Goal: Task Accomplishment & Management: Manage account settings

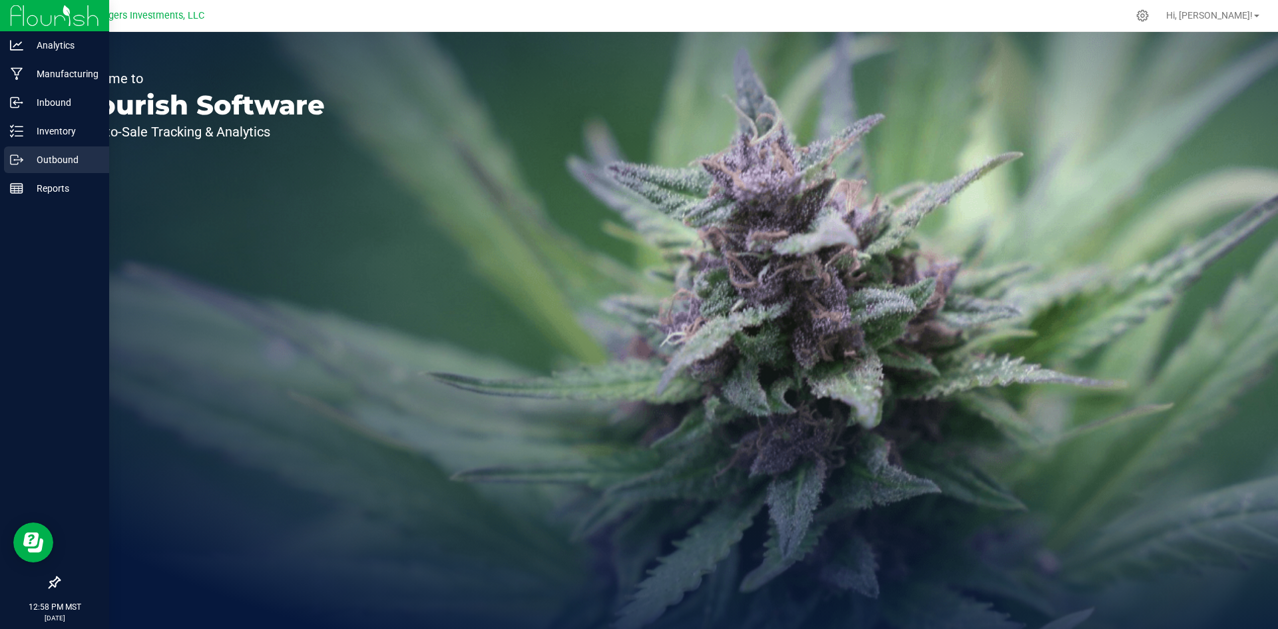
click at [58, 158] on p "Outbound" at bounding box center [63, 160] width 80 height 16
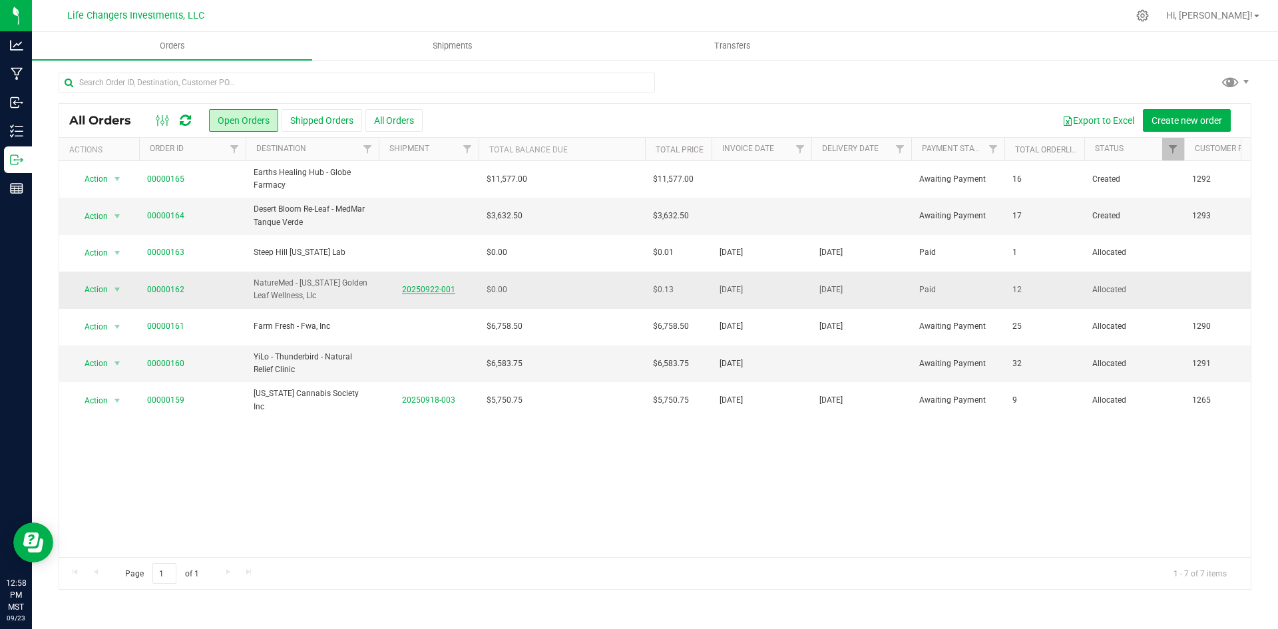
click at [422, 287] on link "20250922-001" at bounding box center [428, 289] width 53 height 9
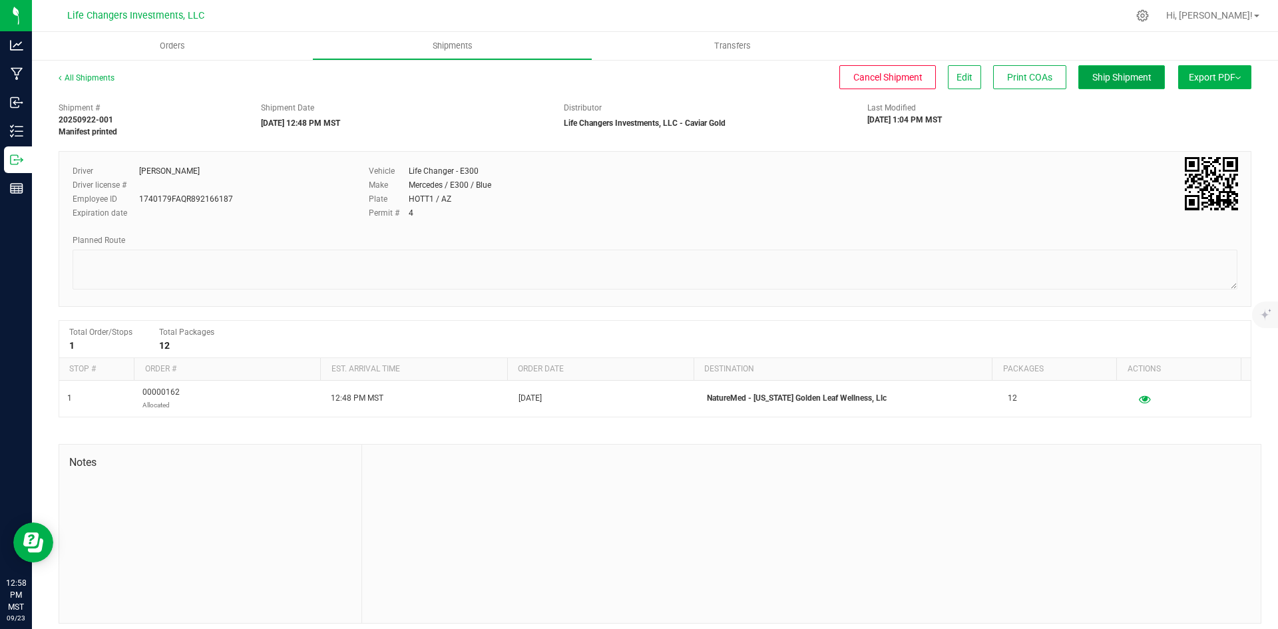
click at [1100, 78] on span "Ship Shipment" at bounding box center [1122, 77] width 59 height 11
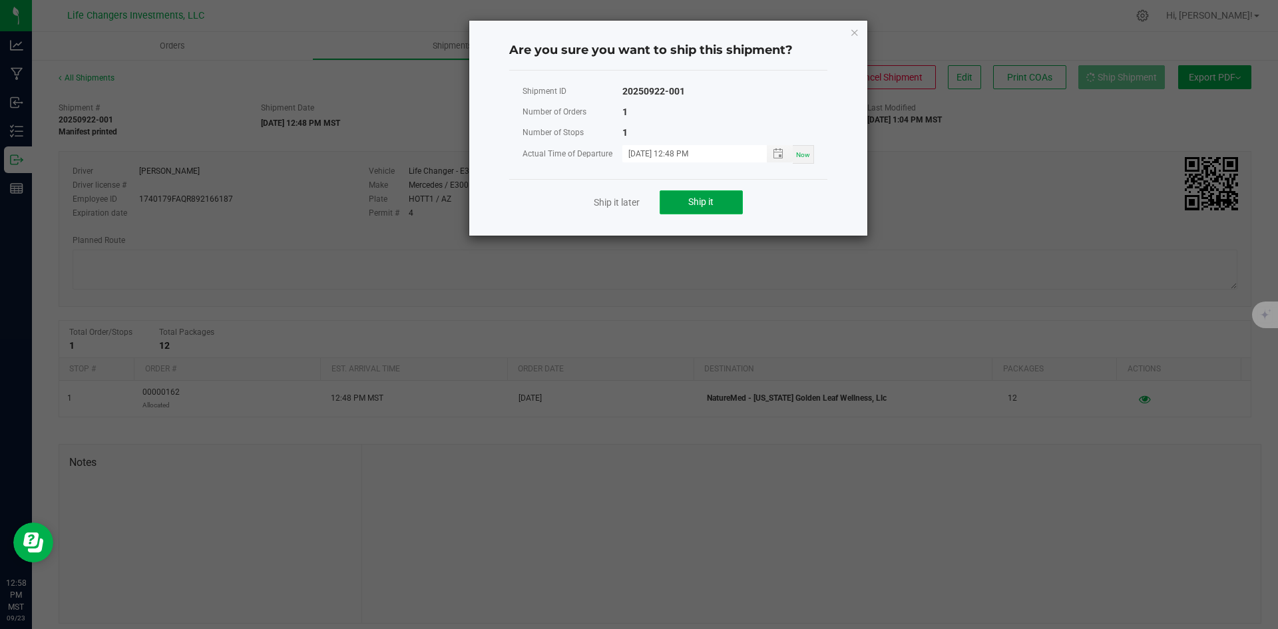
click at [692, 198] on span "Ship it" at bounding box center [700, 201] width 25 height 11
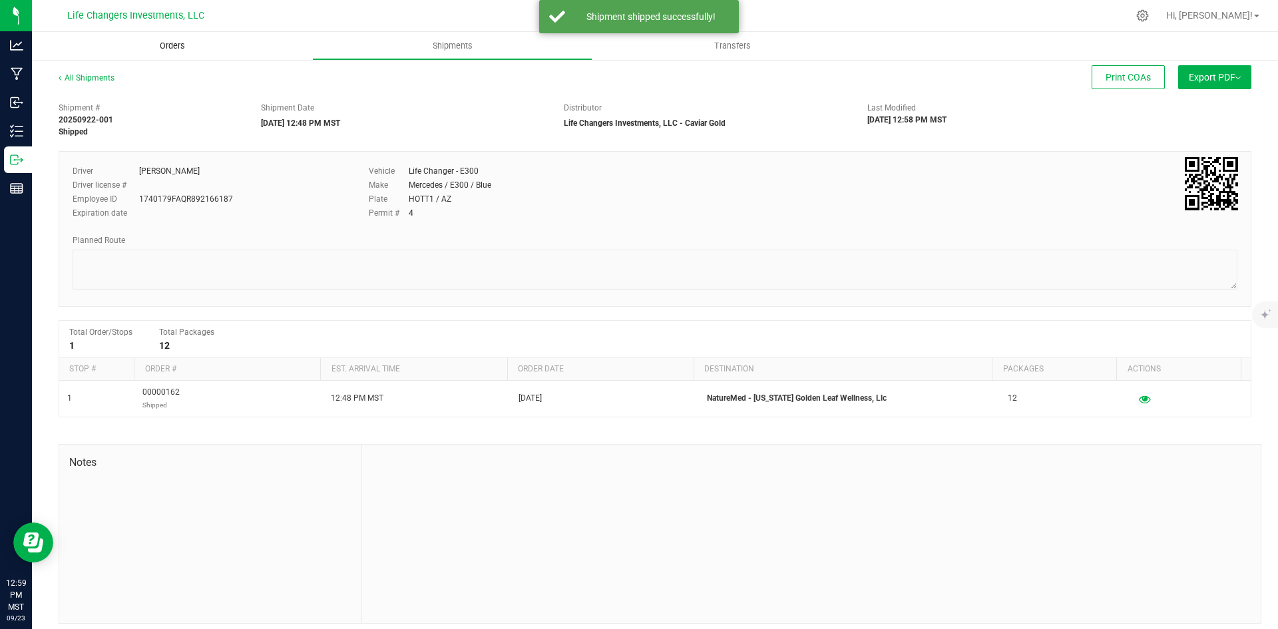
click at [175, 47] on span "Orders" at bounding box center [172, 46] width 61 height 12
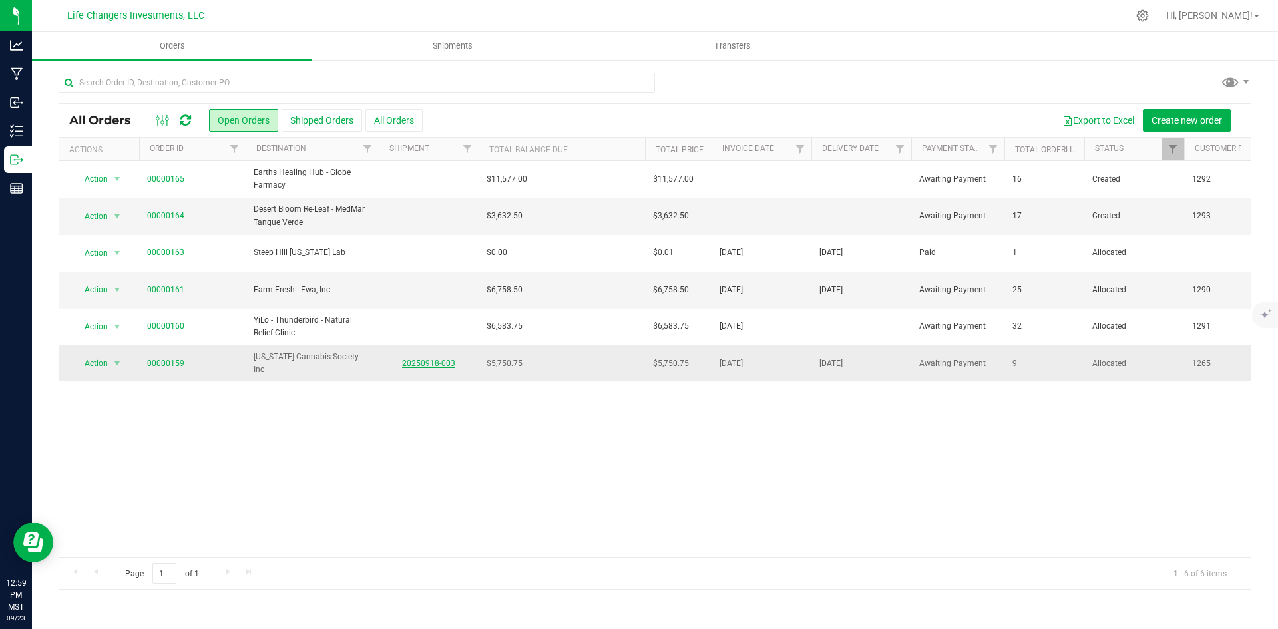
click at [440, 362] on link "20250918-003" at bounding box center [428, 363] width 53 height 9
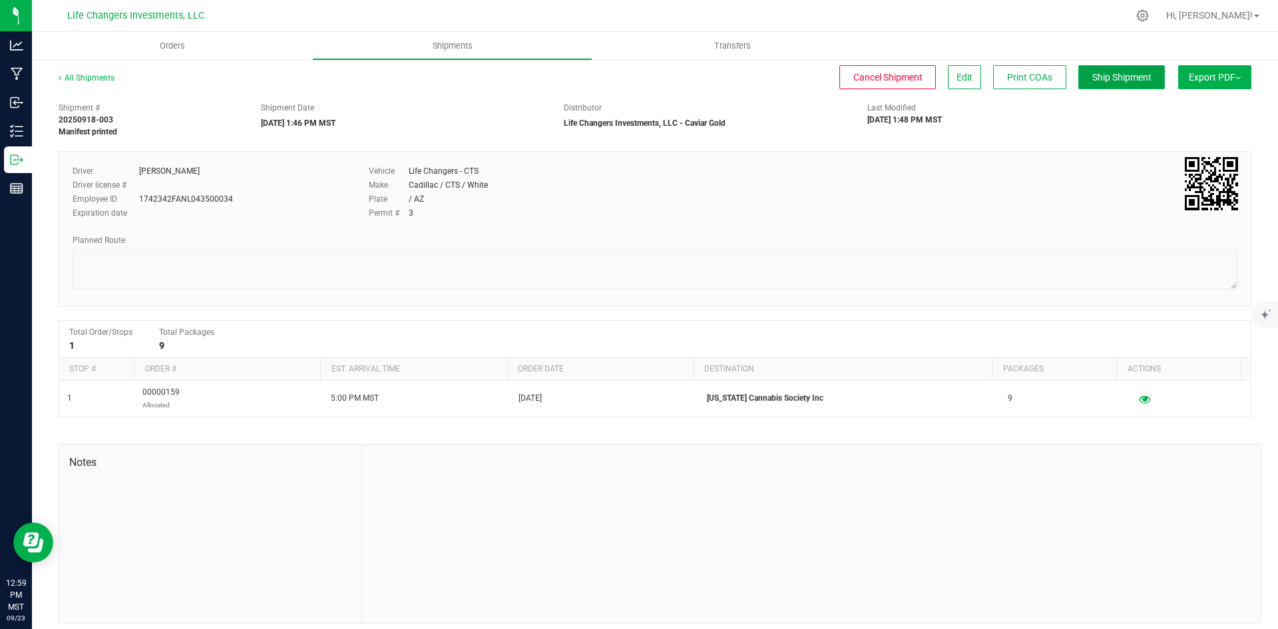
click at [1117, 76] on span "Ship Shipment" at bounding box center [1122, 77] width 59 height 11
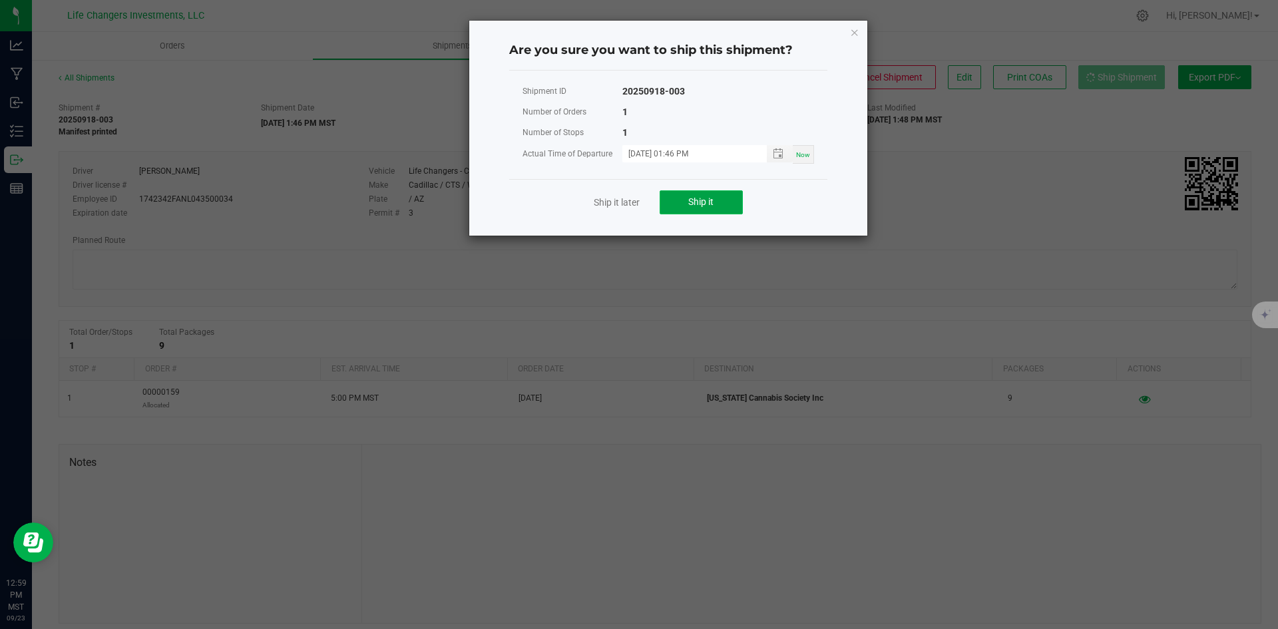
click at [712, 204] on span "Ship it" at bounding box center [700, 201] width 25 height 11
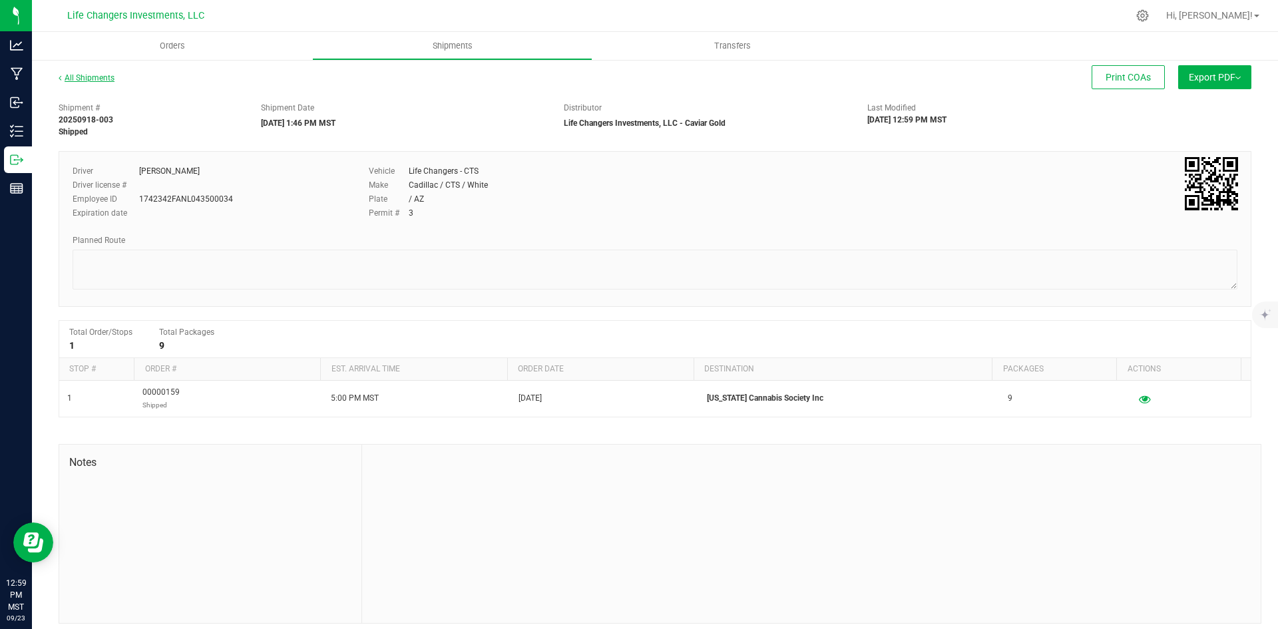
click at [97, 75] on link "All Shipments" at bounding box center [87, 77] width 56 height 9
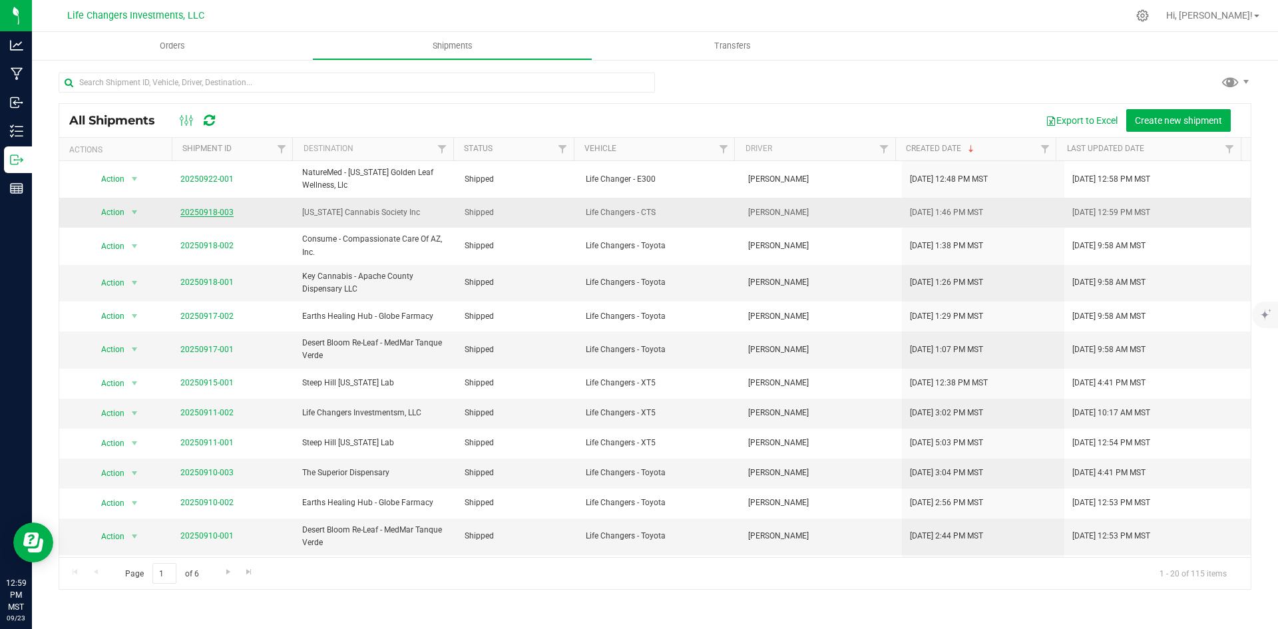
click at [204, 210] on link "20250918-003" at bounding box center [206, 212] width 53 height 9
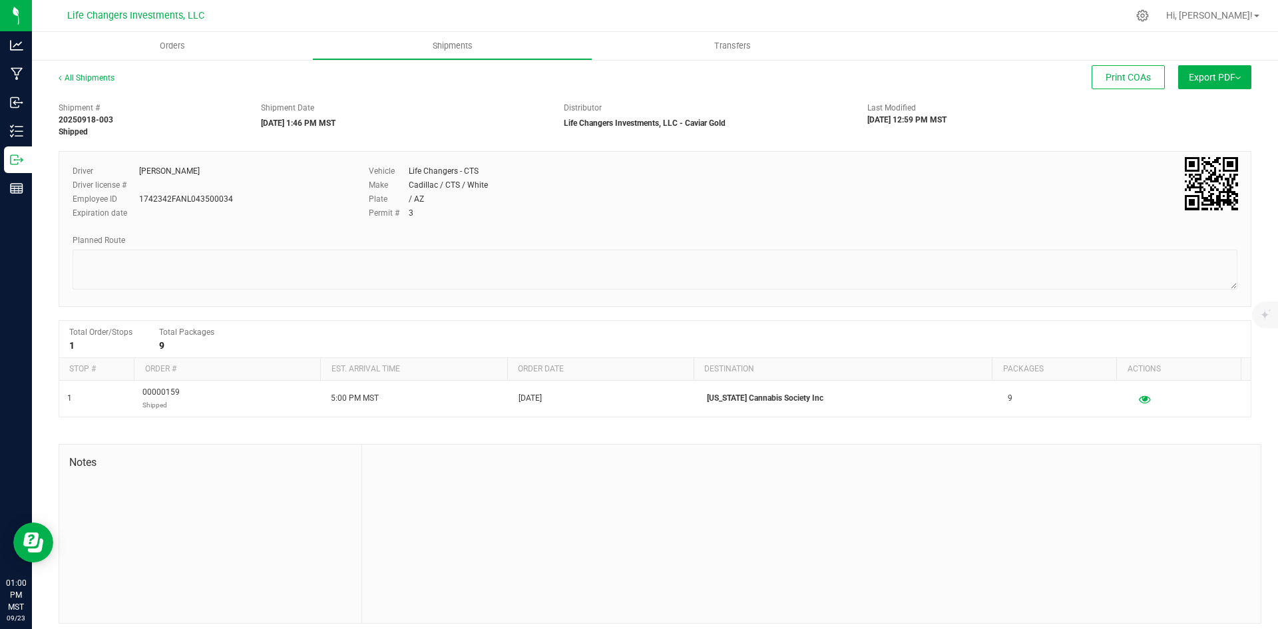
click at [1210, 74] on span "Export PDF" at bounding box center [1215, 77] width 52 height 11
click at [1060, 119] on div "Shipment # 20250918-003 Shipped Shipment Date [DATE] 1:46 PM MST Distributor Li…" at bounding box center [655, 117] width 1213 height 42
click at [90, 78] on link "All Shipments" at bounding box center [87, 77] width 56 height 9
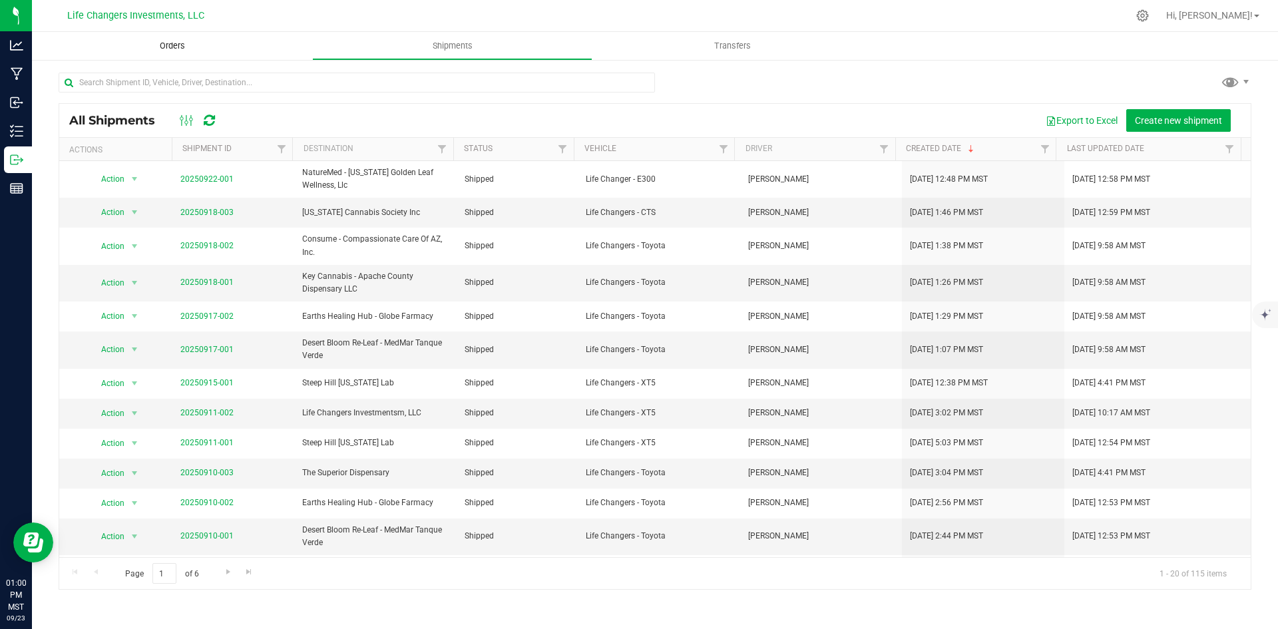
click at [161, 41] on span "Orders" at bounding box center [172, 46] width 61 height 12
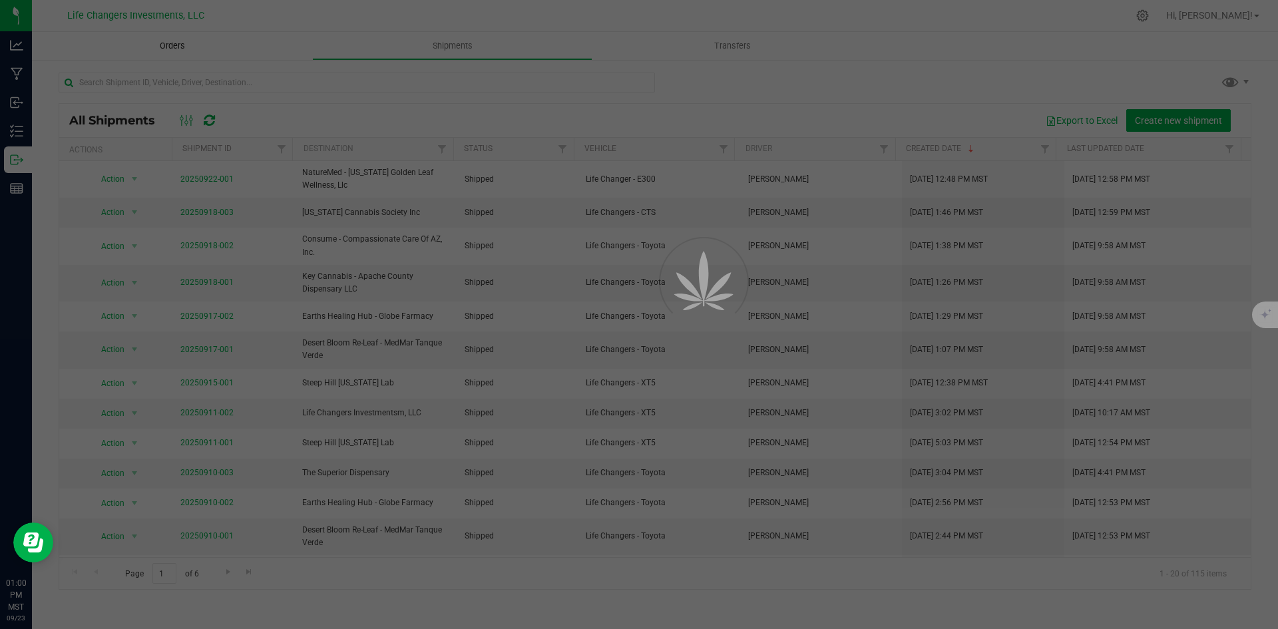
click at [178, 46] on div at bounding box center [639, 314] width 1278 height 629
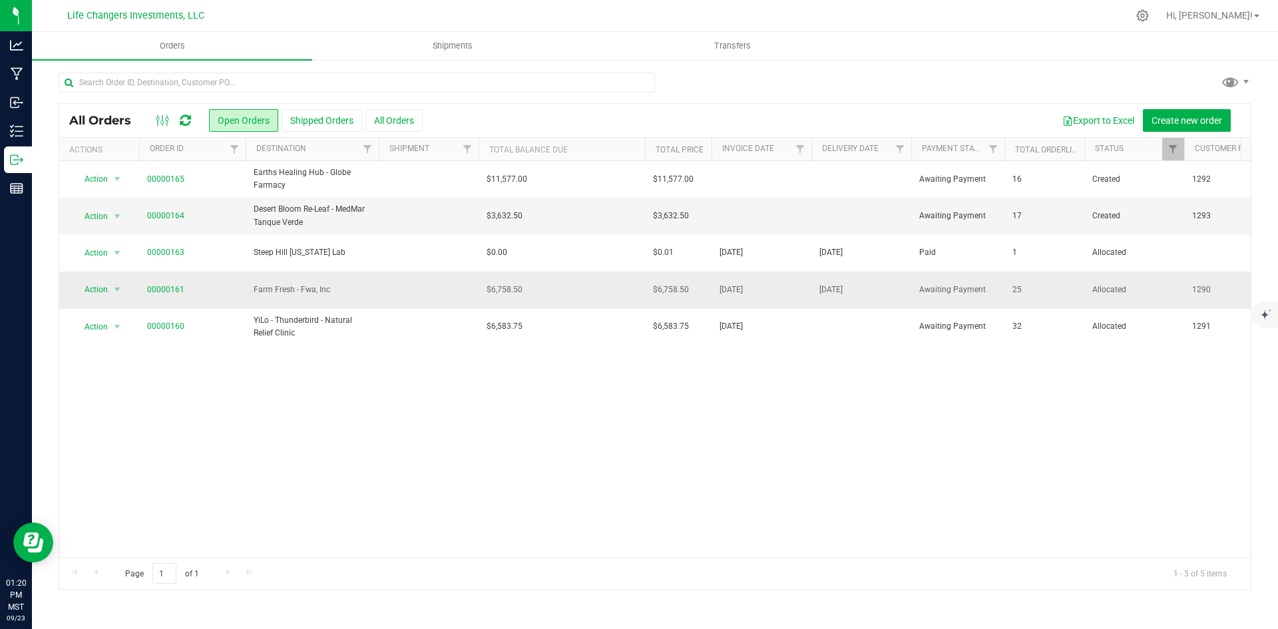
click at [562, 294] on td "$6,758.50" at bounding box center [562, 290] width 166 height 37
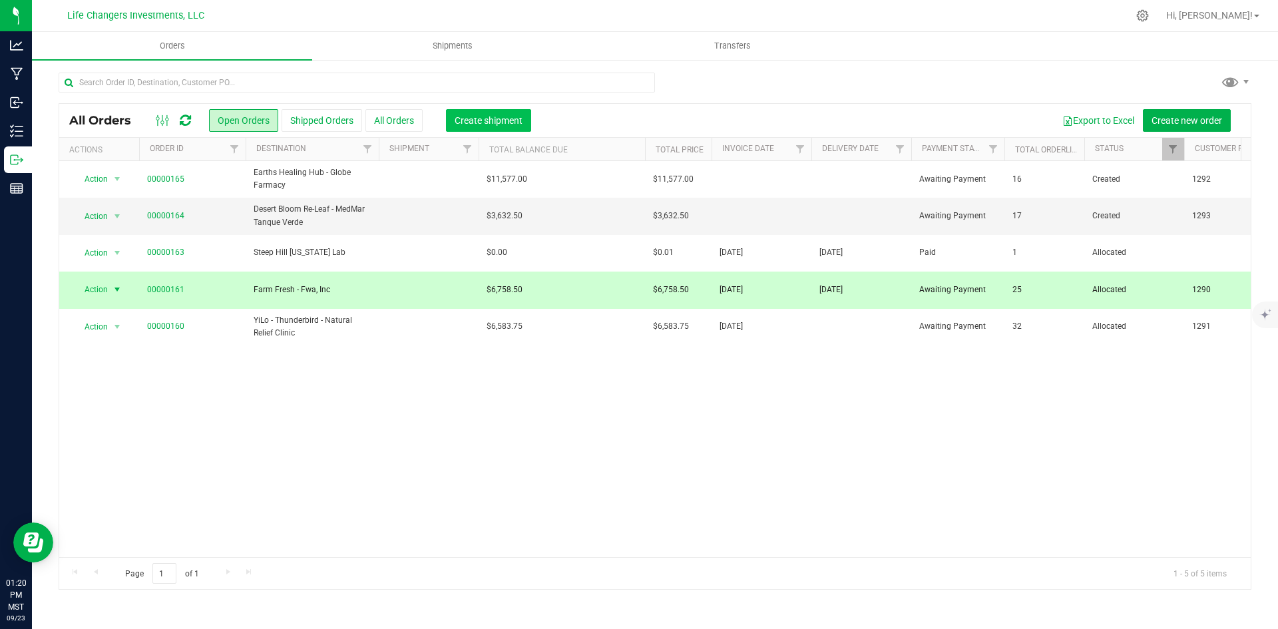
click at [491, 115] on span "Create shipment" at bounding box center [489, 120] width 68 height 11
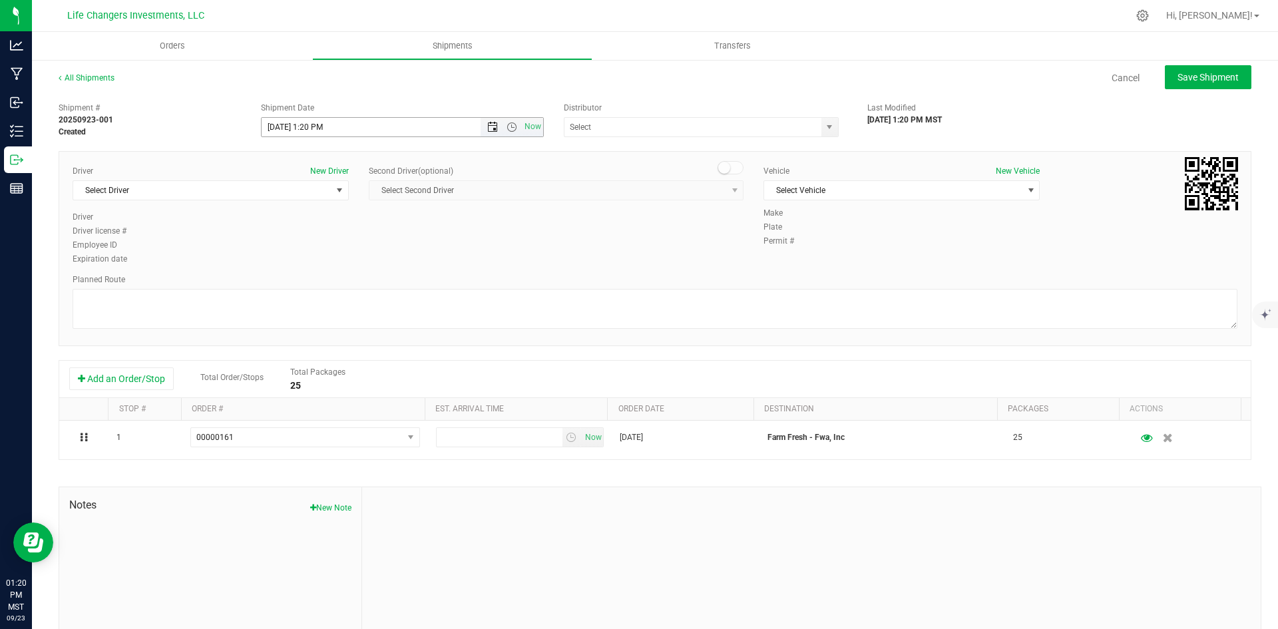
click at [490, 126] on span "Open the date view" at bounding box center [492, 127] width 11 height 11
click at [329, 266] on link "24" at bounding box center [329, 262] width 19 height 21
type input "[DATE] 1:20 PM"
click at [824, 126] on span "select" at bounding box center [829, 127] width 11 height 11
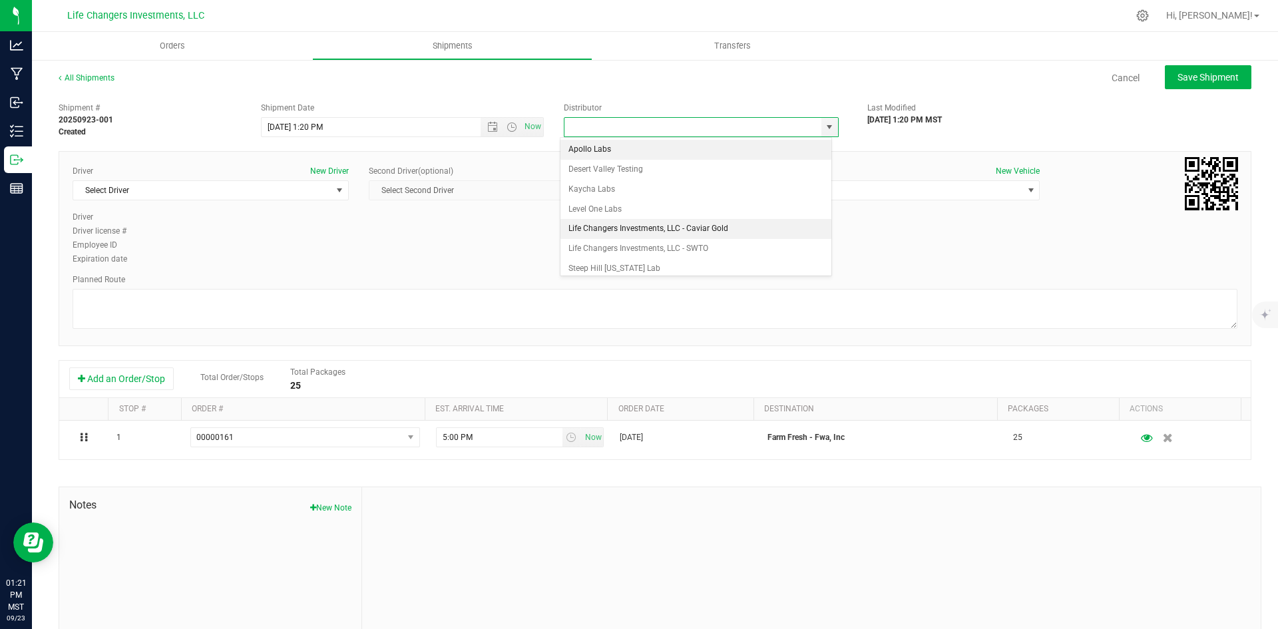
click at [631, 226] on li "Life Changers Investments, LLC - Caviar Gold" at bounding box center [696, 229] width 271 height 20
type input "Life Changers Investments, LLC - Caviar Gold"
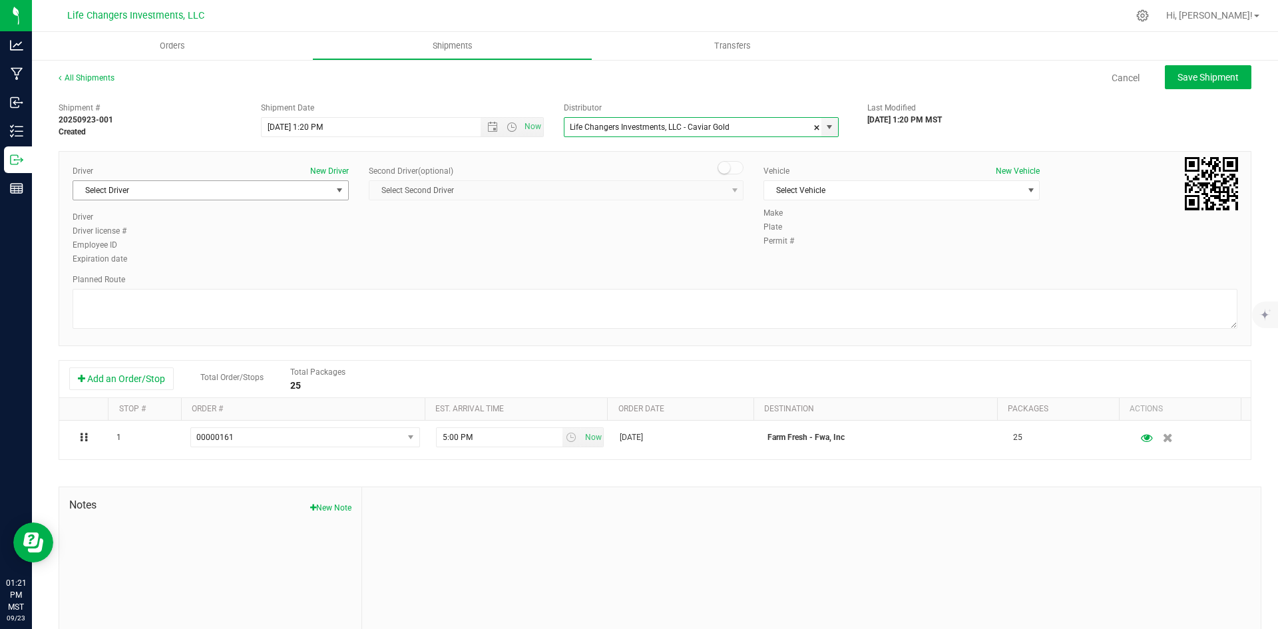
click at [298, 191] on span "Select Driver" at bounding box center [202, 190] width 258 height 19
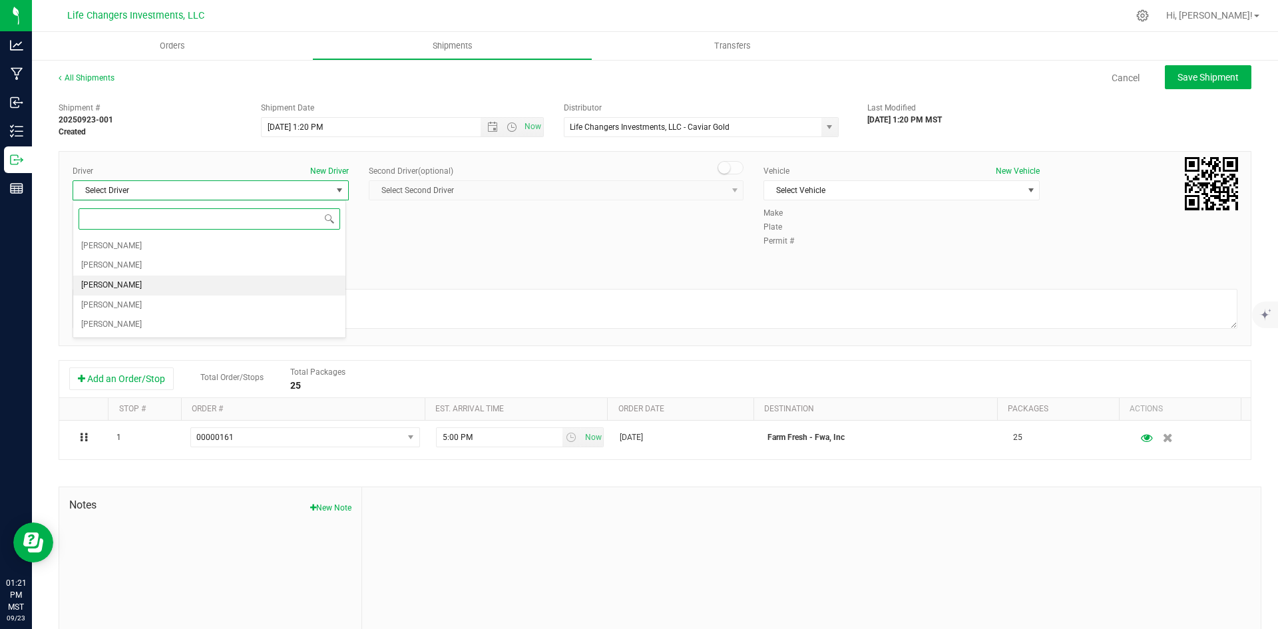
click at [143, 288] on li "[PERSON_NAME]" at bounding box center [209, 286] width 272 height 20
click at [844, 190] on span "Select Vehicle" at bounding box center [893, 190] width 258 height 19
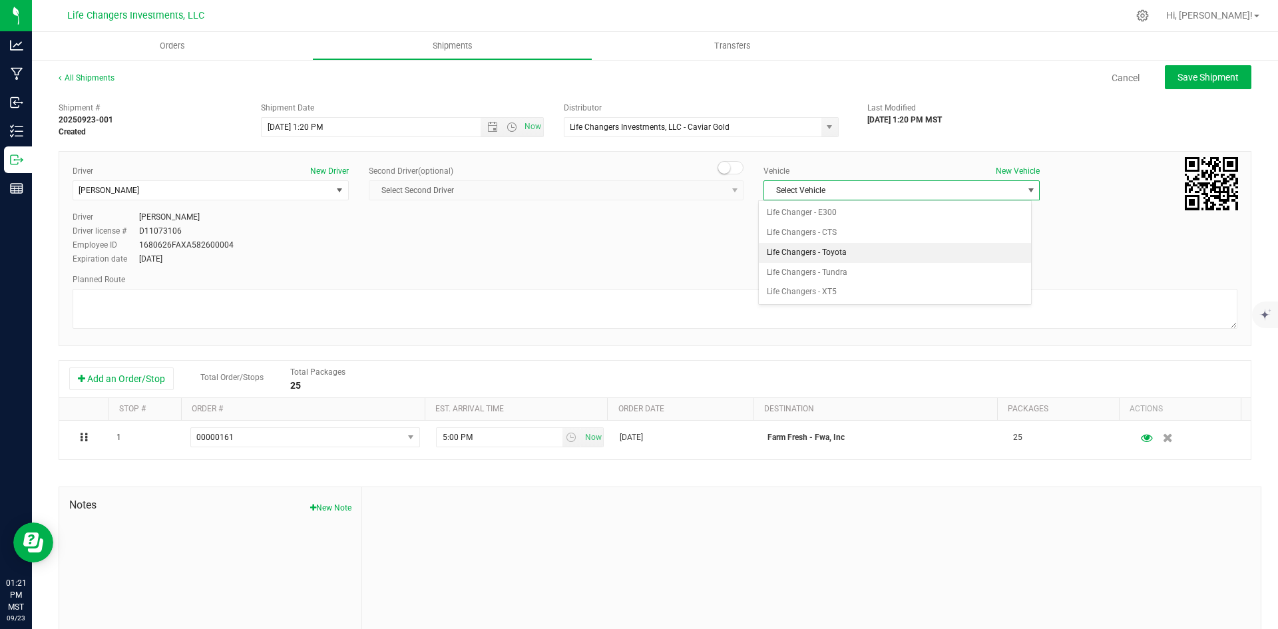
click at [838, 252] on li "Life Changers - Toyota" at bounding box center [895, 253] width 272 height 20
click at [1059, 243] on div "Permit # 1" at bounding box center [1001, 241] width 474 height 12
click at [1204, 75] on span "Save Shipment" at bounding box center [1208, 77] width 61 height 11
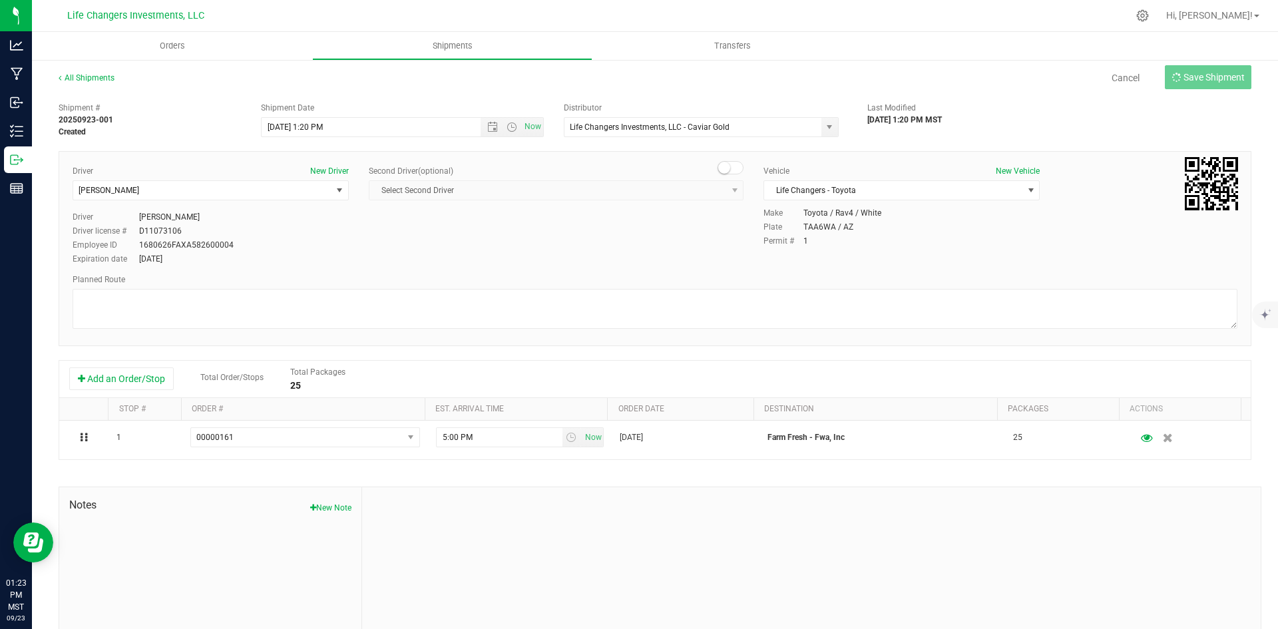
type input "[DATE] 8:20 PM"
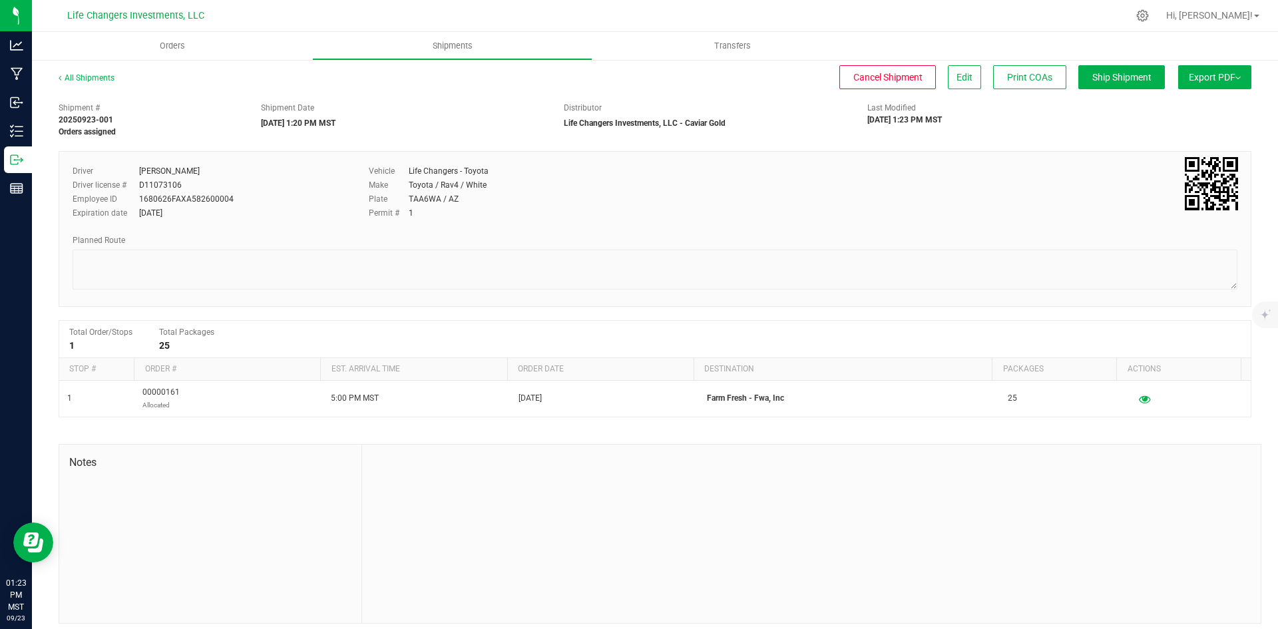
click at [1192, 72] on span "Export PDF" at bounding box center [1215, 77] width 52 height 11
click at [1194, 104] on span "Manifest by Package ID" at bounding box center [1195, 106] width 85 height 9
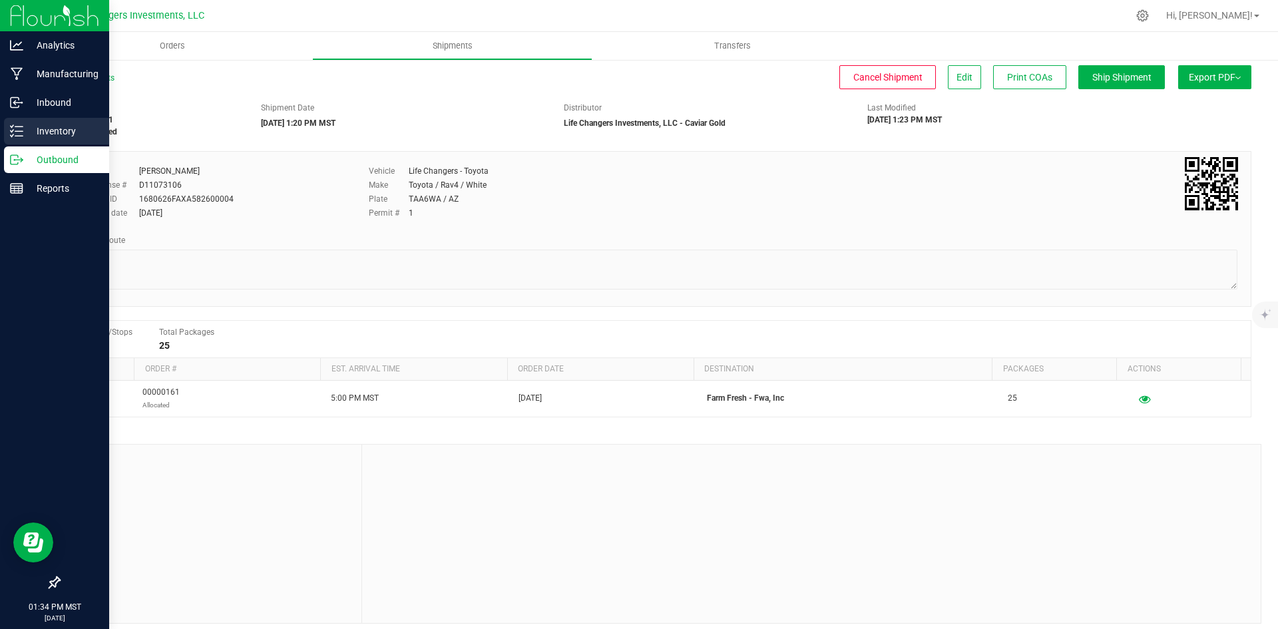
click at [63, 125] on p "Inventory" at bounding box center [63, 131] width 80 height 16
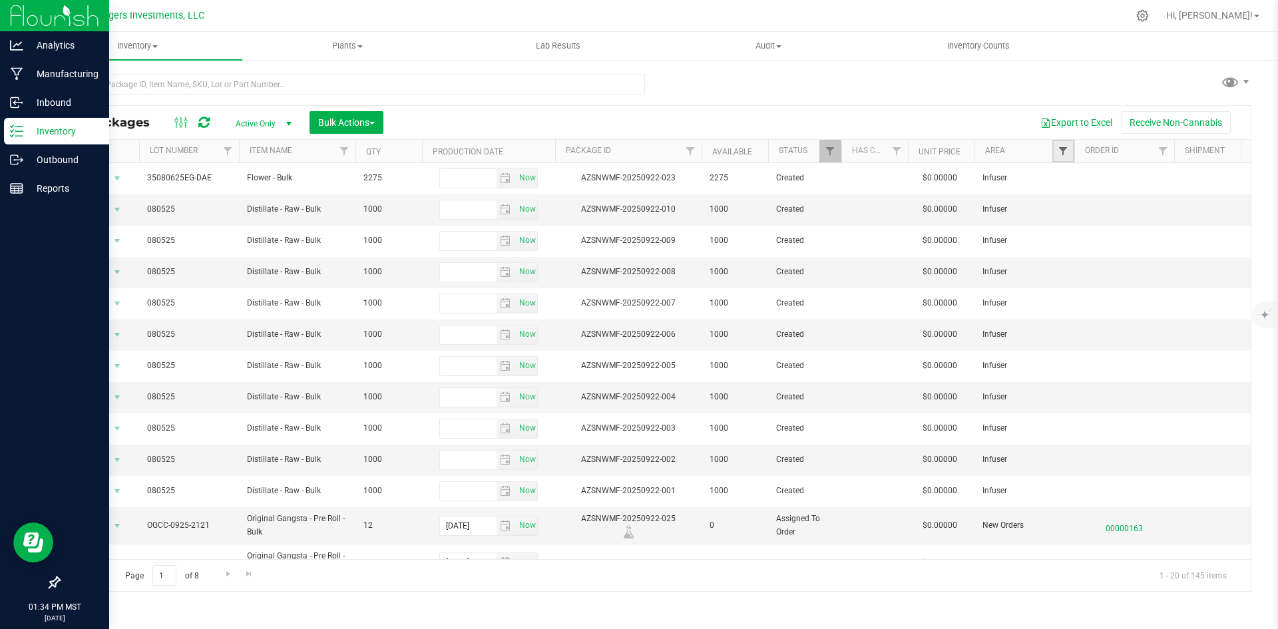
click at [1061, 152] on span "Filter" at bounding box center [1063, 151] width 11 height 11
click at [1070, 258] on input "Infuser" at bounding box center [1070, 262] width 9 height 9
checkbox input "true"
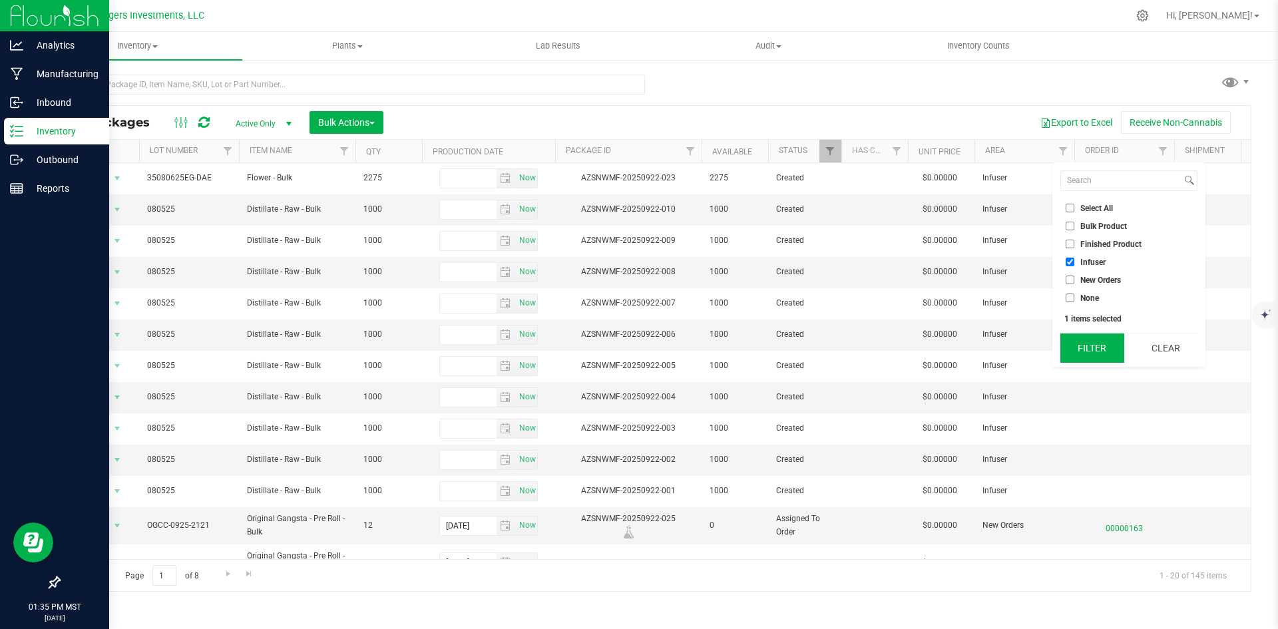
click at [1088, 346] on button "Filter" at bounding box center [1093, 348] width 64 height 29
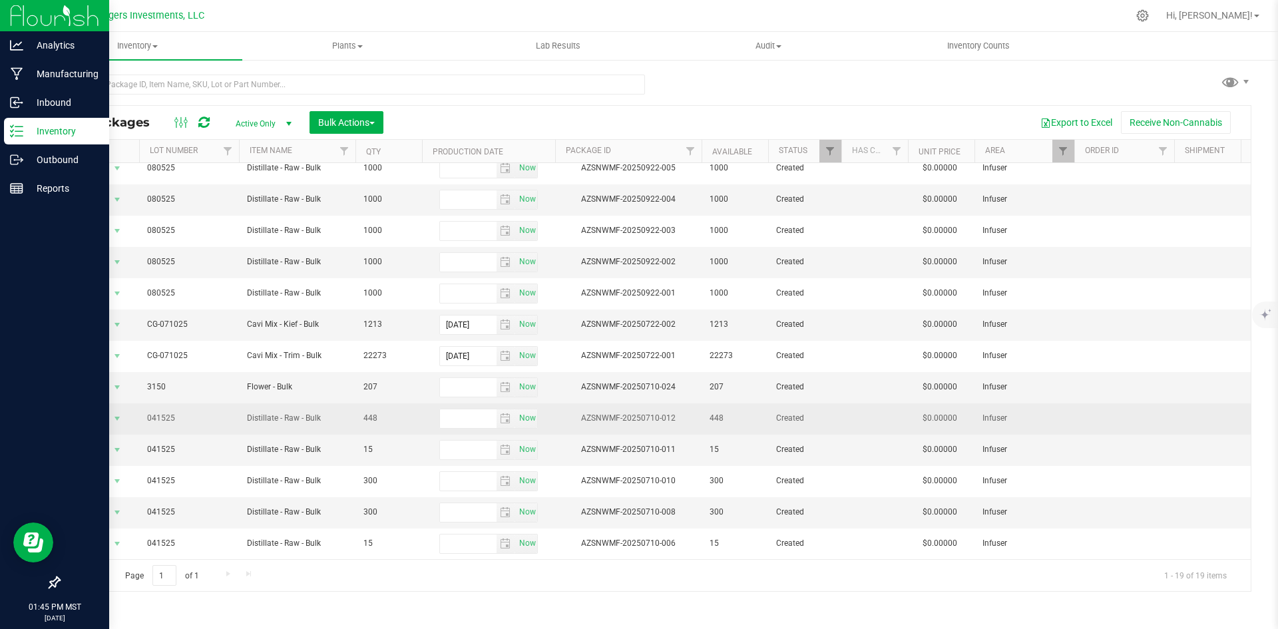
scroll to position [208, 0]
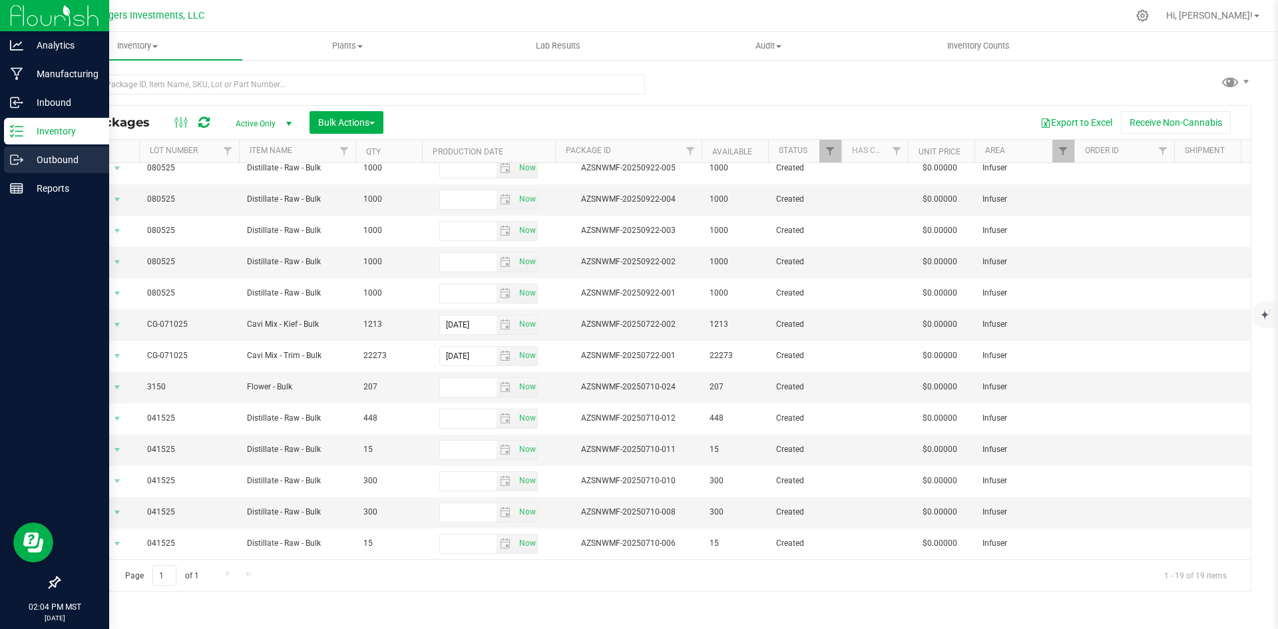
click at [59, 160] on p "Outbound" at bounding box center [63, 160] width 80 height 16
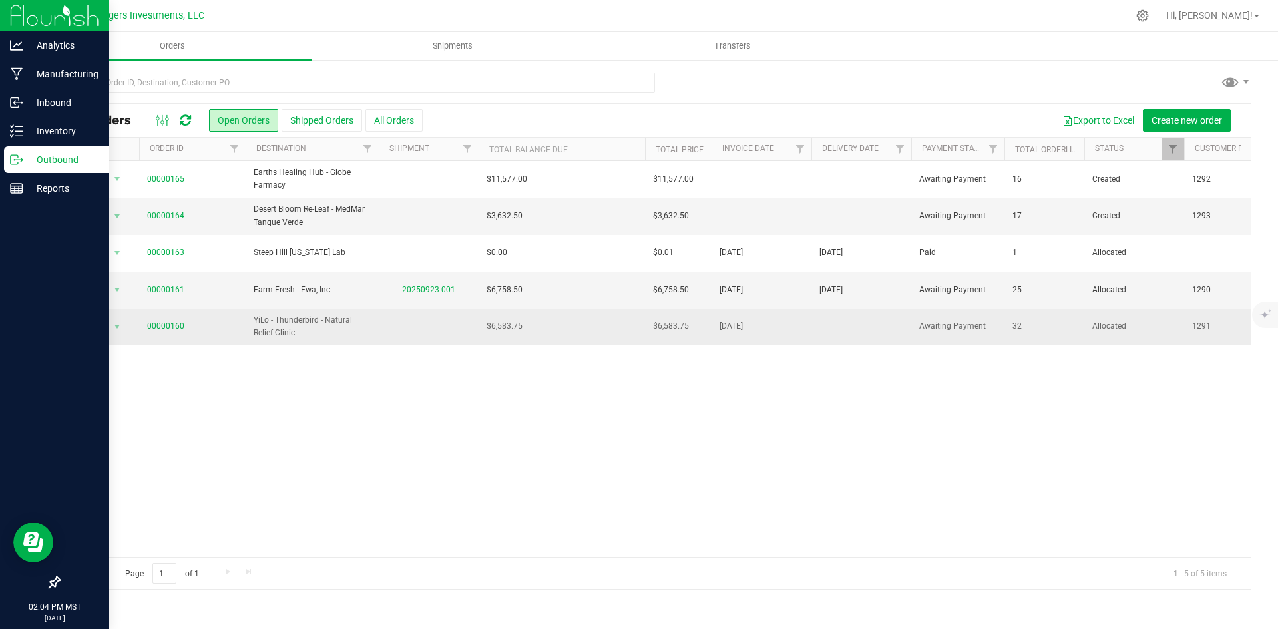
click at [584, 328] on td "$6,583.75" at bounding box center [562, 327] width 166 height 36
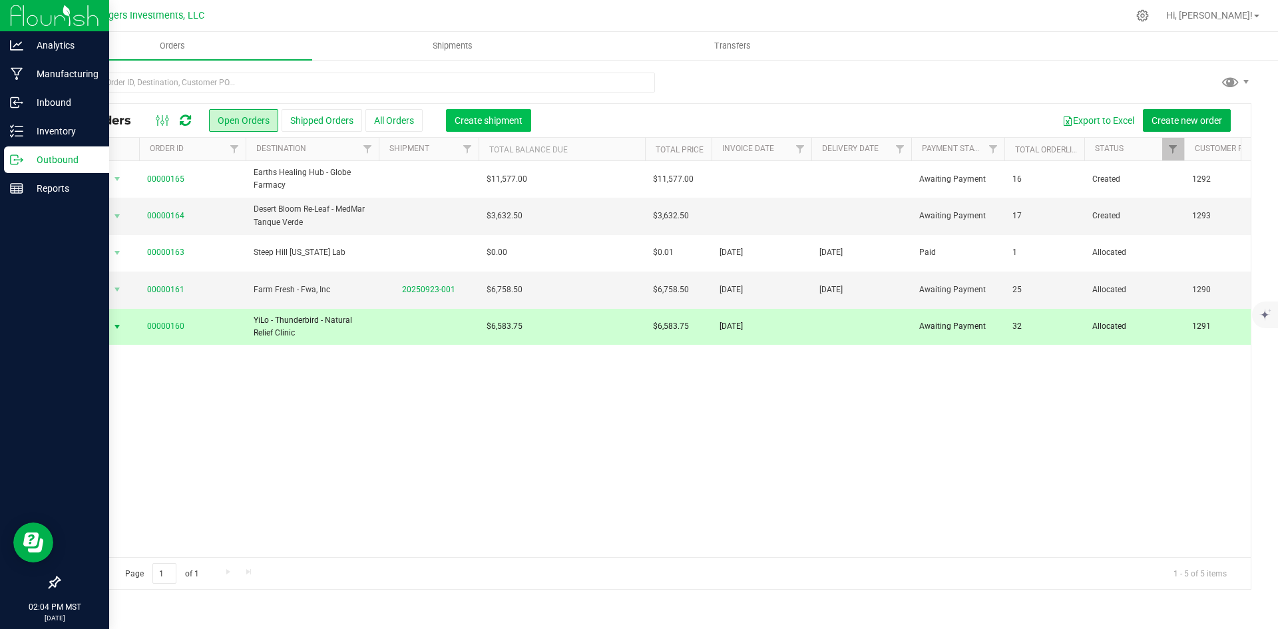
click at [497, 119] on span "Create shipment" at bounding box center [489, 120] width 68 height 11
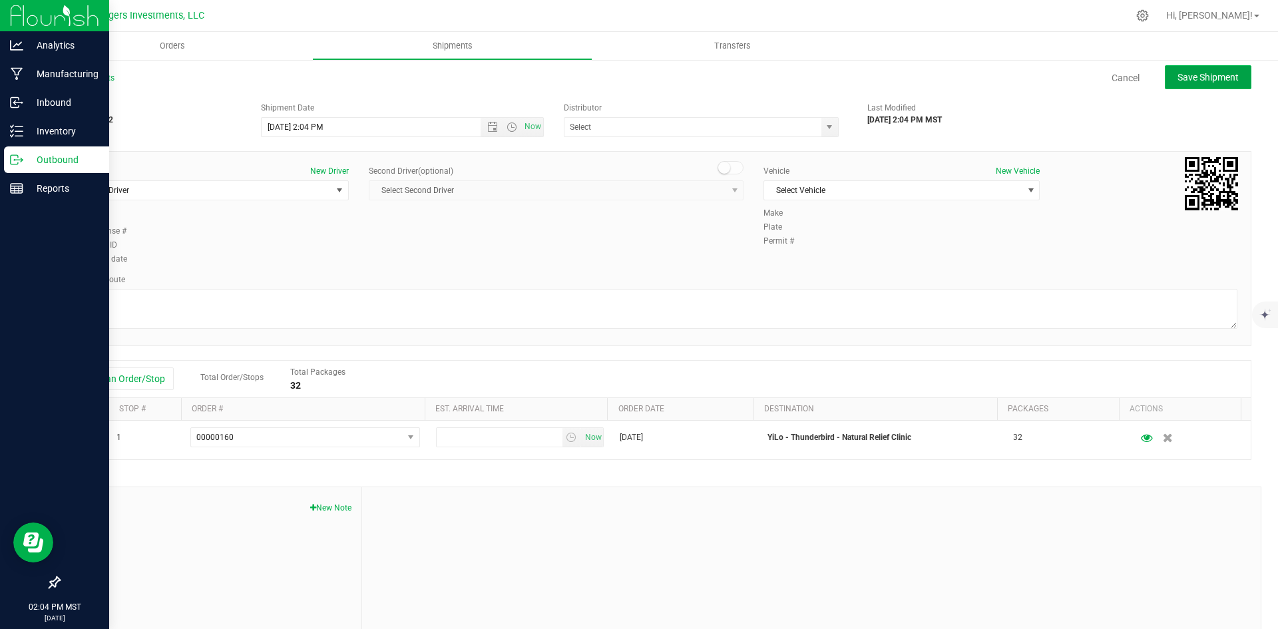
click at [1198, 67] on button "Save Shipment" at bounding box center [1208, 77] width 87 height 24
click at [493, 124] on span "Open the date view" at bounding box center [492, 127] width 11 height 11
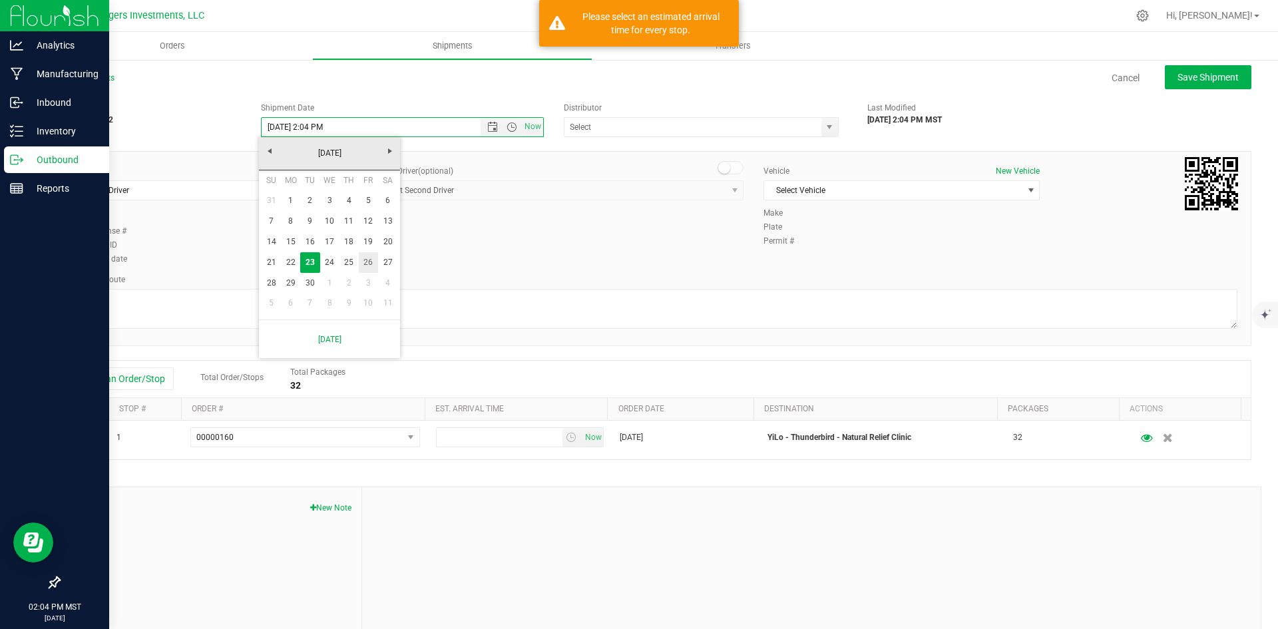
click at [363, 262] on link "26" at bounding box center [368, 262] width 19 height 21
type input "[DATE] 2:04 PM"
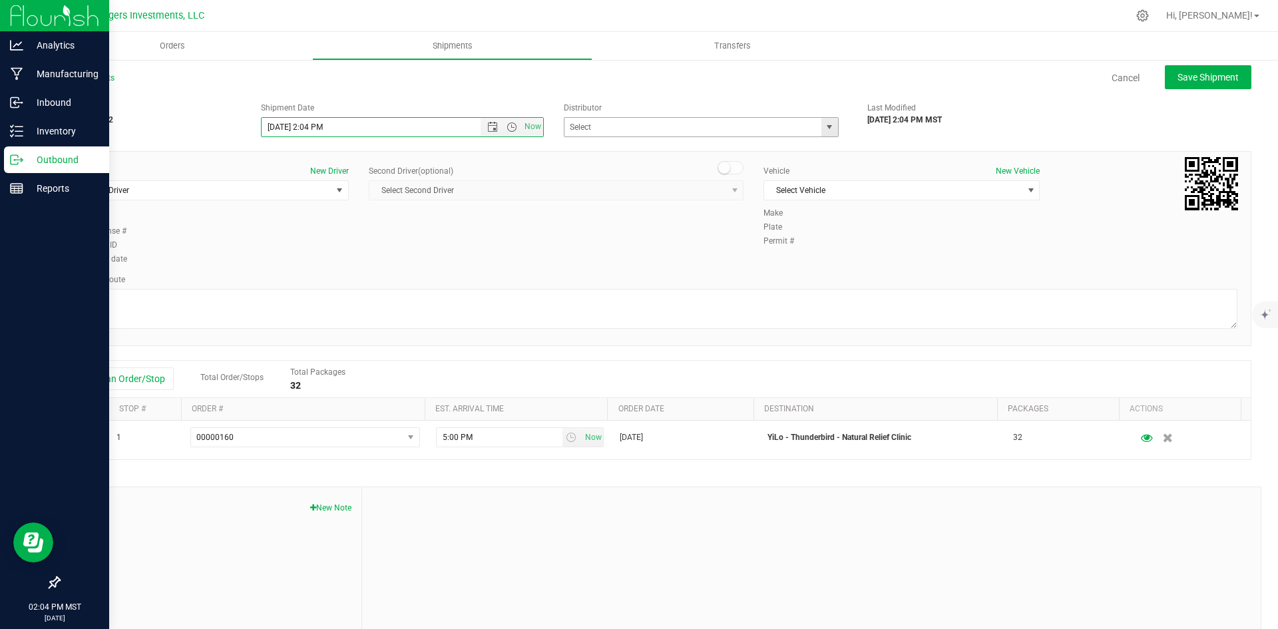
click at [822, 134] on span "select" at bounding box center [830, 127] width 17 height 19
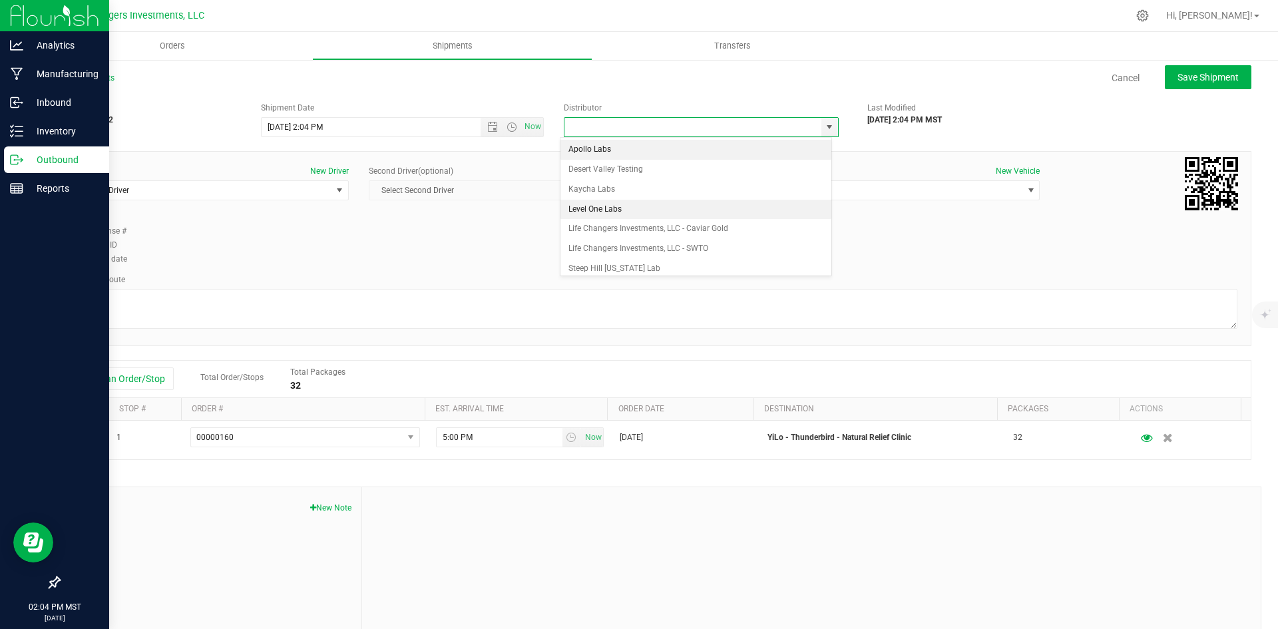
click at [636, 218] on li "Level One Labs" at bounding box center [696, 210] width 271 height 20
click at [824, 126] on span "select" at bounding box center [829, 127] width 11 height 11
click at [708, 226] on li "Life Changers Investments, LLC - Caviar Gold" at bounding box center [696, 229] width 271 height 20
type input "Life Changers Investments, LLC - Caviar Gold"
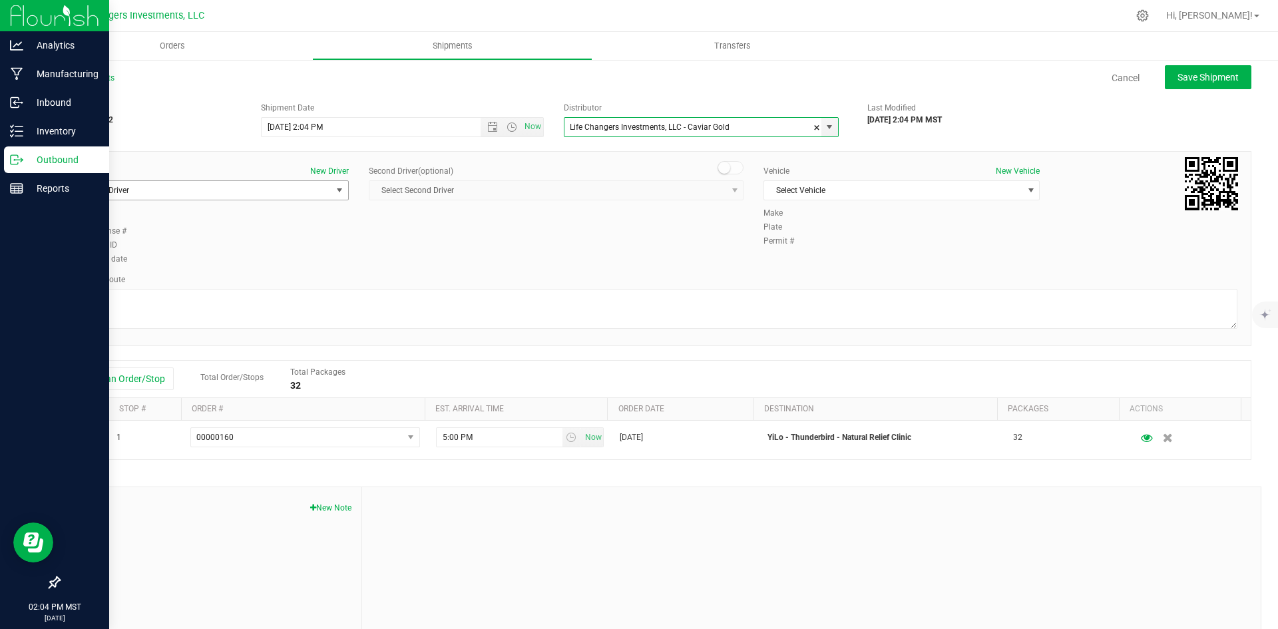
click at [210, 188] on span "Select Driver" at bounding box center [202, 190] width 258 height 19
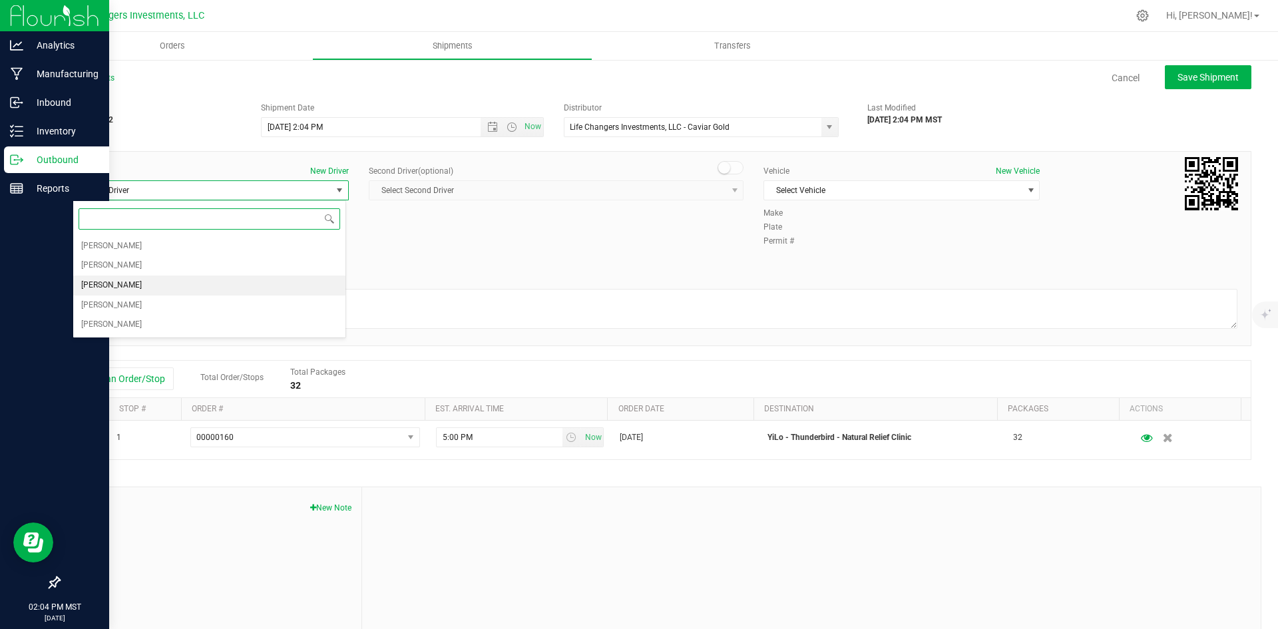
click at [150, 285] on li "[PERSON_NAME]" at bounding box center [209, 286] width 272 height 20
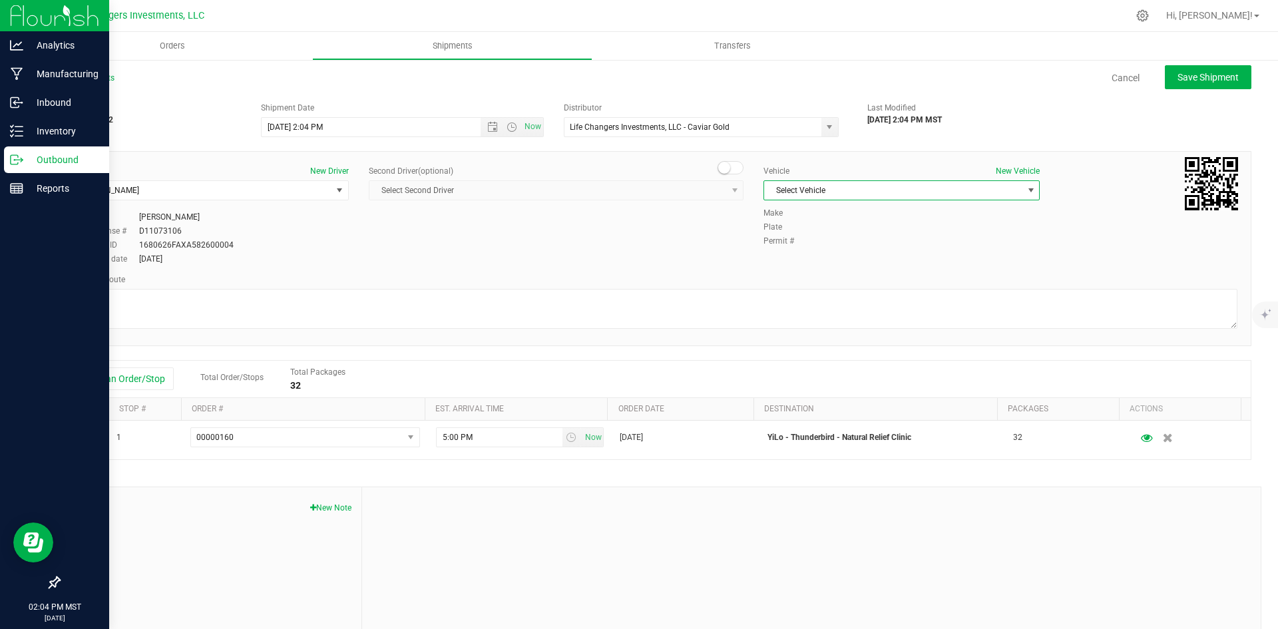
click at [869, 188] on span "Select Vehicle" at bounding box center [893, 190] width 258 height 19
click at [853, 249] on li "Life Changers - Toyota" at bounding box center [895, 253] width 272 height 20
click at [1055, 248] on div "Make Toyota / Rav4 / White Plate TAA6WA / AZ Permit # 1" at bounding box center [1001, 228] width 494 height 42
click at [1217, 77] on span "Save Shipment" at bounding box center [1208, 77] width 61 height 11
type input "[DATE] 9:04 PM"
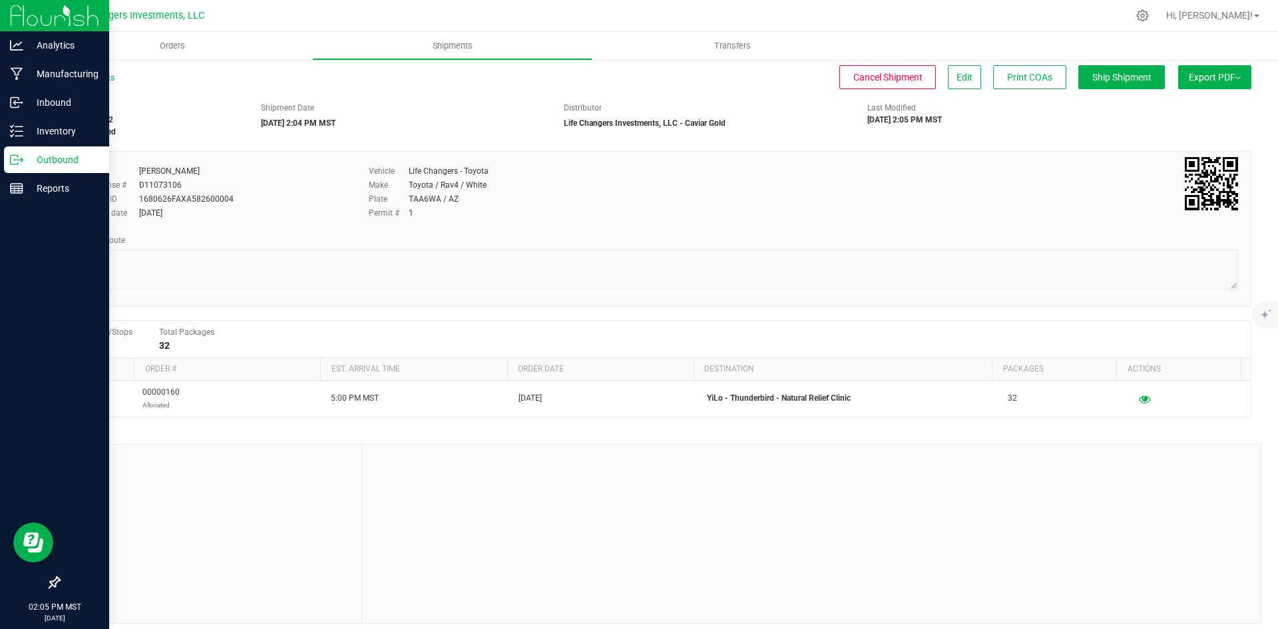
click at [1217, 77] on span "Export PDF" at bounding box center [1215, 77] width 52 height 11
click at [1183, 110] on span "Manifest by Package ID" at bounding box center [1195, 106] width 85 height 9
click at [174, 43] on span "Orders" at bounding box center [172, 46] width 61 height 12
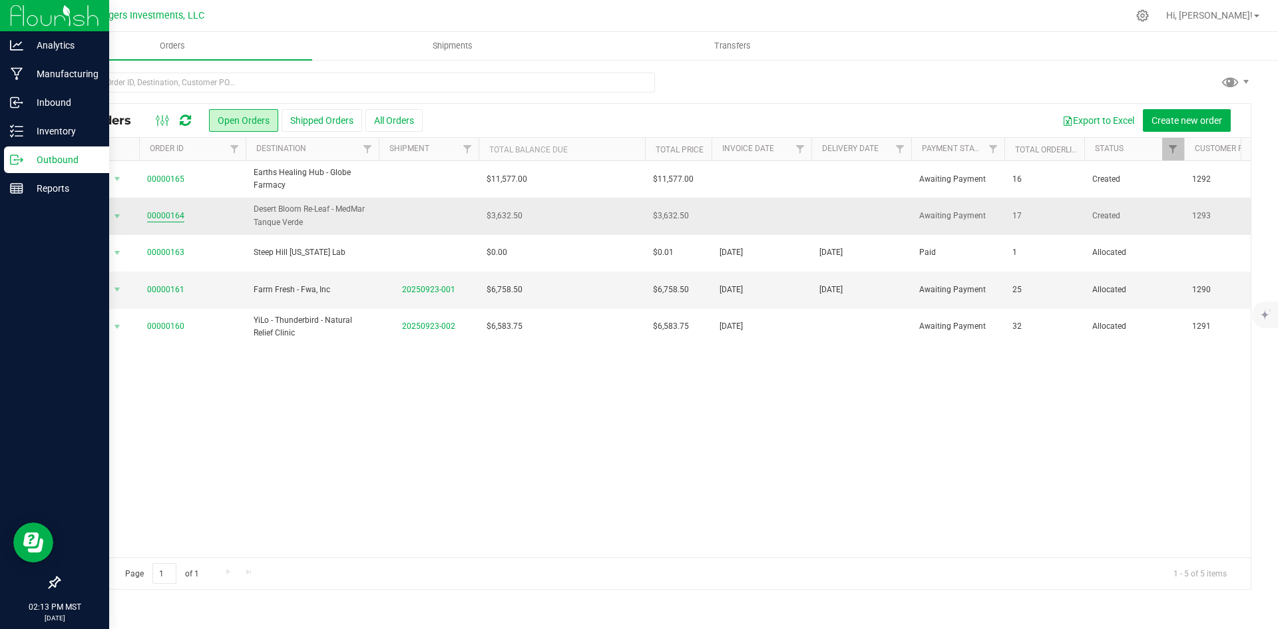
click at [176, 212] on link "00000164" at bounding box center [165, 216] width 37 height 13
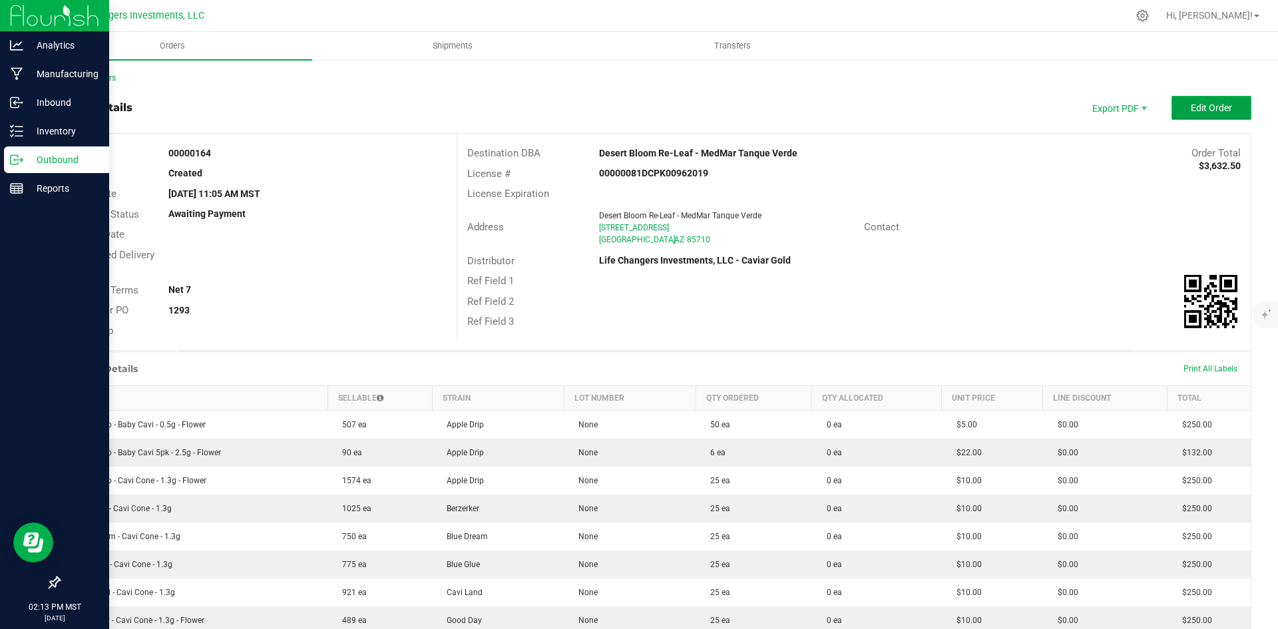
click at [1209, 97] on button "Edit Order" at bounding box center [1212, 108] width 80 height 24
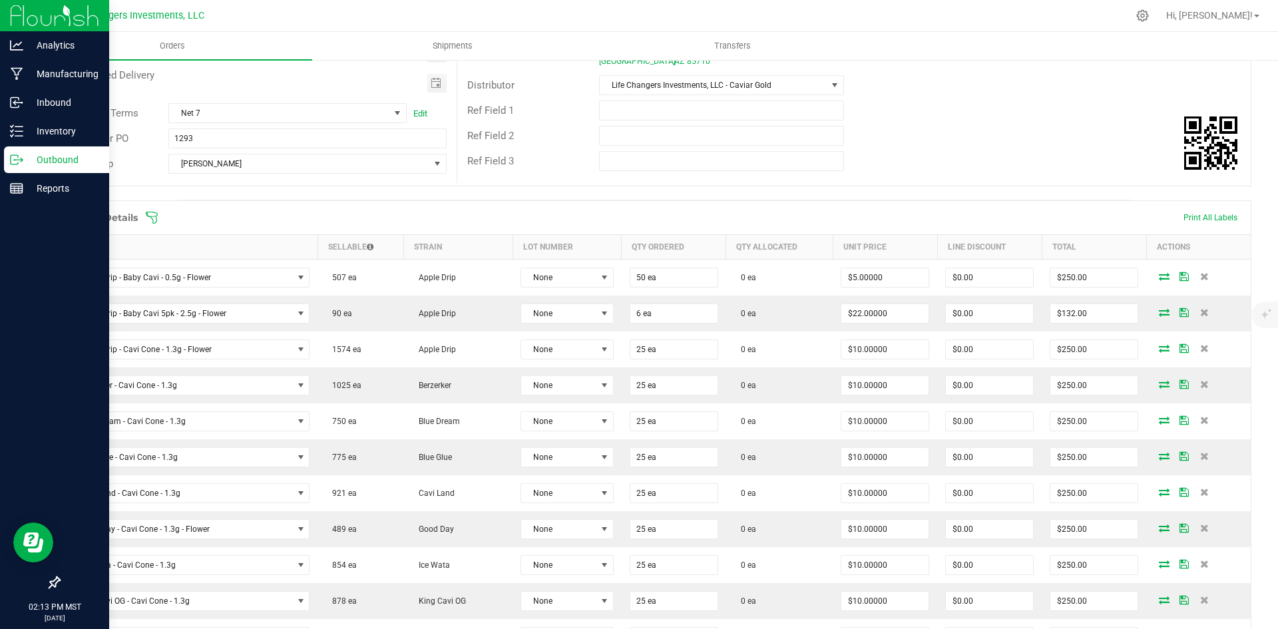
scroll to position [200, 0]
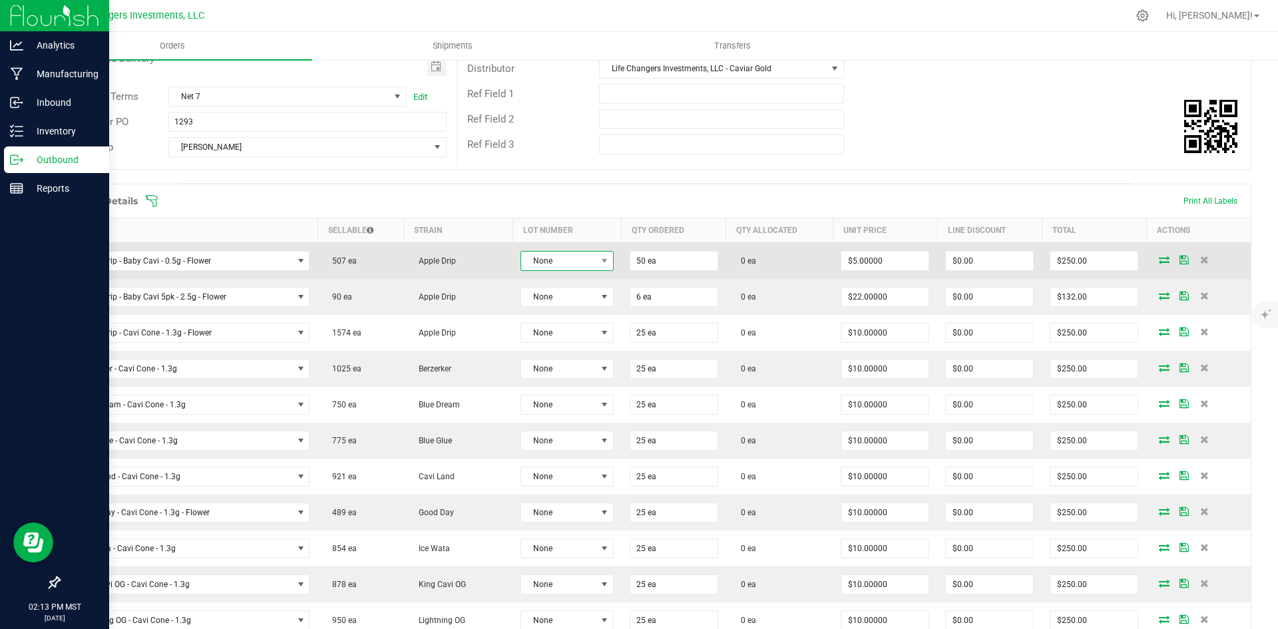
click at [573, 258] on span "None" at bounding box center [558, 261] width 75 height 19
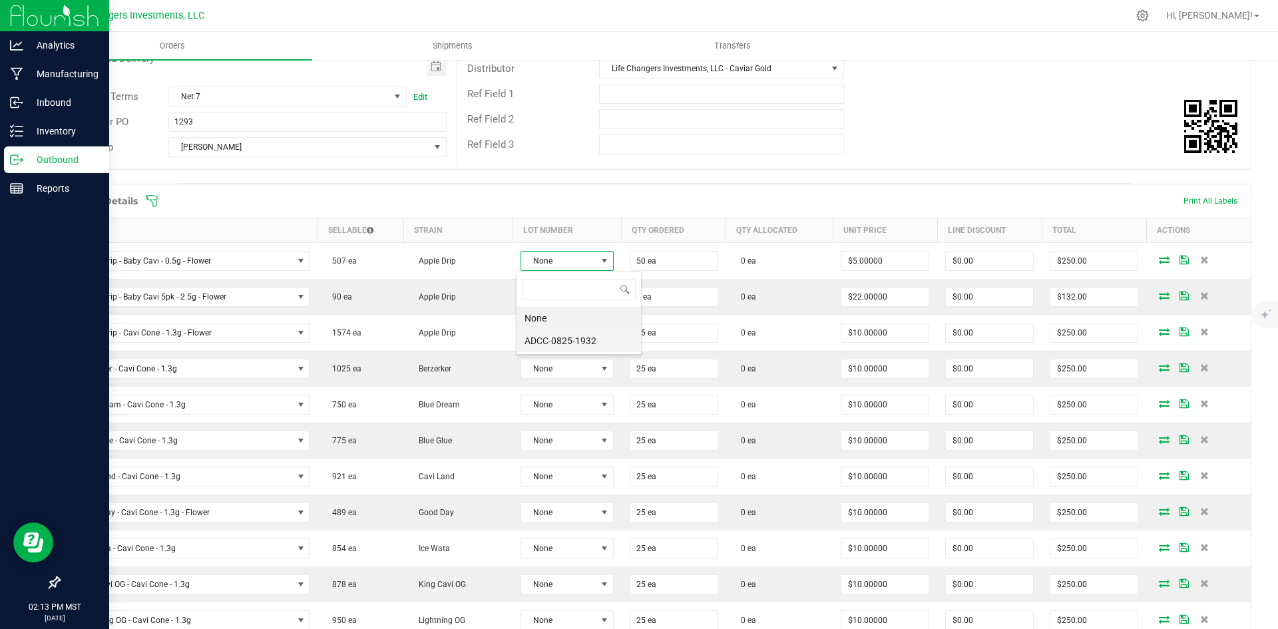
click at [575, 340] on li "ADCC-0825-1932" at bounding box center [579, 341] width 125 height 23
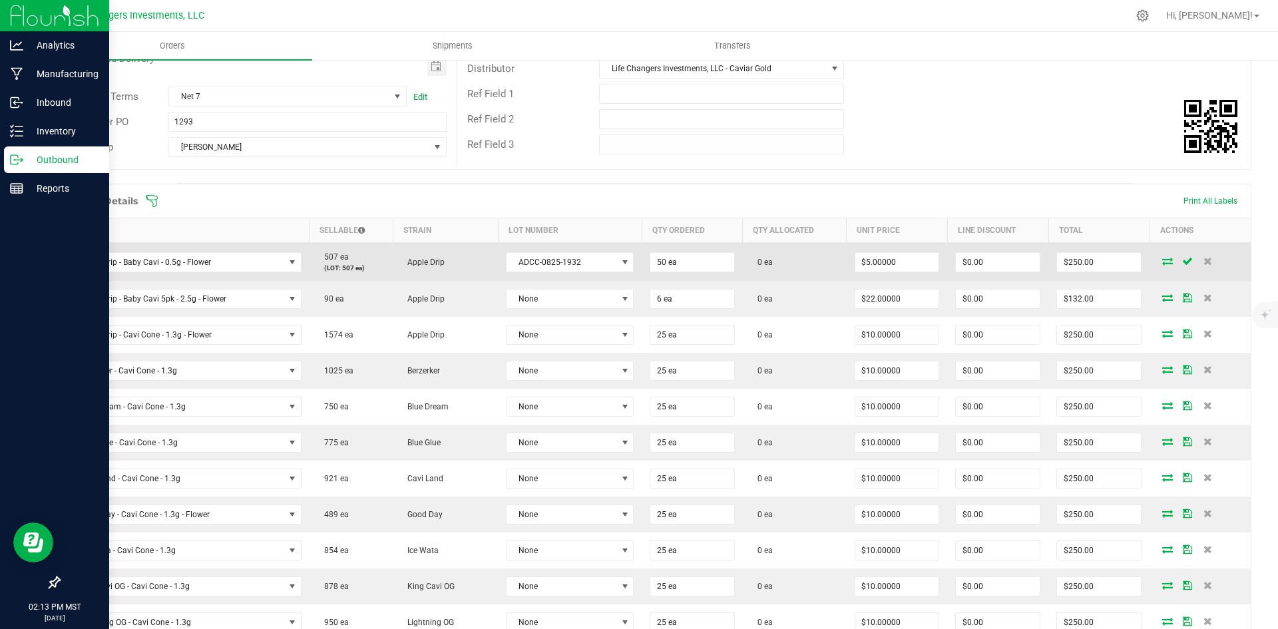
click at [1163, 258] on icon at bounding box center [1168, 261] width 11 height 8
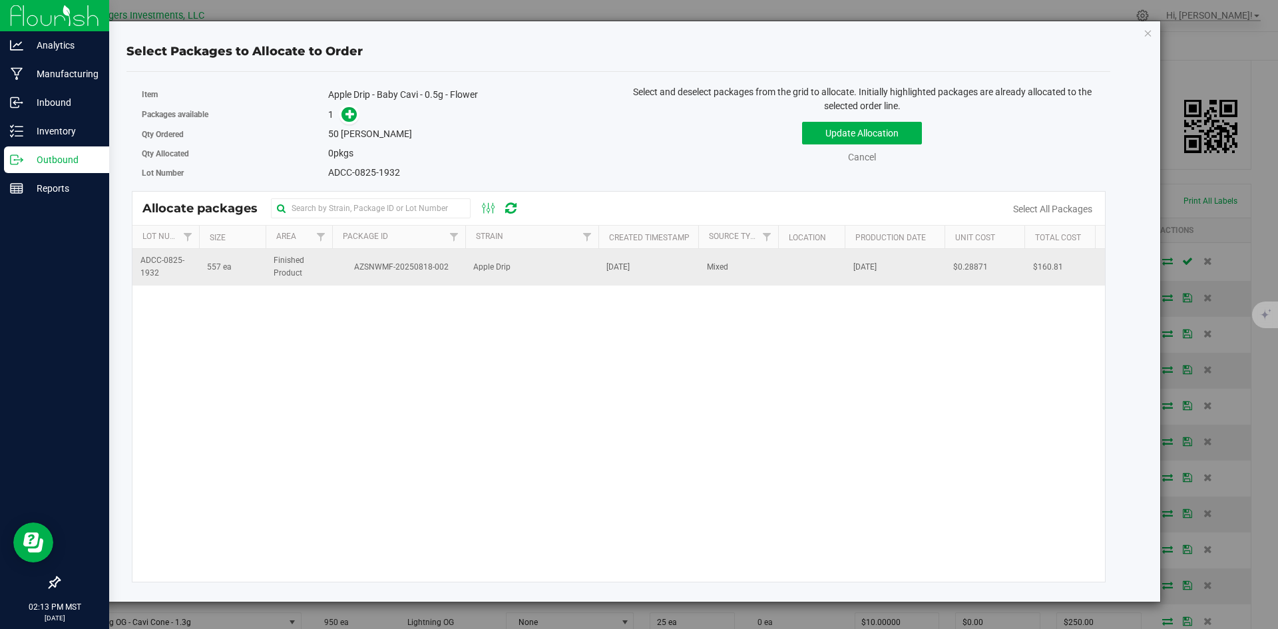
click at [377, 266] on span "AZSNWMF-20250818-002" at bounding box center [398, 267] width 117 height 13
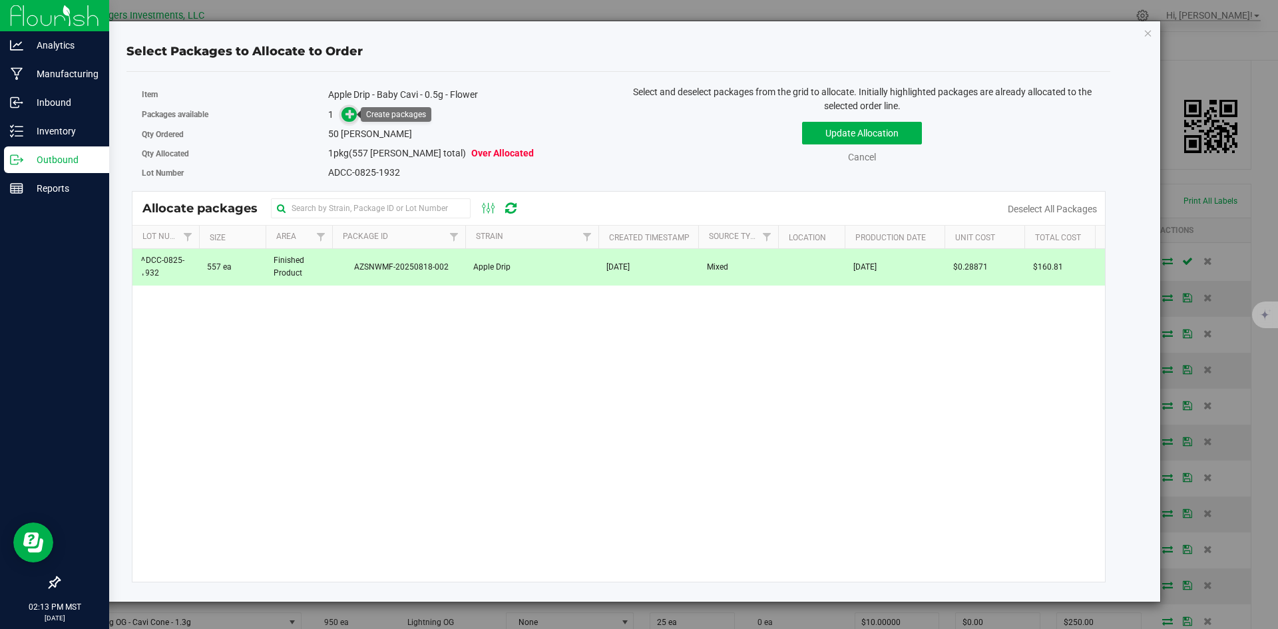
click at [347, 115] on icon at bounding box center [350, 113] width 9 height 9
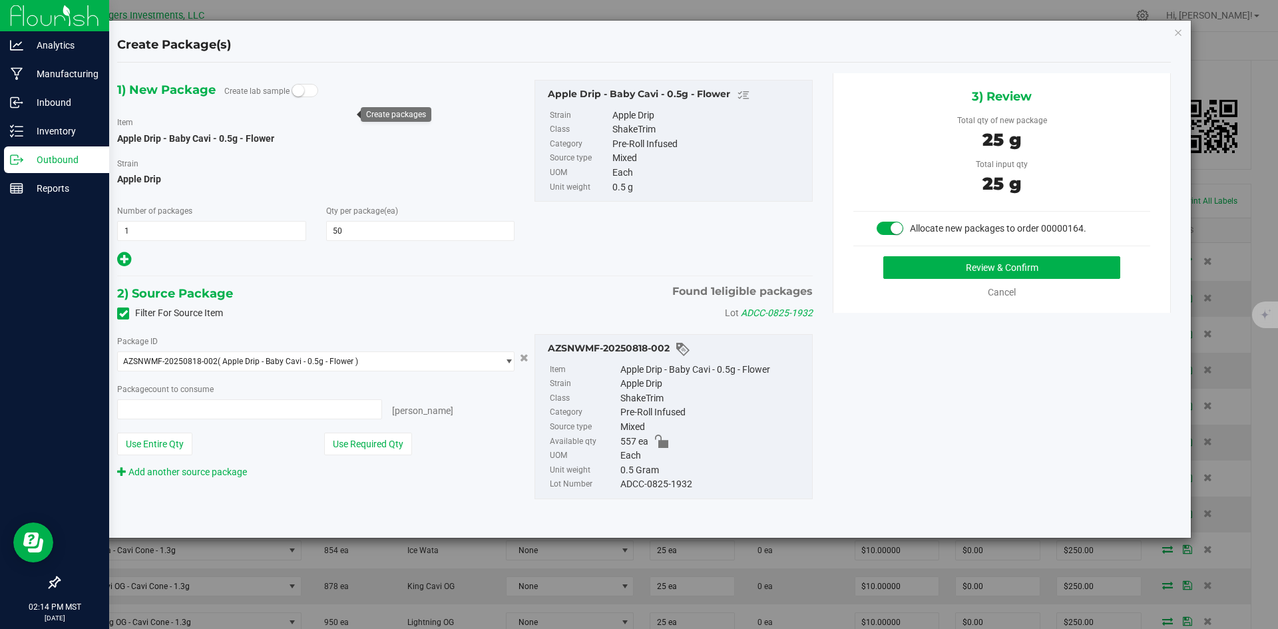
type input "50 ea"
click at [356, 439] on button "Use Required Qty" at bounding box center [368, 444] width 88 height 23
click at [993, 265] on button "Review & Confirm" at bounding box center [1002, 267] width 237 height 23
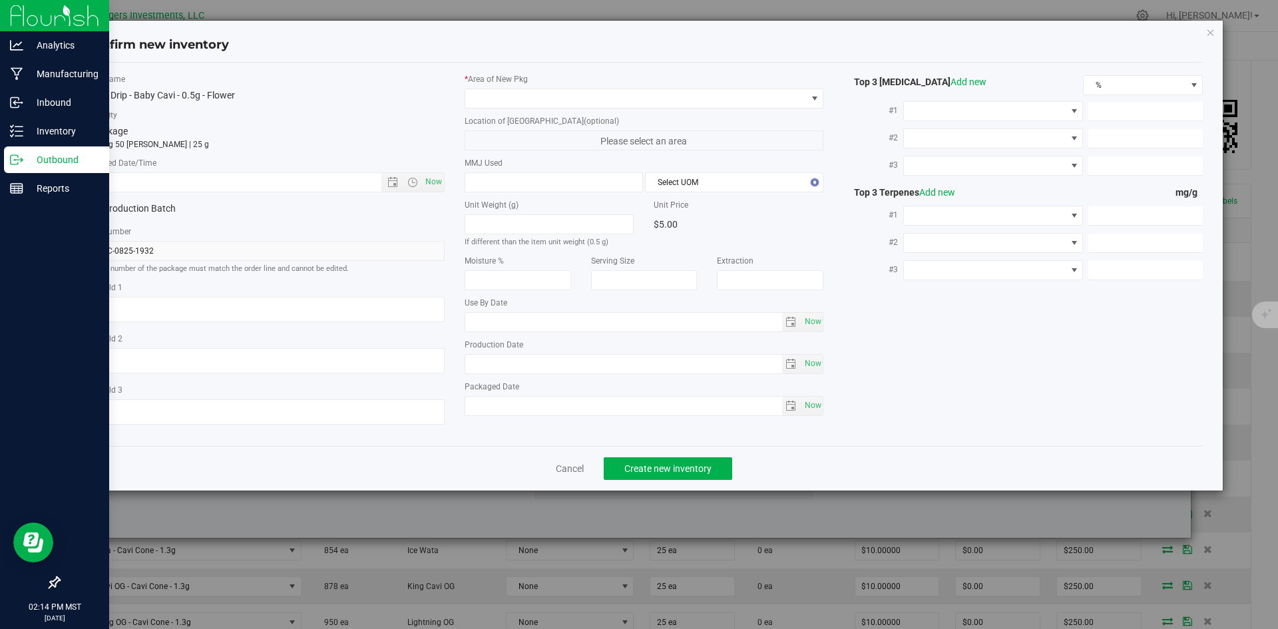
type input "[DATE]"
click at [393, 181] on span "Open the date view" at bounding box center [393, 182] width 11 height 11
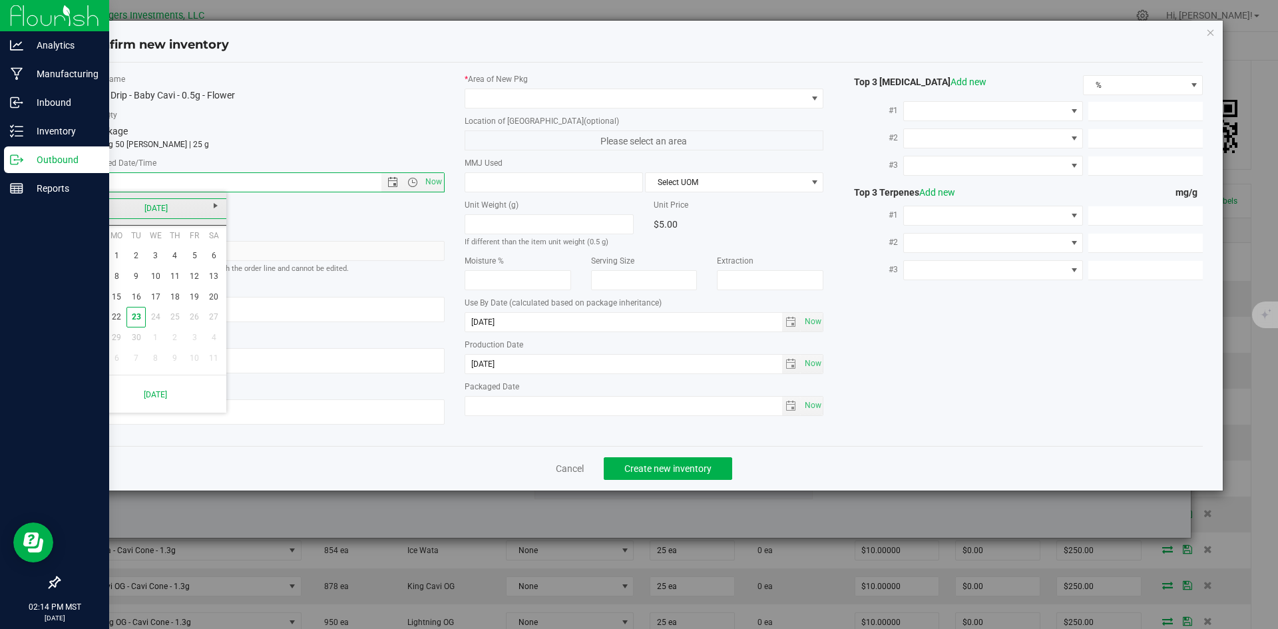
click at [95, 209] on link "[DATE]" at bounding box center [156, 208] width 143 height 21
click at [171, 284] on link "[DATE]" at bounding box center [173, 282] width 34 height 34
click at [173, 340] on link "31" at bounding box center [174, 338] width 19 height 21
type input "[DATE] 2:14 PM"
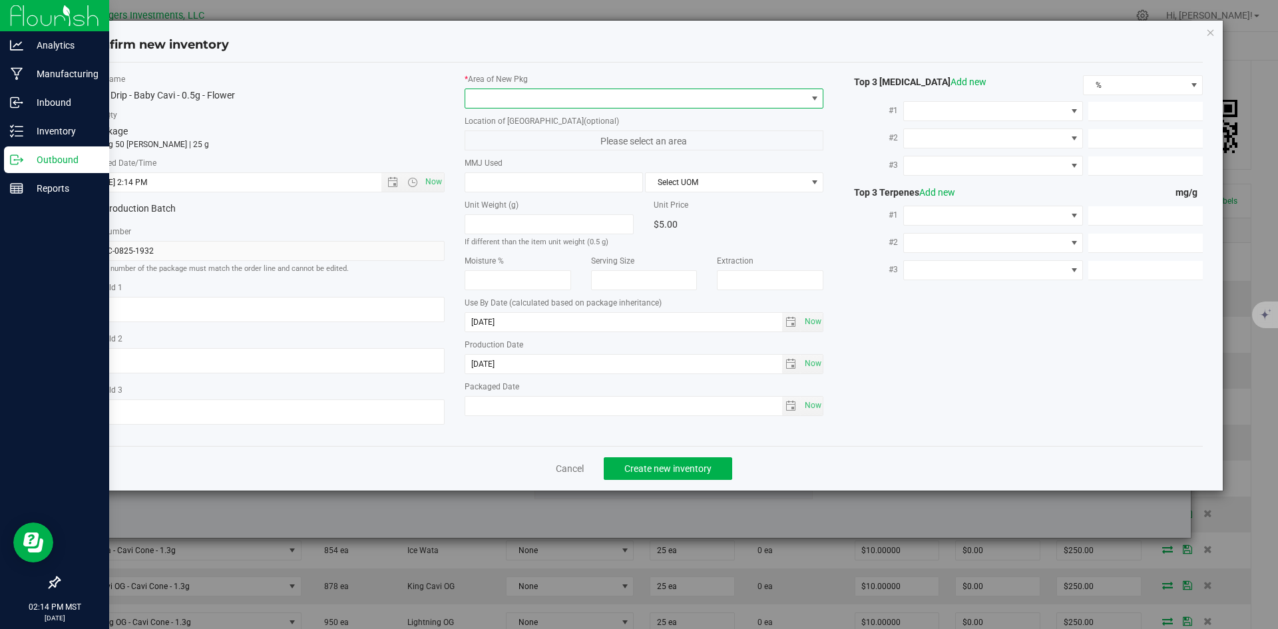
click at [556, 94] on span at bounding box center [636, 98] width 342 height 19
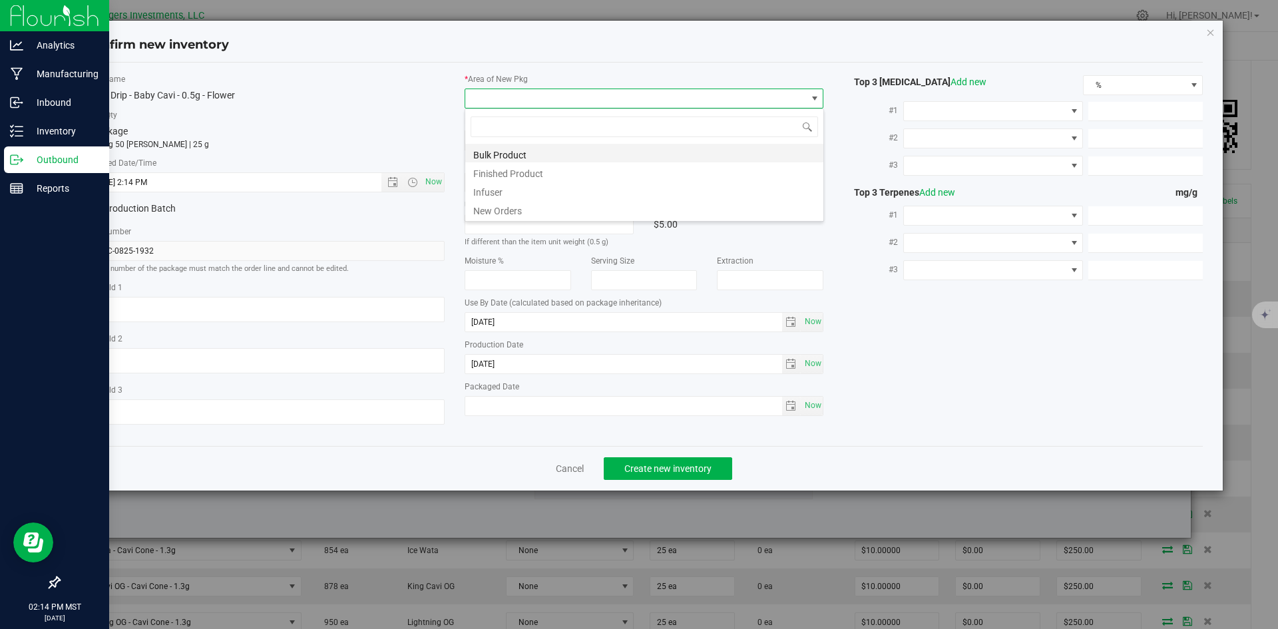
scroll to position [20, 360]
click at [492, 202] on li "New Orders" at bounding box center [644, 209] width 358 height 19
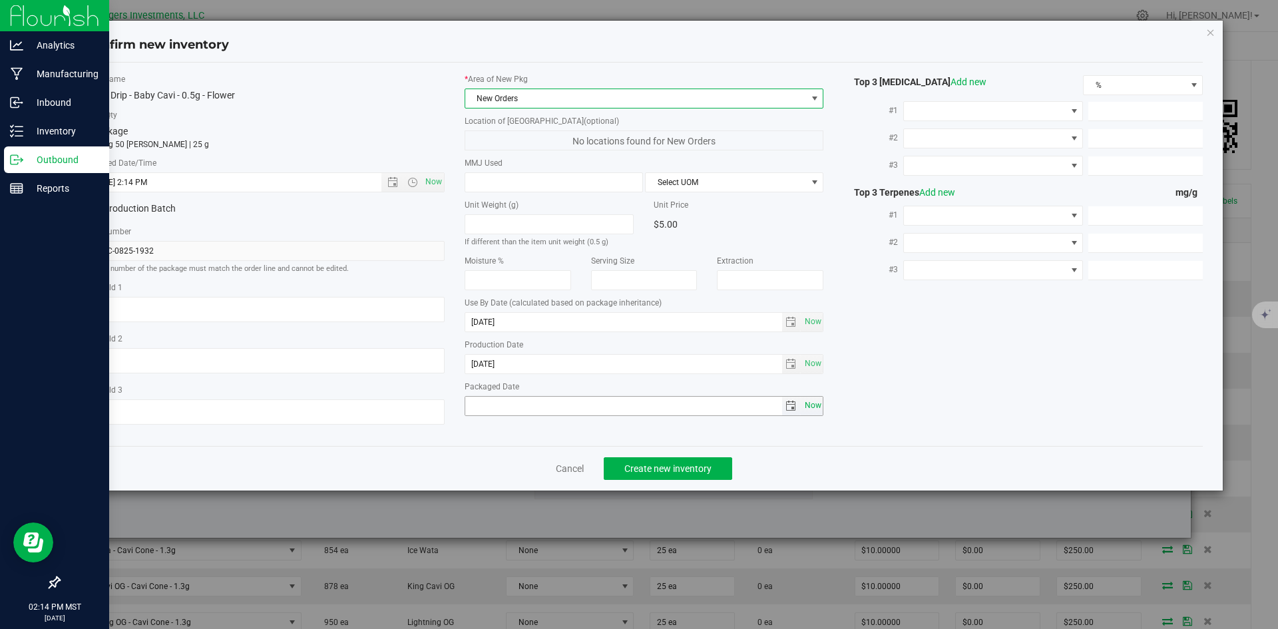
click at [812, 403] on span "Now" at bounding box center [813, 405] width 23 height 19
type input "[DATE]"
click at [665, 471] on span "Create new inventory" at bounding box center [668, 468] width 87 height 11
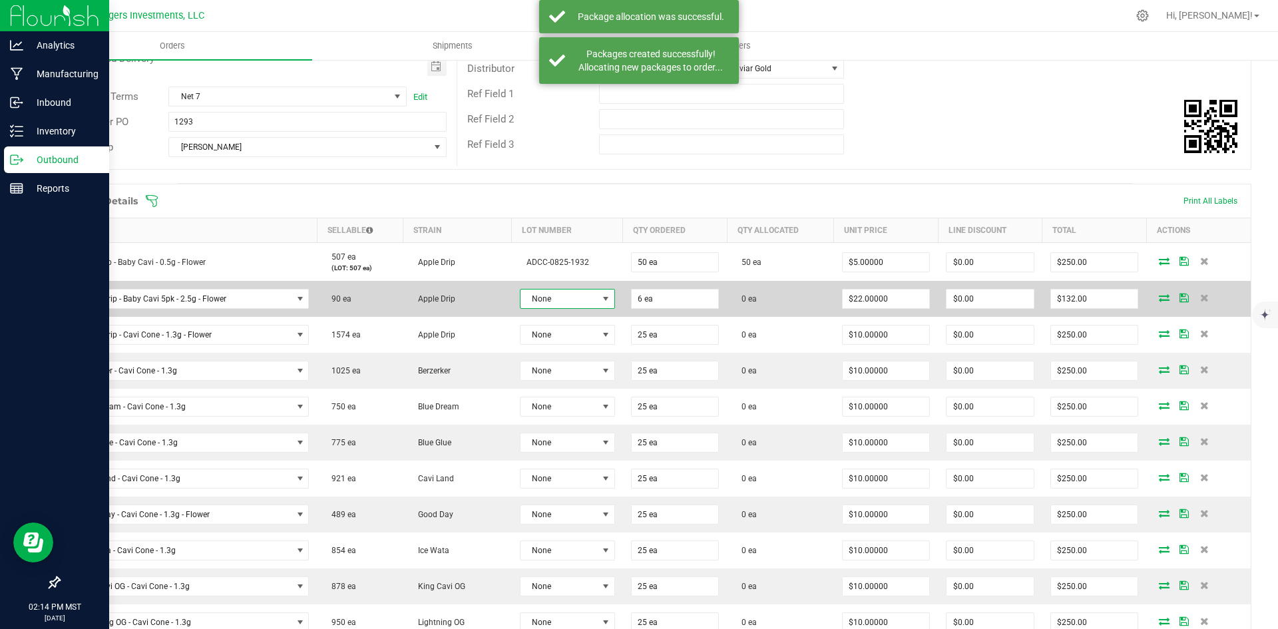
click at [601, 300] on span at bounding box center [606, 299] width 11 height 11
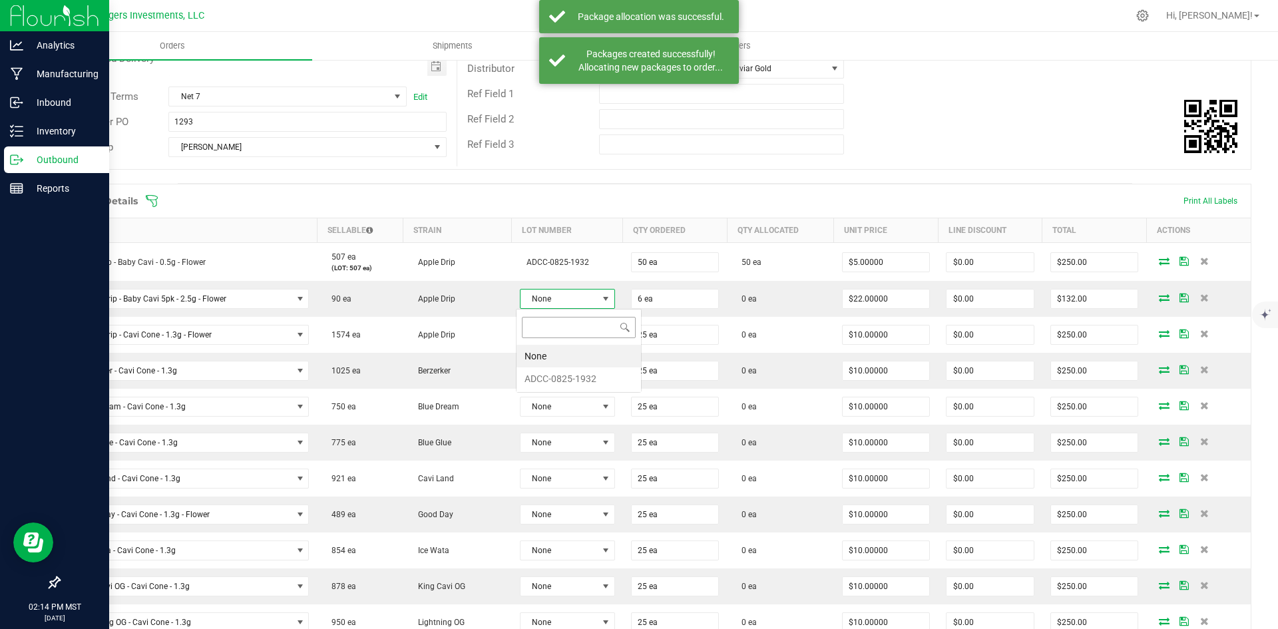
scroll to position [20, 93]
click at [565, 378] on li "ADCC-0825-1932" at bounding box center [579, 379] width 125 height 23
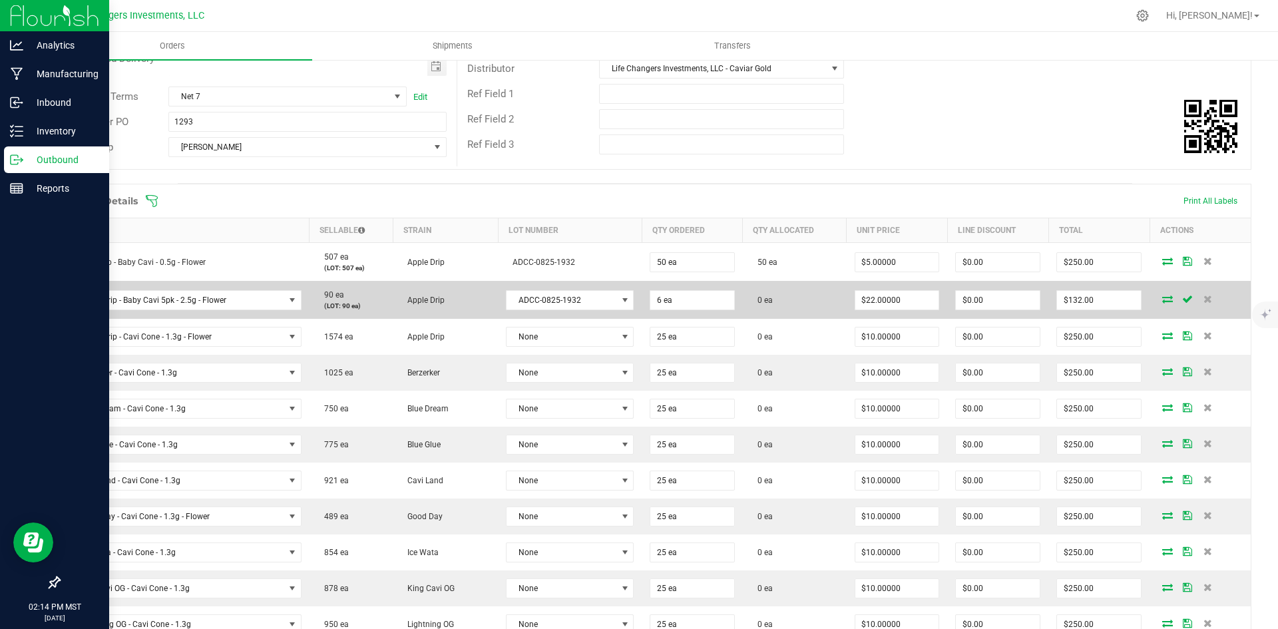
click at [1163, 300] on icon at bounding box center [1168, 299] width 11 height 8
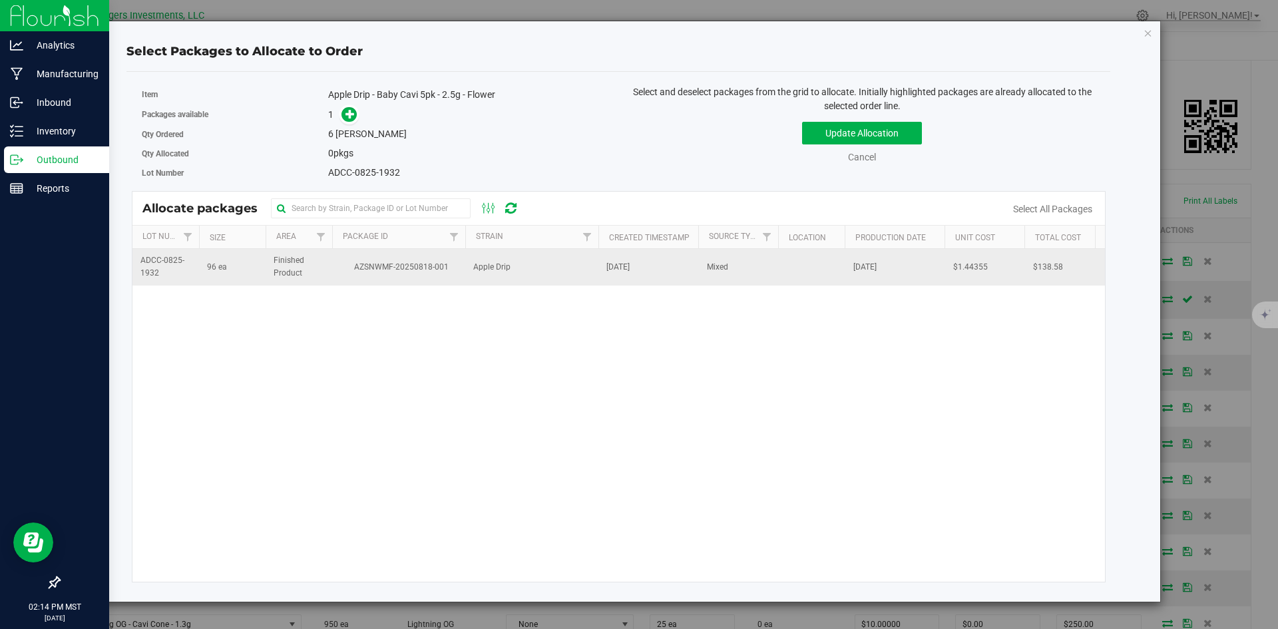
click at [495, 271] on span "Apple Drip" at bounding box center [491, 267] width 37 height 13
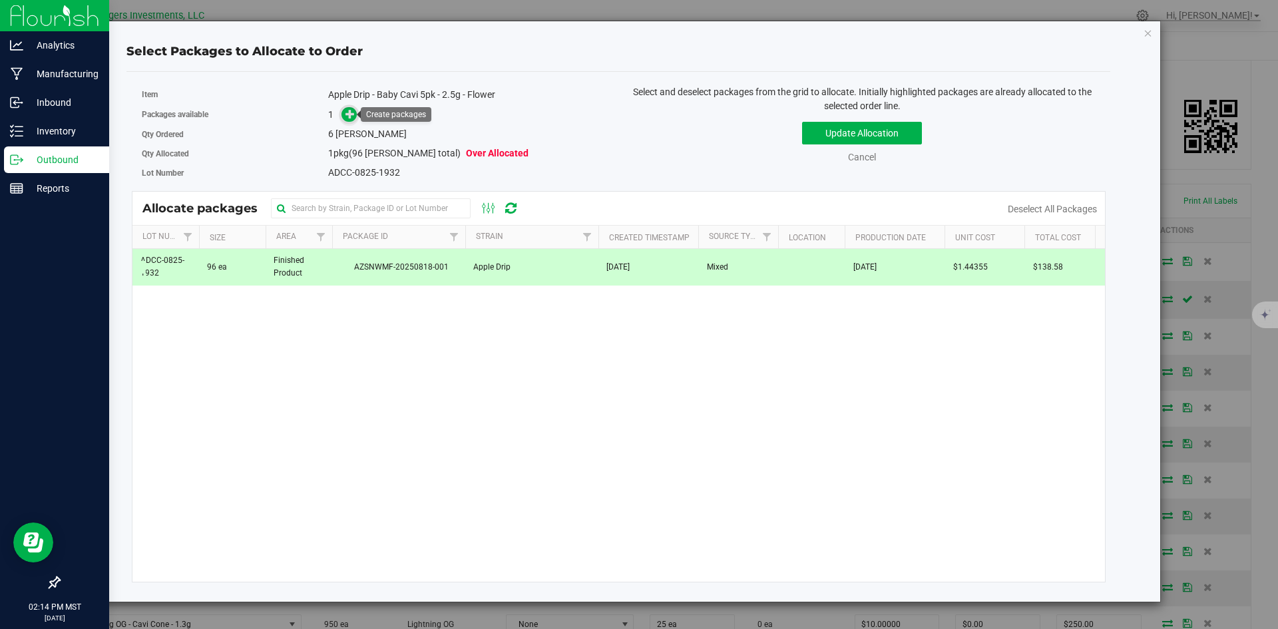
click at [348, 115] on icon at bounding box center [350, 113] width 9 height 9
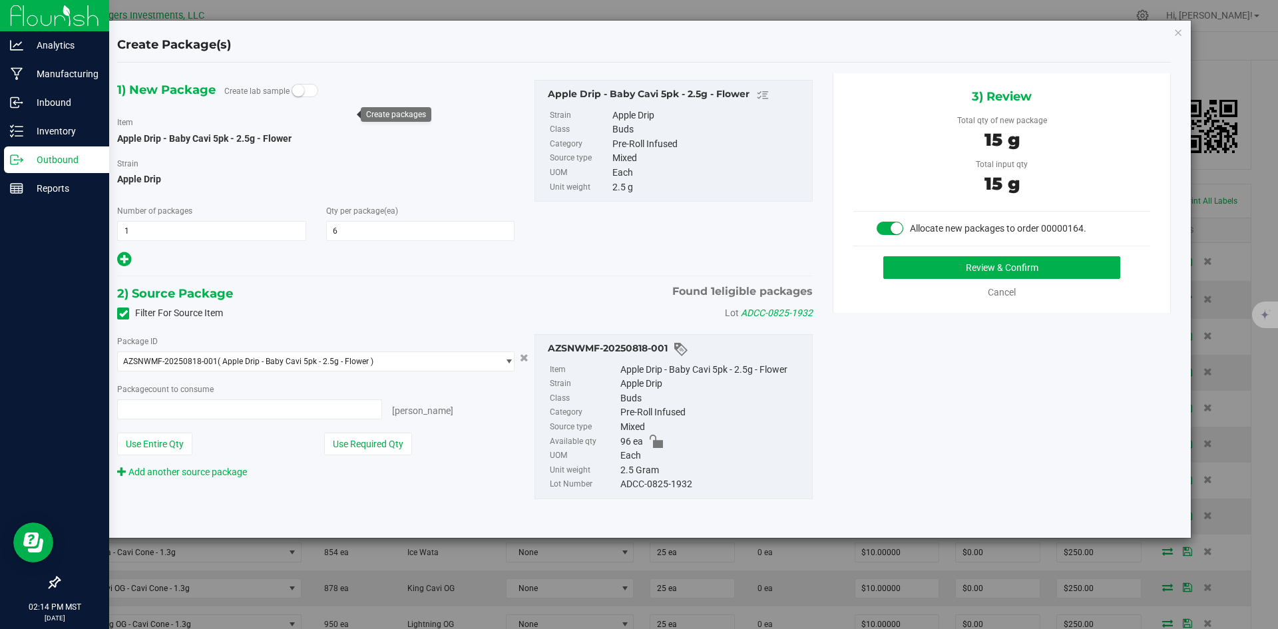
type input "6 ea"
click at [388, 442] on button "Use Required Qty" at bounding box center [368, 444] width 88 height 23
click at [1001, 293] on link "Cancel" at bounding box center [1002, 292] width 28 height 11
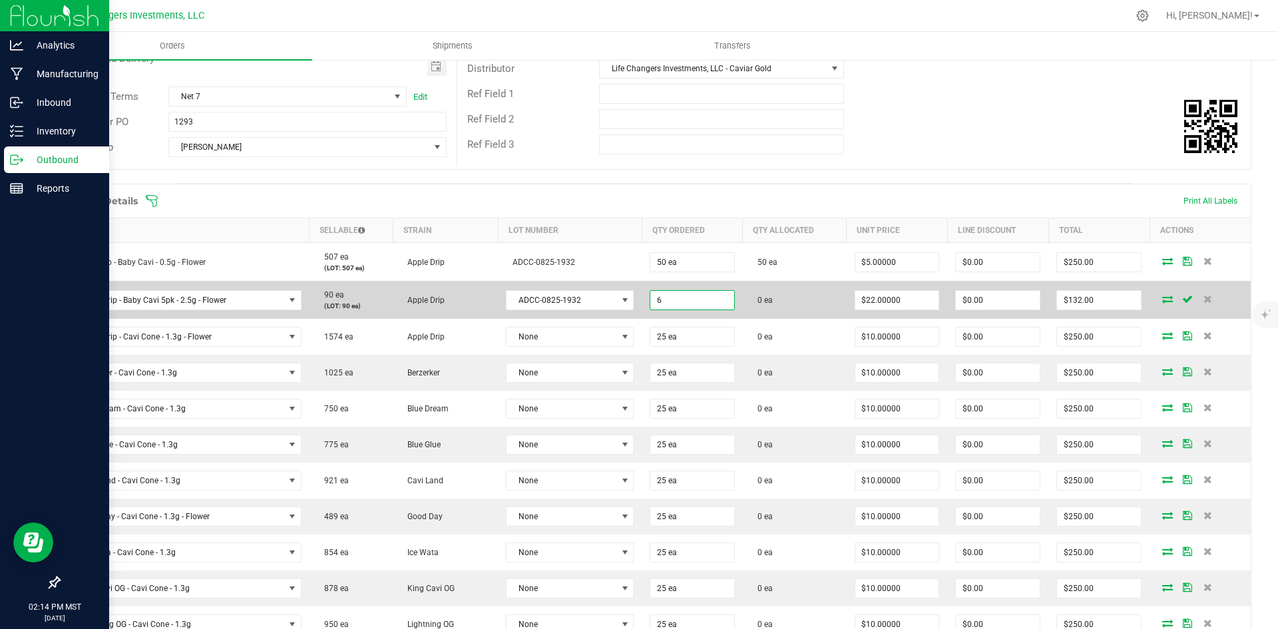
click at [658, 296] on input "6" at bounding box center [693, 300] width 84 height 19
type input "12 ea"
type input "$264.00"
click at [794, 298] on td "0 ea" at bounding box center [795, 300] width 104 height 38
click at [1163, 296] on icon at bounding box center [1168, 299] width 11 height 8
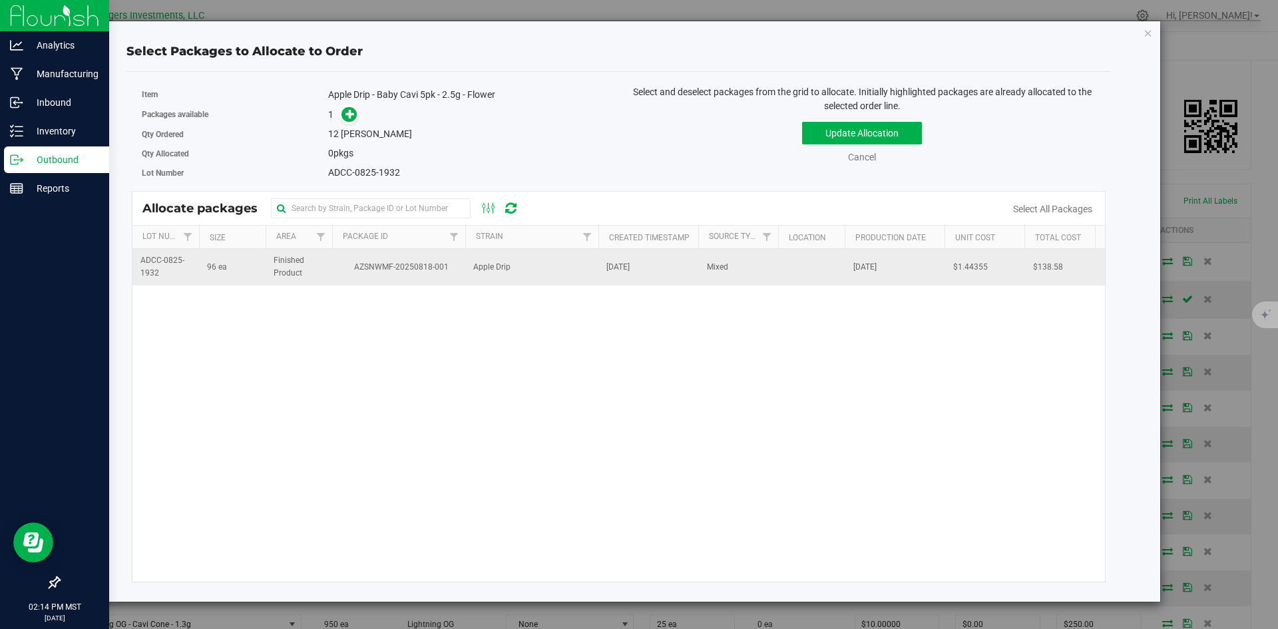
click at [357, 271] on span "AZSNWMF-20250818-001" at bounding box center [398, 267] width 117 height 13
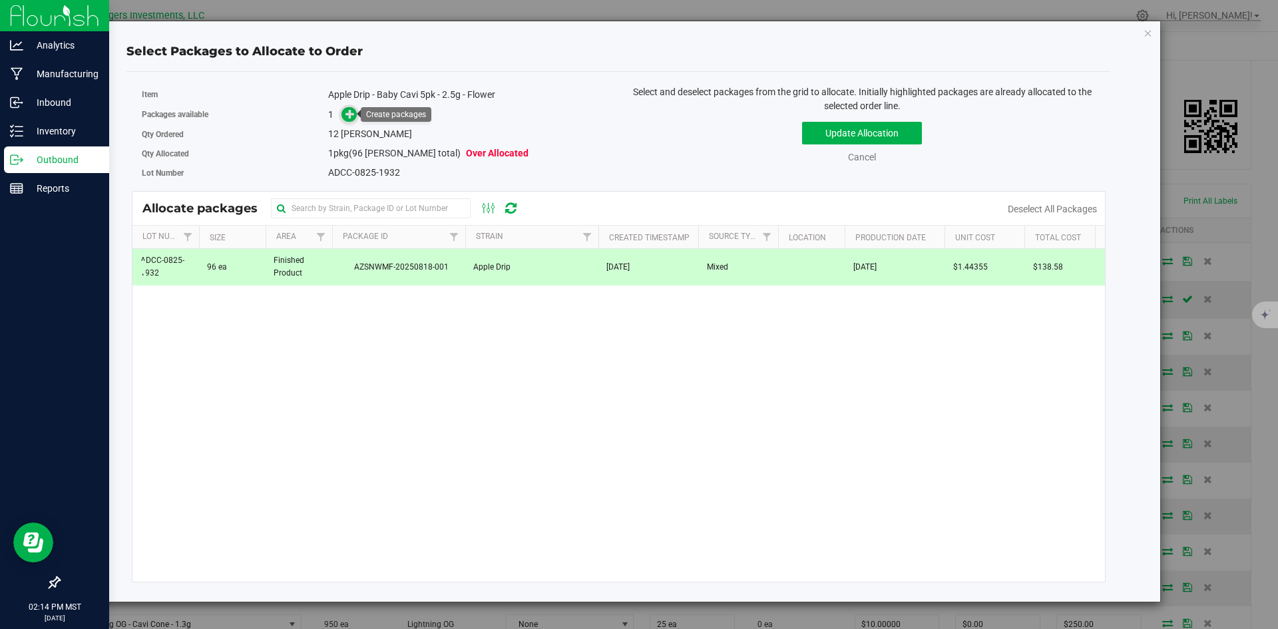
click at [350, 116] on icon at bounding box center [350, 113] width 9 height 9
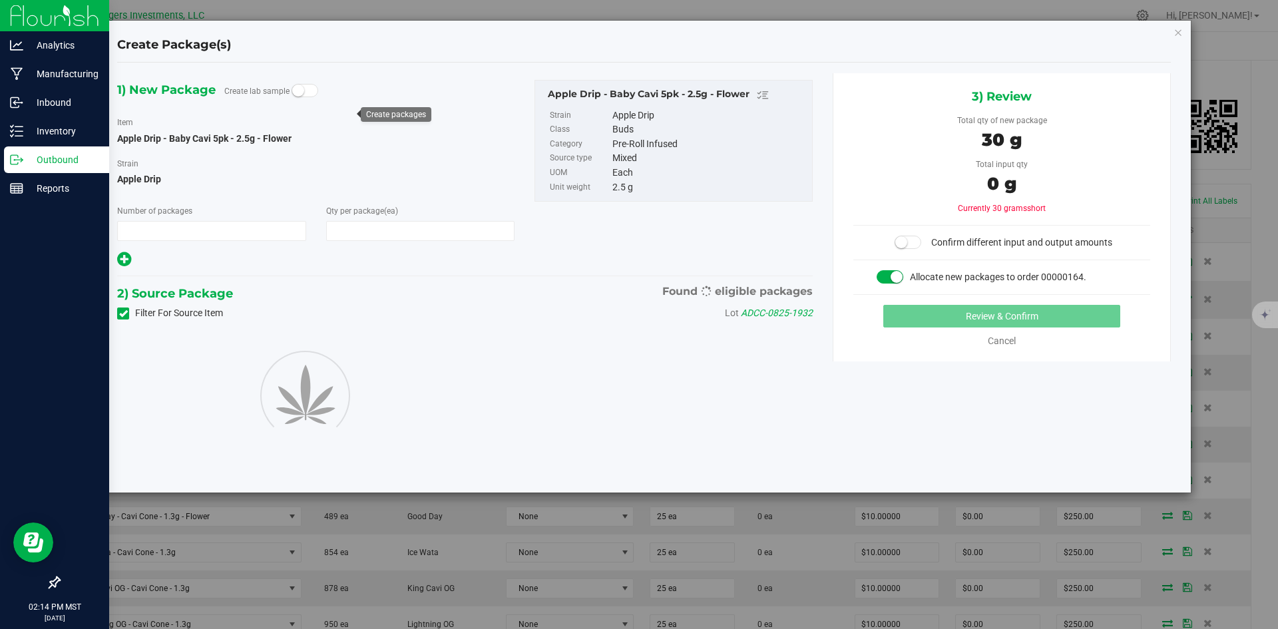
type input "1"
type input "12"
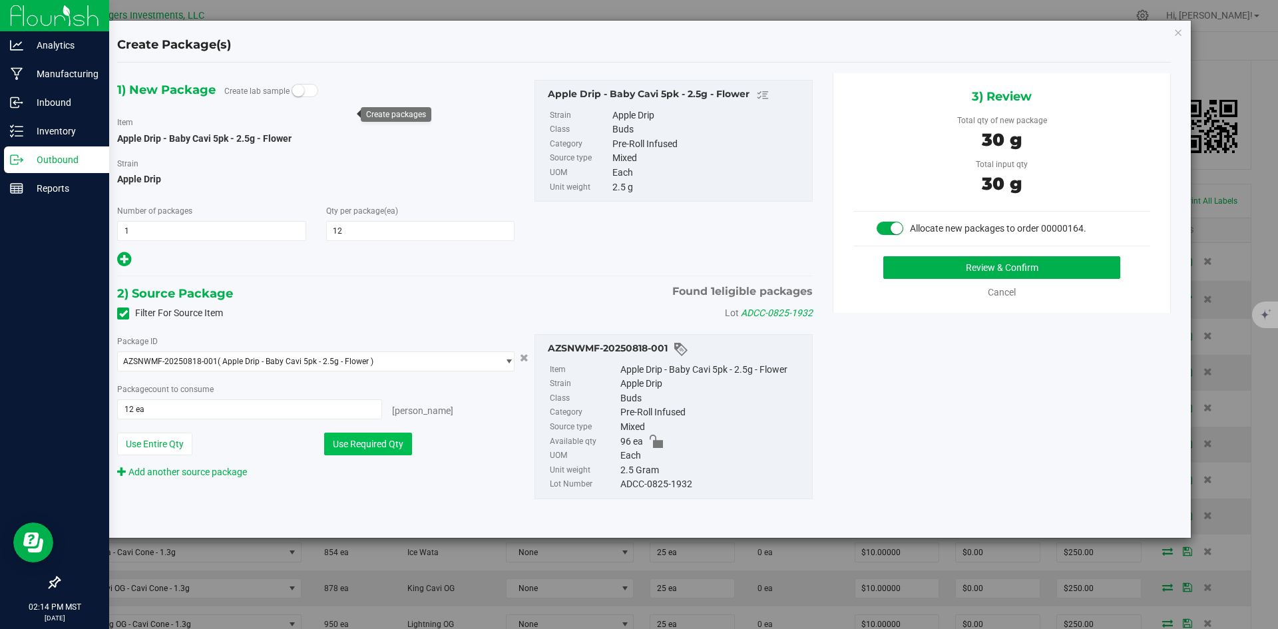
click at [370, 441] on button "Use Required Qty" at bounding box center [368, 444] width 88 height 23
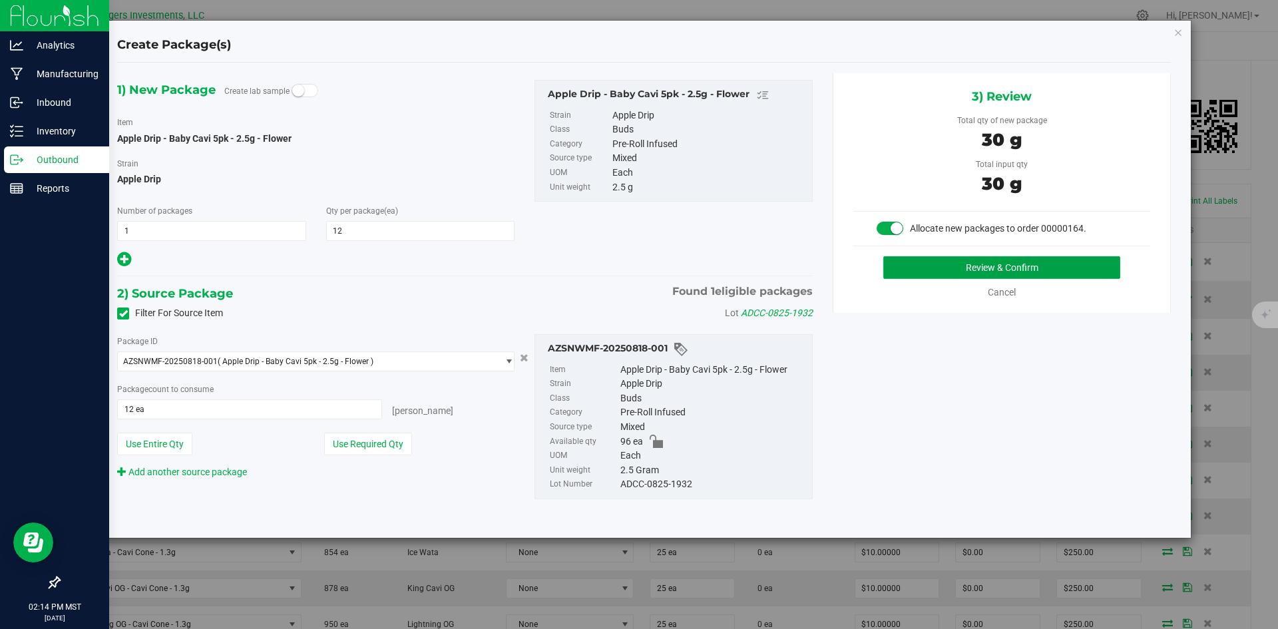
click at [972, 260] on button "Review & Confirm" at bounding box center [1002, 267] width 237 height 23
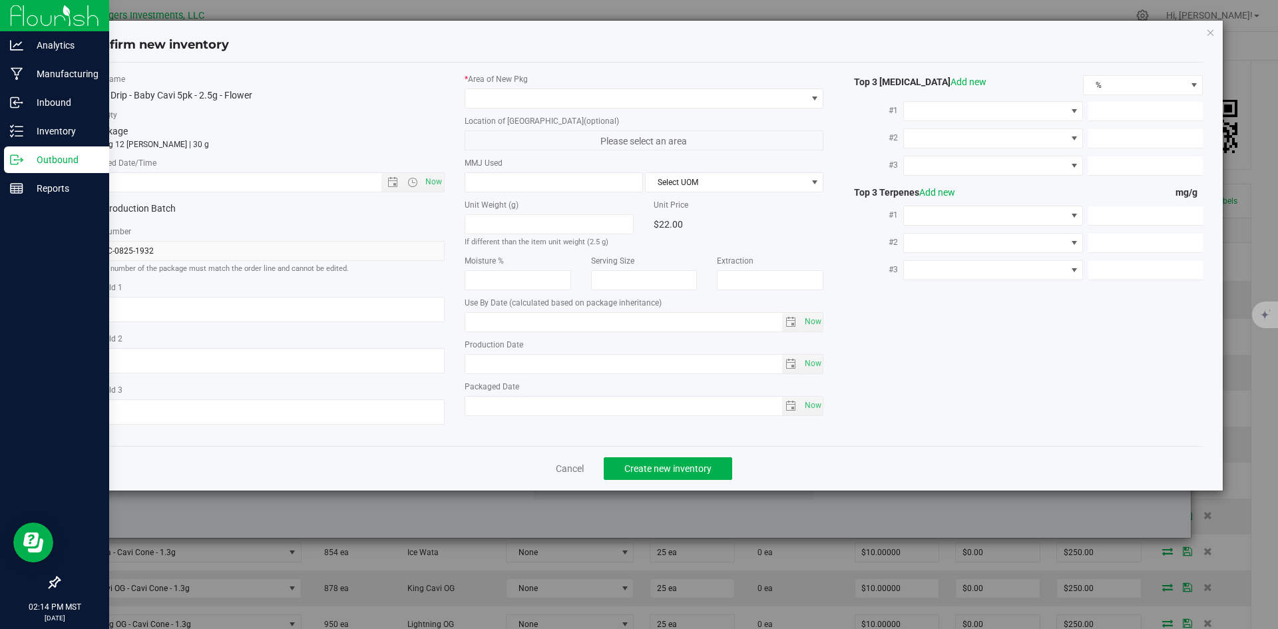
type input "[DATE]"
click at [394, 186] on span "Open the date view" at bounding box center [393, 182] width 11 height 11
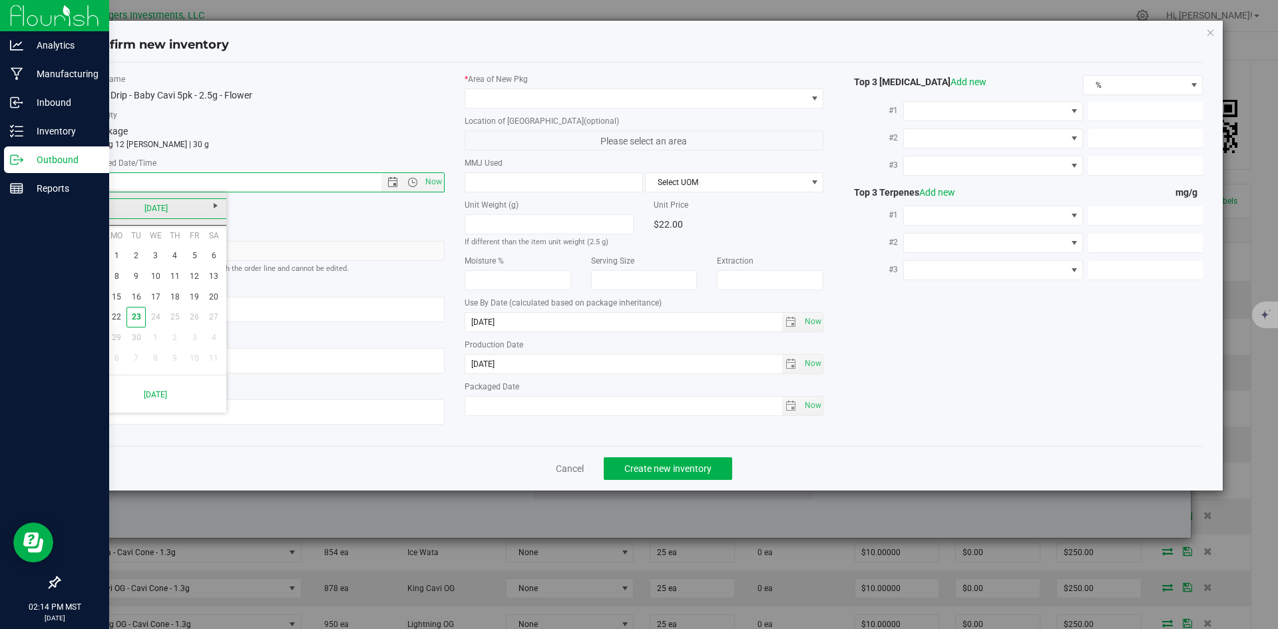
click at [99, 208] on link "[DATE]" at bounding box center [156, 208] width 143 height 21
click at [174, 285] on link "[DATE]" at bounding box center [173, 282] width 34 height 34
click at [179, 338] on link "31" at bounding box center [174, 338] width 19 height 21
type input "[DATE] 2:14 PM"
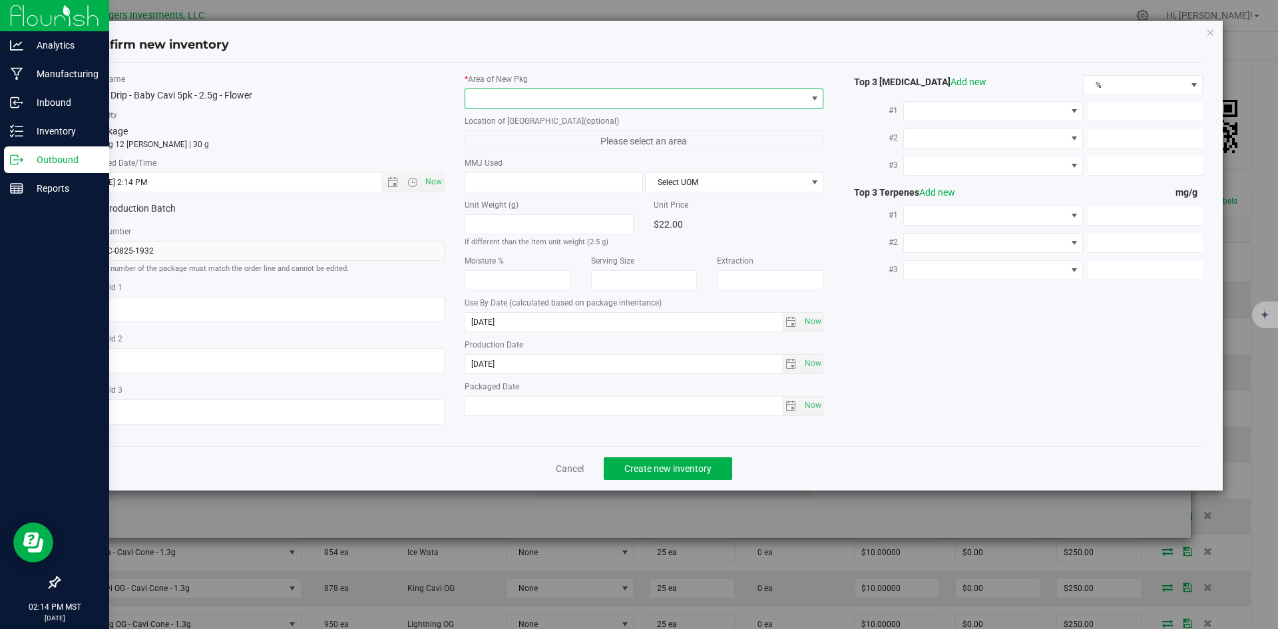
click at [607, 104] on span at bounding box center [636, 98] width 342 height 19
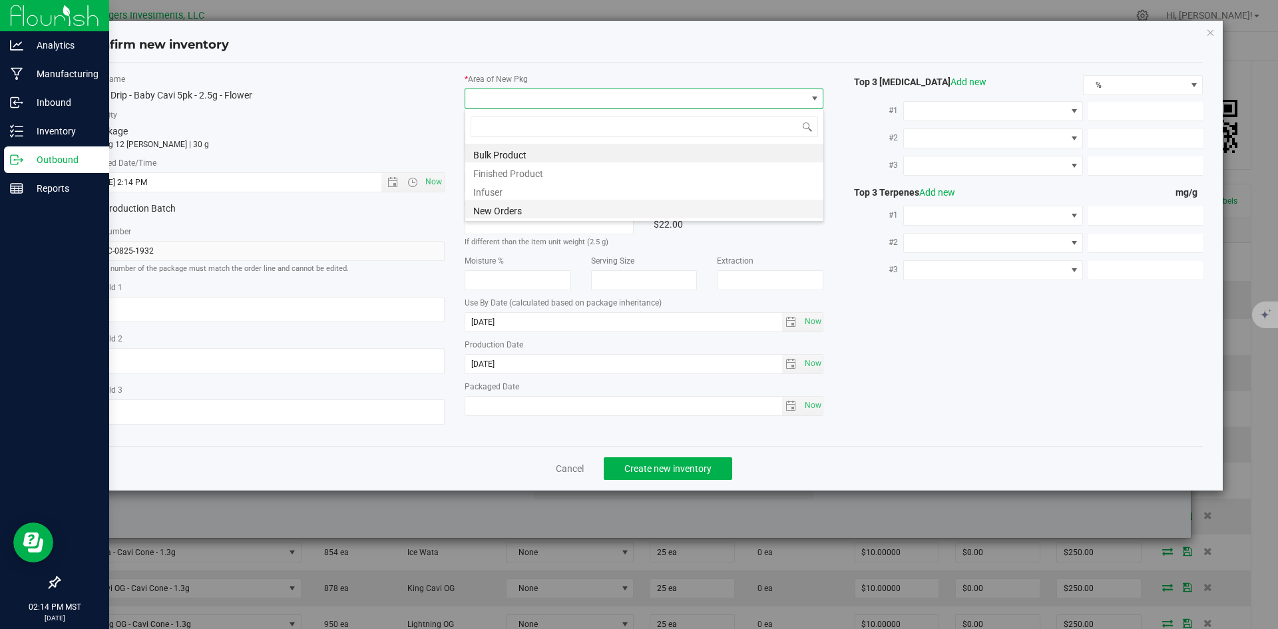
scroll to position [20, 360]
click at [502, 216] on li "New Orders" at bounding box center [644, 209] width 358 height 19
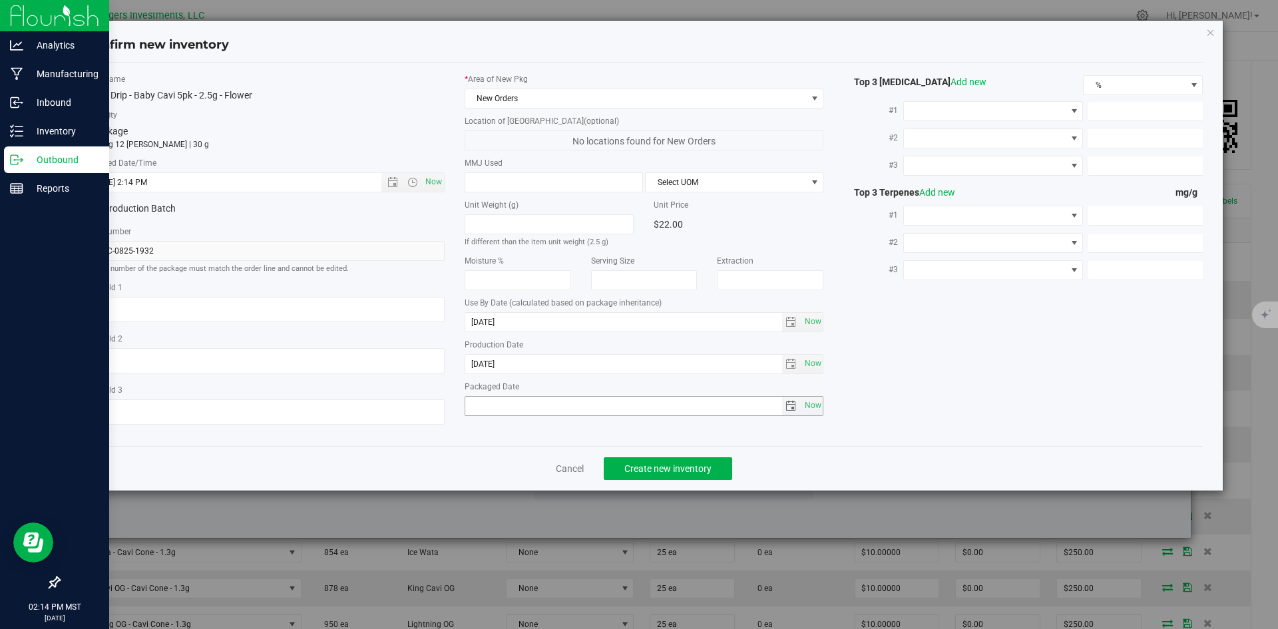
drag, startPoint x: 817, startPoint y: 403, endPoint x: 769, endPoint y: 430, distance: 55.2
click at [816, 403] on span "Now" at bounding box center [813, 405] width 23 height 19
type input "[DATE]"
click at [682, 475] on button "Create new inventory" at bounding box center [668, 468] width 129 height 23
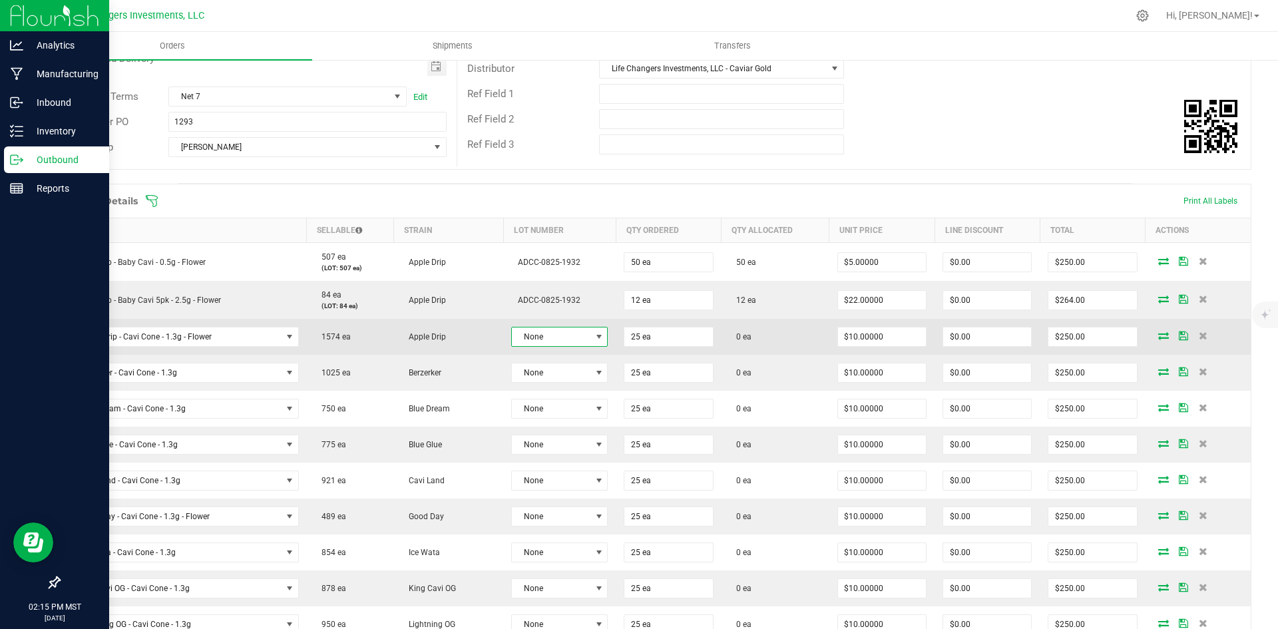
click at [529, 344] on span "None" at bounding box center [551, 337] width 79 height 19
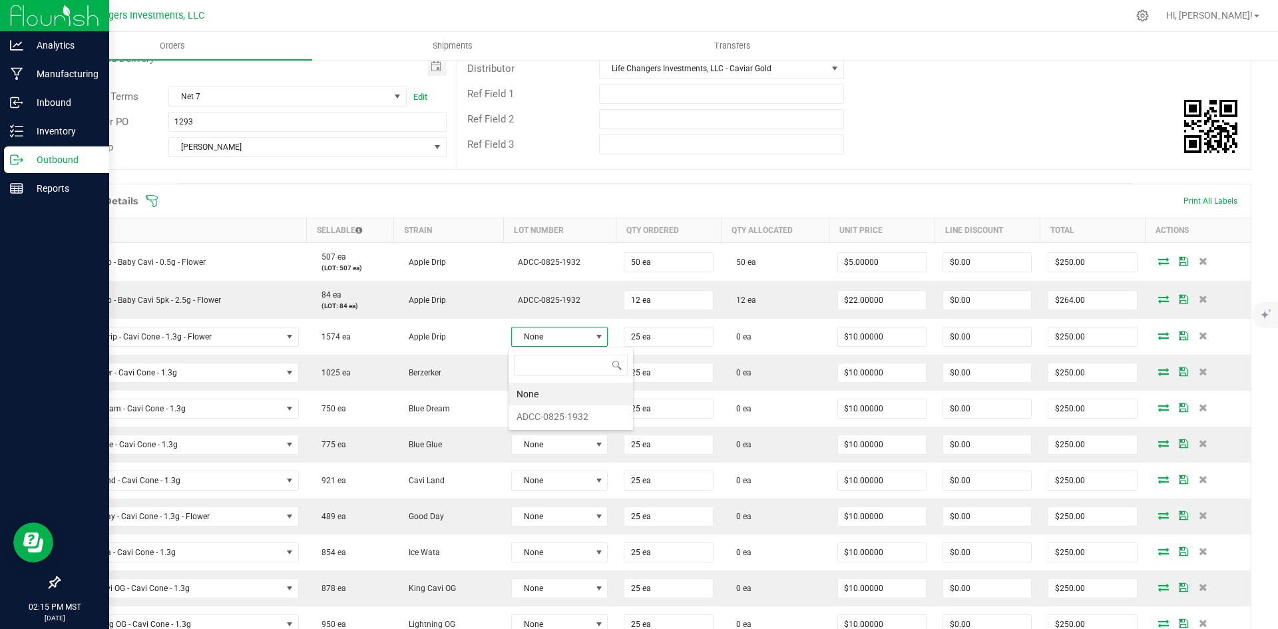
scroll to position [20, 94]
click at [565, 417] on li "ADCC-0825-1932" at bounding box center [571, 416] width 125 height 23
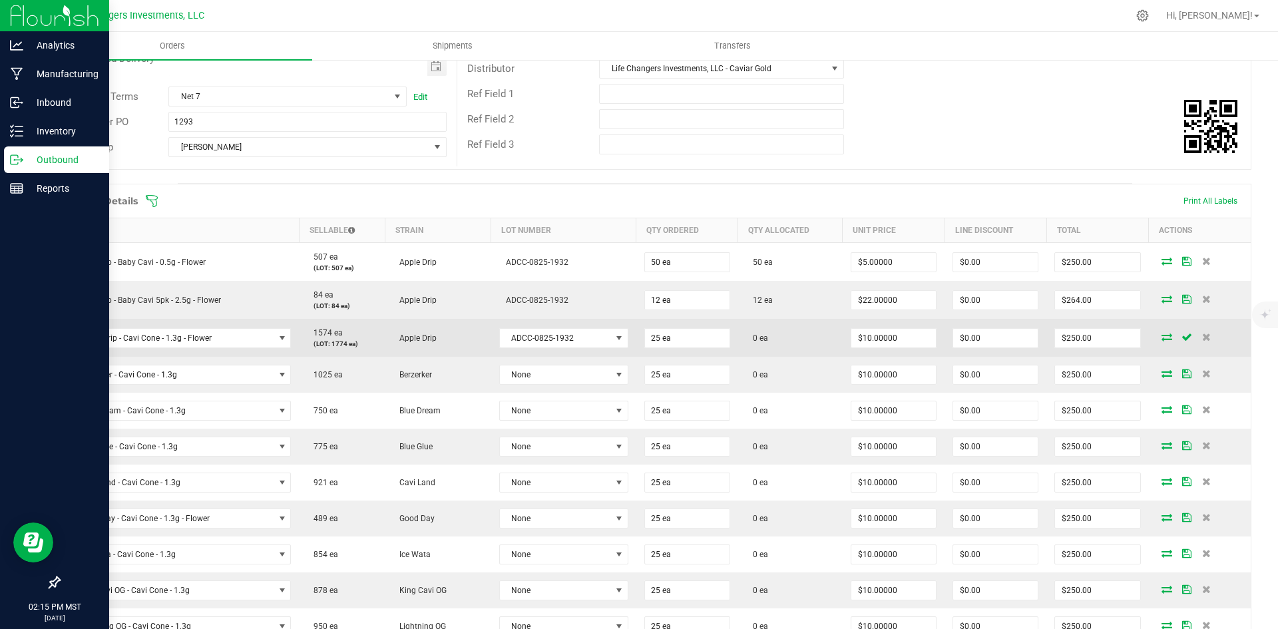
click at [1162, 334] on icon at bounding box center [1167, 337] width 11 height 8
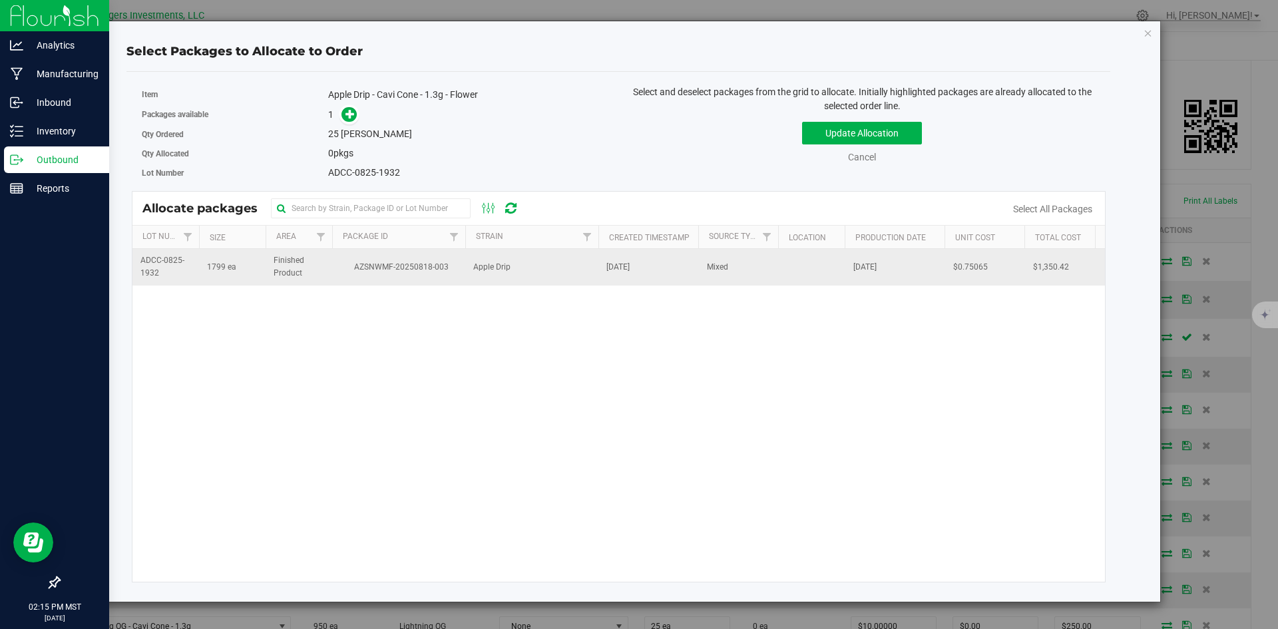
click at [486, 268] on span "Apple Drip" at bounding box center [491, 267] width 37 height 13
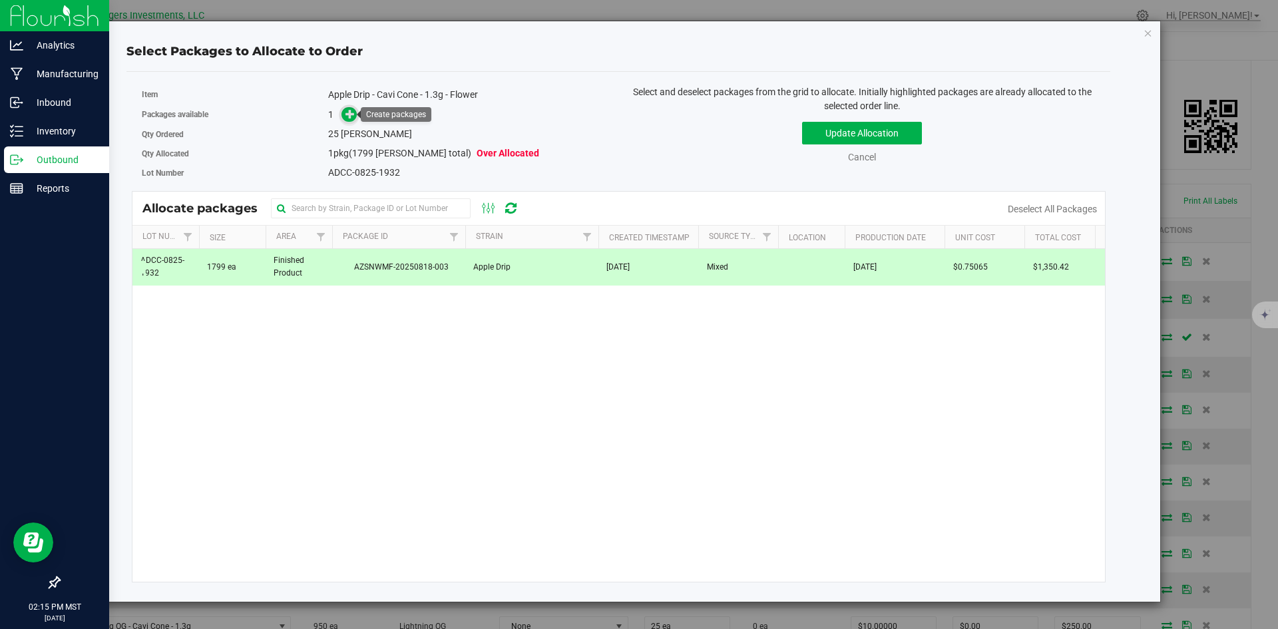
click at [346, 115] on icon at bounding box center [350, 113] width 9 height 9
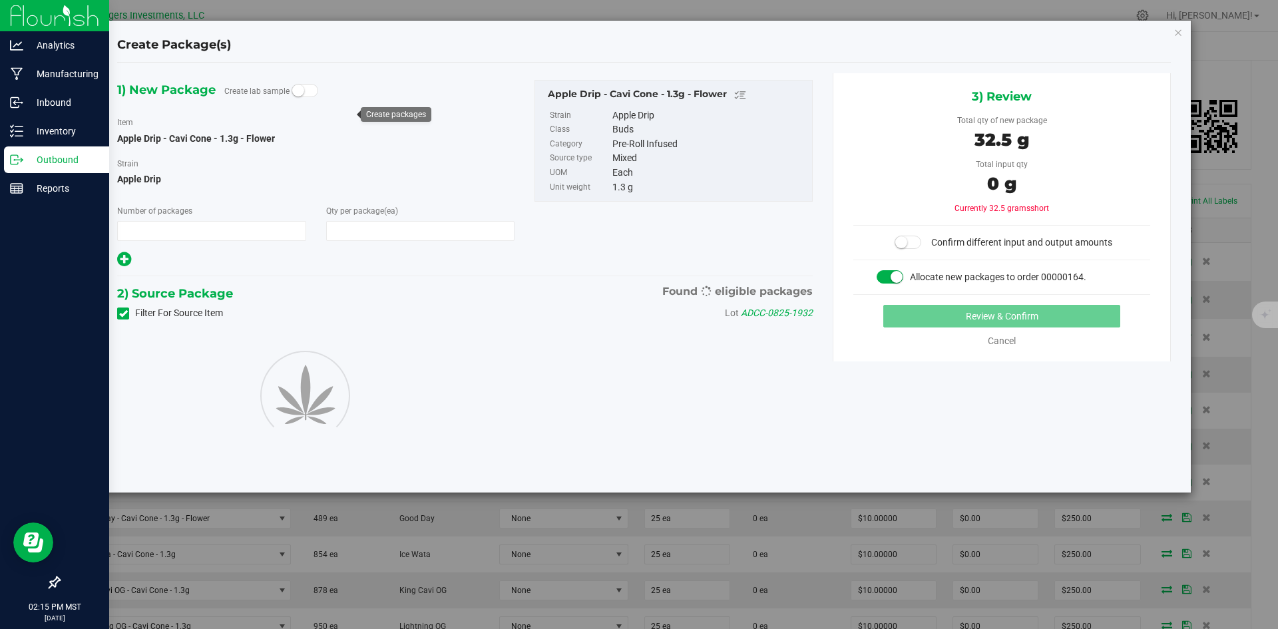
type input "1"
type input "25"
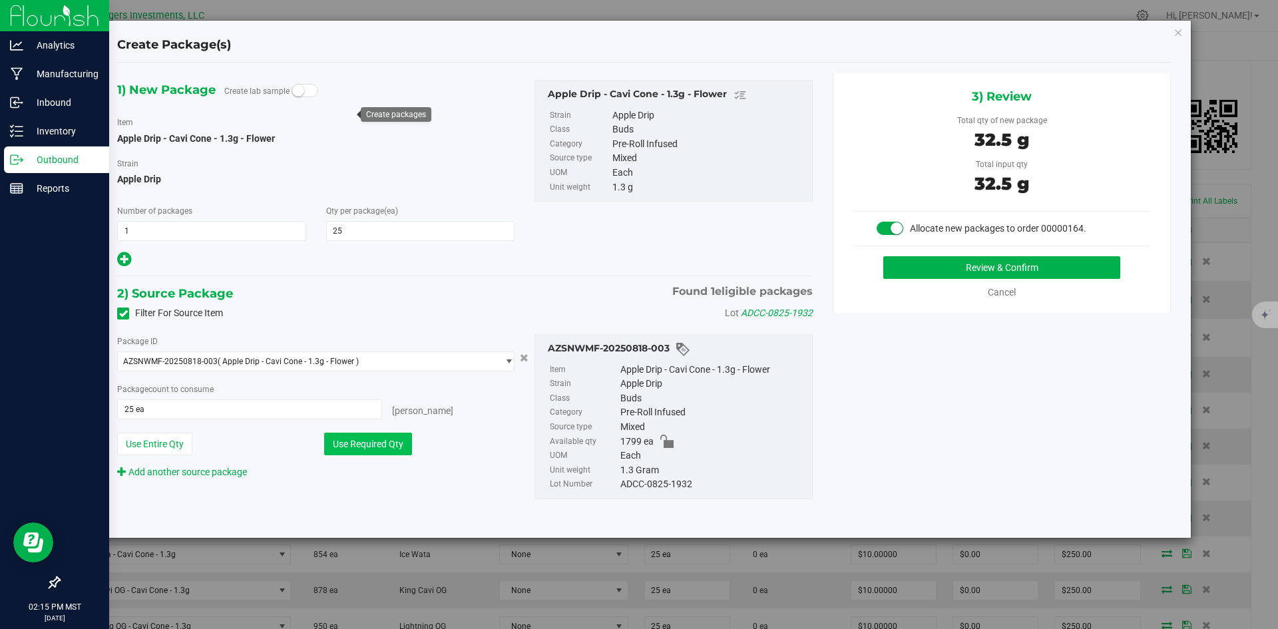
click at [372, 441] on button "Use Required Qty" at bounding box center [368, 444] width 88 height 23
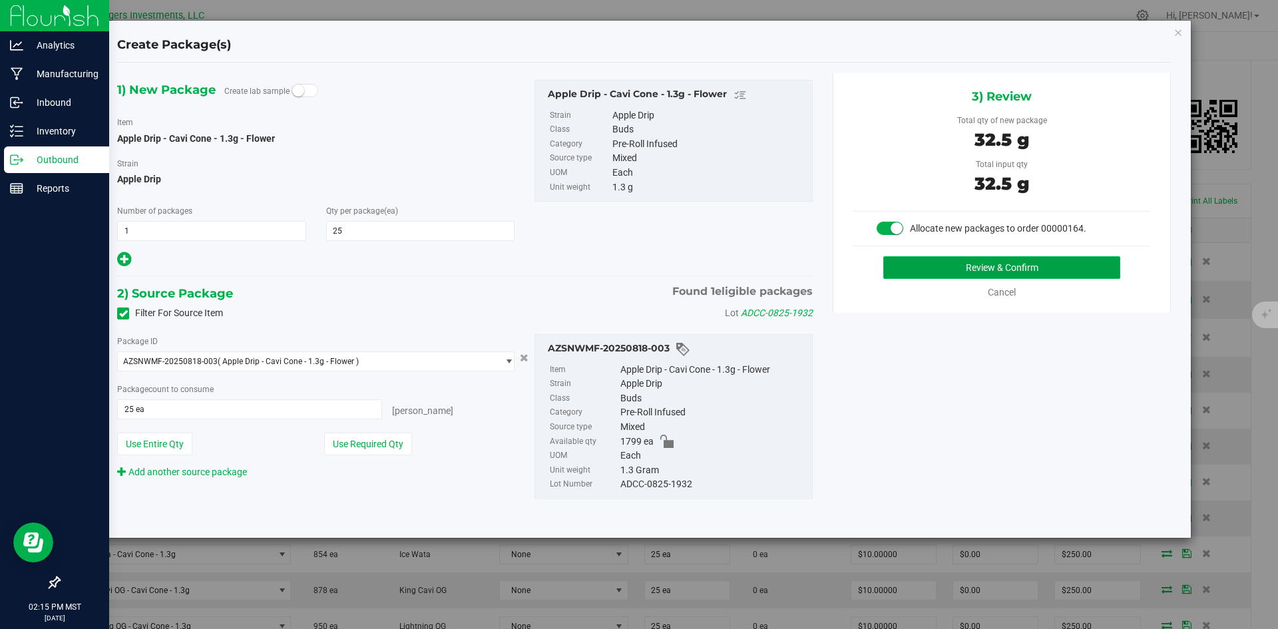
click at [1025, 268] on button "Review & Confirm" at bounding box center [1002, 267] width 237 height 23
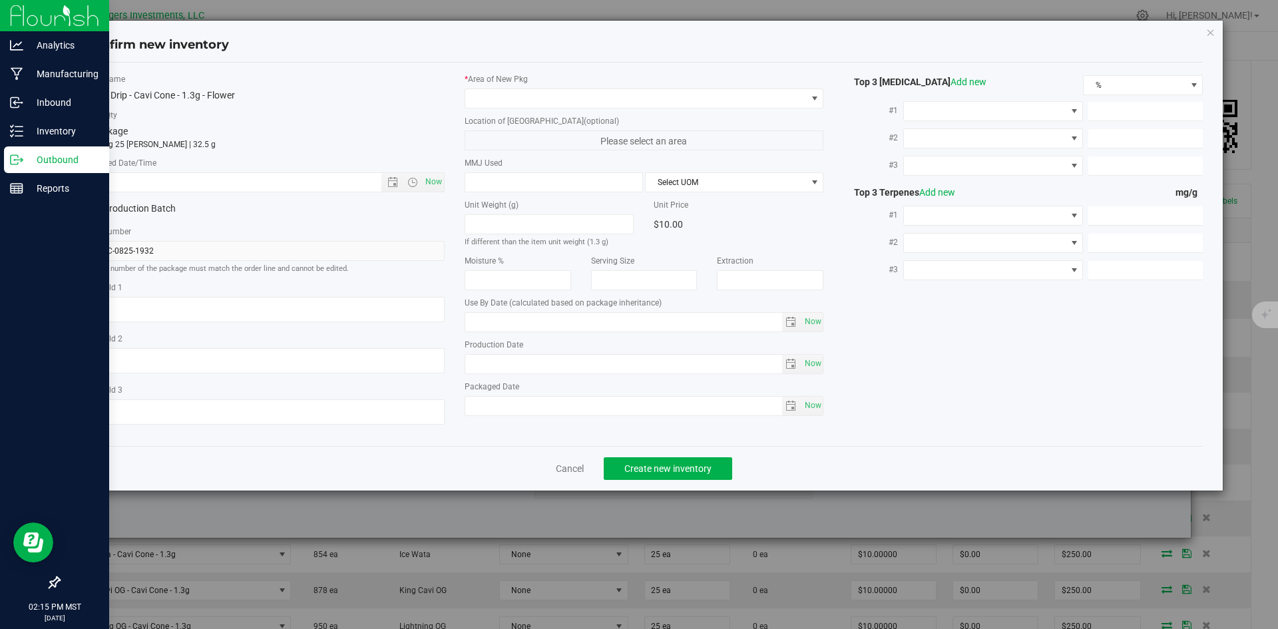
type input "[DATE]"
click at [391, 180] on span "Open the date view" at bounding box center [393, 182] width 11 height 11
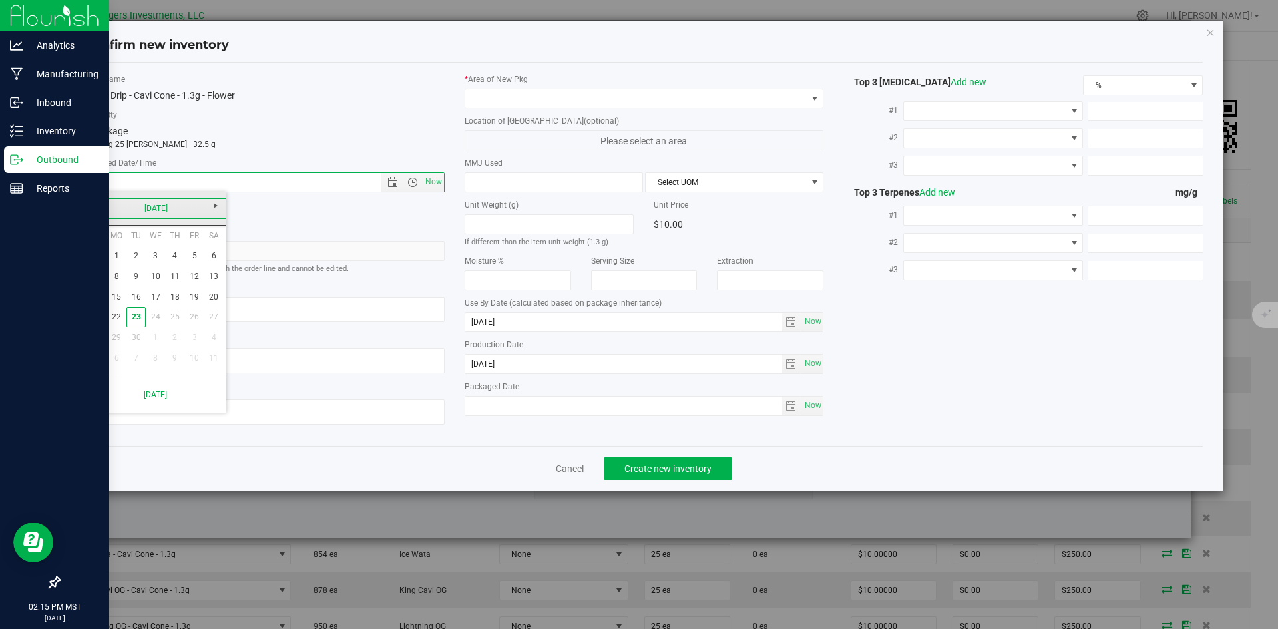
click at [95, 208] on link "[DATE]" at bounding box center [156, 208] width 143 height 21
click at [172, 286] on link "[DATE]" at bounding box center [173, 282] width 34 height 34
click at [173, 342] on link "31" at bounding box center [174, 338] width 19 height 21
type input "[DATE] 2:15 PM"
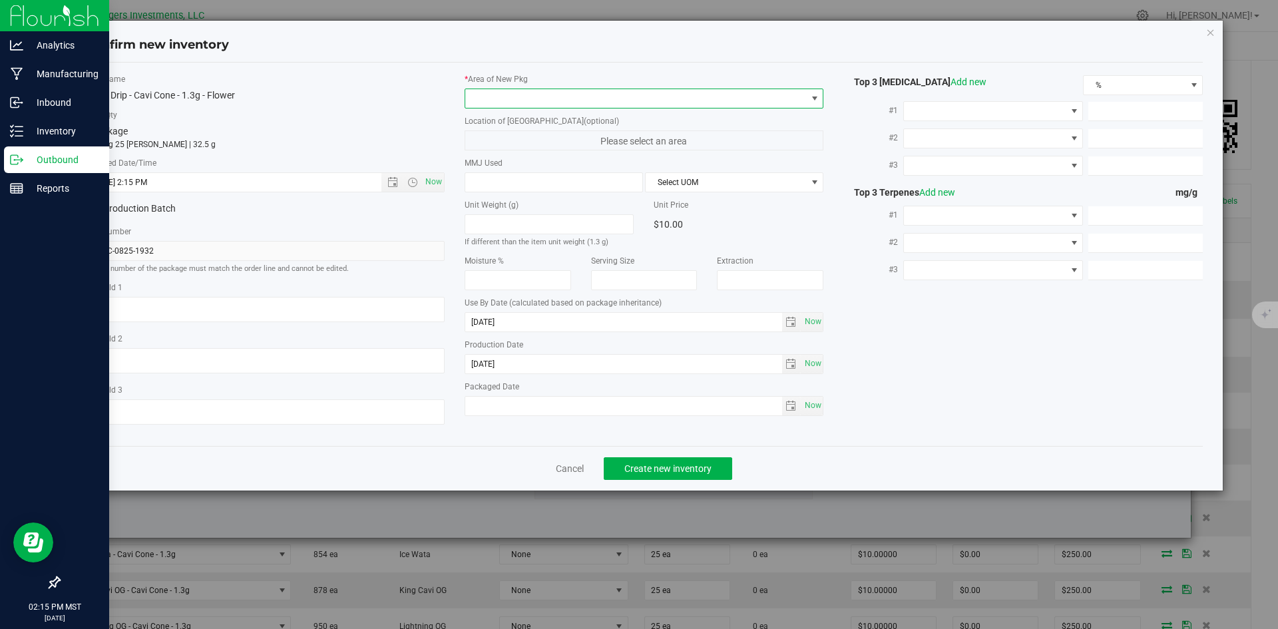
click at [545, 102] on span at bounding box center [636, 98] width 342 height 19
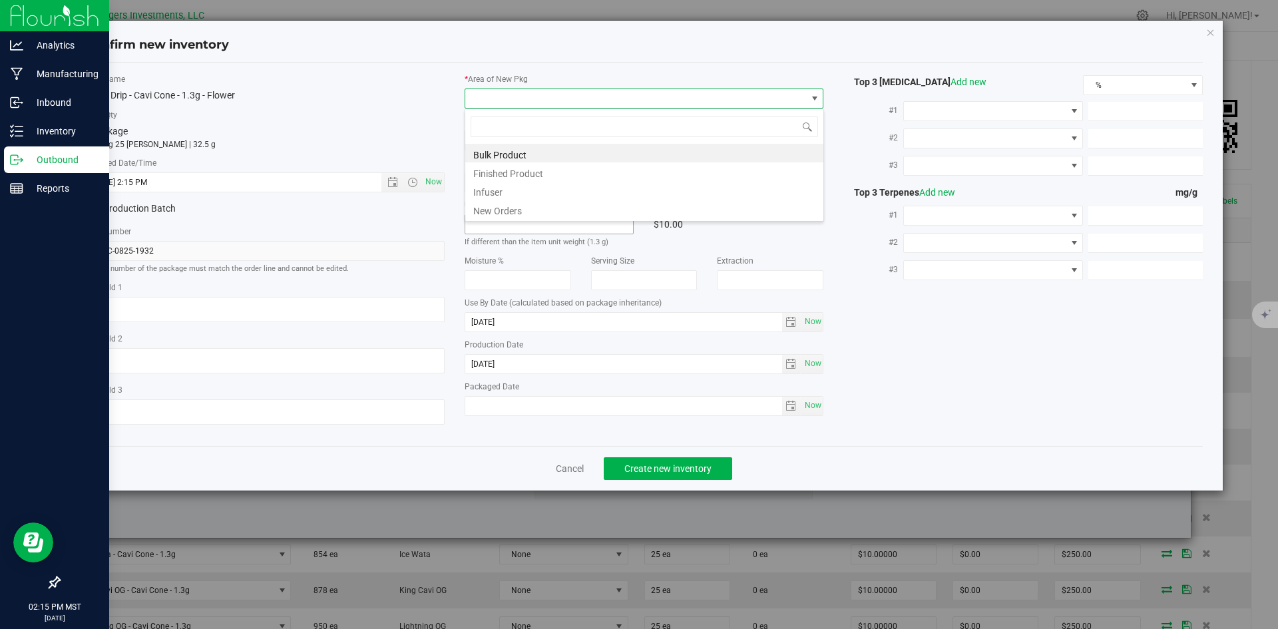
scroll to position [20, 360]
click at [492, 215] on li "New Orders" at bounding box center [644, 209] width 358 height 19
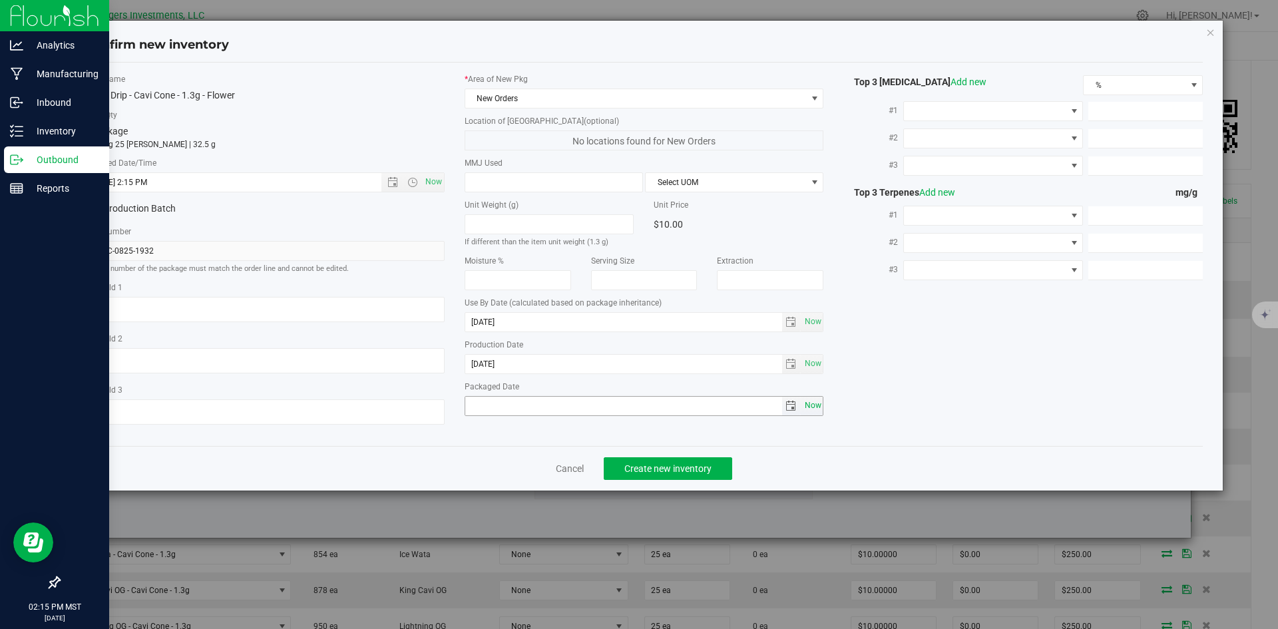
click at [818, 407] on span "Now" at bounding box center [813, 405] width 23 height 19
type input "[DATE]"
click at [618, 468] on button "Create new inventory" at bounding box center [668, 468] width 129 height 23
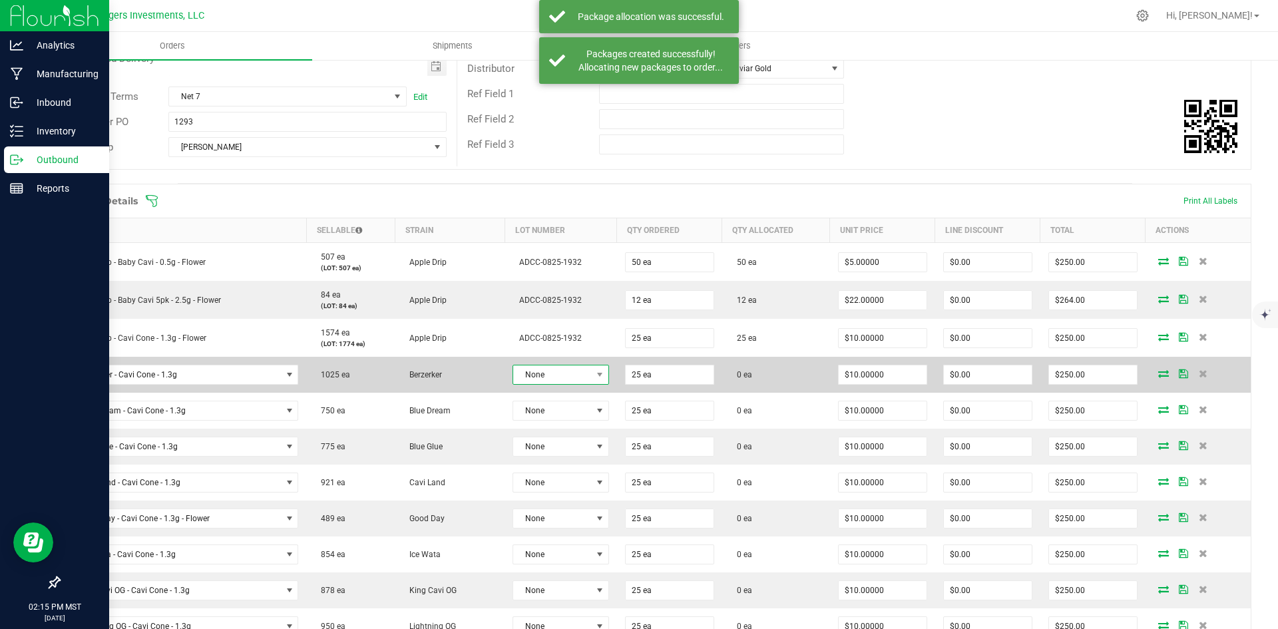
click at [566, 375] on span "None" at bounding box center [552, 375] width 79 height 19
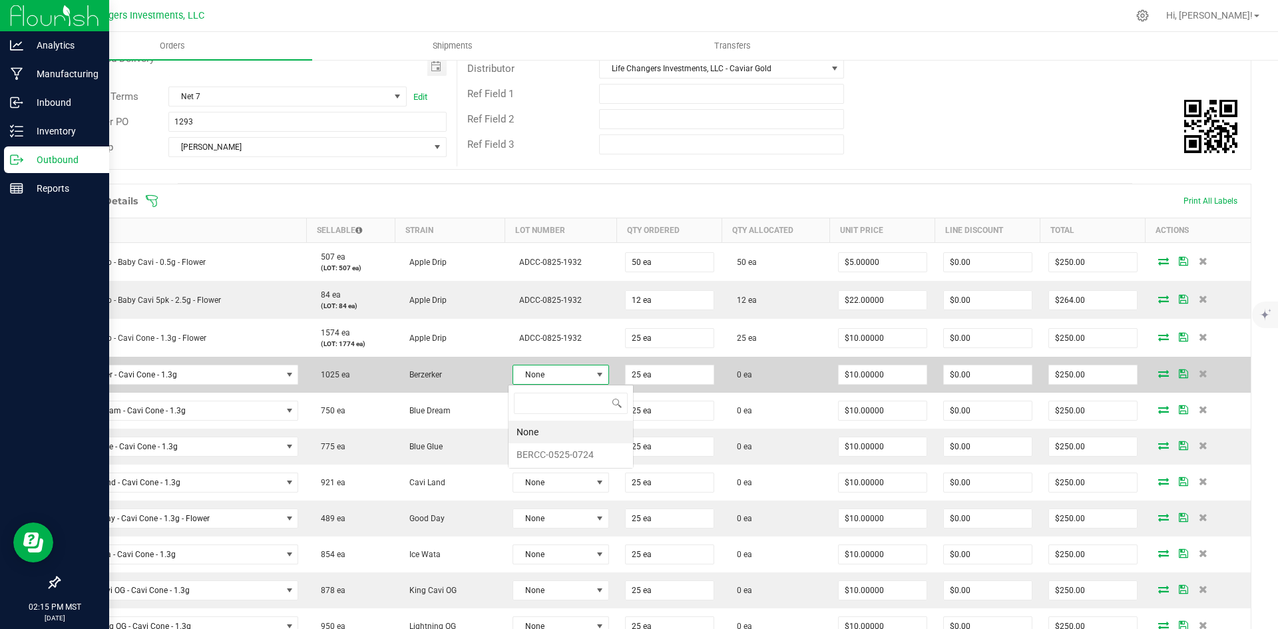
scroll to position [20, 94]
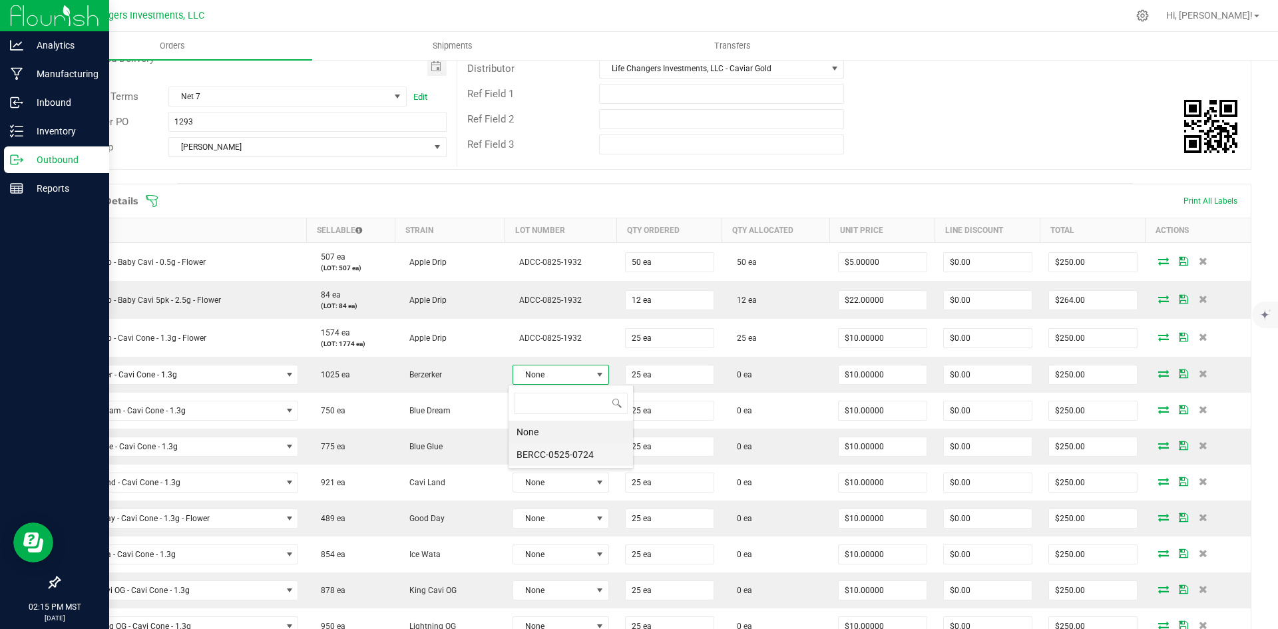
click at [565, 461] on li "BERCC-0525-0724" at bounding box center [571, 454] width 125 height 23
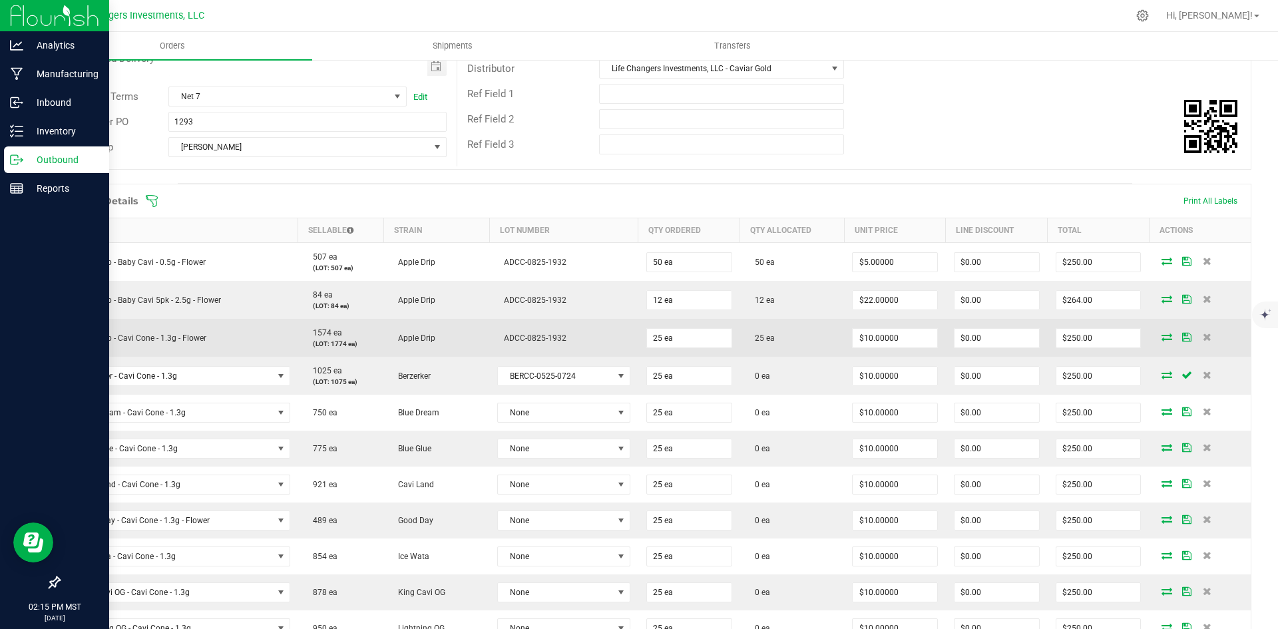
click at [1162, 333] on icon at bounding box center [1167, 337] width 11 height 8
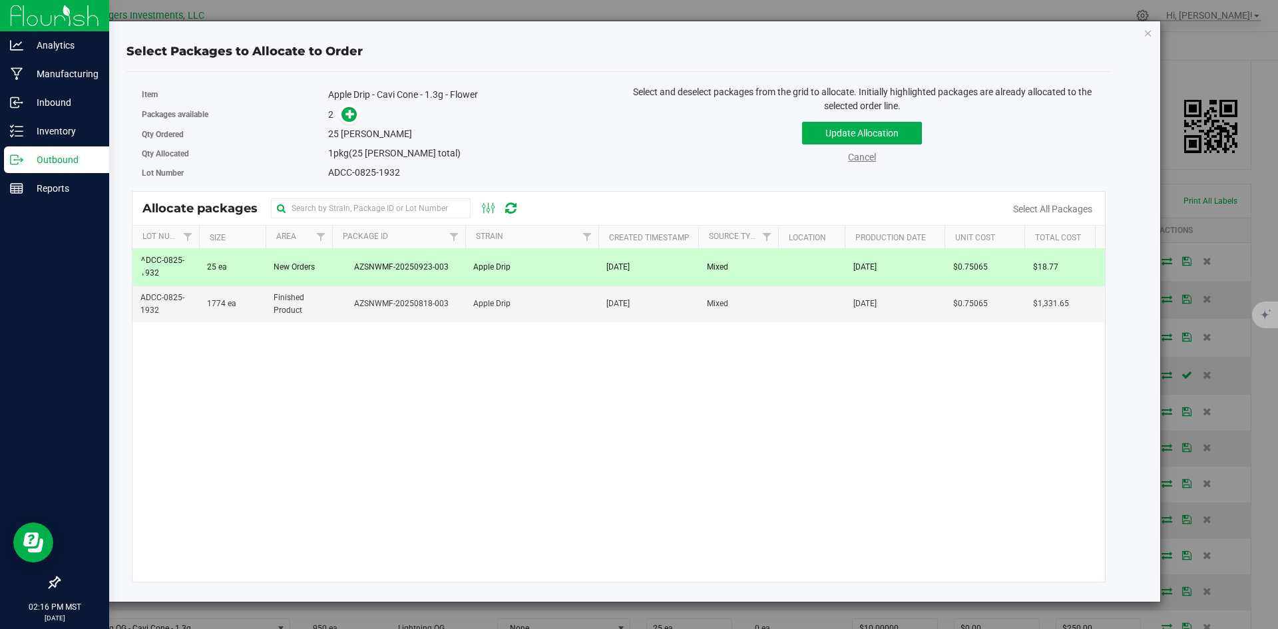
click at [867, 156] on link "Cancel" at bounding box center [862, 157] width 28 height 11
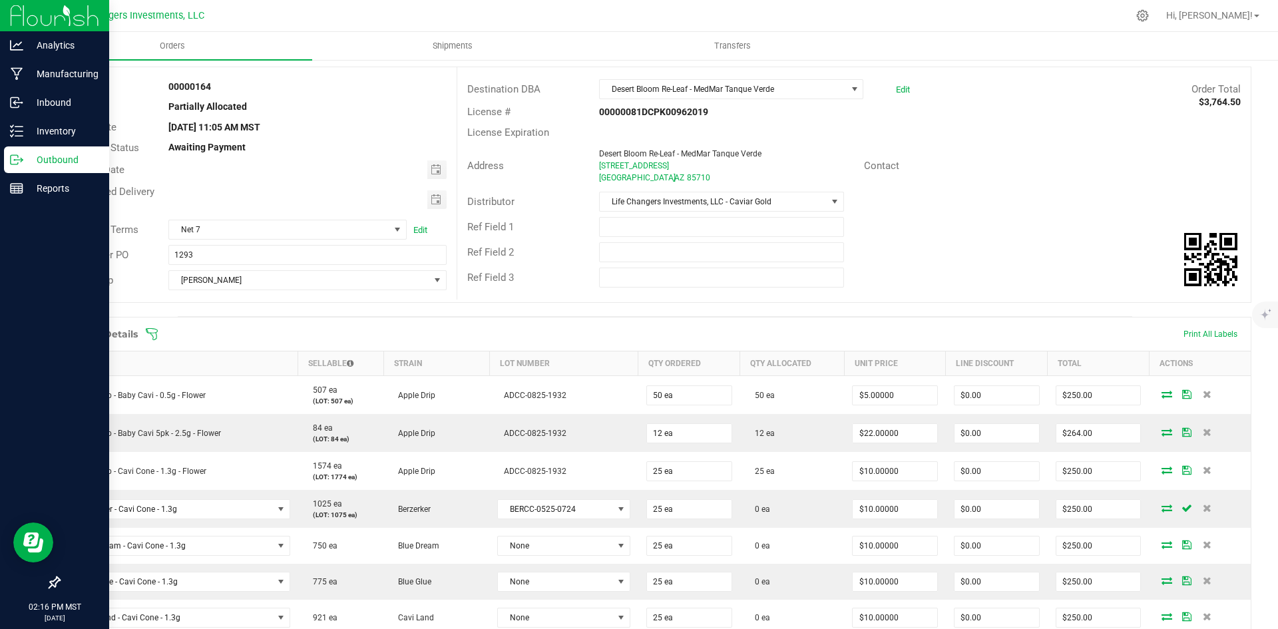
scroll to position [0, 0]
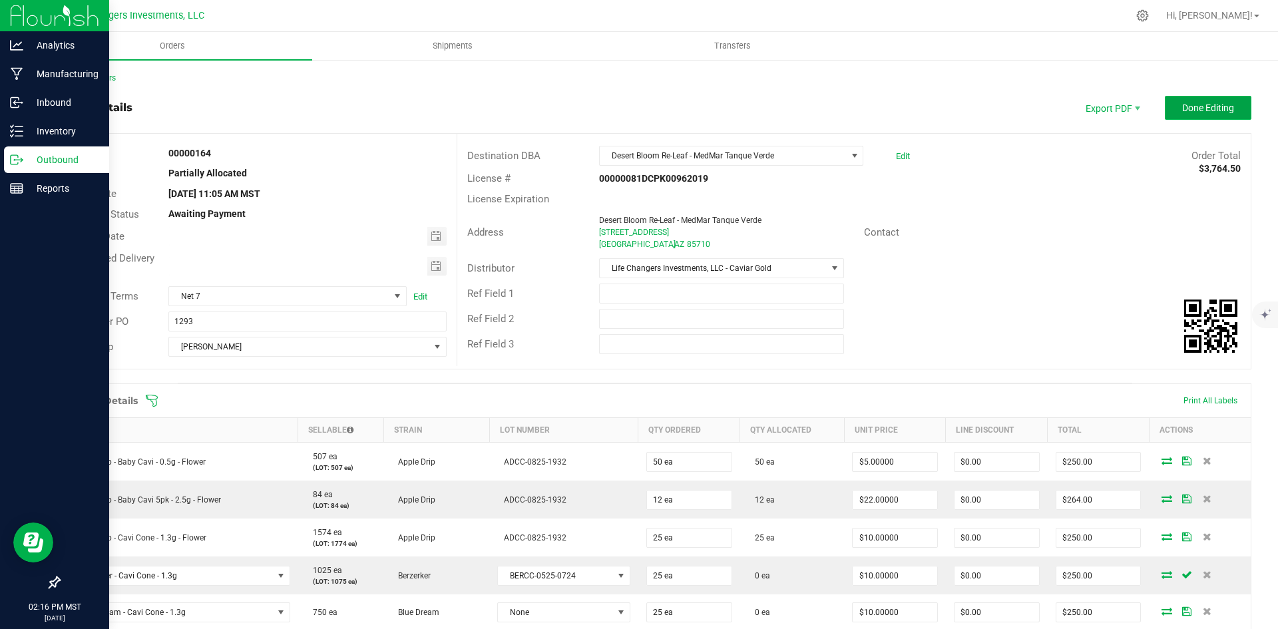
click at [1187, 109] on span "Done Editing" at bounding box center [1209, 108] width 52 height 11
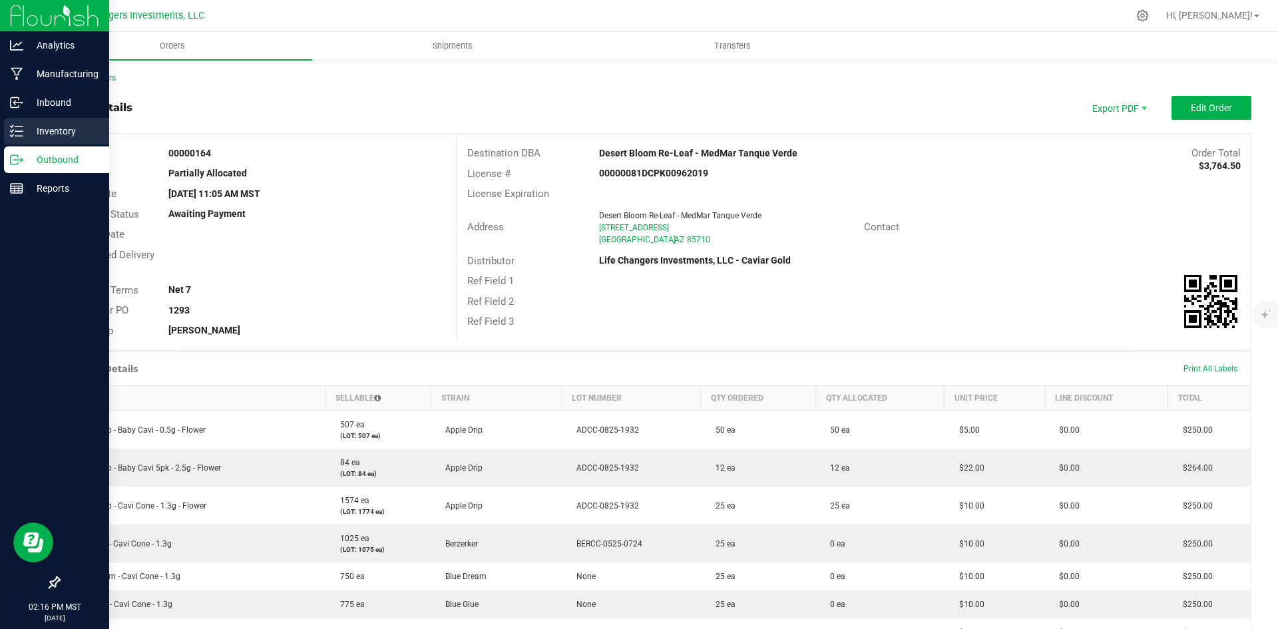
click at [52, 126] on p "Inventory" at bounding box center [63, 131] width 80 height 16
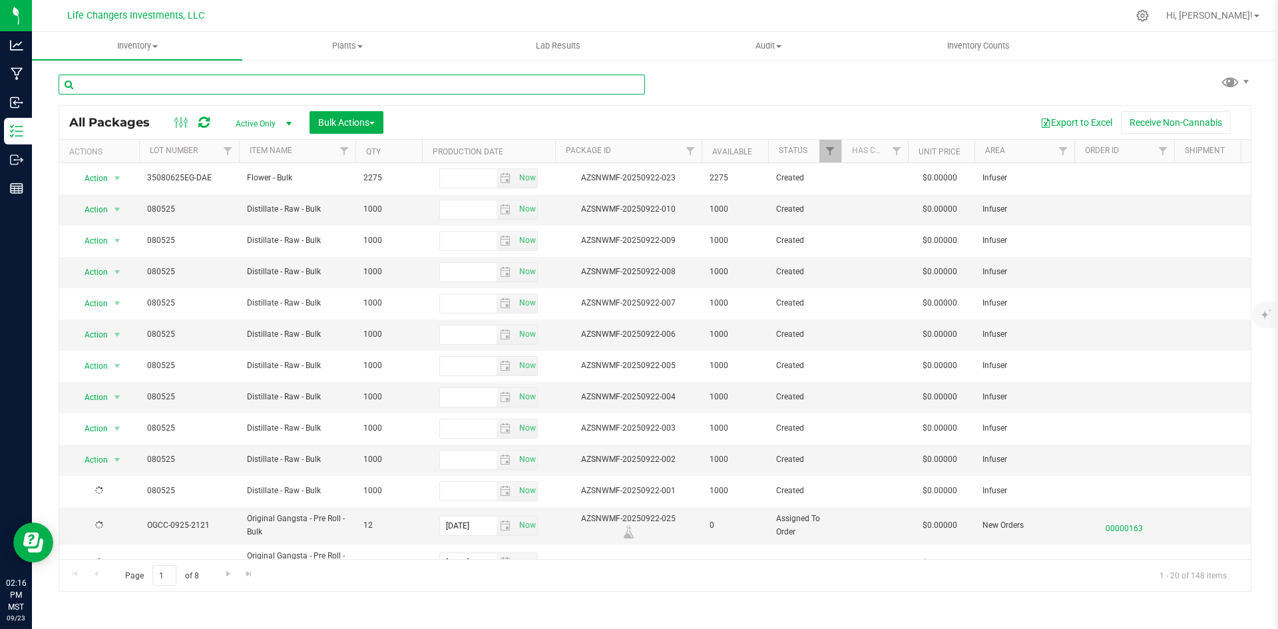
click at [245, 80] on input "text" at bounding box center [352, 85] width 587 height 20
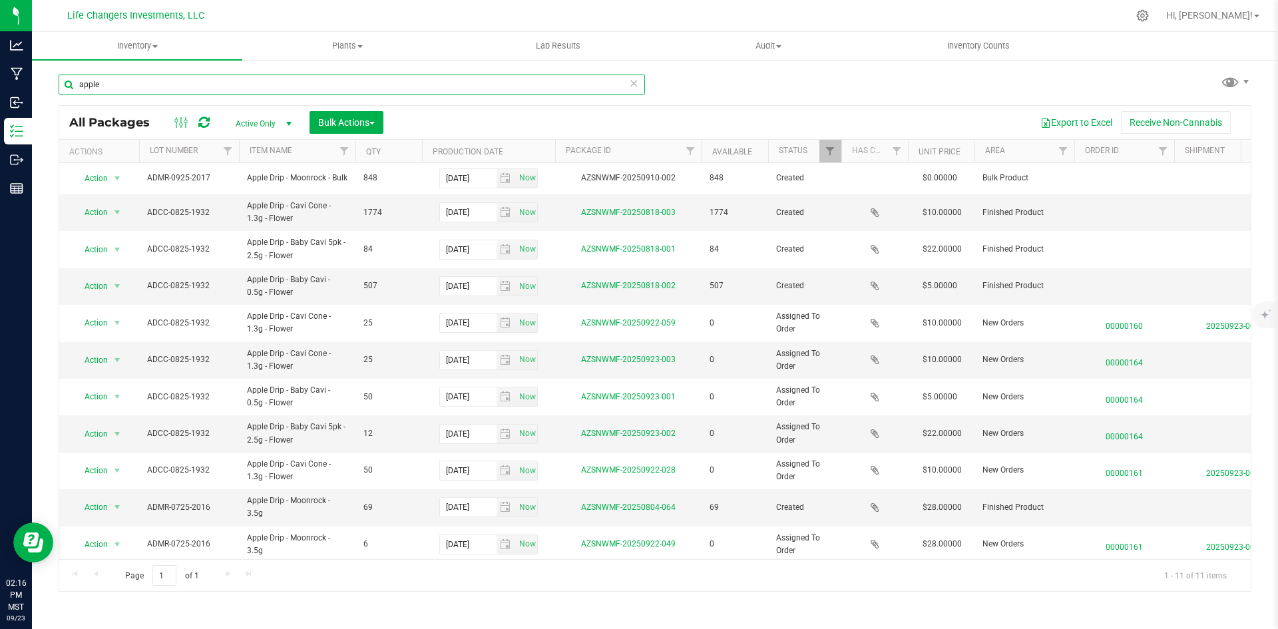
type input "apple"
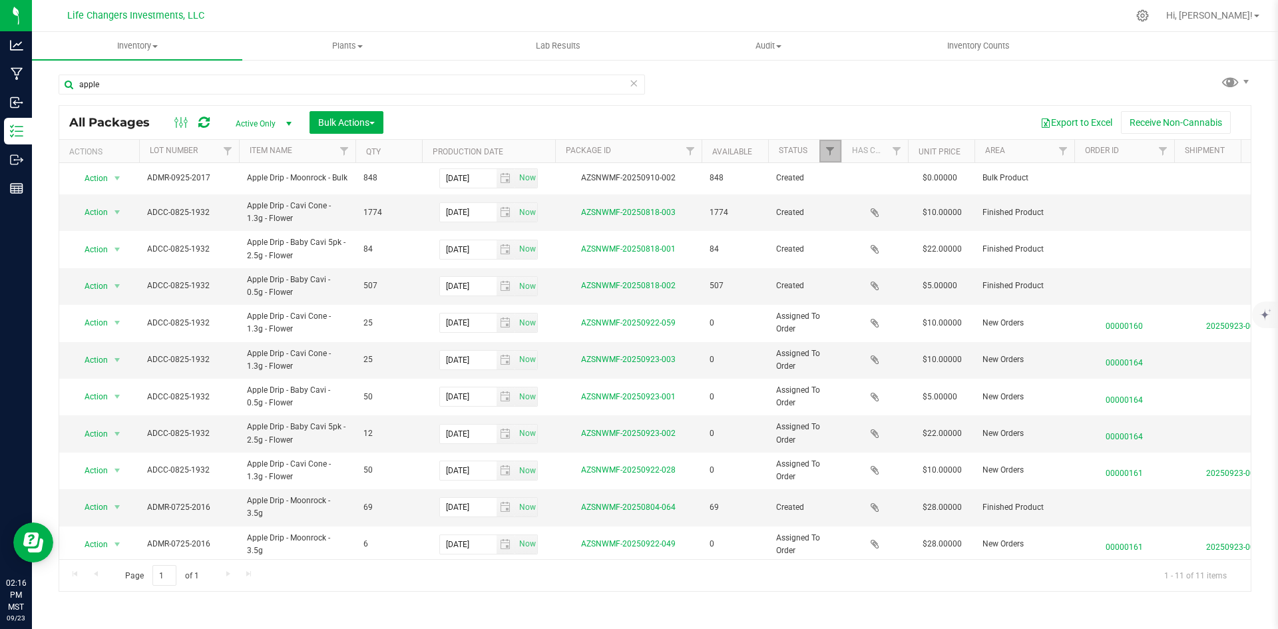
click at [824, 156] on link "Filter" at bounding box center [831, 151] width 22 height 23
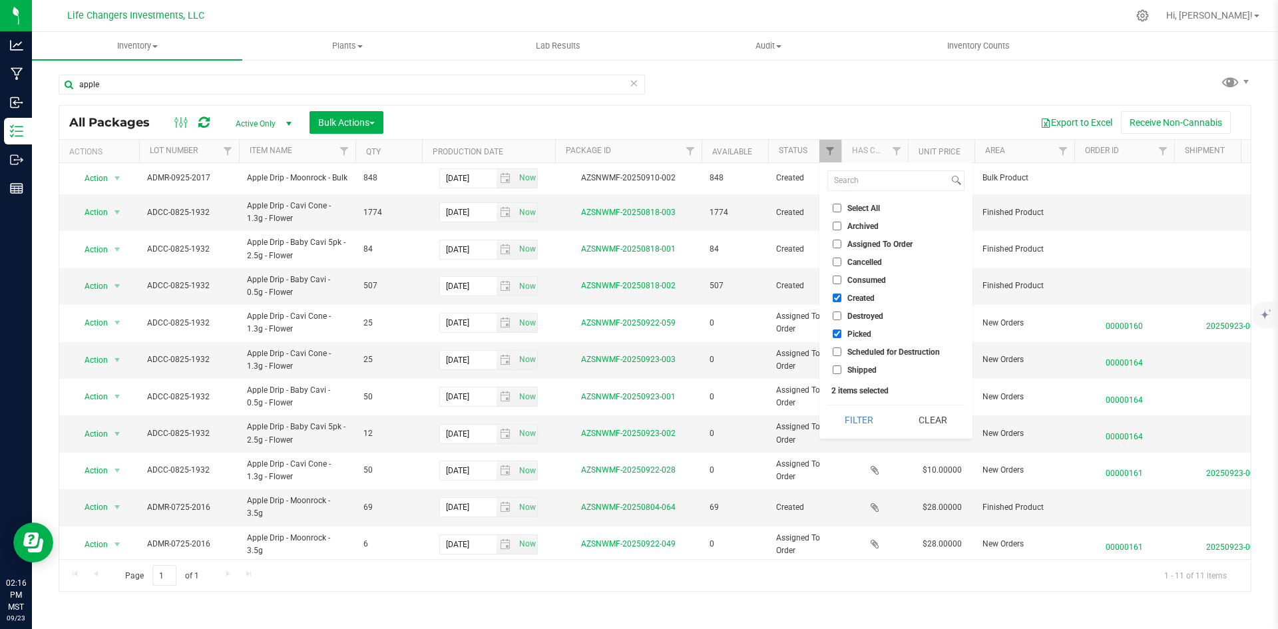
click at [838, 330] on input "Picked" at bounding box center [837, 334] width 9 height 9
click at [837, 334] on input "Picked" at bounding box center [837, 334] width 9 height 9
checkbox input "true"
click at [839, 242] on input "Assigned To Order" at bounding box center [837, 244] width 9 height 9
checkbox input "true"
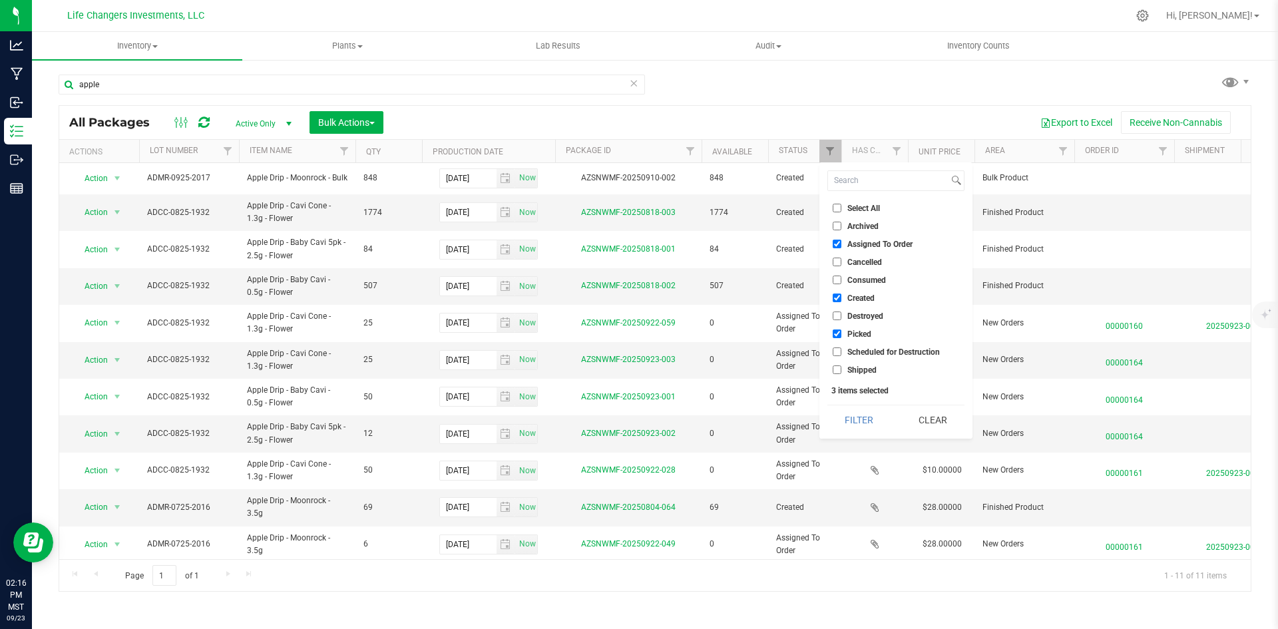
click at [837, 294] on input "Created" at bounding box center [837, 298] width 9 height 9
checkbox input "false"
click at [838, 332] on input "Picked" at bounding box center [837, 334] width 9 height 9
checkbox input "false"
click at [864, 420] on button "Filter" at bounding box center [860, 419] width 64 height 29
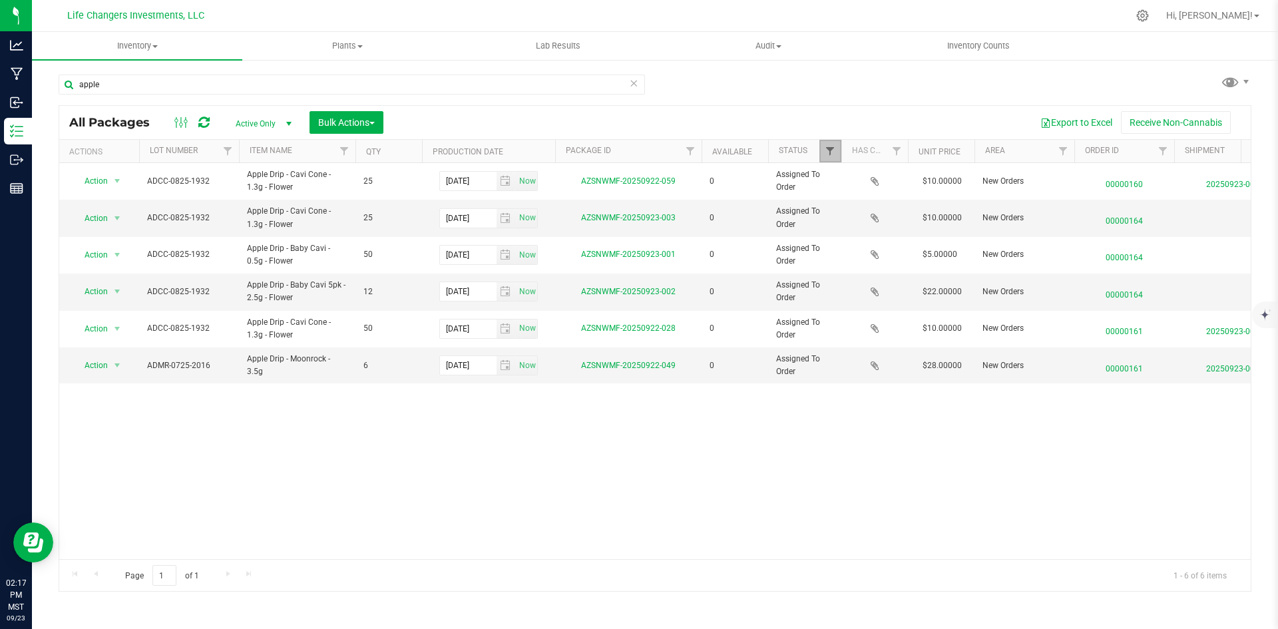
click at [825, 156] on span "Filter" at bounding box center [830, 151] width 11 height 11
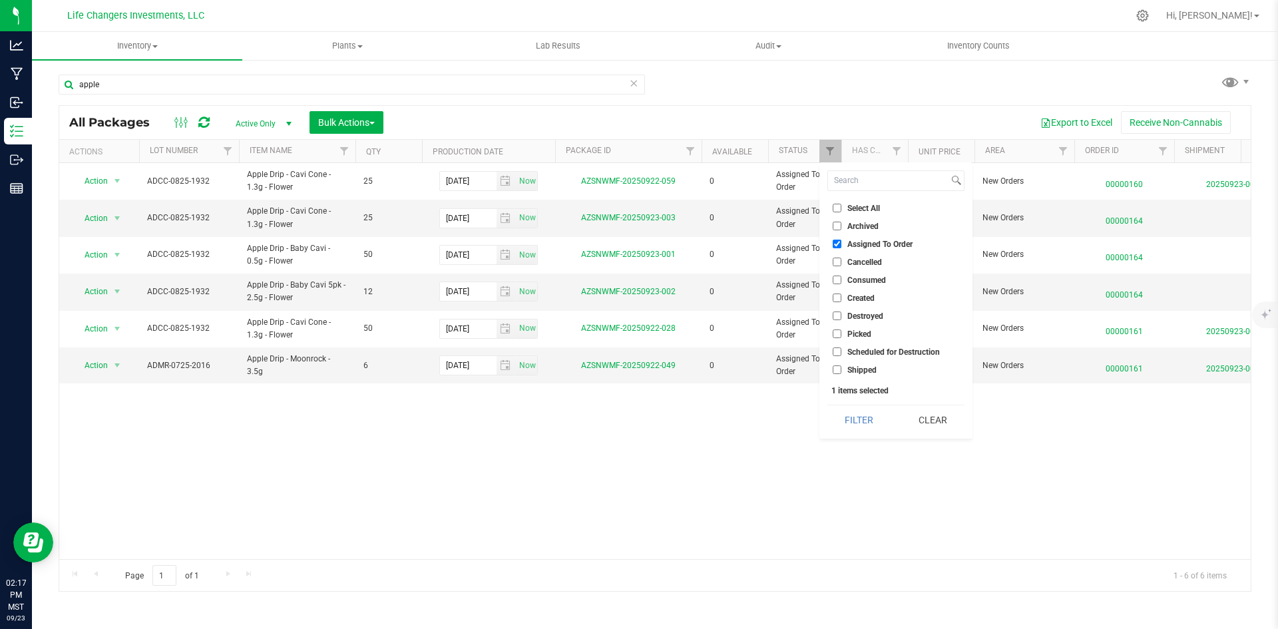
click at [835, 242] on input "Assigned To Order" at bounding box center [837, 244] width 9 height 9
checkbox input "false"
click at [835, 298] on input "Created" at bounding box center [837, 298] width 9 height 9
checkbox input "true"
click at [862, 423] on button "Filter" at bounding box center [860, 419] width 64 height 29
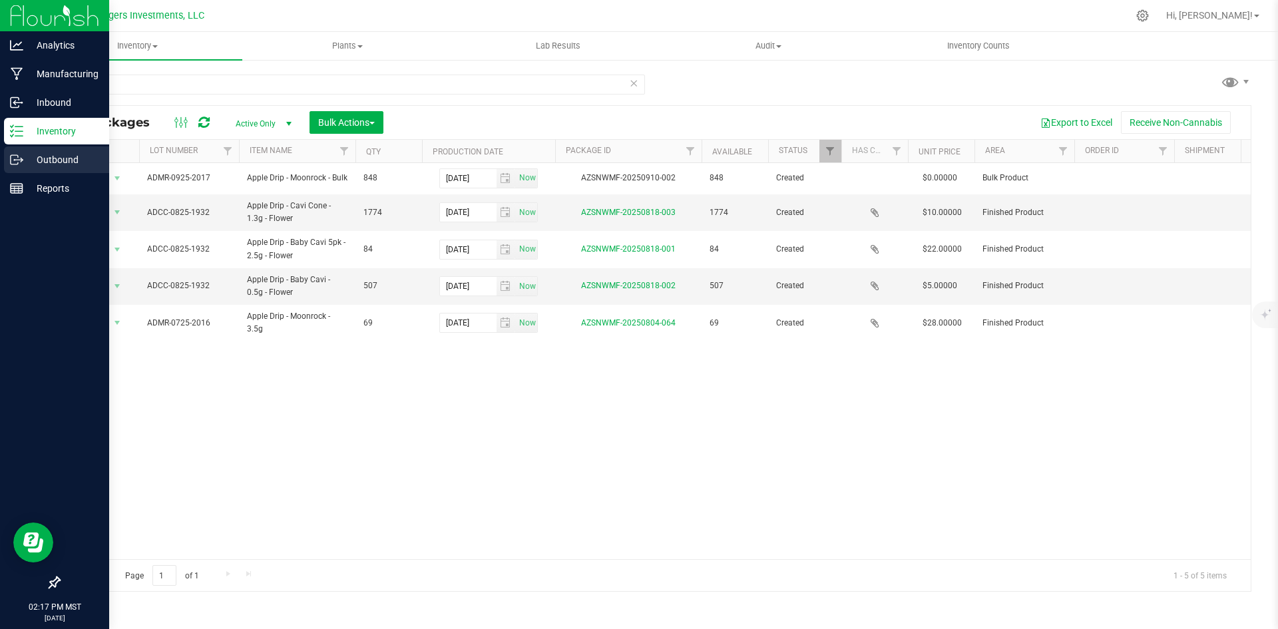
click at [47, 156] on p "Outbound" at bounding box center [63, 160] width 80 height 16
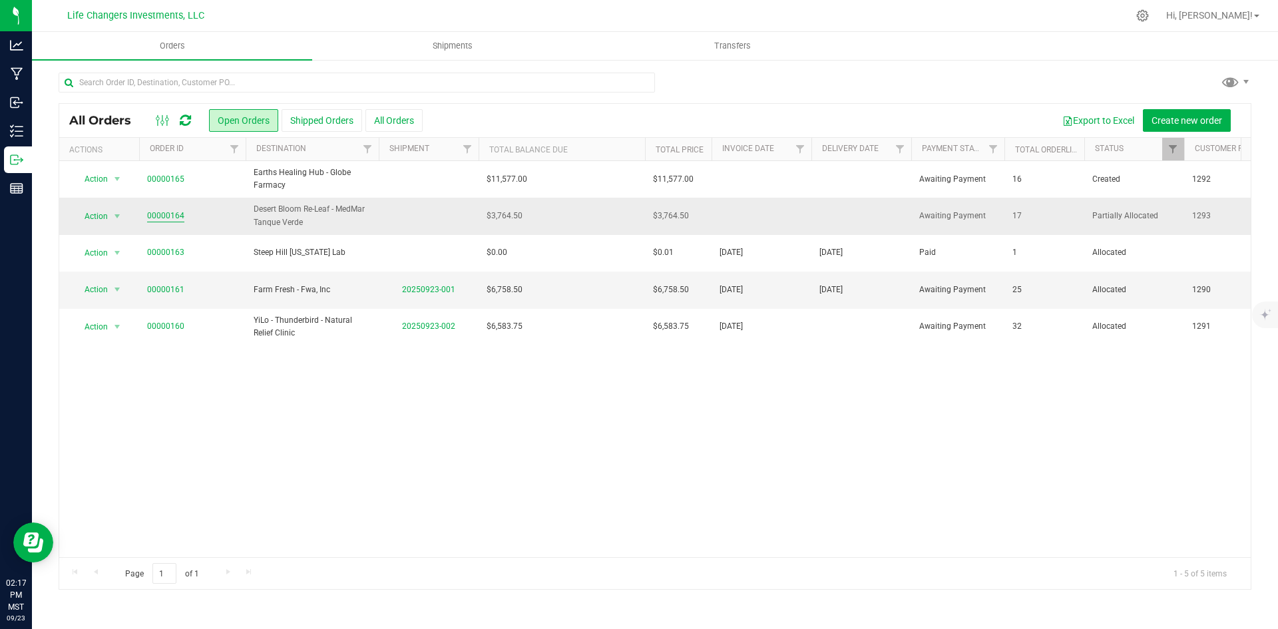
click at [166, 216] on link "00000164" at bounding box center [165, 216] width 37 height 13
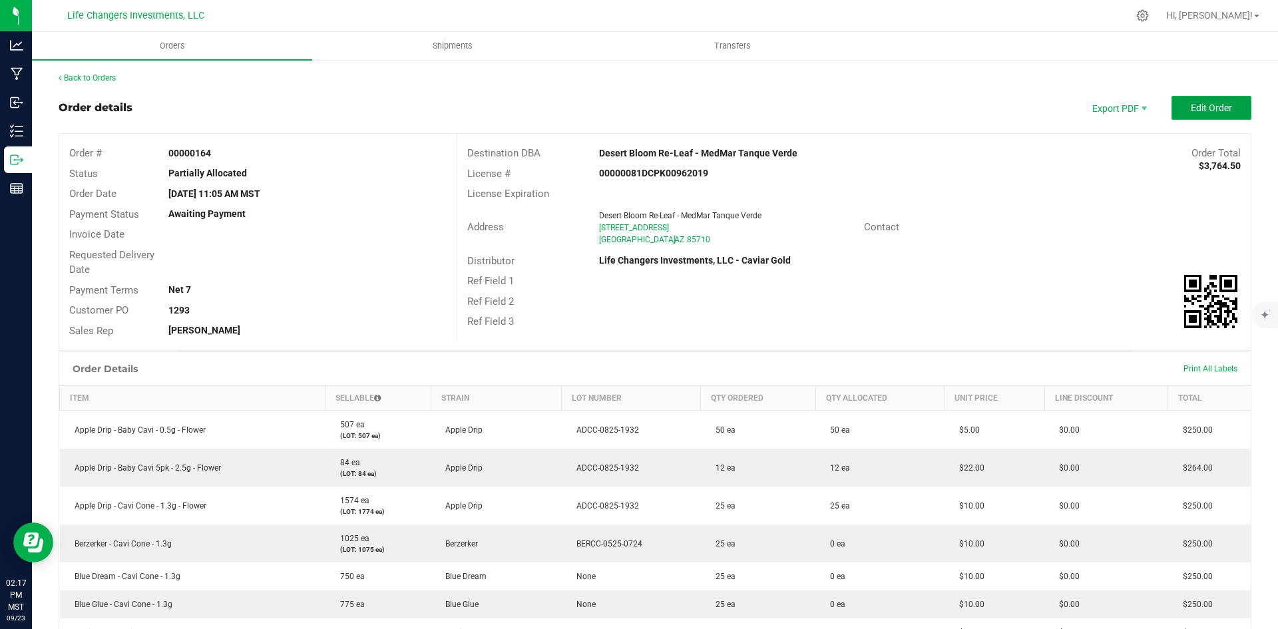
click at [1194, 101] on button "Edit Order" at bounding box center [1212, 108] width 80 height 24
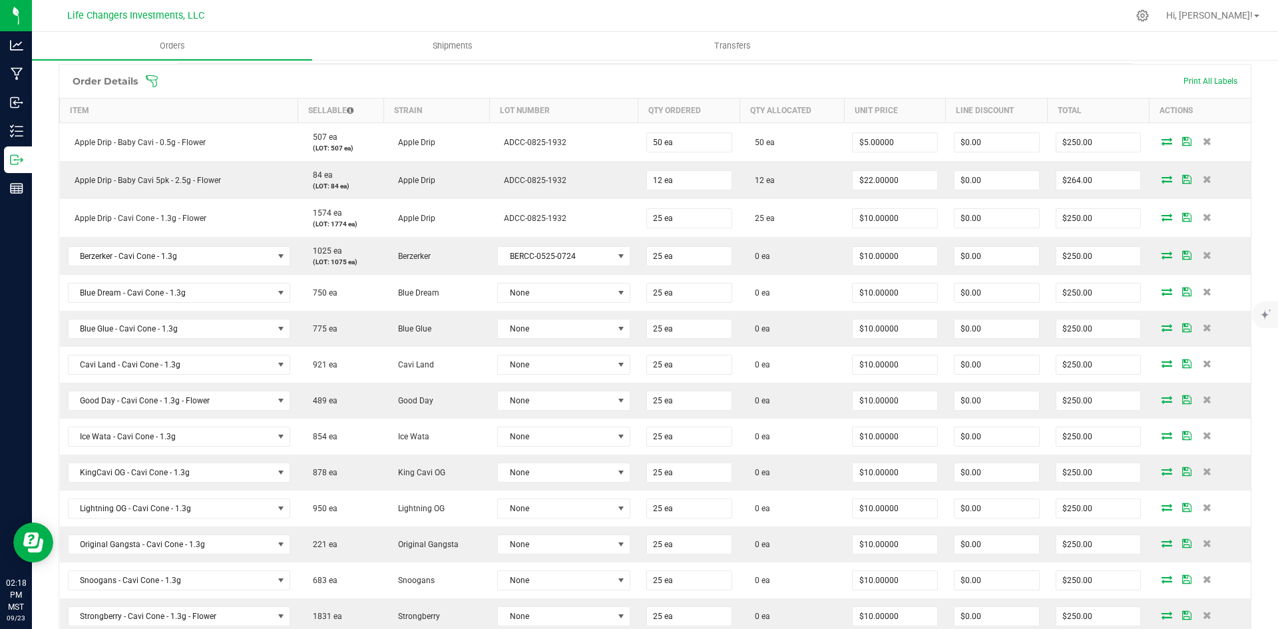
scroll to position [333, 0]
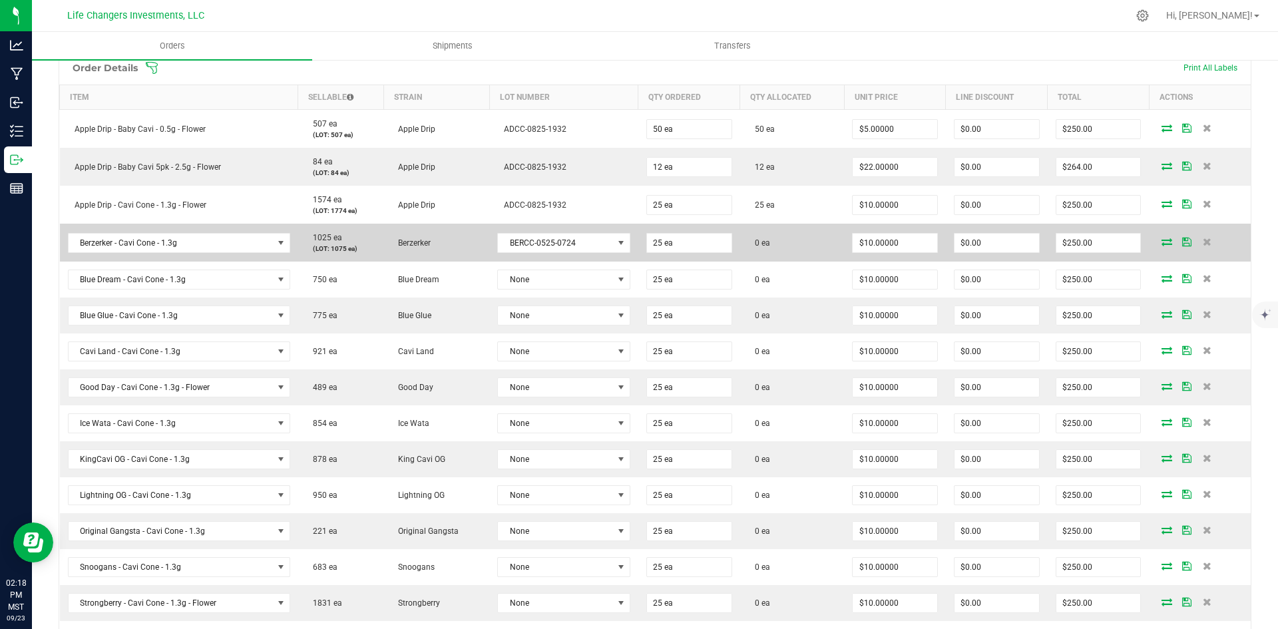
click at [1162, 239] on icon at bounding box center [1167, 242] width 11 height 8
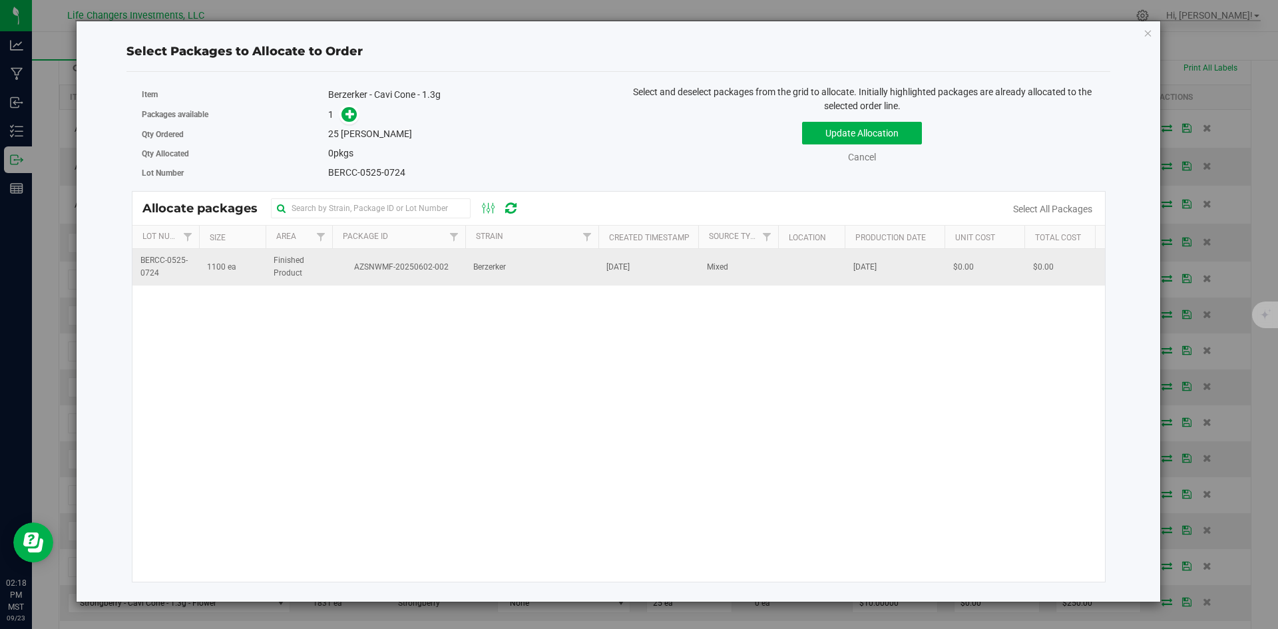
click at [340, 274] on td "AZSNWMF-20250602-002" at bounding box center [398, 267] width 133 height 36
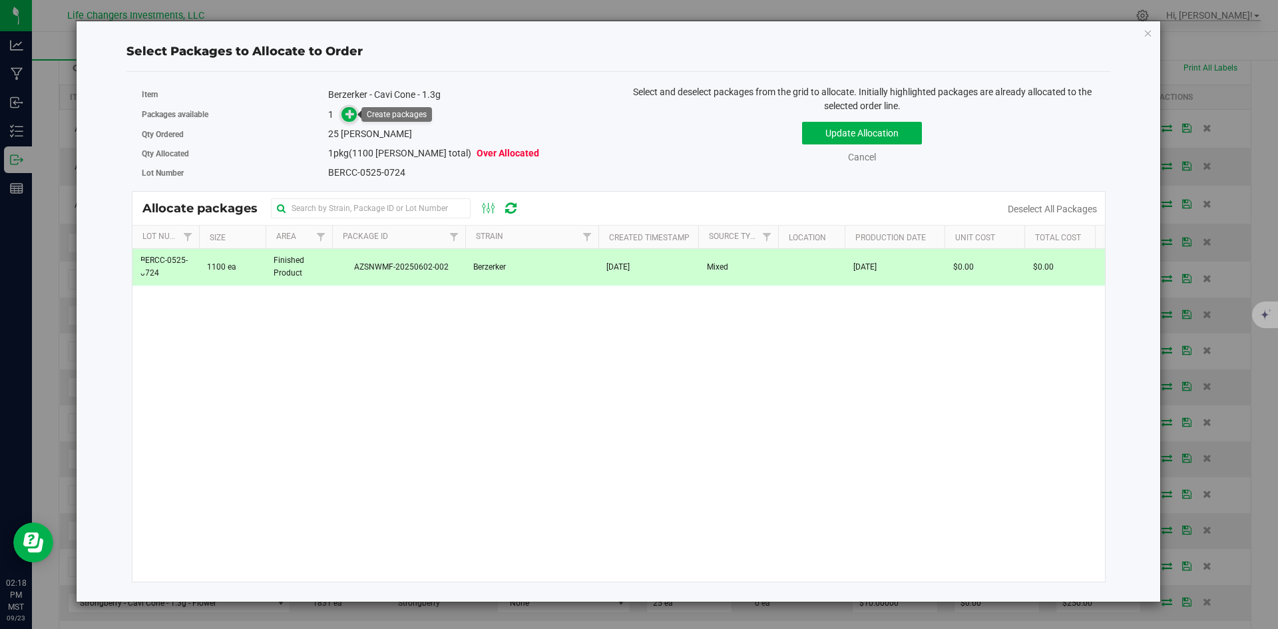
click at [348, 115] on icon at bounding box center [350, 113] width 9 height 9
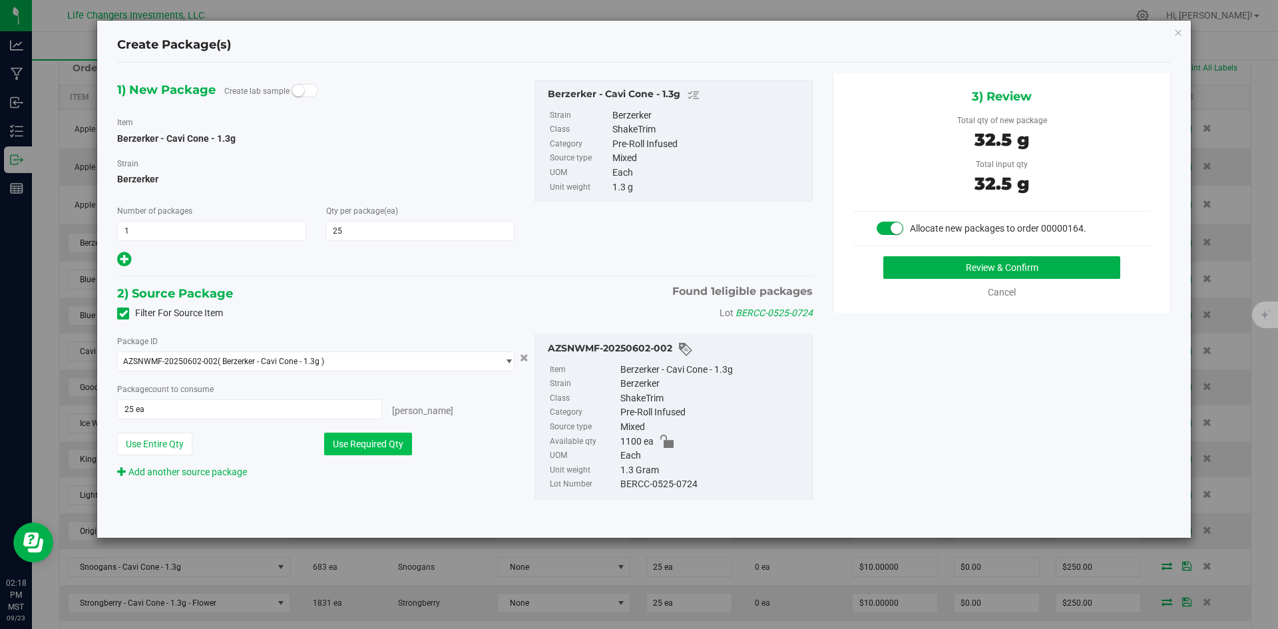
click at [367, 441] on button "Use Required Qty" at bounding box center [368, 444] width 88 height 23
click at [978, 260] on button "Review & Confirm" at bounding box center [1002, 267] width 237 height 23
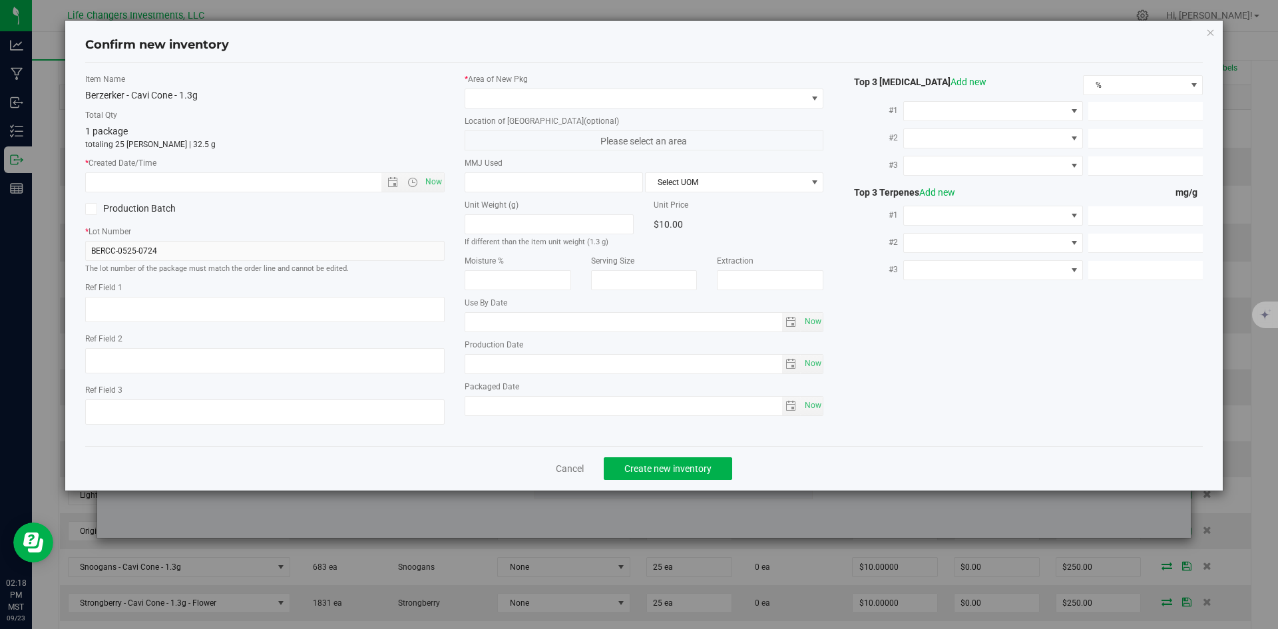
type input "[DATE]"
click at [392, 181] on span "Open the date view" at bounding box center [393, 182] width 11 height 11
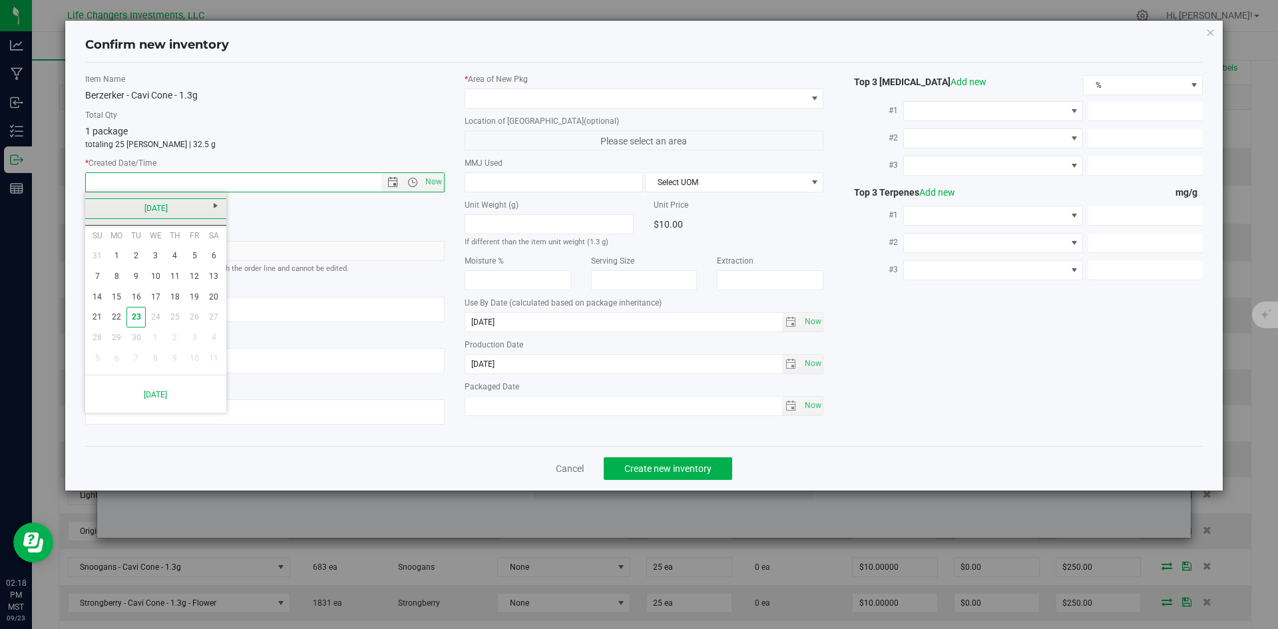
click at [90, 208] on link "[DATE]" at bounding box center [156, 208] width 143 height 21
click at [99, 274] on link "May" at bounding box center [105, 282] width 34 height 34
click at [152, 298] on link "14" at bounding box center [155, 297] width 19 height 21
type input "[DATE] 2:18 PM"
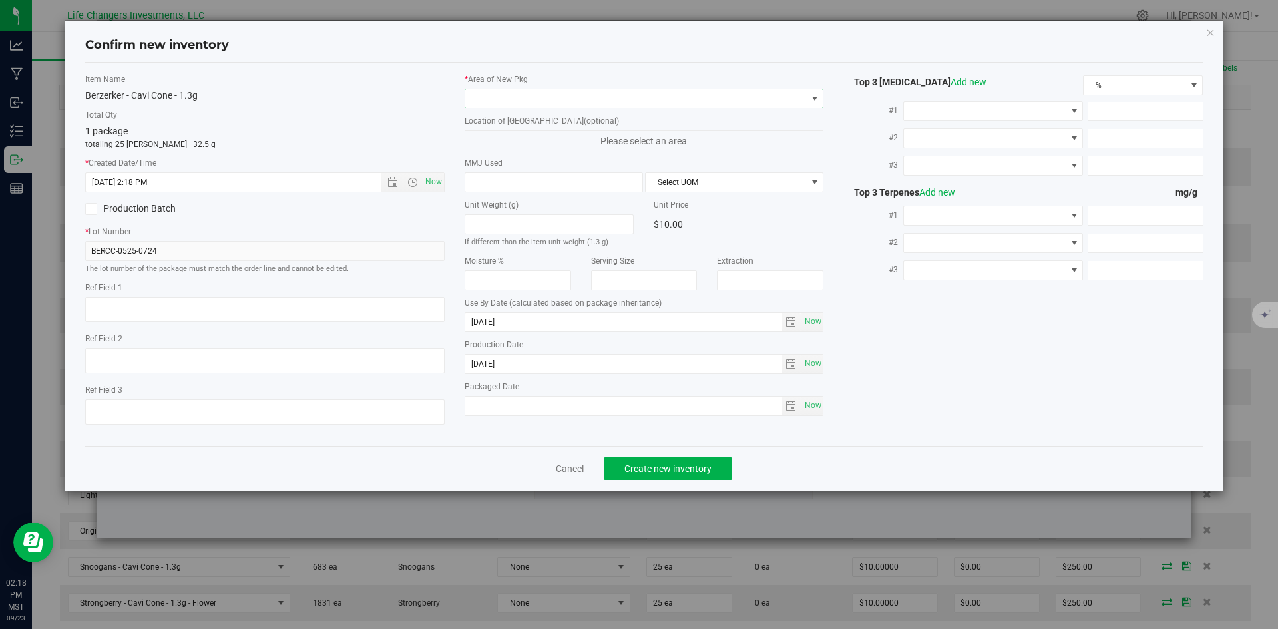
click at [565, 94] on span at bounding box center [636, 98] width 342 height 19
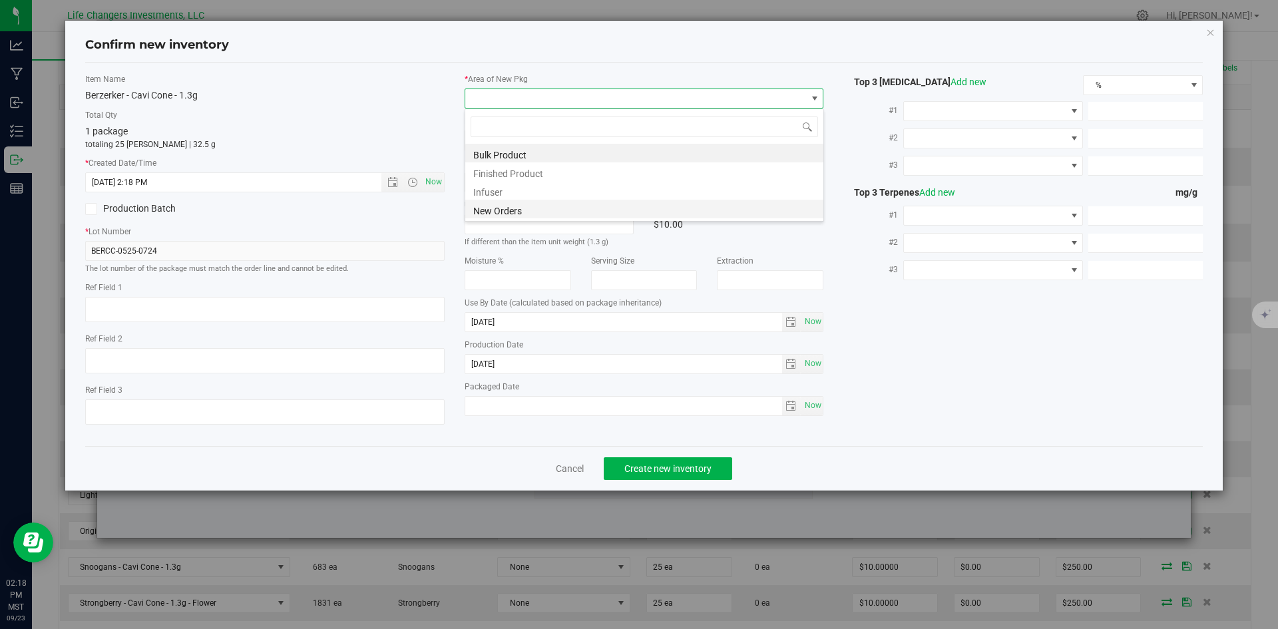
click at [523, 204] on li "New Orders" at bounding box center [644, 209] width 358 height 19
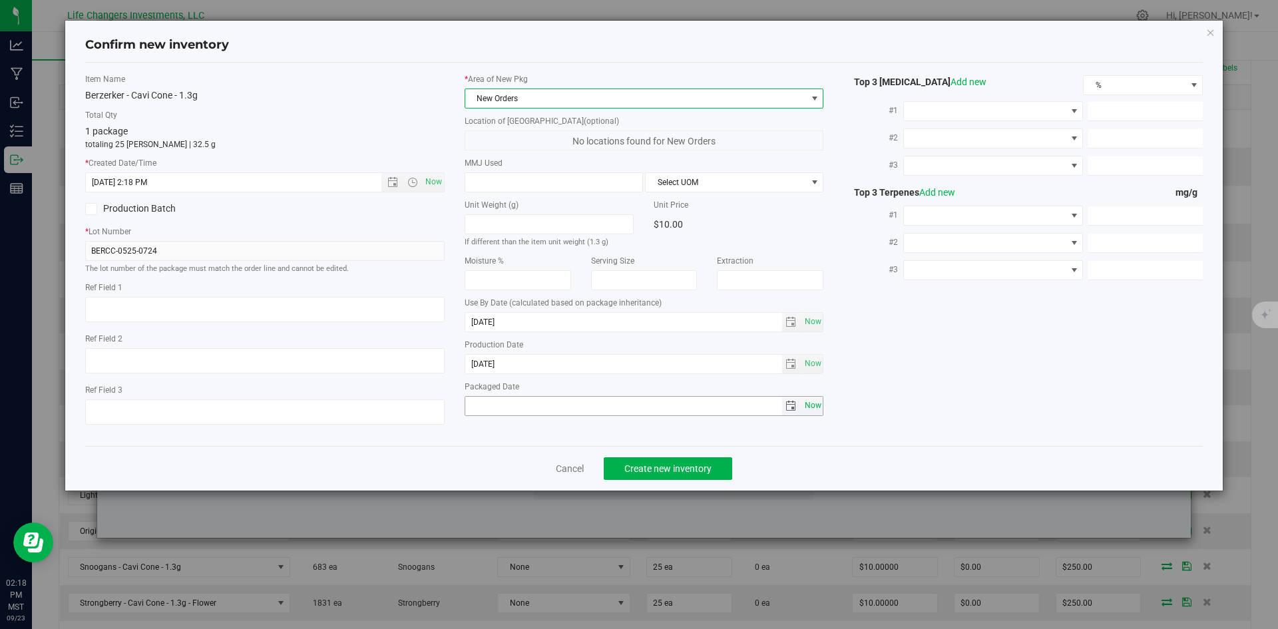
click at [810, 401] on span "Now" at bounding box center [813, 405] width 23 height 19
type input "[DATE]"
click at [647, 463] on span "Create new inventory" at bounding box center [668, 468] width 87 height 11
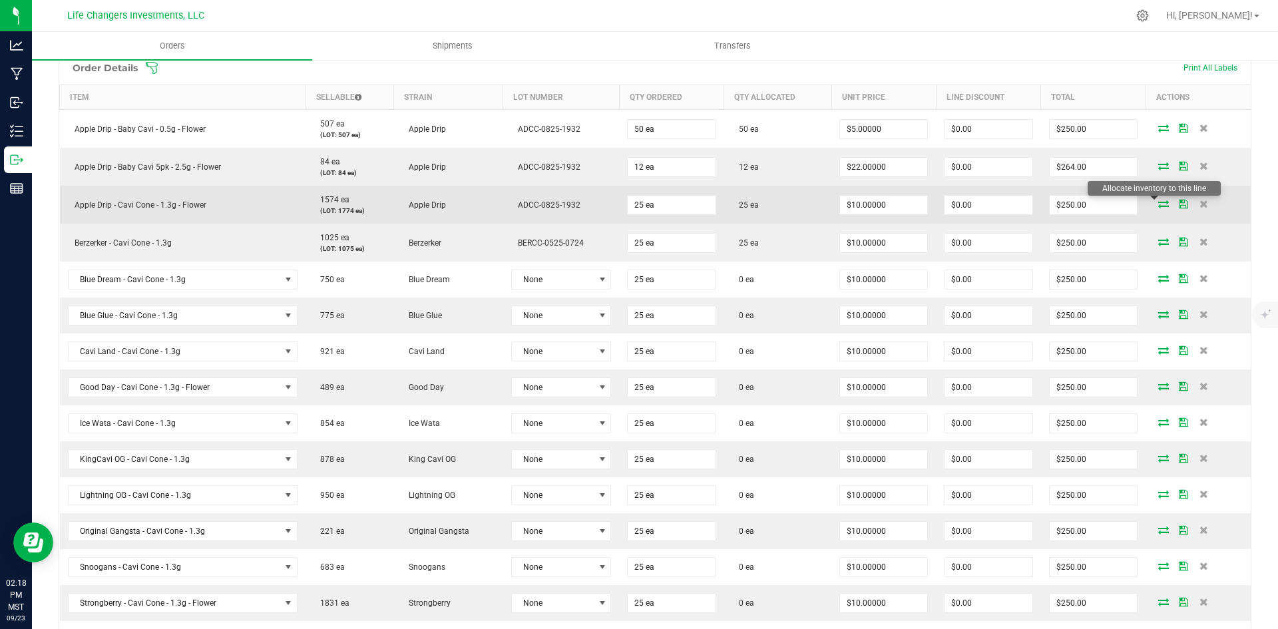
click at [1159, 204] on icon at bounding box center [1164, 204] width 11 height 8
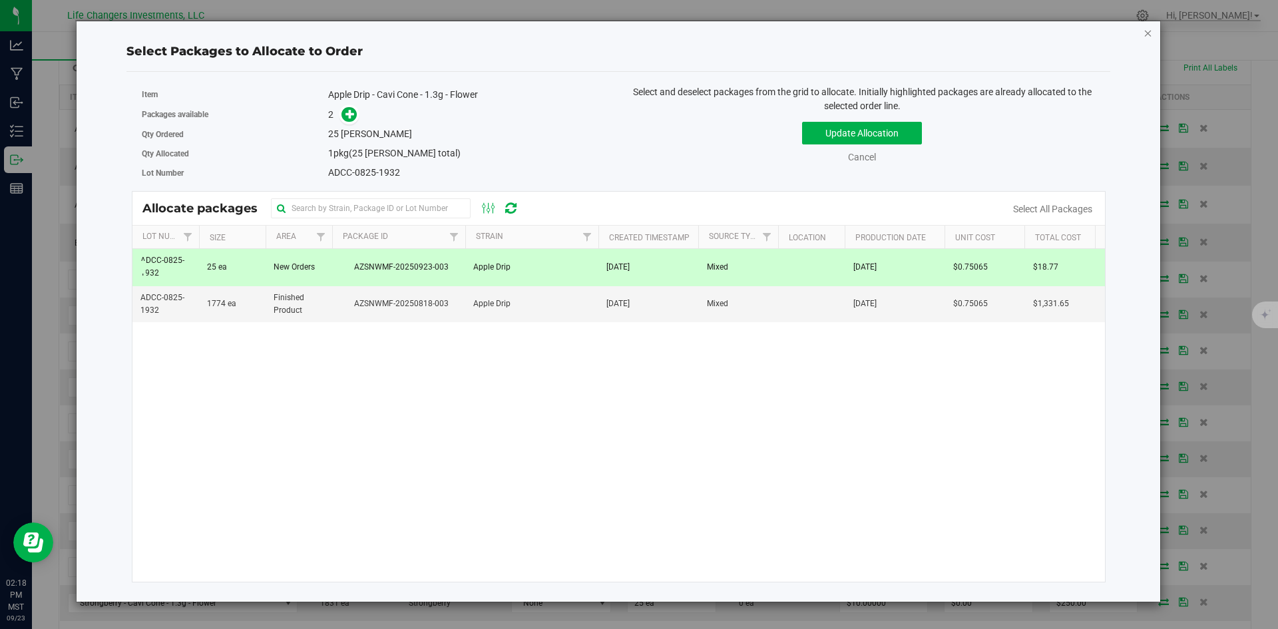
click at [1146, 35] on icon "button" at bounding box center [1148, 33] width 9 height 16
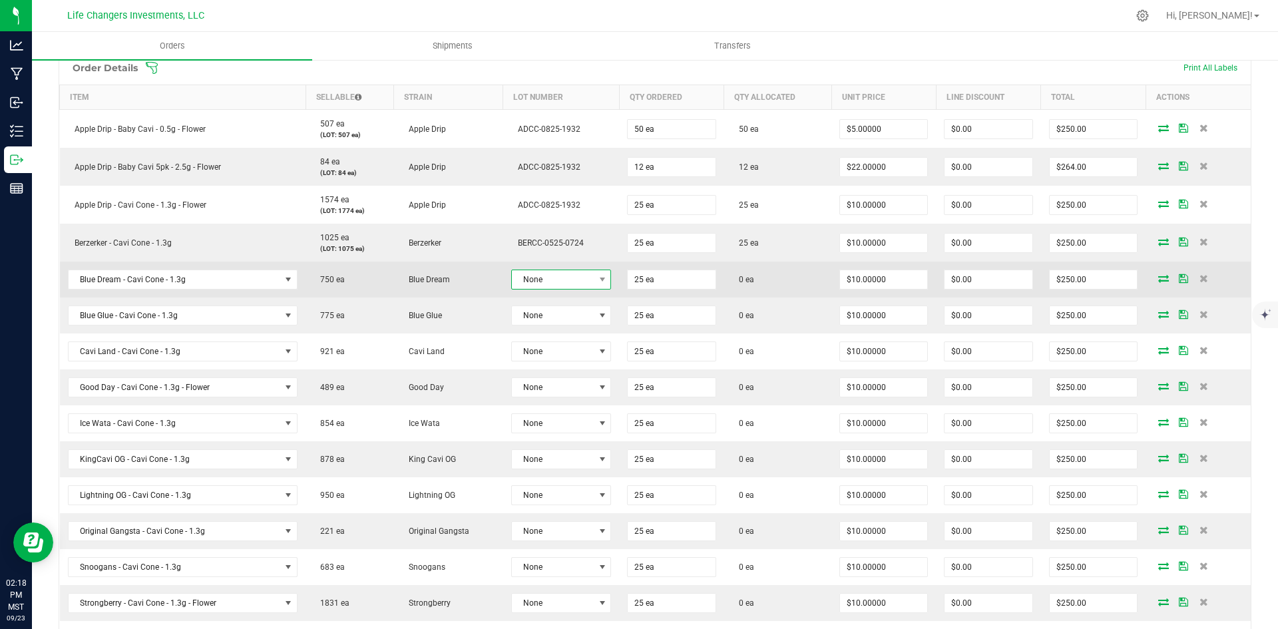
click at [555, 276] on span "None" at bounding box center [553, 279] width 83 height 19
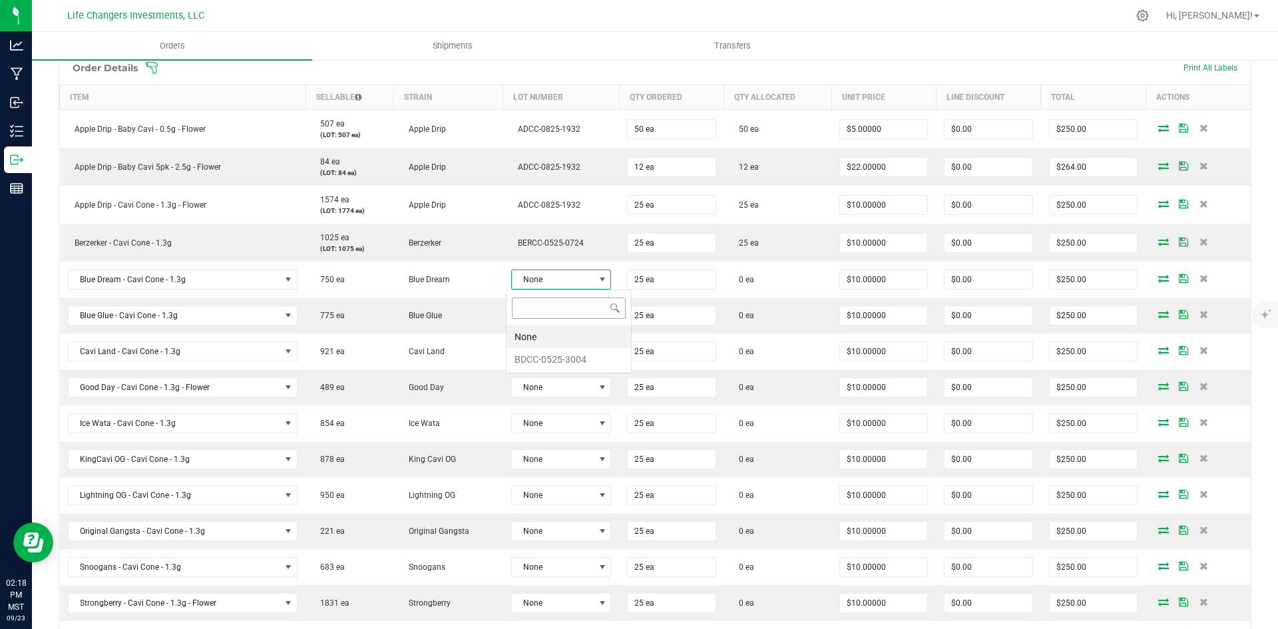
scroll to position [20, 99]
click at [567, 364] on li "BDCC-0525-3004" at bounding box center [569, 359] width 125 height 23
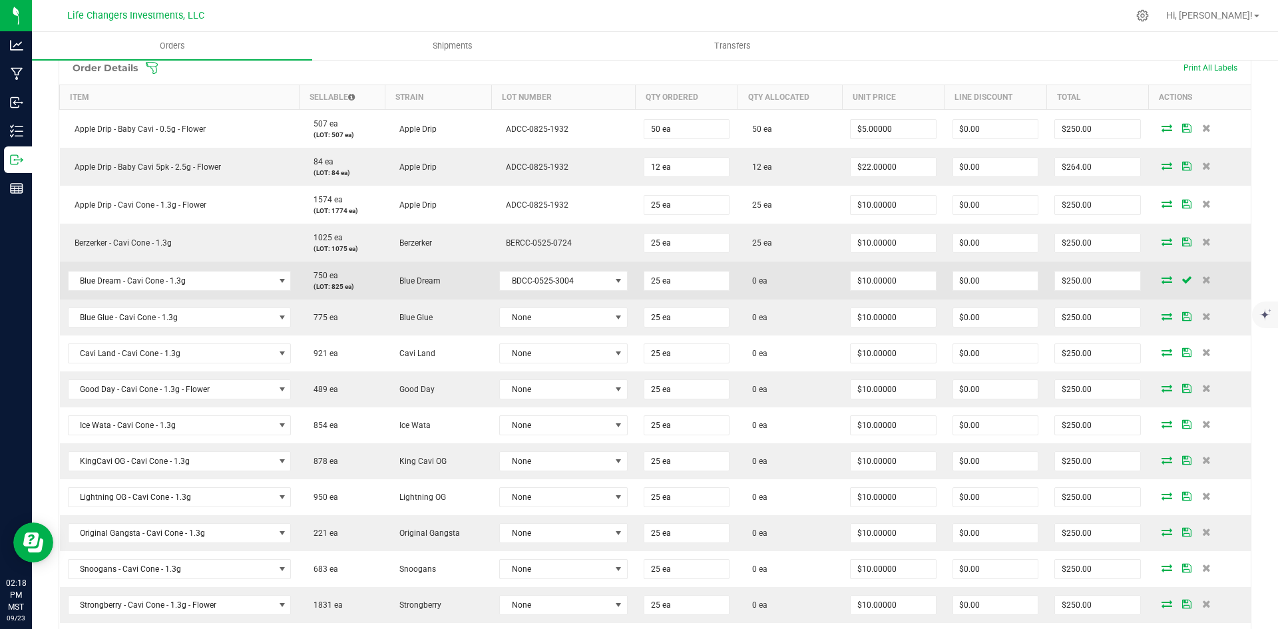
click at [1162, 278] on icon at bounding box center [1167, 280] width 11 height 8
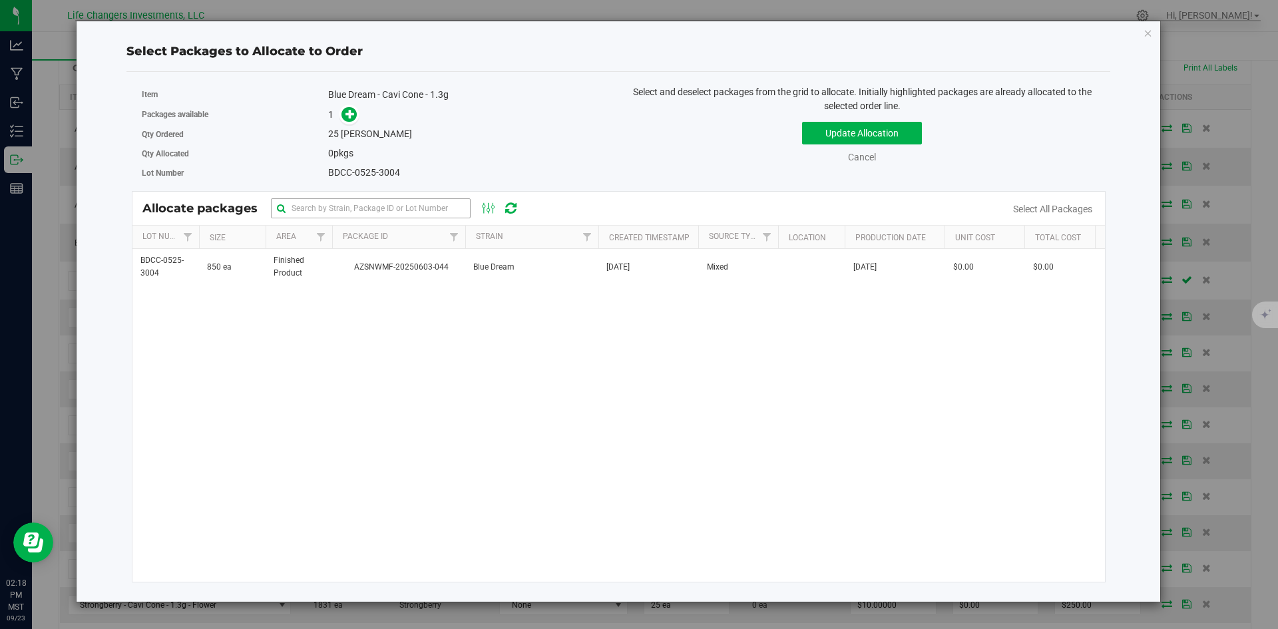
drag, startPoint x: 447, startPoint y: 267, endPoint x: 405, endPoint y: 216, distance: 66.2
click at [447, 267] on span "AZSNWMF-20250603-044" at bounding box center [398, 267] width 117 height 13
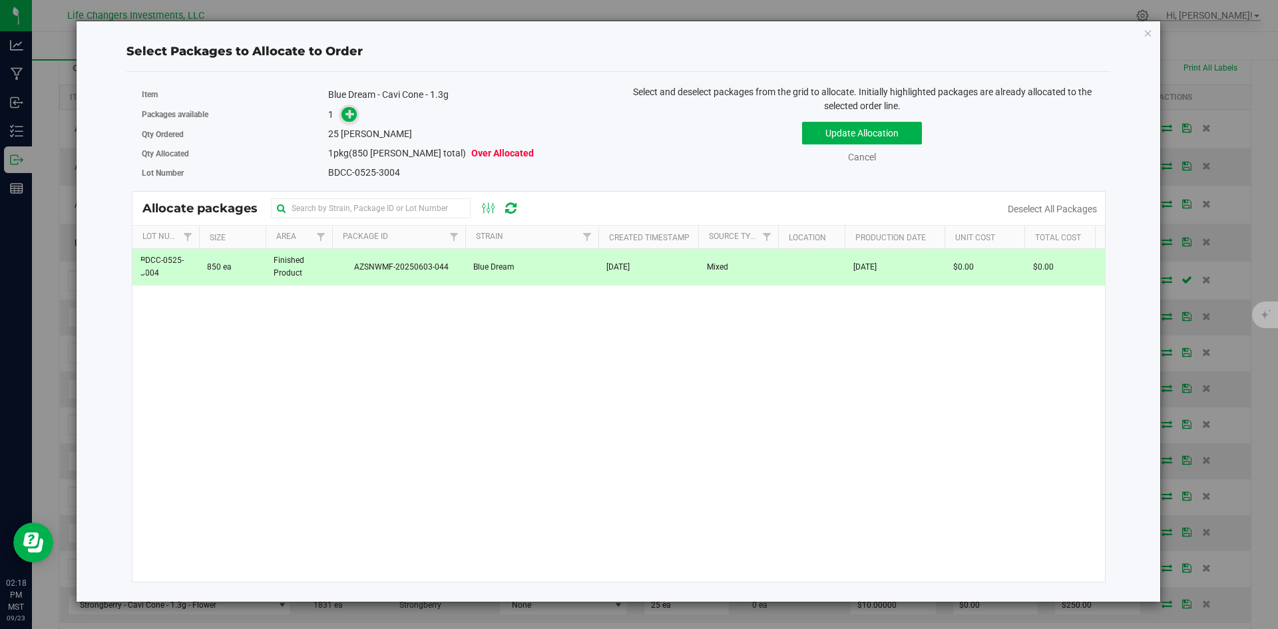
click at [355, 111] on icon at bounding box center [350, 113] width 9 height 9
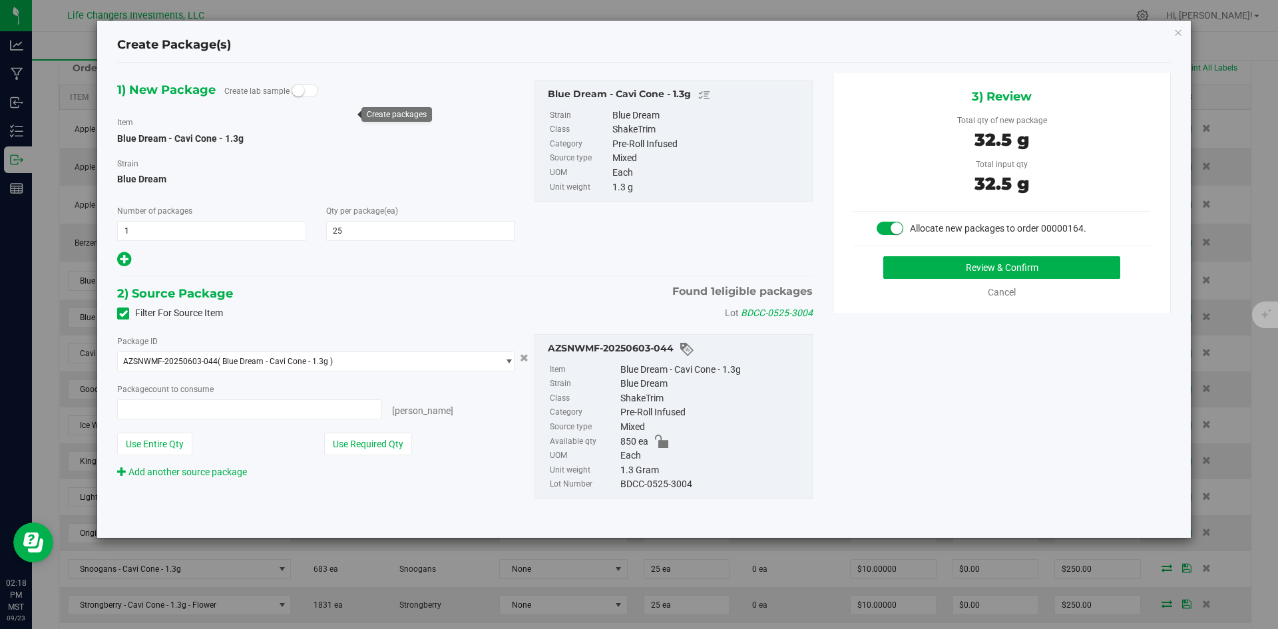
type input "25 ea"
click at [398, 438] on button "Use Required Qty" at bounding box center [368, 444] width 88 height 23
click at [937, 270] on button "Review & Confirm" at bounding box center [1002, 267] width 237 height 23
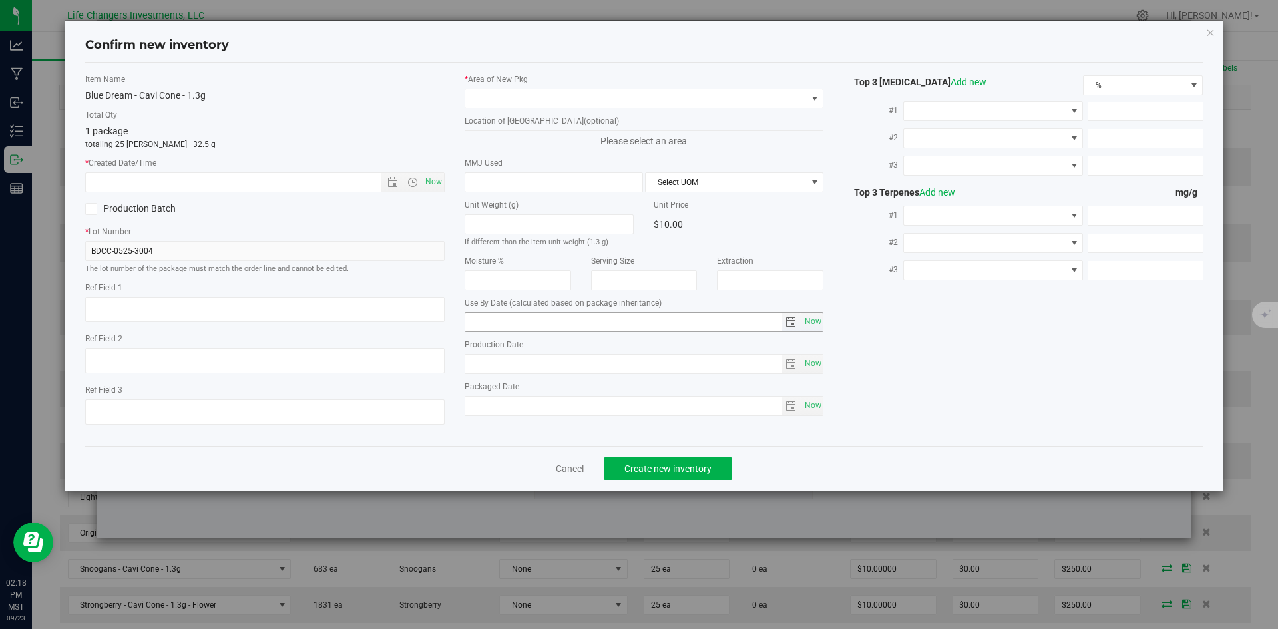
type input "[DATE]"
click at [389, 180] on span "Open the date view" at bounding box center [393, 182] width 11 height 11
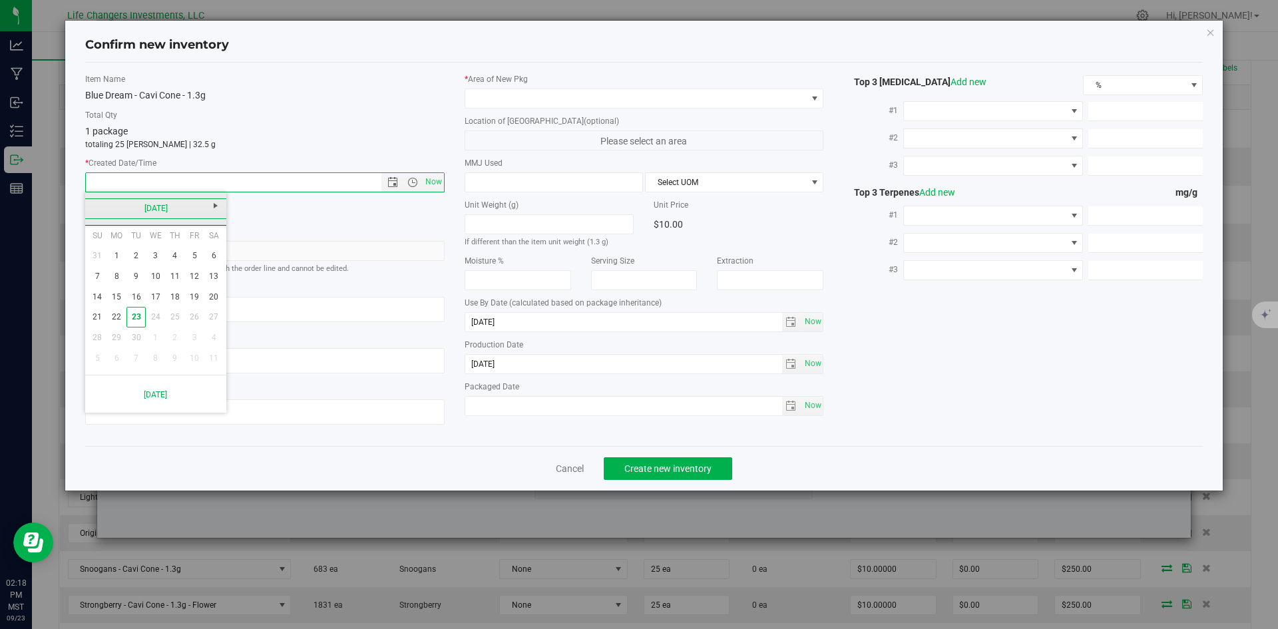
click at [93, 206] on link "[DATE]" at bounding box center [156, 208] width 143 height 21
click at [103, 280] on link "May" at bounding box center [105, 282] width 34 height 34
click at [179, 300] on link "15" at bounding box center [174, 297] width 19 height 21
type input "[DATE] 2:18 PM"
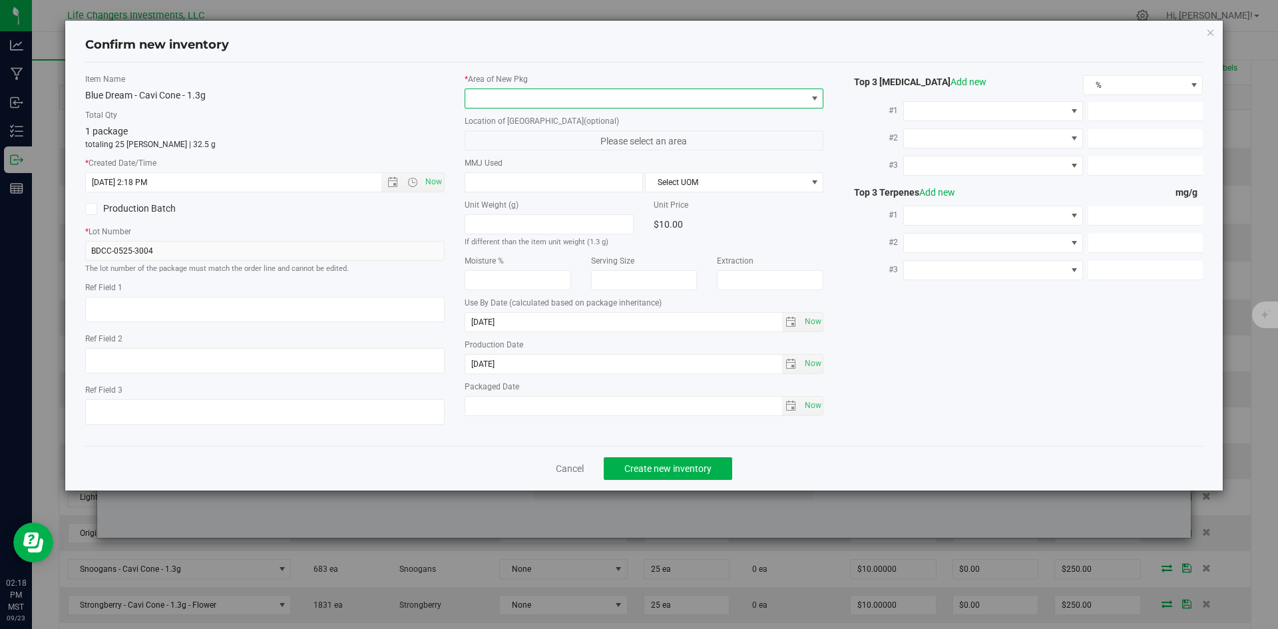
click at [497, 93] on span at bounding box center [636, 98] width 342 height 19
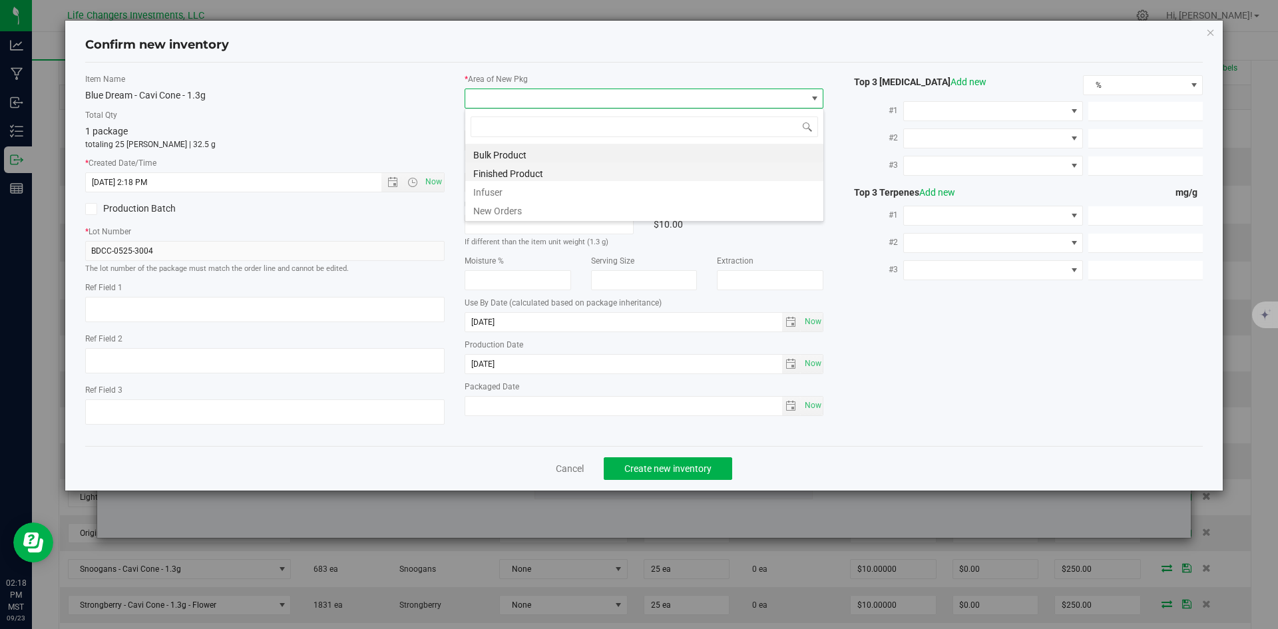
scroll to position [20, 360]
click at [506, 208] on li "New Orders" at bounding box center [644, 209] width 358 height 19
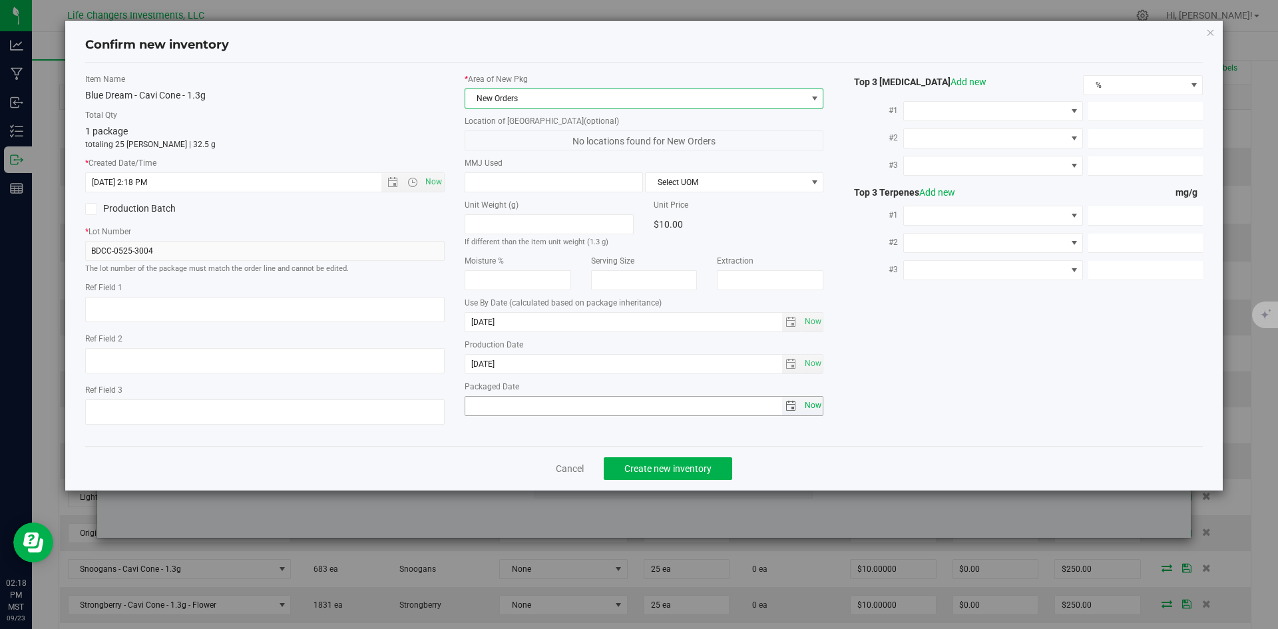
drag, startPoint x: 816, startPoint y: 404, endPoint x: 810, endPoint y: 407, distance: 6.9
click at [814, 404] on span "Now" at bounding box center [813, 405] width 23 height 19
type input "[DATE]"
click at [686, 463] on span "Create new inventory" at bounding box center [668, 468] width 87 height 11
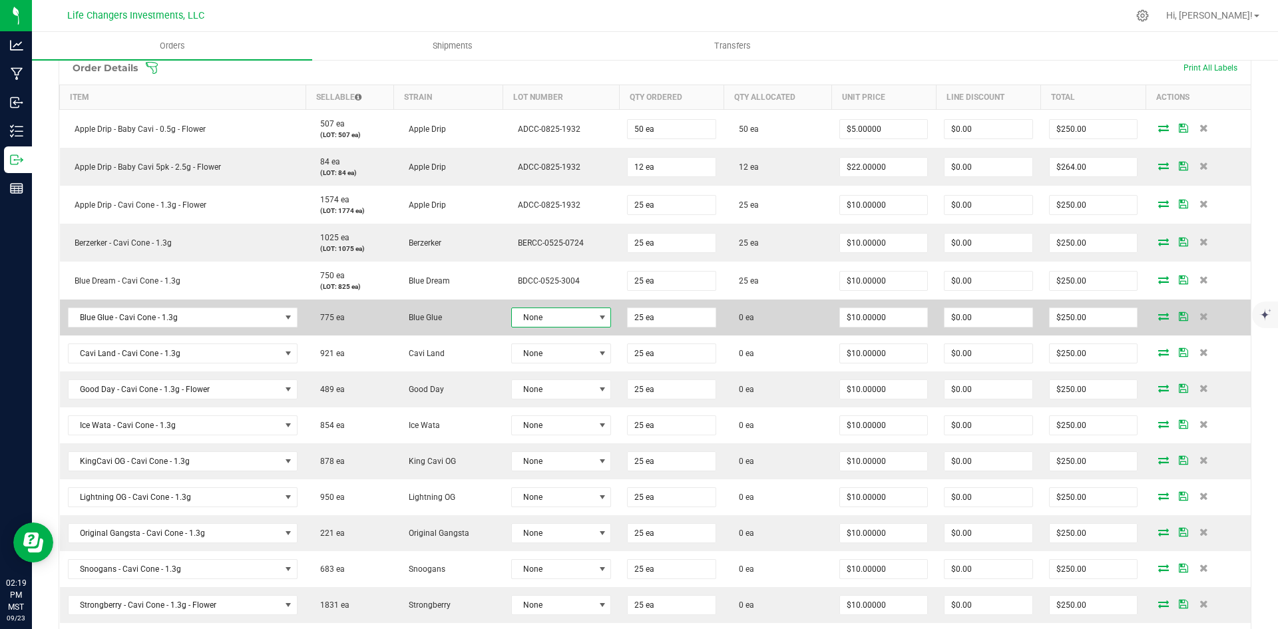
click at [587, 315] on span "None" at bounding box center [553, 317] width 83 height 19
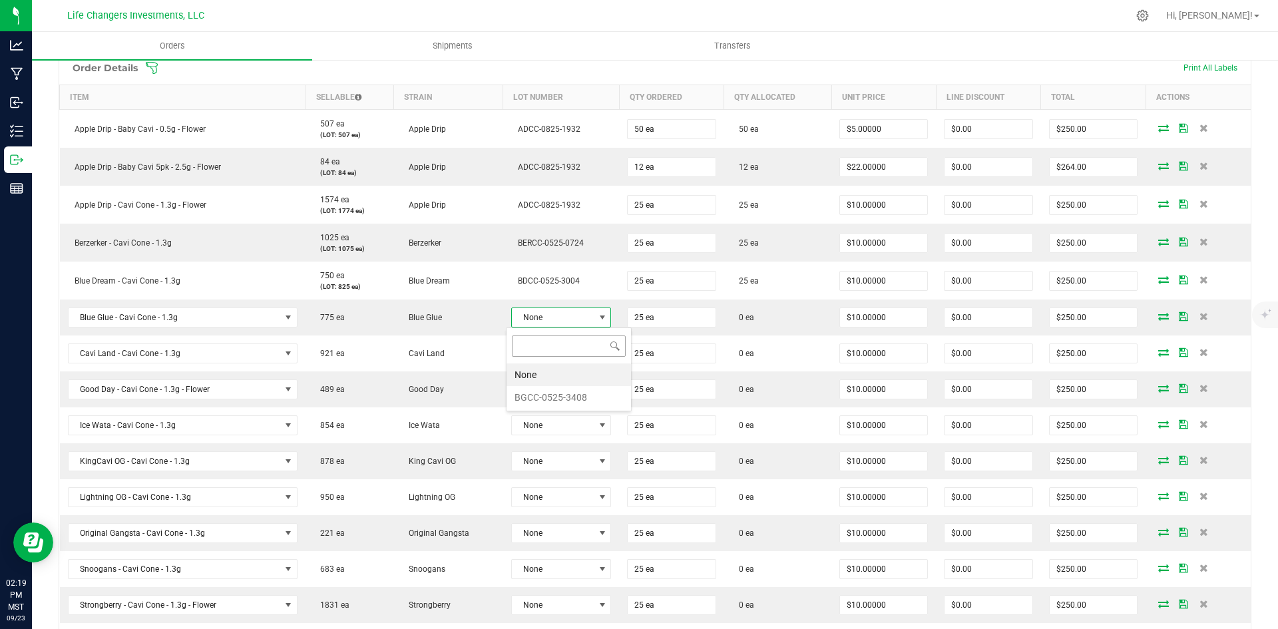
scroll to position [20, 99]
click at [585, 395] on li "BGCC-0525-3408" at bounding box center [569, 397] width 125 height 23
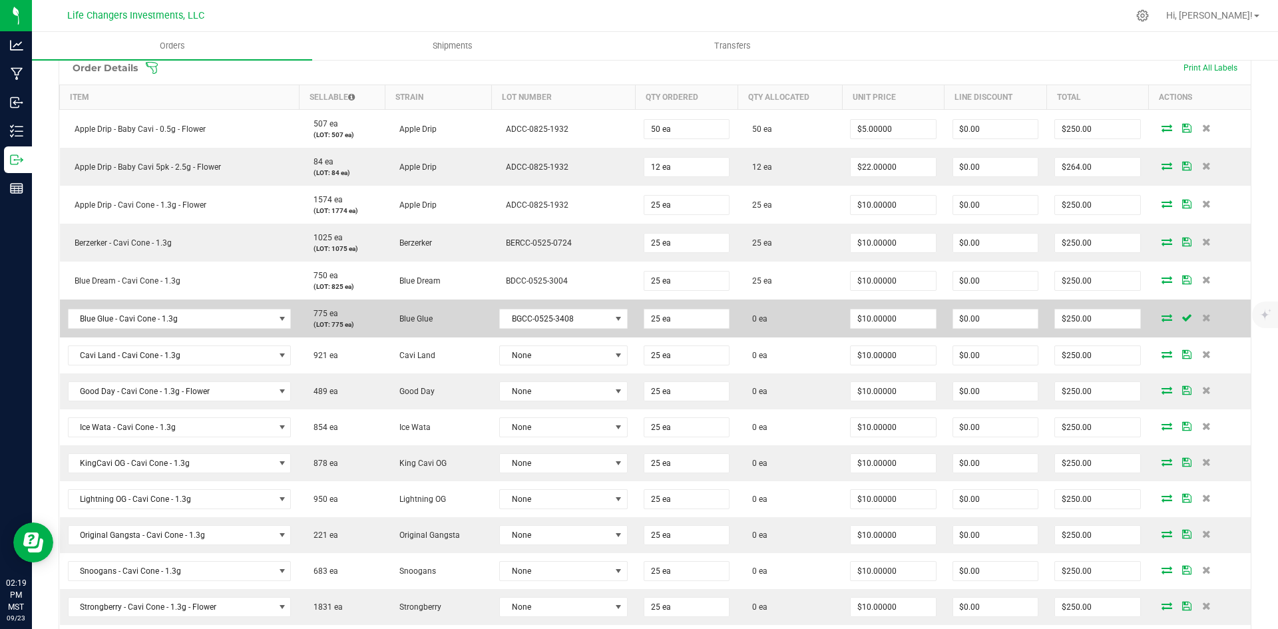
click at [1163, 316] on span at bounding box center [1167, 318] width 20 height 8
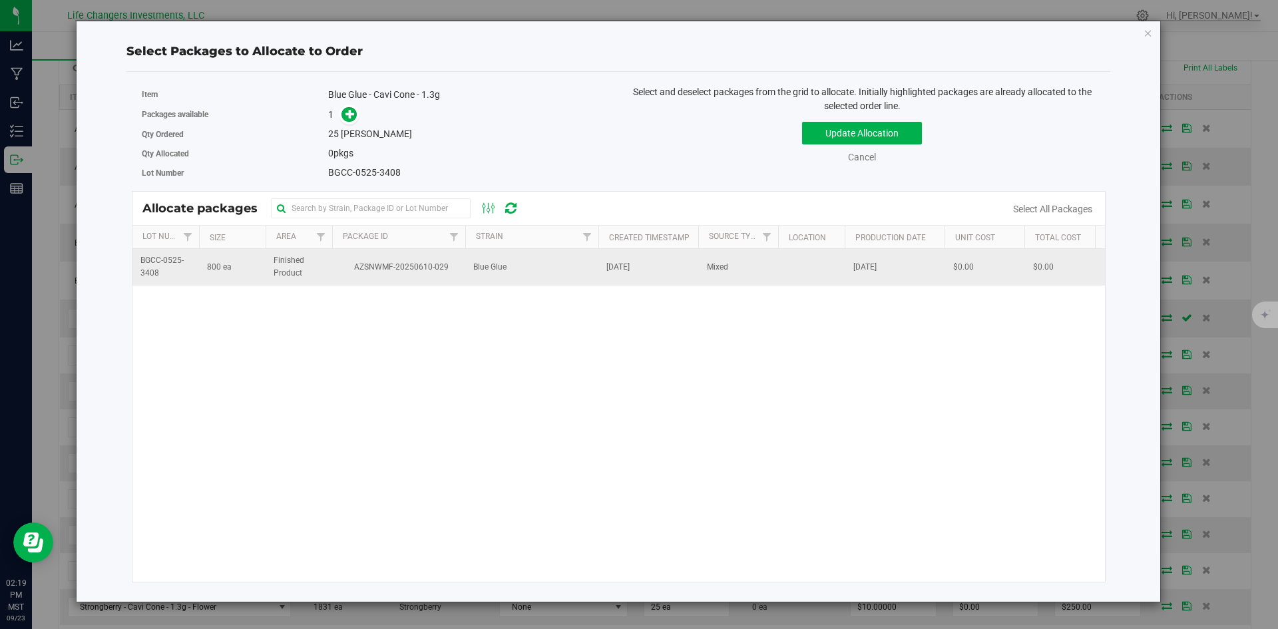
click at [618, 257] on td "[DATE]" at bounding box center [649, 267] width 100 height 36
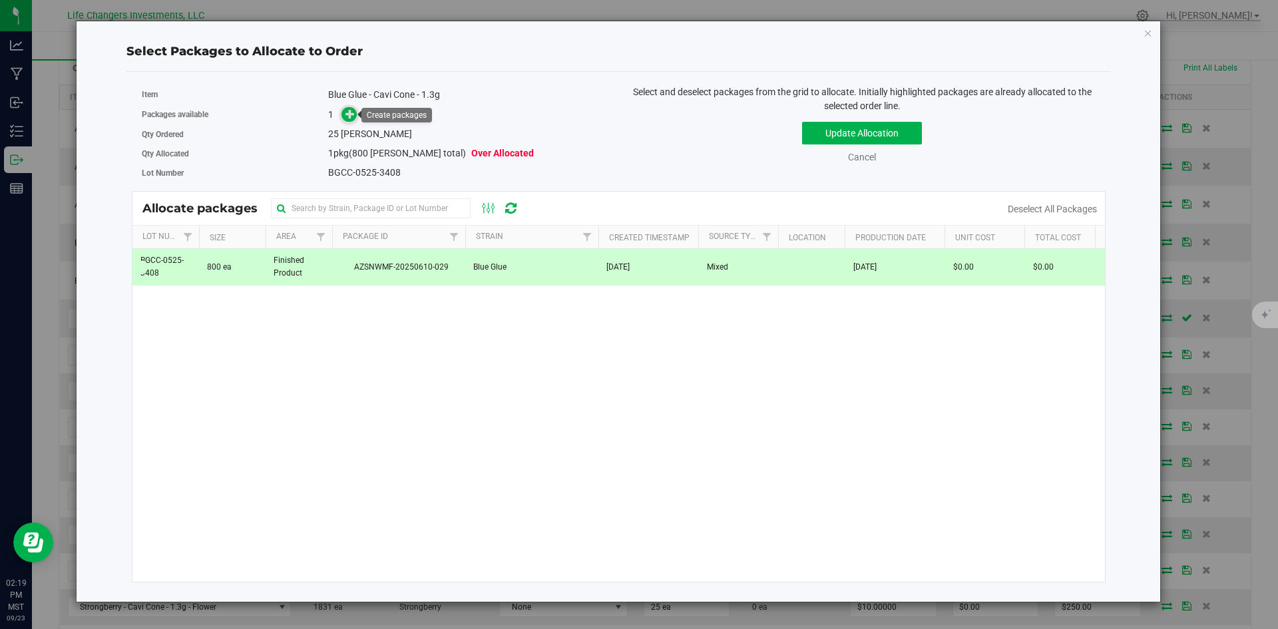
click at [350, 114] on icon at bounding box center [350, 113] width 9 height 9
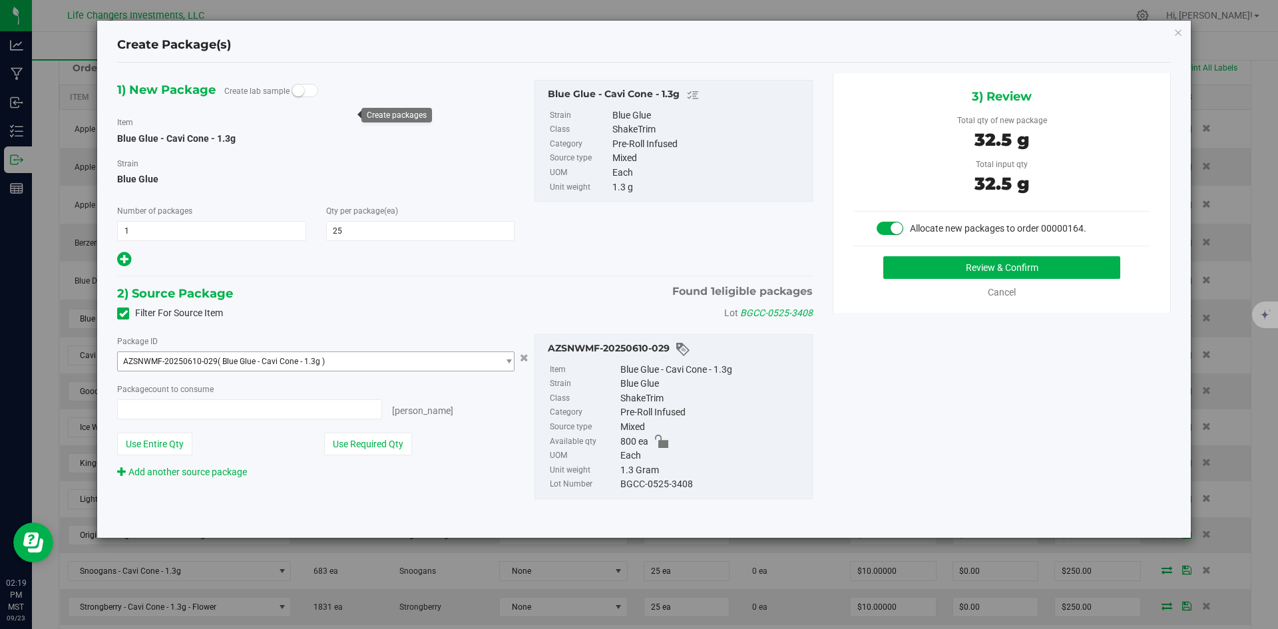
type input "25 ea"
click at [364, 450] on button "Use Required Qty" at bounding box center [368, 444] width 88 height 23
click at [1050, 270] on button "Review & Confirm" at bounding box center [1002, 267] width 237 height 23
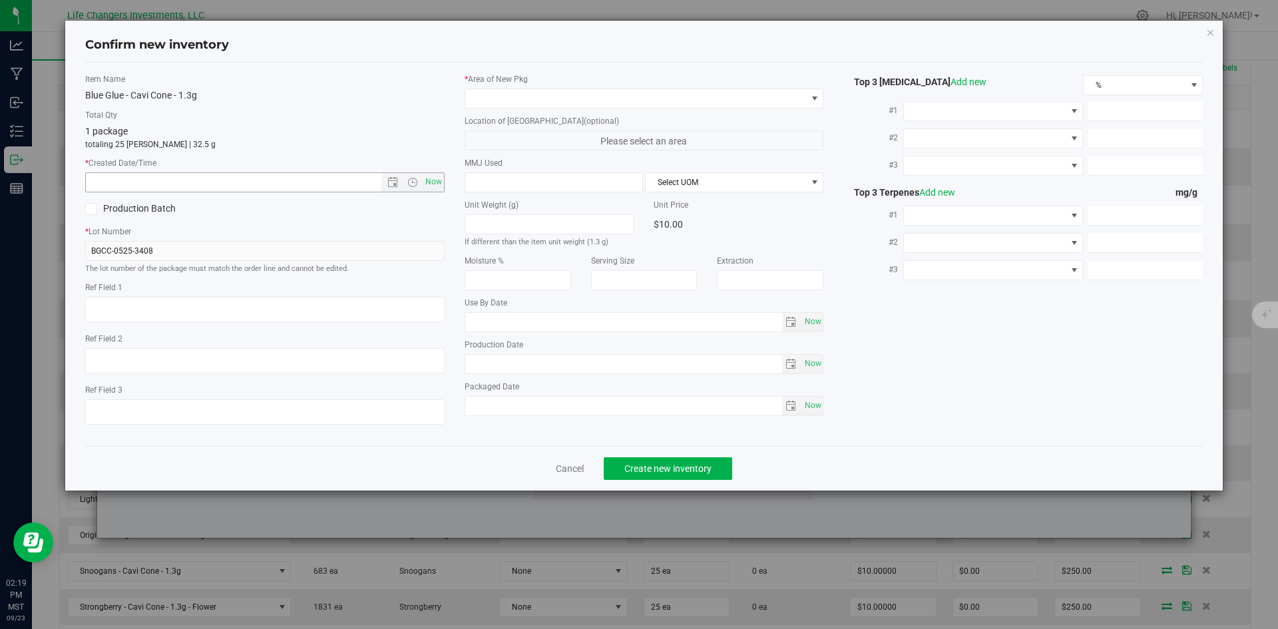
type input "[DATE]"
click at [394, 180] on span "Open the date view" at bounding box center [393, 182] width 11 height 11
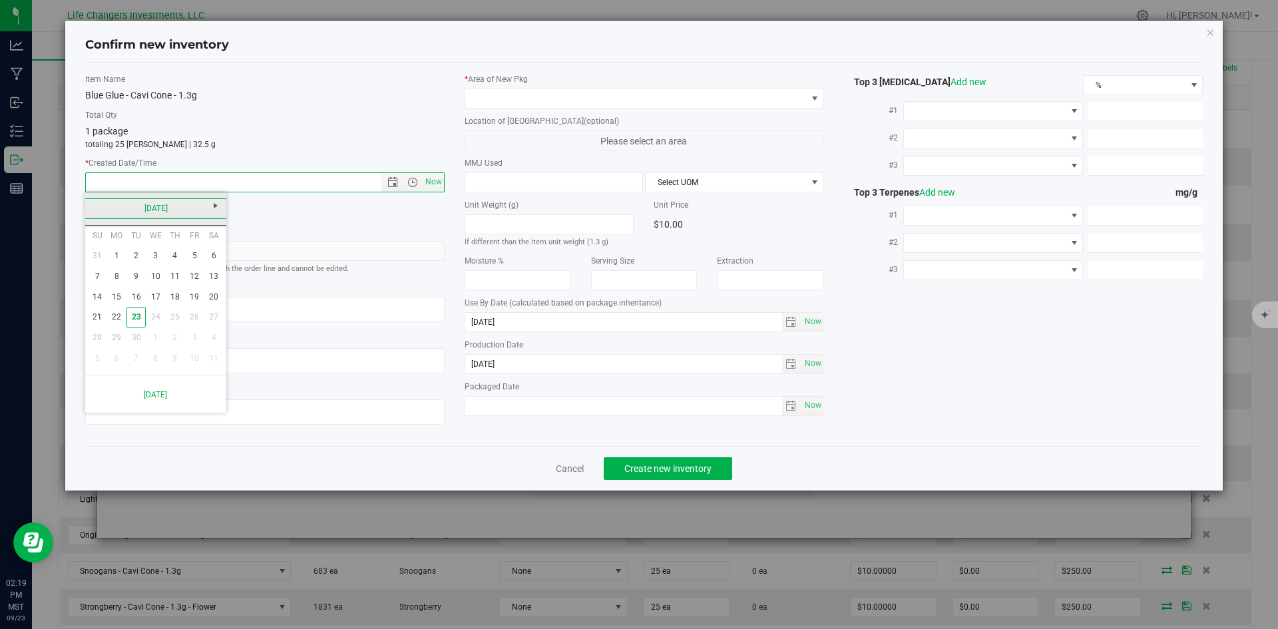
click at [91, 208] on link "[DATE]" at bounding box center [156, 208] width 143 height 21
click at [115, 282] on link "May" at bounding box center [105, 282] width 34 height 34
click at [112, 316] on link "19" at bounding box center [116, 317] width 19 height 21
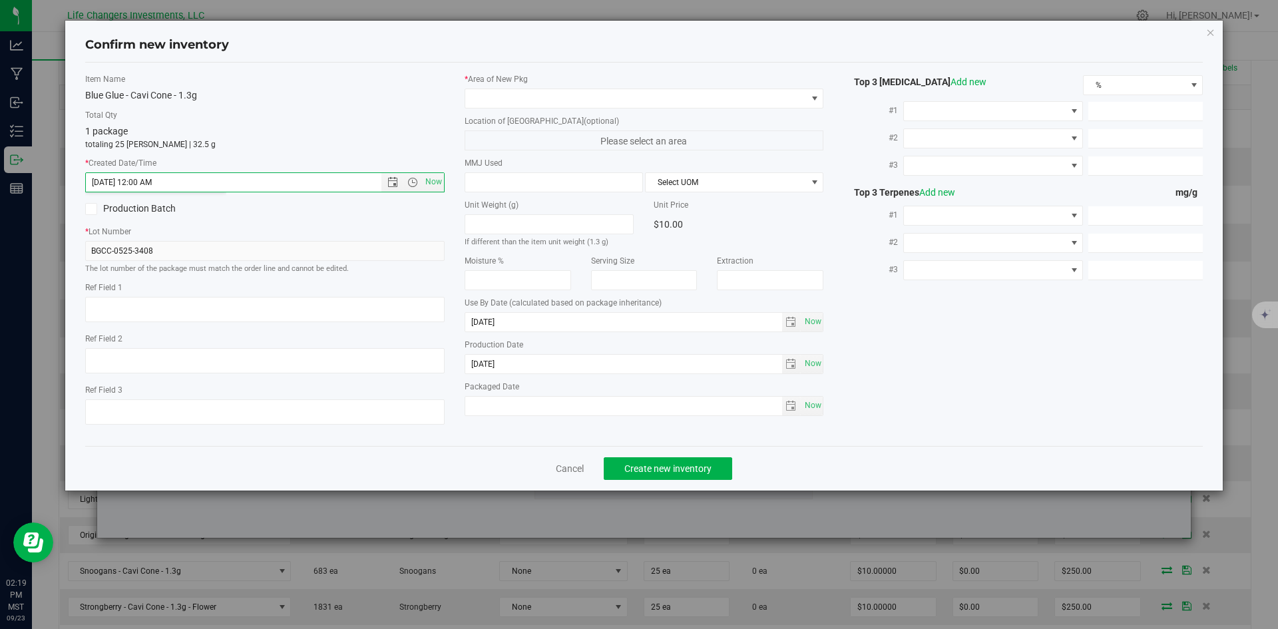
type input "[DATE] 2:19 PM"
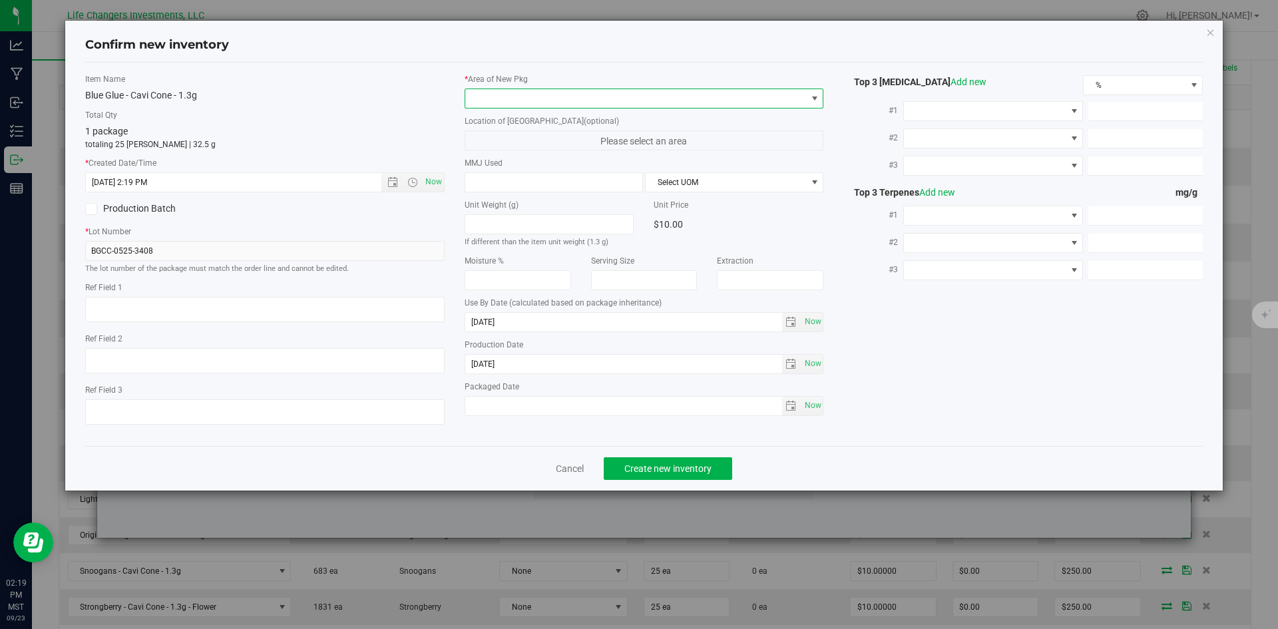
click at [505, 91] on span at bounding box center [636, 98] width 342 height 19
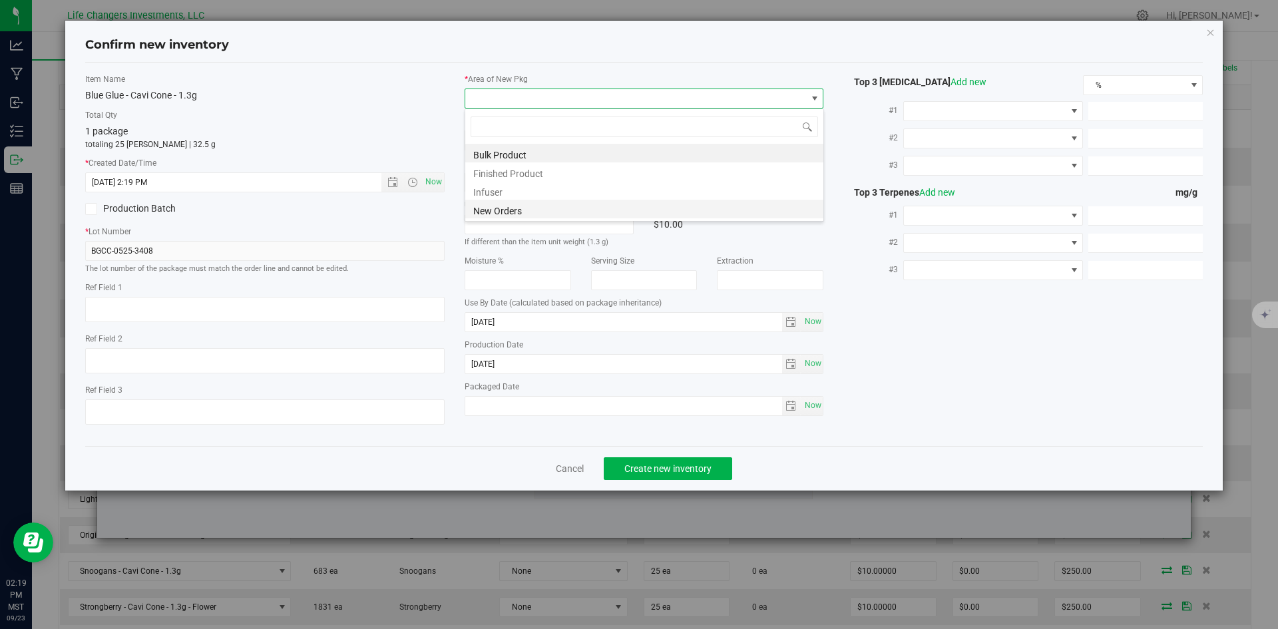
click at [517, 209] on li "New Orders" at bounding box center [644, 209] width 358 height 19
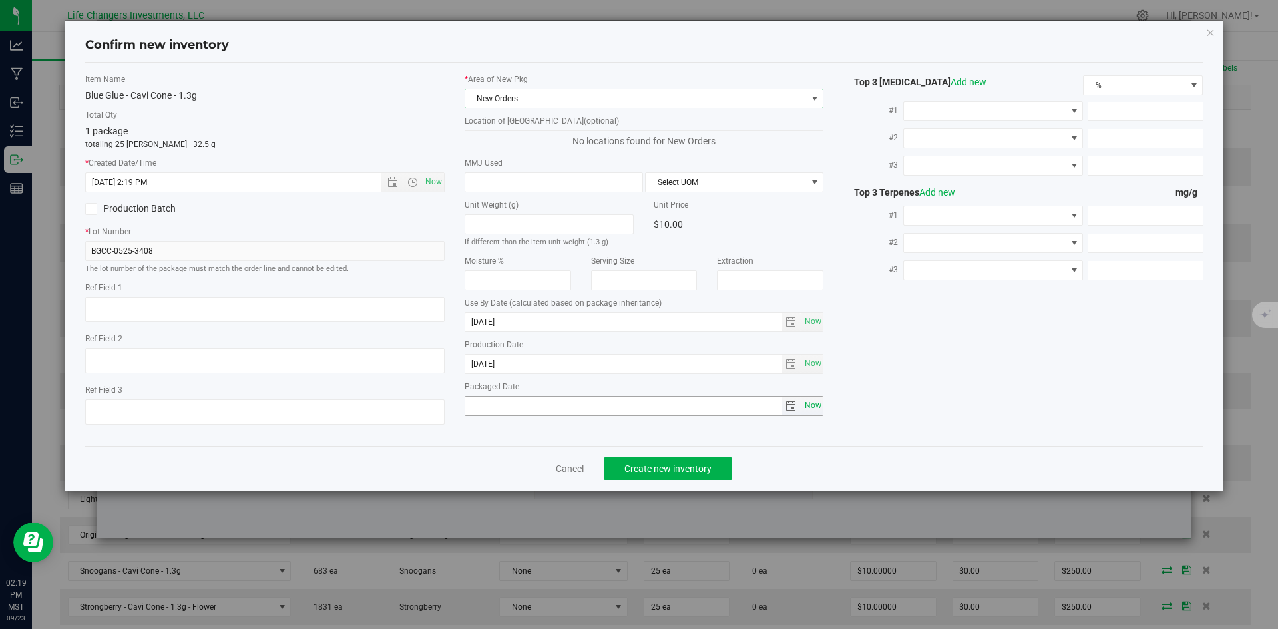
click at [816, 403] on span "Now" at bounding box center [813, 405] width 23 height 19
type input "[DATE]"
click at [687, 473] on span "Create new inventory" at bounding box center [668, 468] width 87 height 11
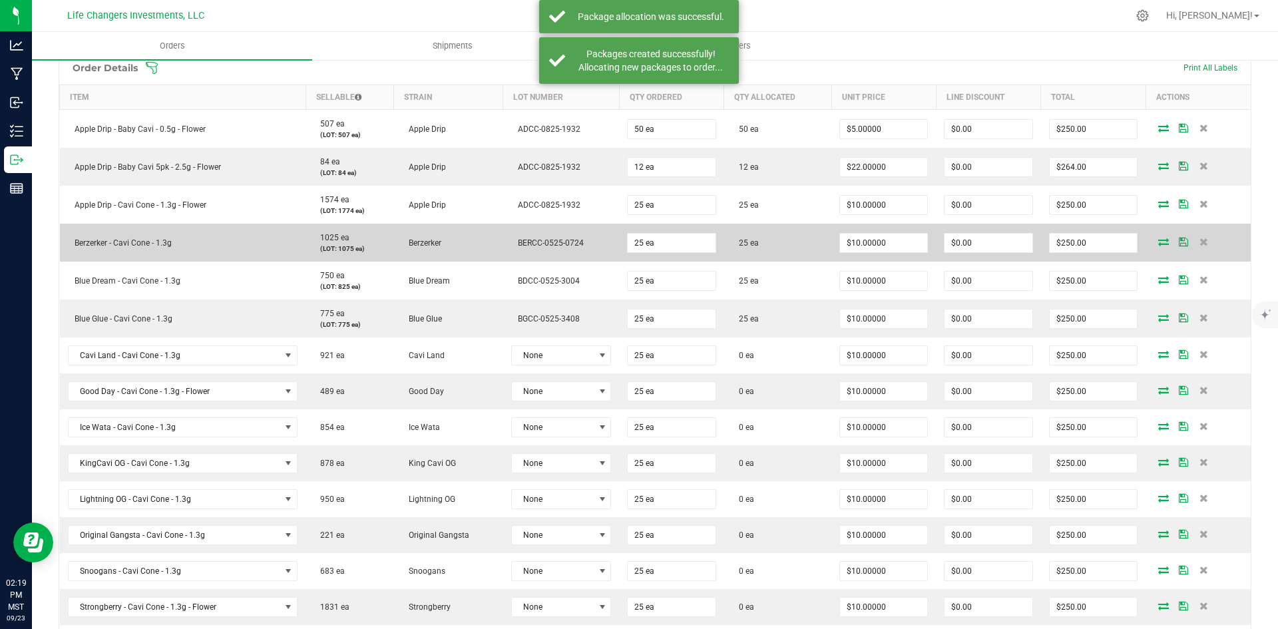
click at [1159, 241] on icon at bounding box center [1164, 242] width 11 height 8
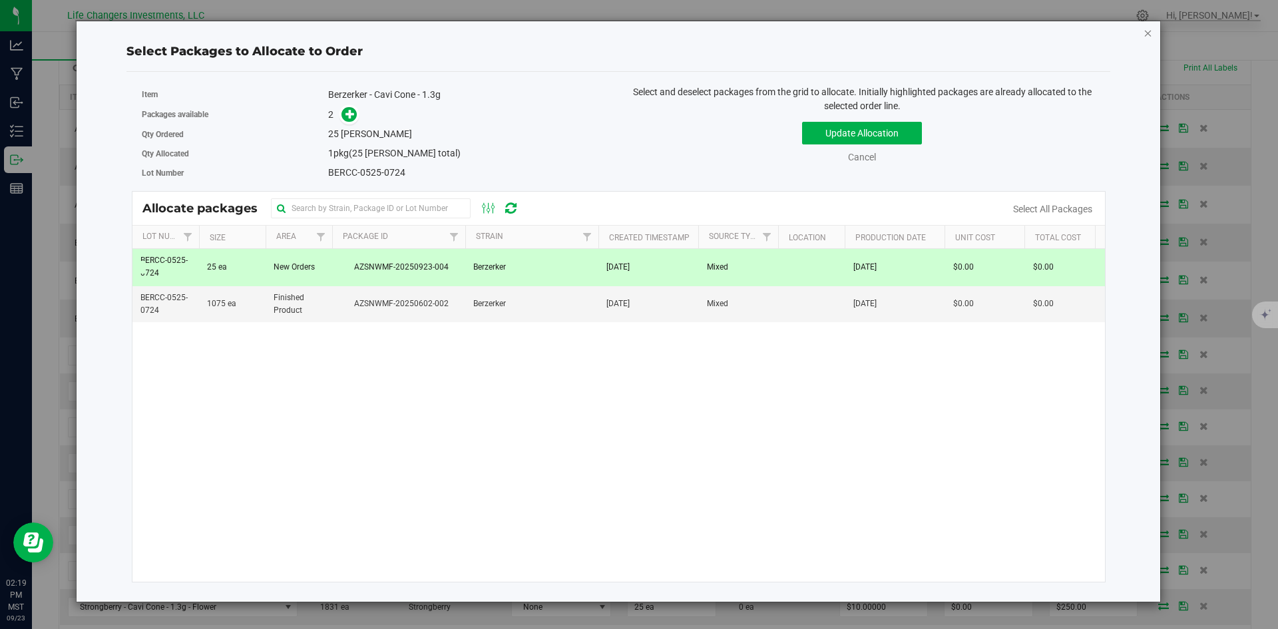
click at [1146, 30] on icon "button" at bounding box center [1148, 33] width 9 height 16
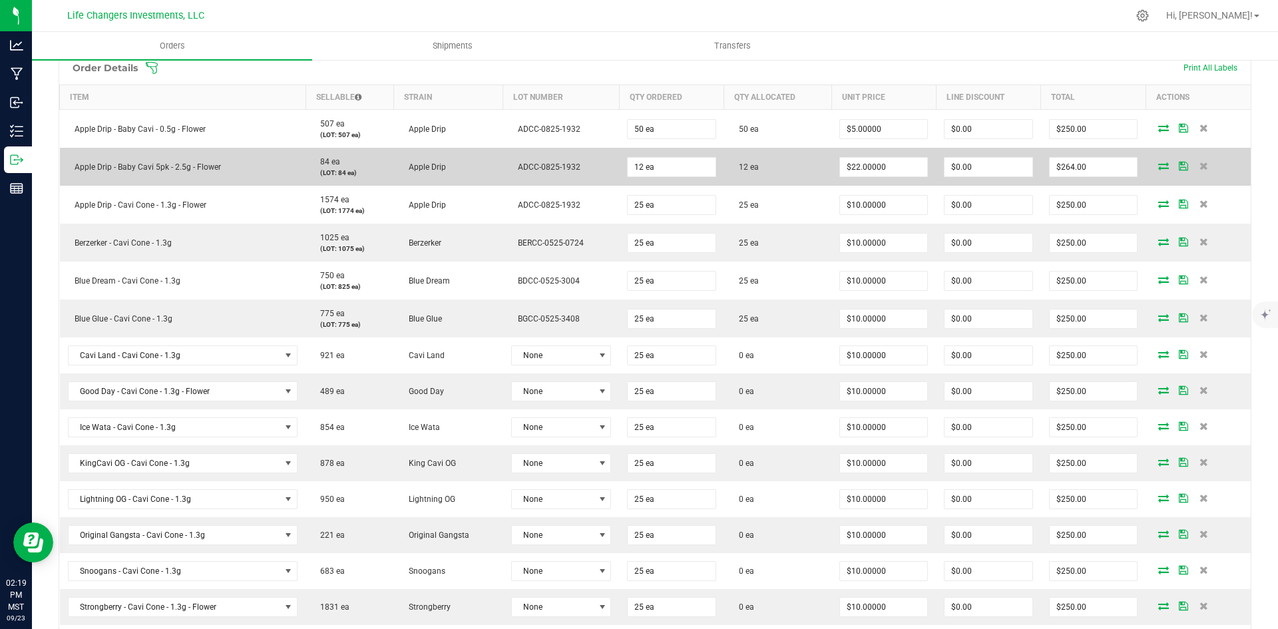
click at [1159, 162] on icon at bounding box center [1164, 166] width 11 height 8
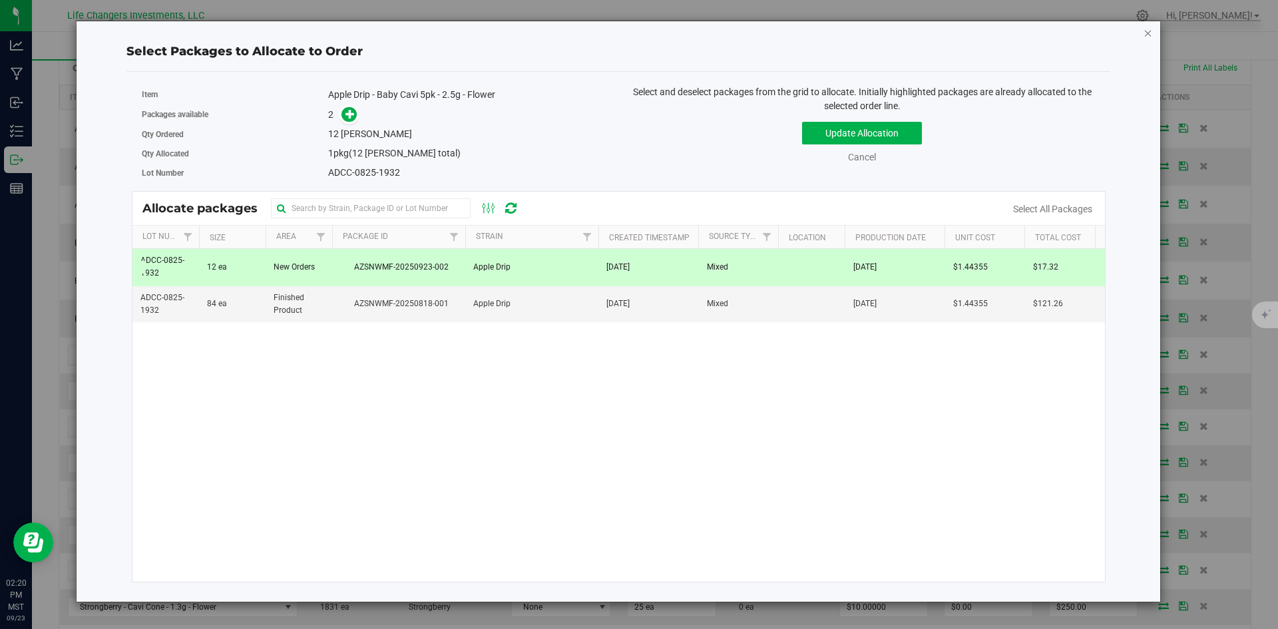
click at [1152, 32] on icon "button" at bounding box center [1148, 33] width 9 height 16
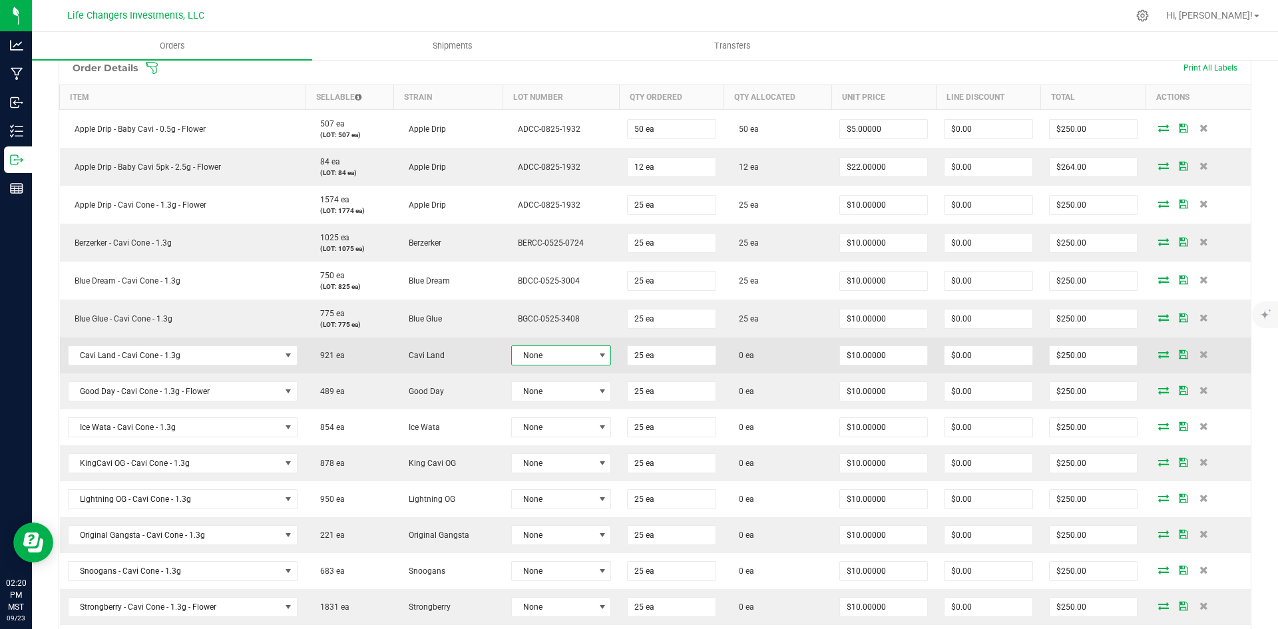
click at [595, 350] on span at bounding box center [602, 355] width 17 height 19
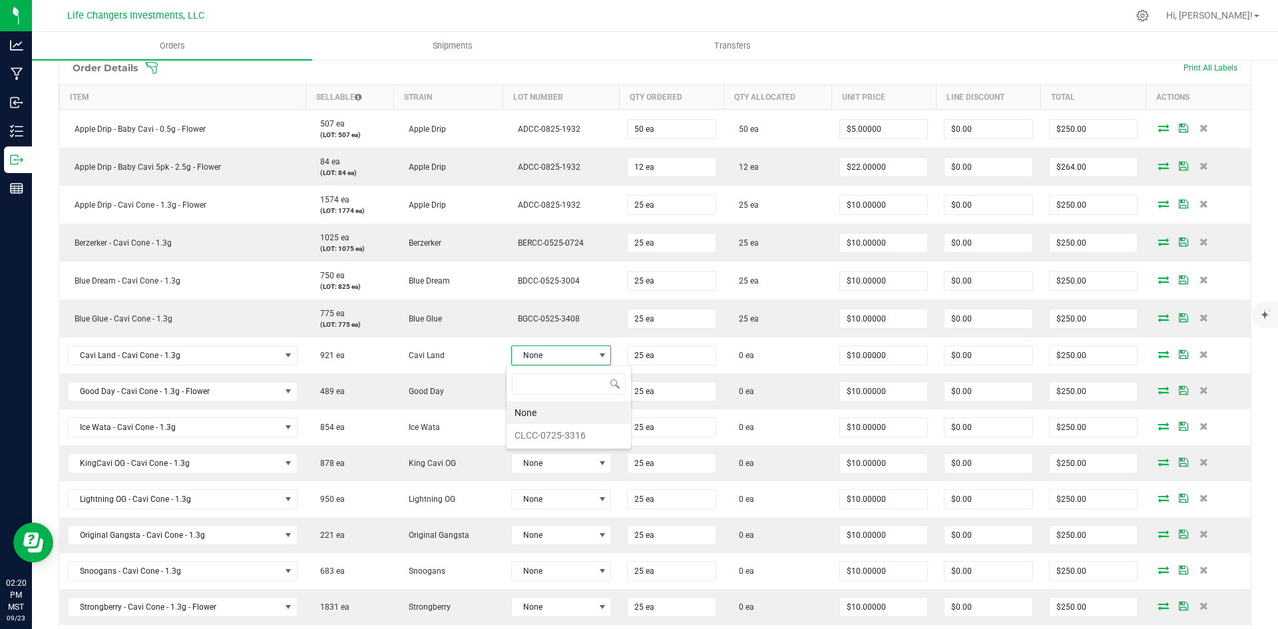
scroll to position [20, 99]
click at [577, 439] on li "CLCC-0725-3316" at bounding box center [569, 435] width 125 height 23
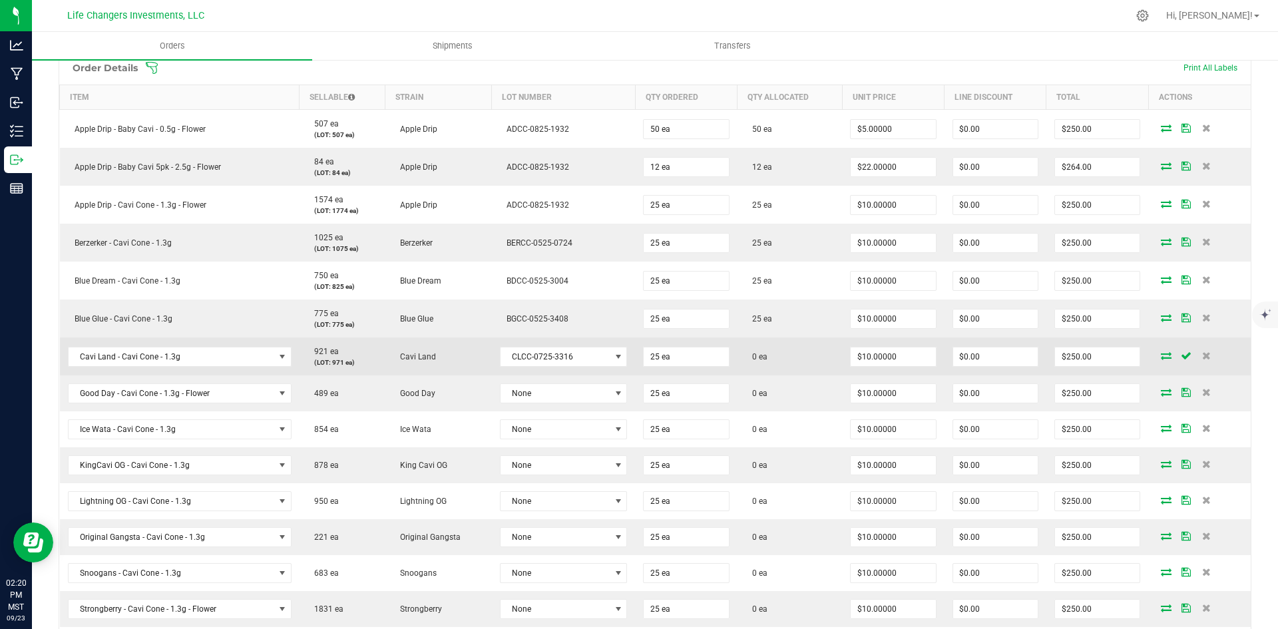
click at [1161, 356] on icon at bounding box center [1166, 356] width 11 height 8
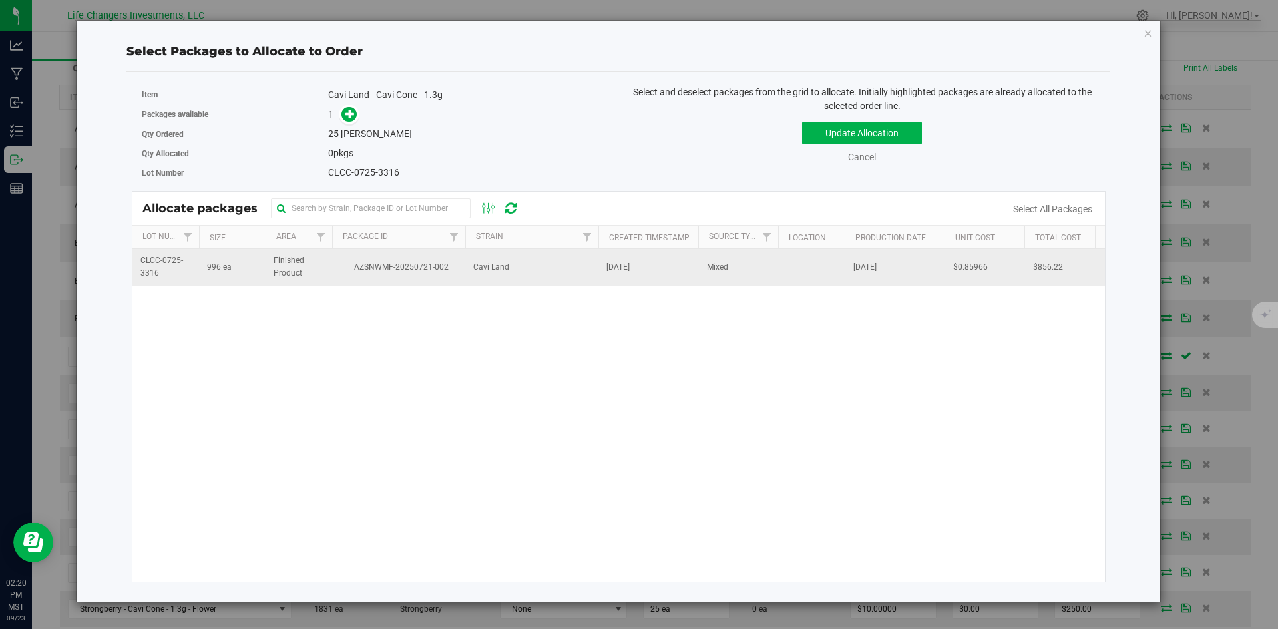
click at [511, 271] on td "Cavi Land" at bounding box center [531, 267] width 133 height 36
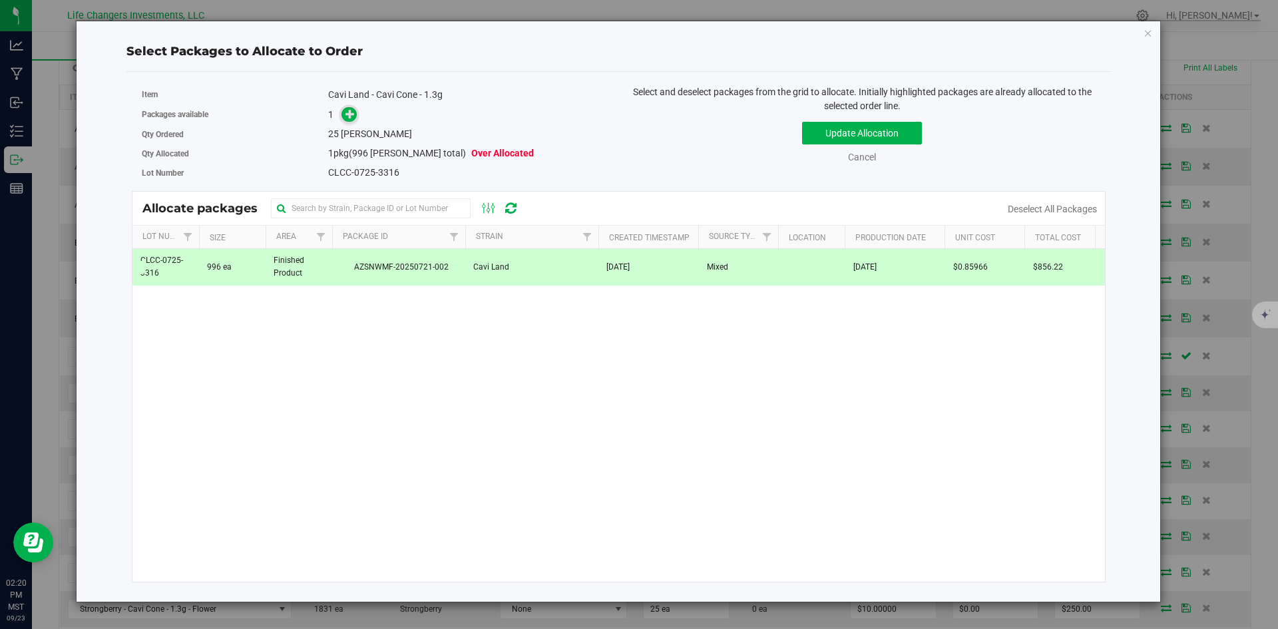
click at [342, 115] on span at bounding box center [346, 114] width 21 height 15
click at [348, 113] on icon at bounding box center [350, 113] width 9 height 9
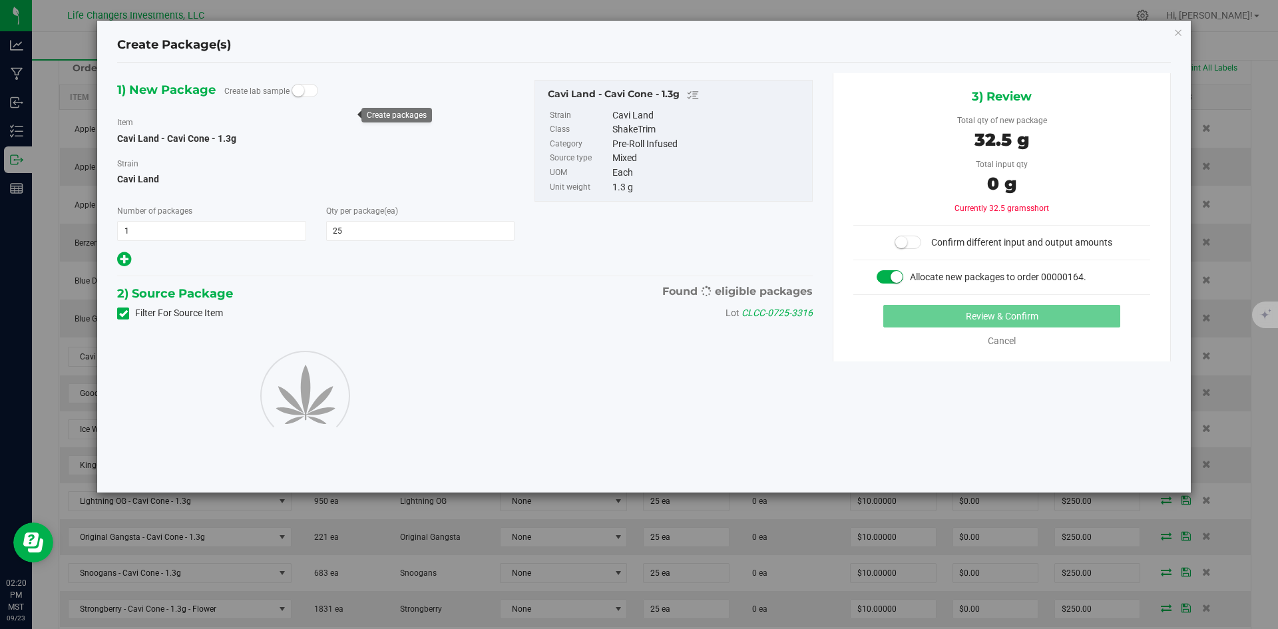
type input "25"
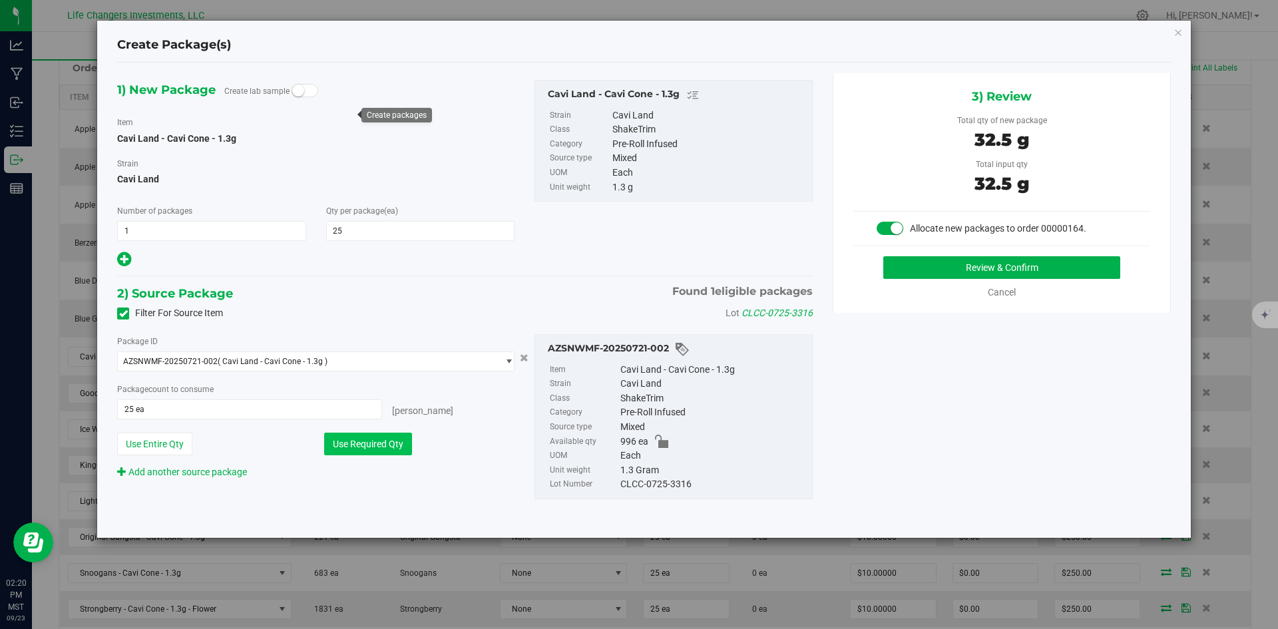
click at [372, 445] on button "Use Required Qty" at bounding box center [368, 444] width 88 height 23
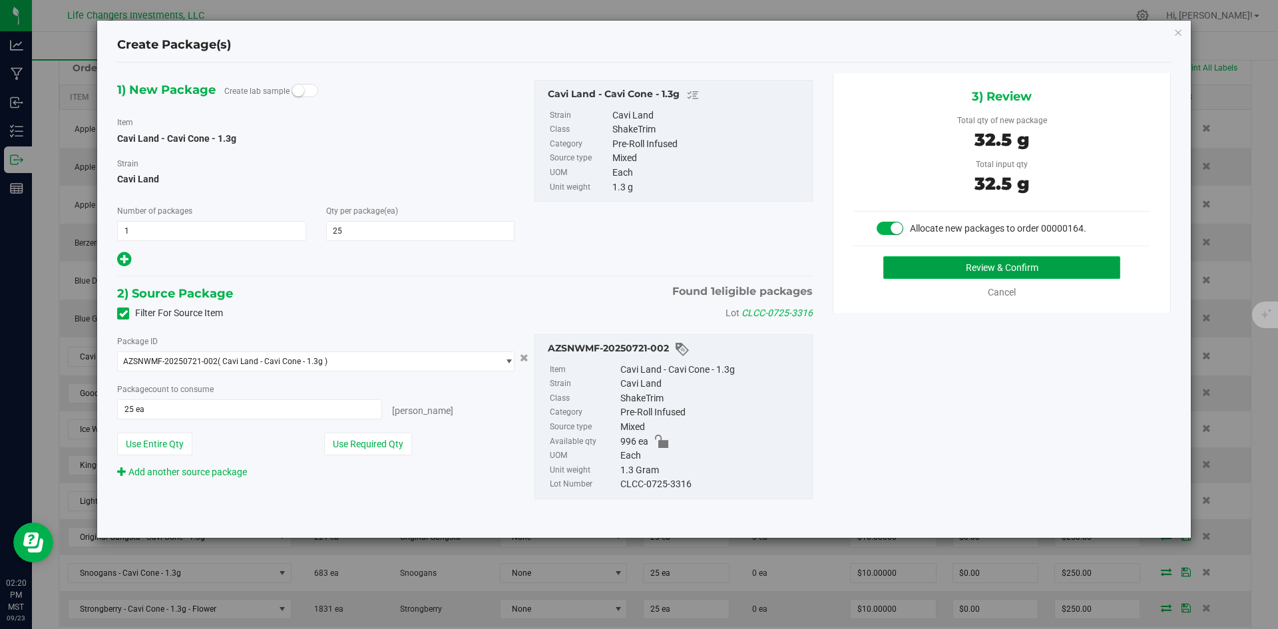
click at [1070, 270] on button "Review & Confirm" at bounding box center [1002, 267] width 237 height 23
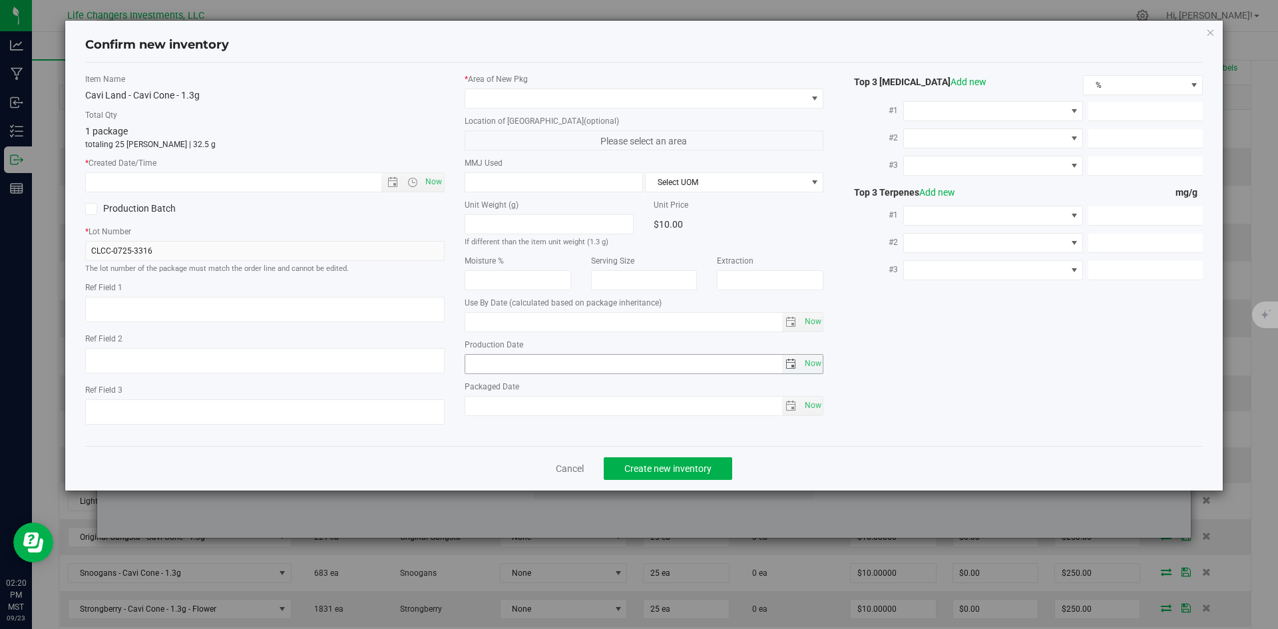
type input "[DATE]"
click at [390, 180] on span "Open the date view" at bounding box center [393, 182] width 11 height 11
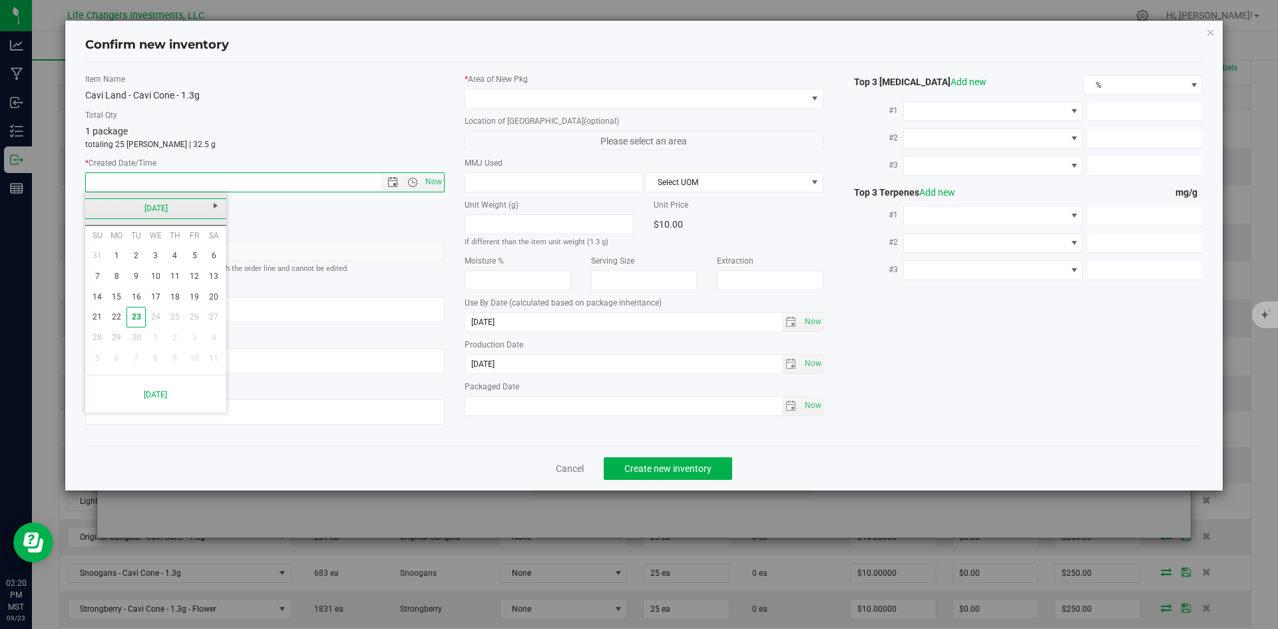
click at [97, 203] on link "[DATE]" at bounding box center [156, 208] width 143 height 21
click at [180, 278] on link "[DATE]" at bounding box center [173, 282] width 34 height 34
click at [113, 274] on link "7" at bounding box center [116, 276] width 19 height 21
type input "[DATE] 2:20 PM"
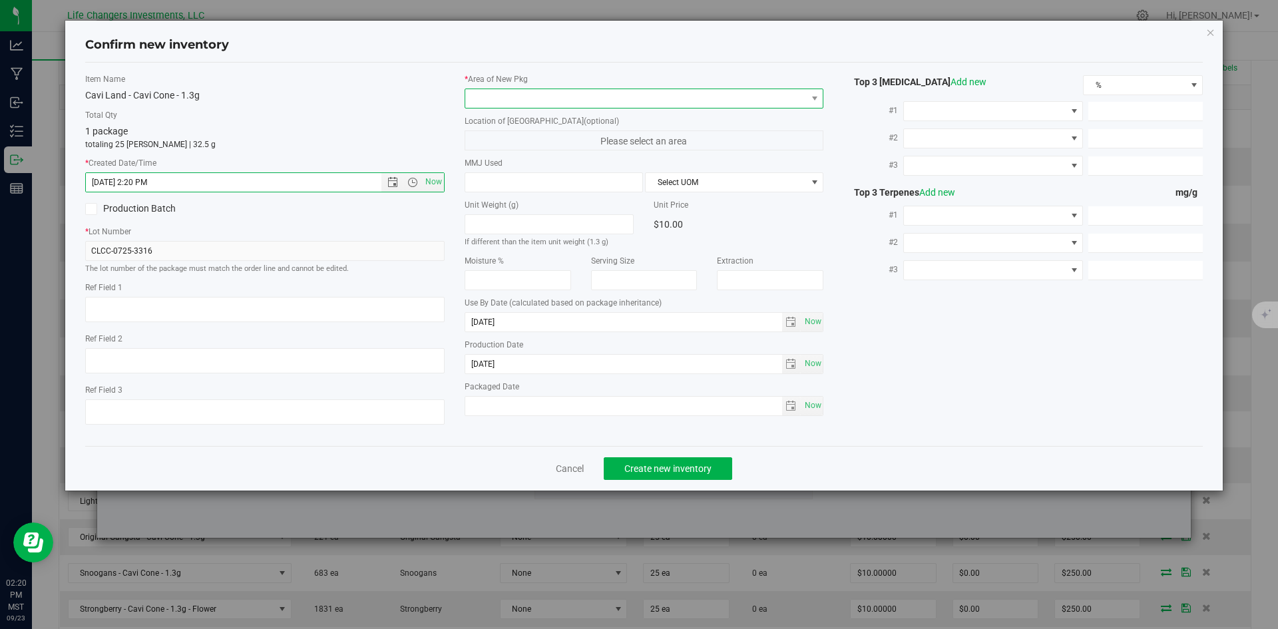
click at [495, 97] on span at bounding box center [636, 98] width 342 height 19
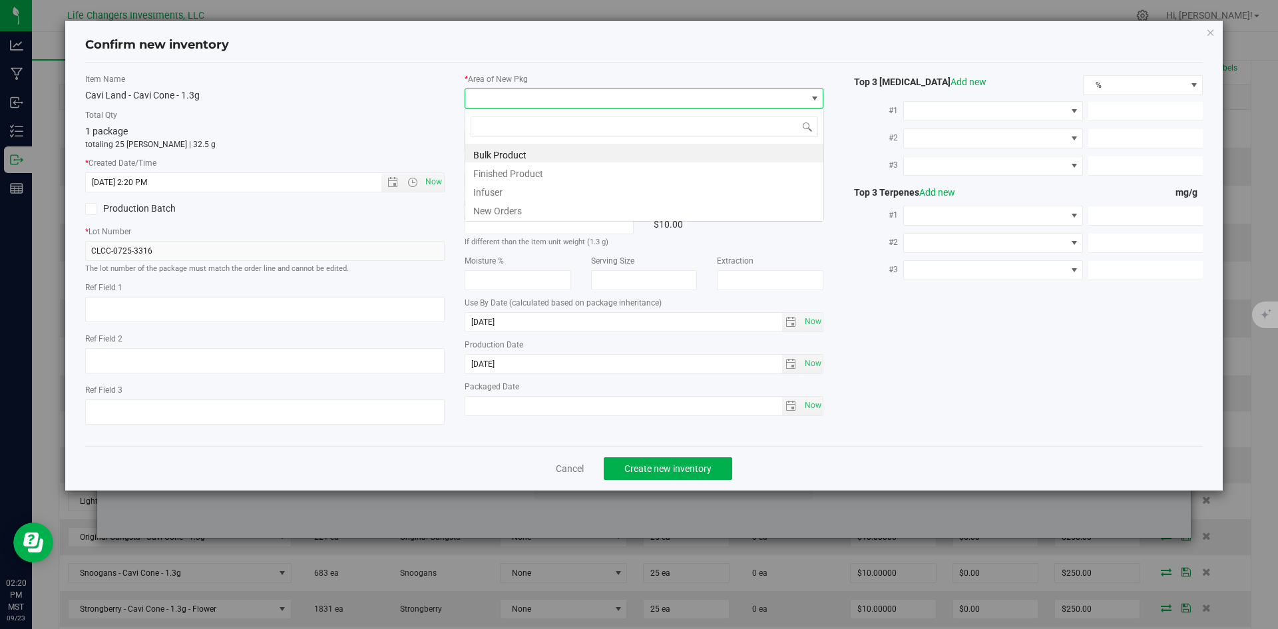
scroll to position [20, 360]
click at [490, 210] on li "New Orders" at bounding box center [644, 209] width 358 height 19
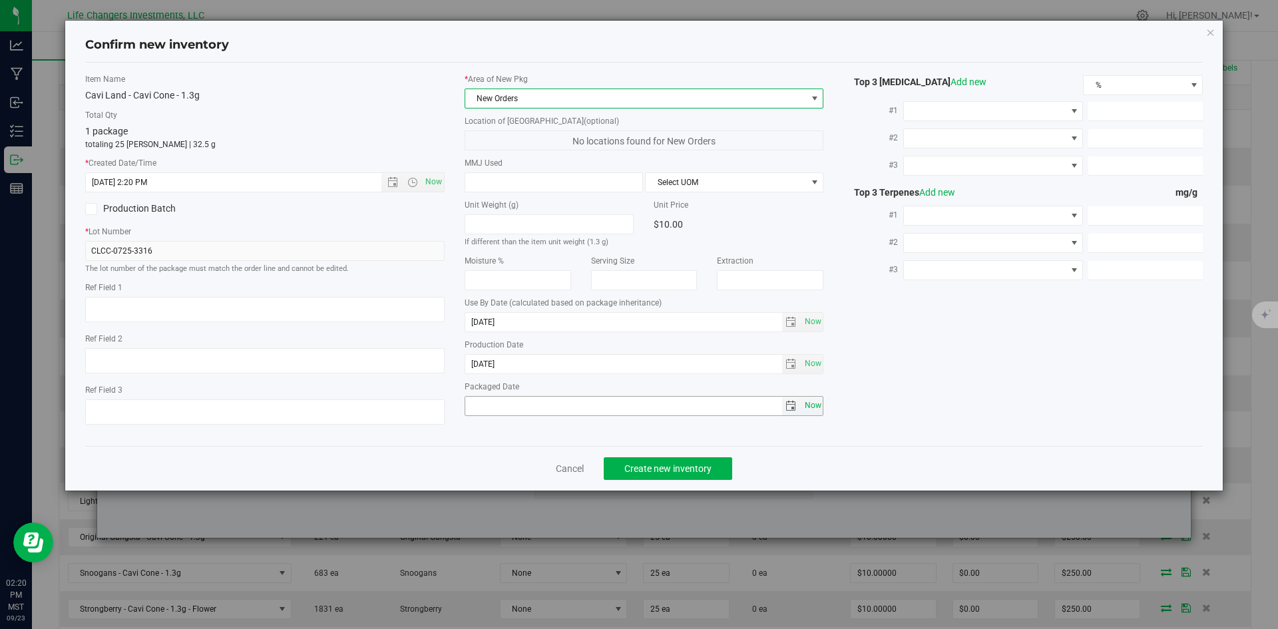
drag, startPoint x: 818, startPoint y: 404, endPoint x: 805, endPoint y: 413, distance: 16.3
click at [818, 404] on span "Now" at bounding box center [813, 405] width 23 height 19
type input "[DATE]"
drag, startPoint x: 692, startPoint y: 457, endPoint x: 698, endPoint y: 461, distance: 7.8
click at [691, 457] on button "Create new inventory" at bounding box center [668, 468] width 129 height 23
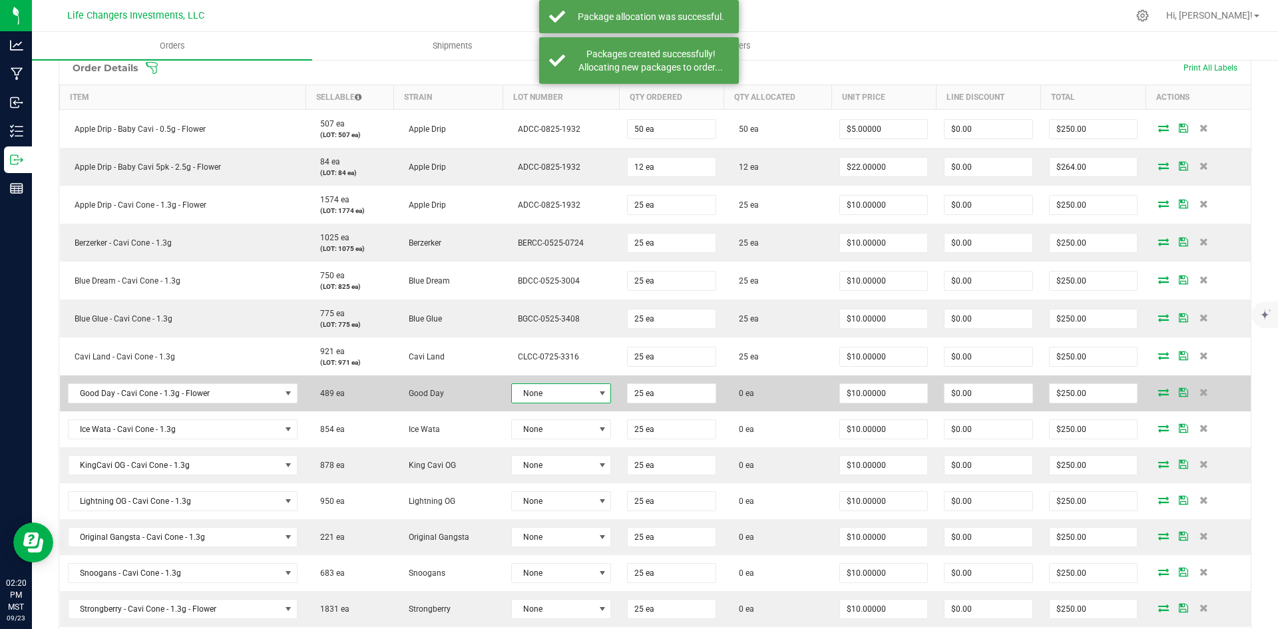
click at [563, 395] on span "None" at bounding box center [553, 393] width 83 height 19
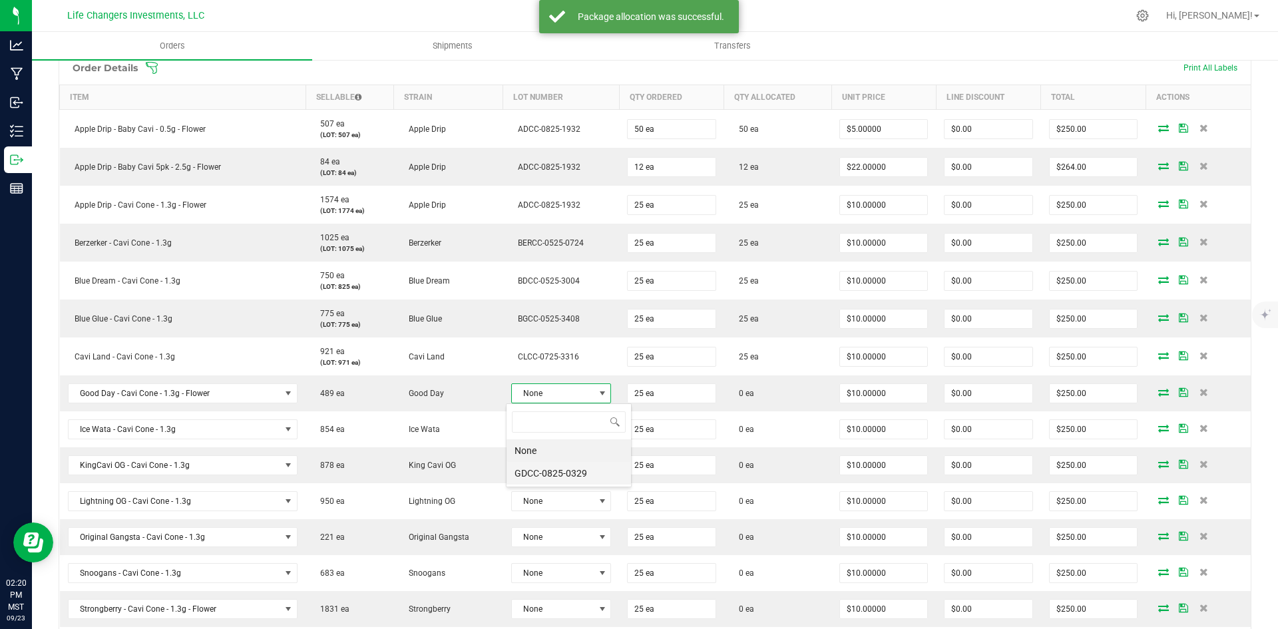
scroll to position [20, 99]
click at [563, 467] on li "GDCC-0825-0329" at bounding box center [569, 473] width 125 height 23
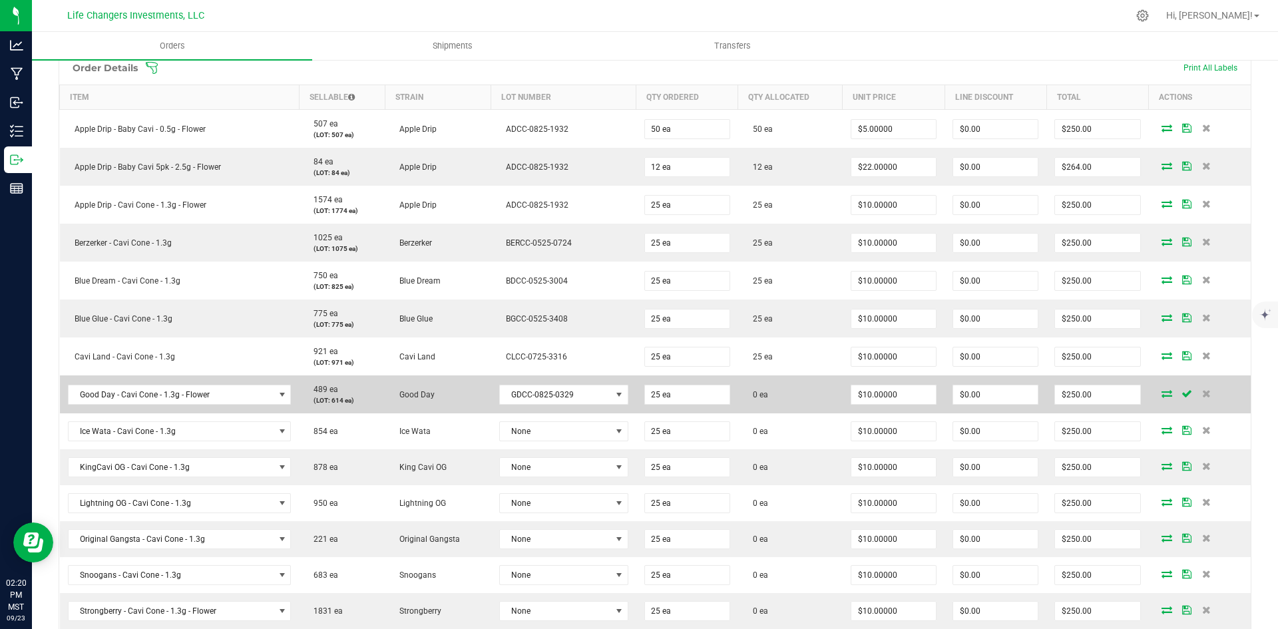
click at [1162, 392] on icon at bounding box center [1167, 394] width 11 height 8
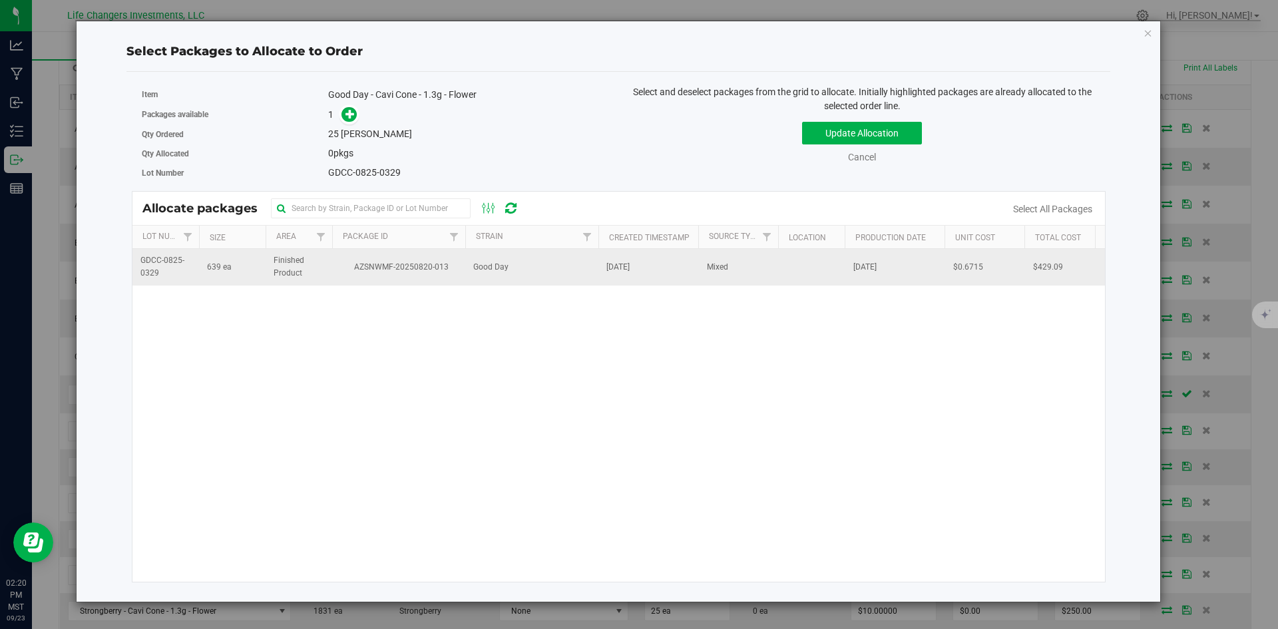
click at [404, 275] on td "AZSNWMF-20250820-013" at bounding box center [398, 267] width 133 height 36
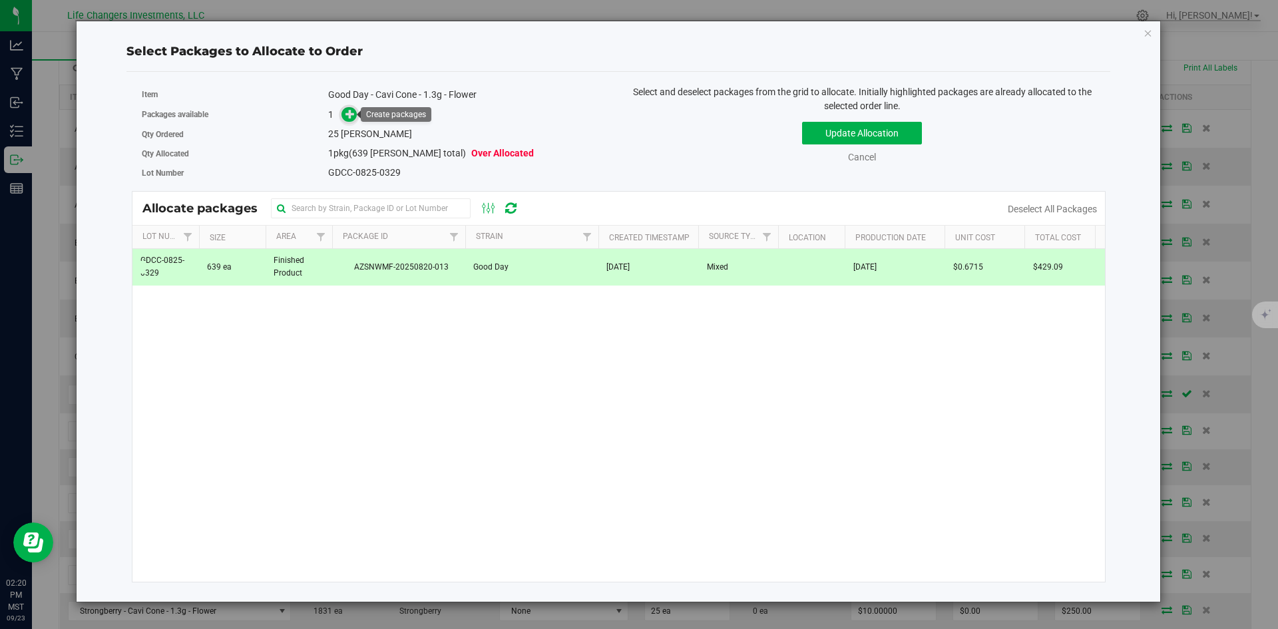
click at [354, 107] on span at bounding box center [349, 114] width 15 height 15
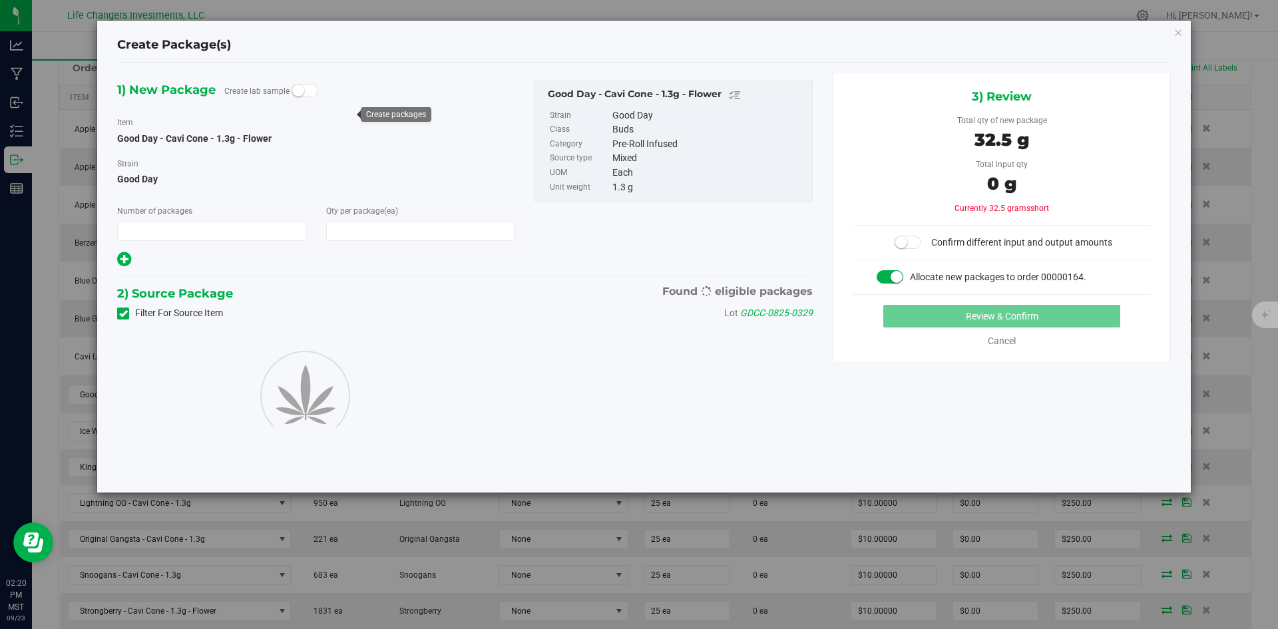
type input "1"
type input "25"
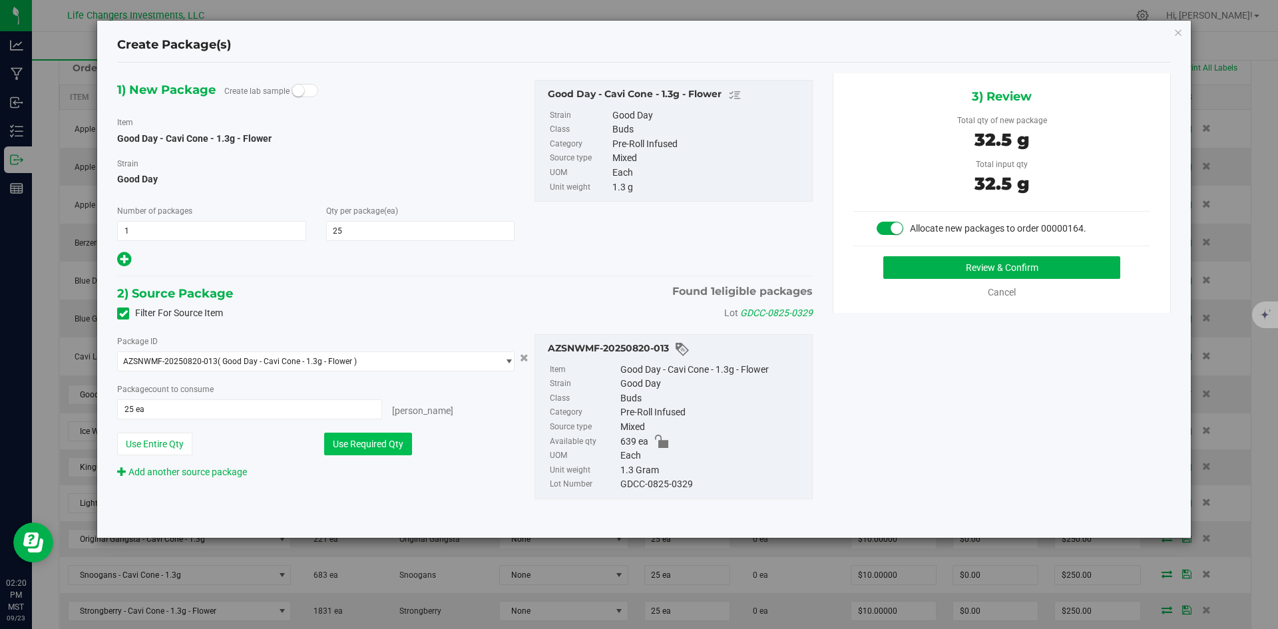
click at [347, 445] on button "Use Required Qty" at bounding box center [368, 444] width 88 height 23
click at [1025, 268] on button "Review & Confirm" at bounding box center [1002, 267] width 237 height 23
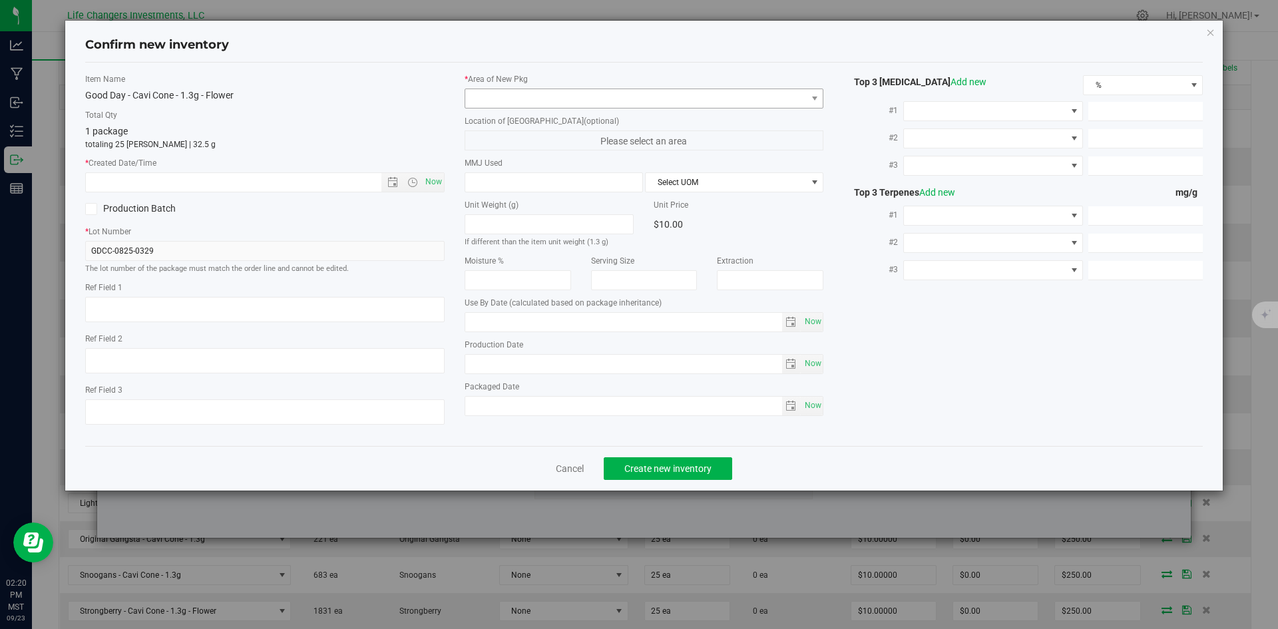
type input "[DATE]"
click at [393, 184] on span "Open the date view" at bounding box center [393, 182] width 11 height 11
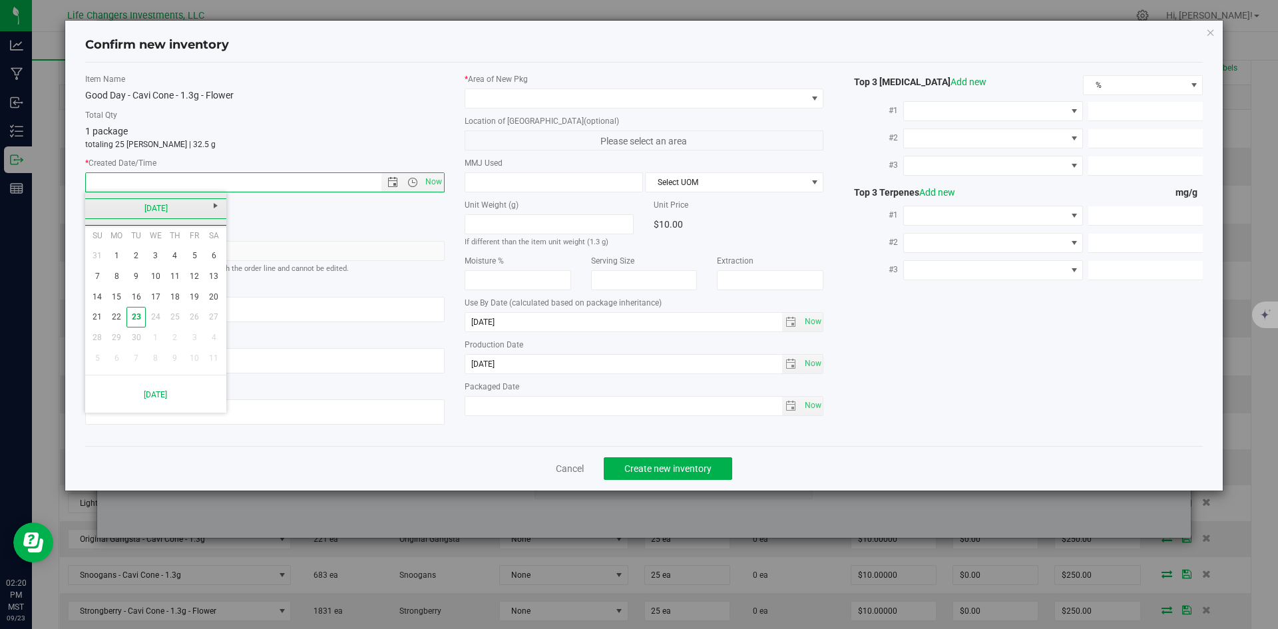
click at [100, 212] on link "[DATE]" at bounding box center [156, 208] width 143 height 21
click at [202, 282] on link "Aug" at bounding box center [207, 282] width 34 height 34
click at [134, 272] on link "5" at bounding box center [136, 276] width 19 height 21
type input "[DATE] 2:20 PM"
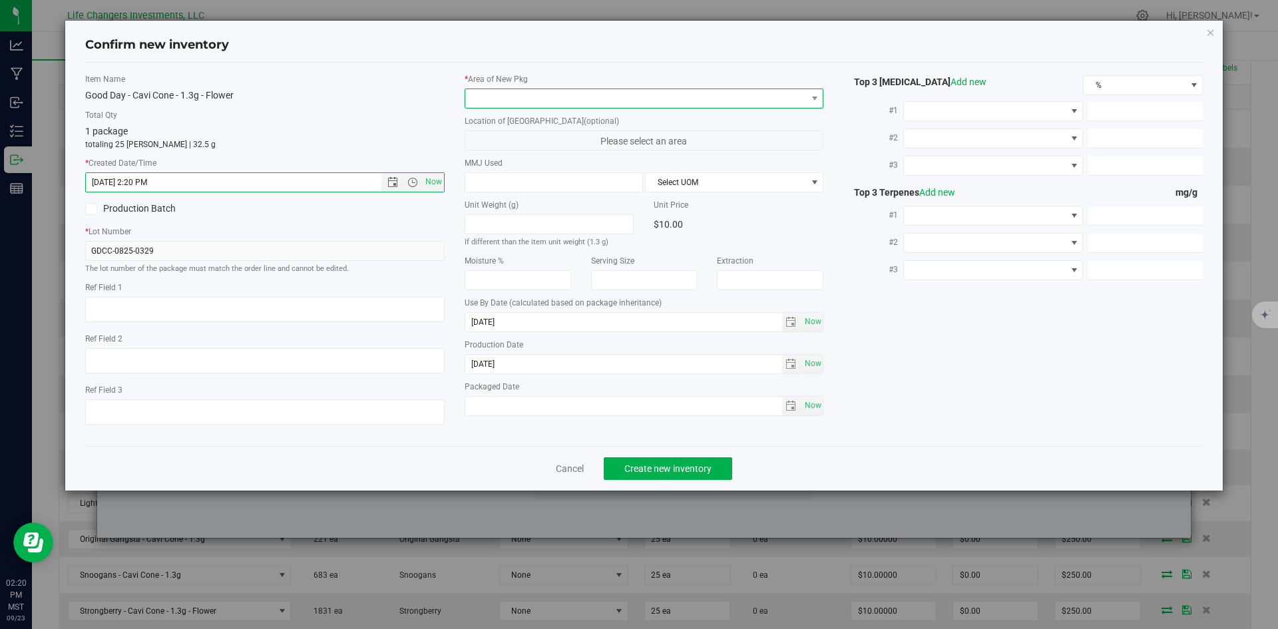
click at [533, 99] on span at bounding box center [636, 98] width 342 height 19
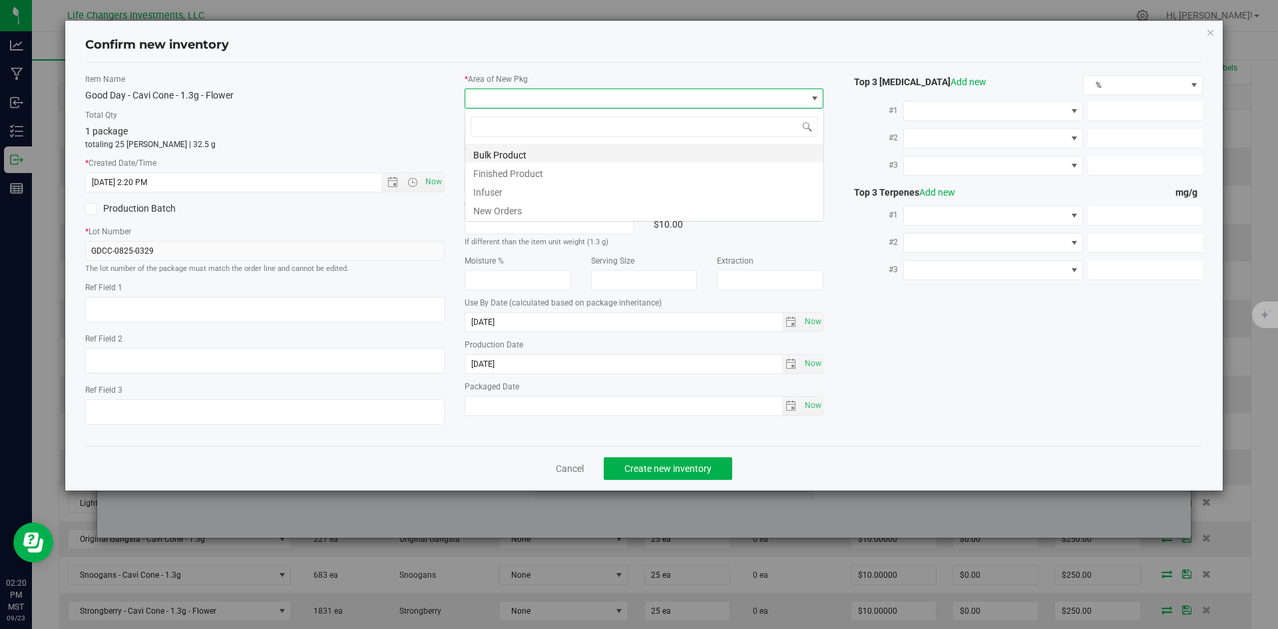
scroll to position [20, 360]
click at [505, 211] on li "New Orders" at bounding box center [644, 209] width 358 height 19
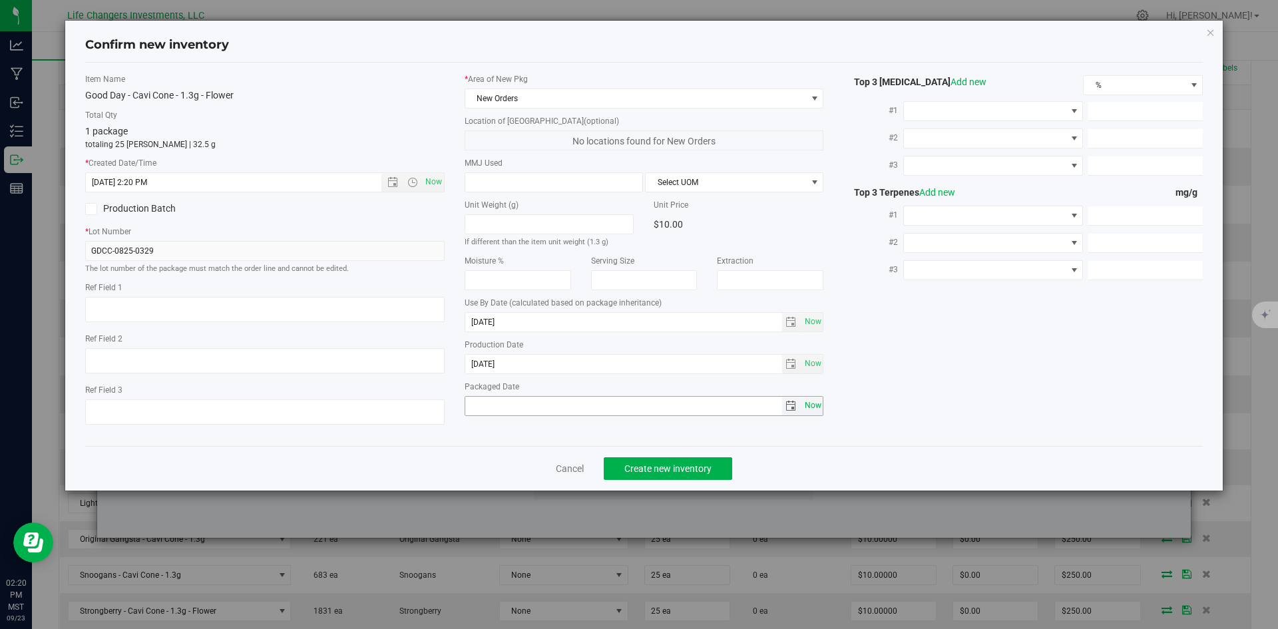
click at [821, 407] on span "Now" at bounding box center [813, 405] width 23 height 19
type input "[DATE]"
click at [701, 470] on span "Create new inventory" at bounding box center [668, 468] width 87 height 11
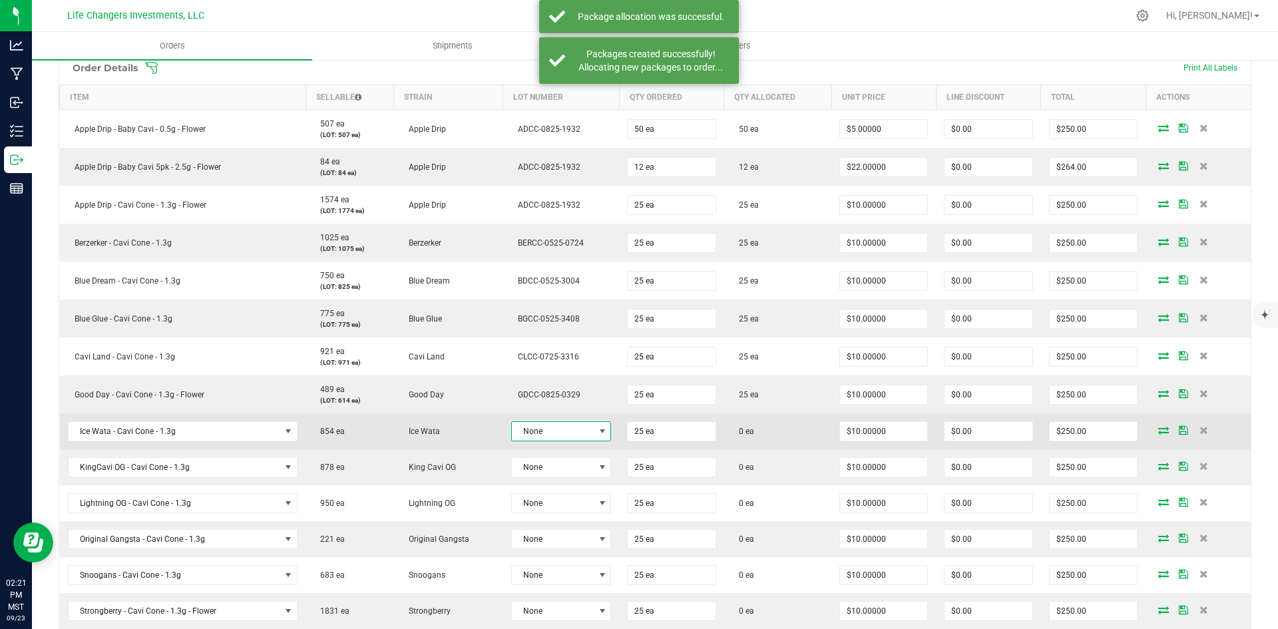
click at [567, 430] on span "None" at bounding box center [553, 431] width 83 height 19
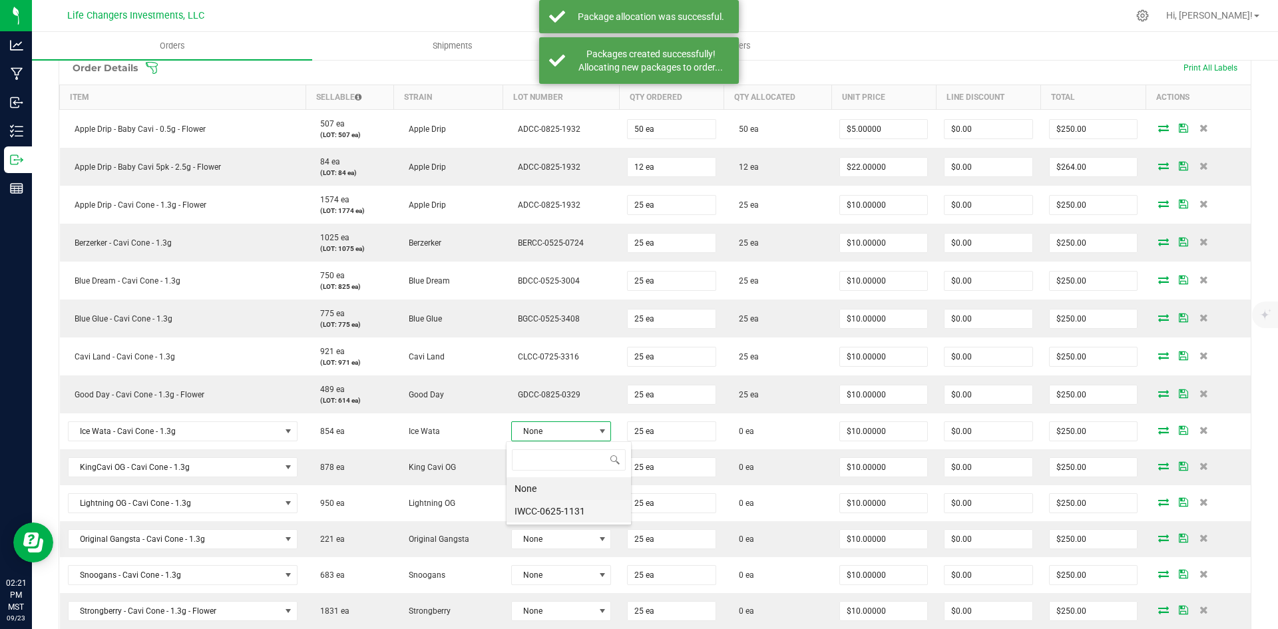
scroll to position [20, 99]
click at [565, 511] on li "IWCC-0625-1131" at bounding box center [569, 511] width 125 height 23
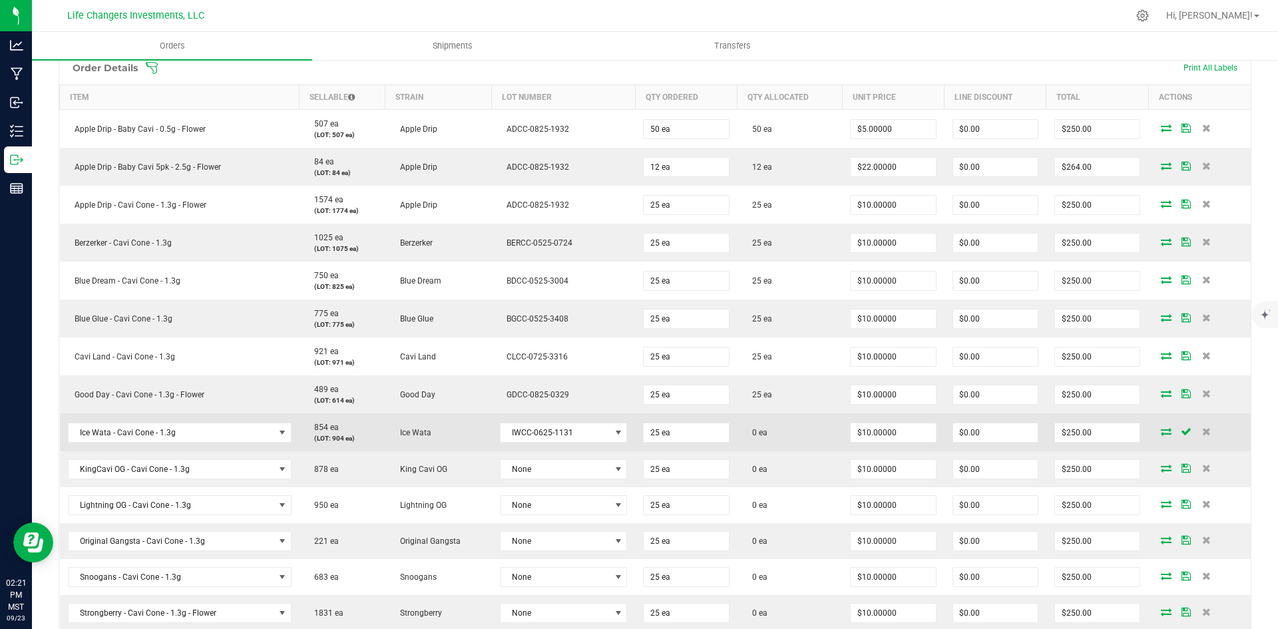
click at [1161, 431] on icon at bounding box center [1166, 431] width 11 height 8
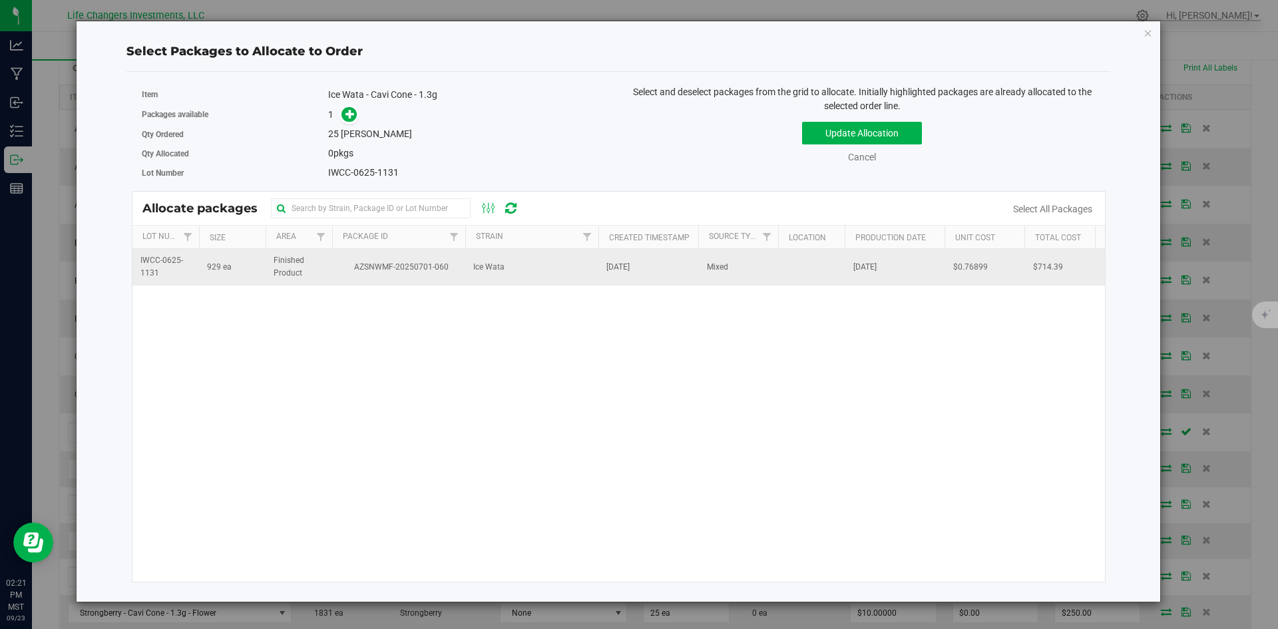
click at [327, 270] on td "Finished Product" at bounding box center [299, 267] width 67 height 36
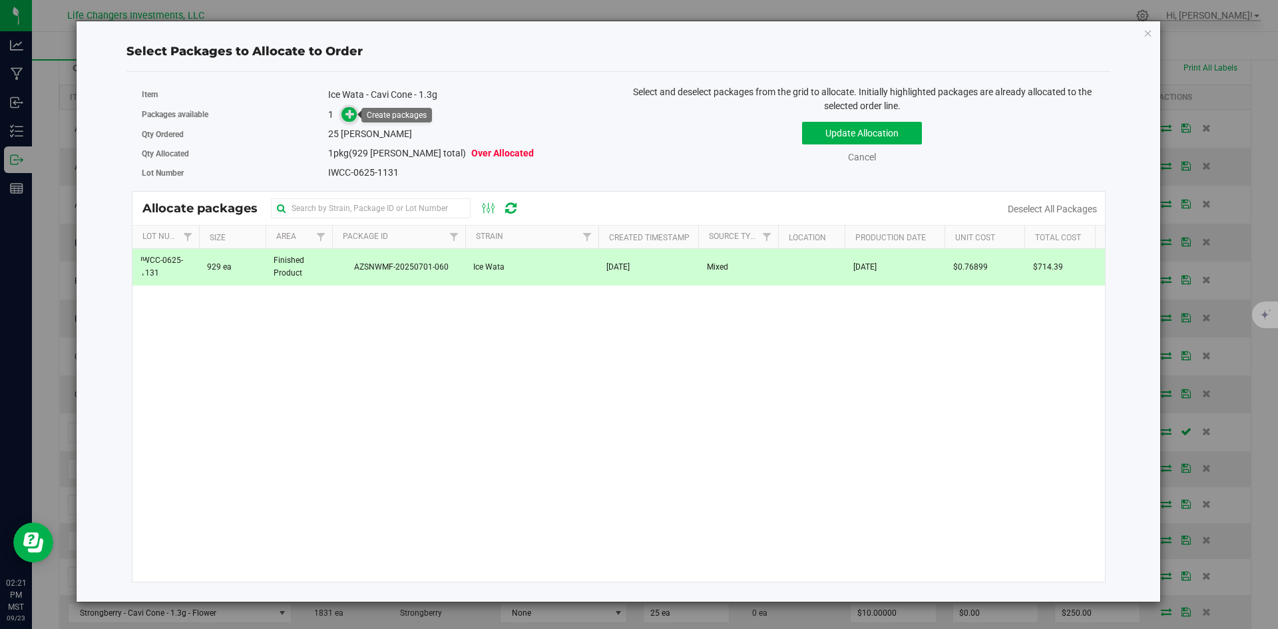
click at [353, 115] on icon at bounding box center [350, 113] width 9 height 9
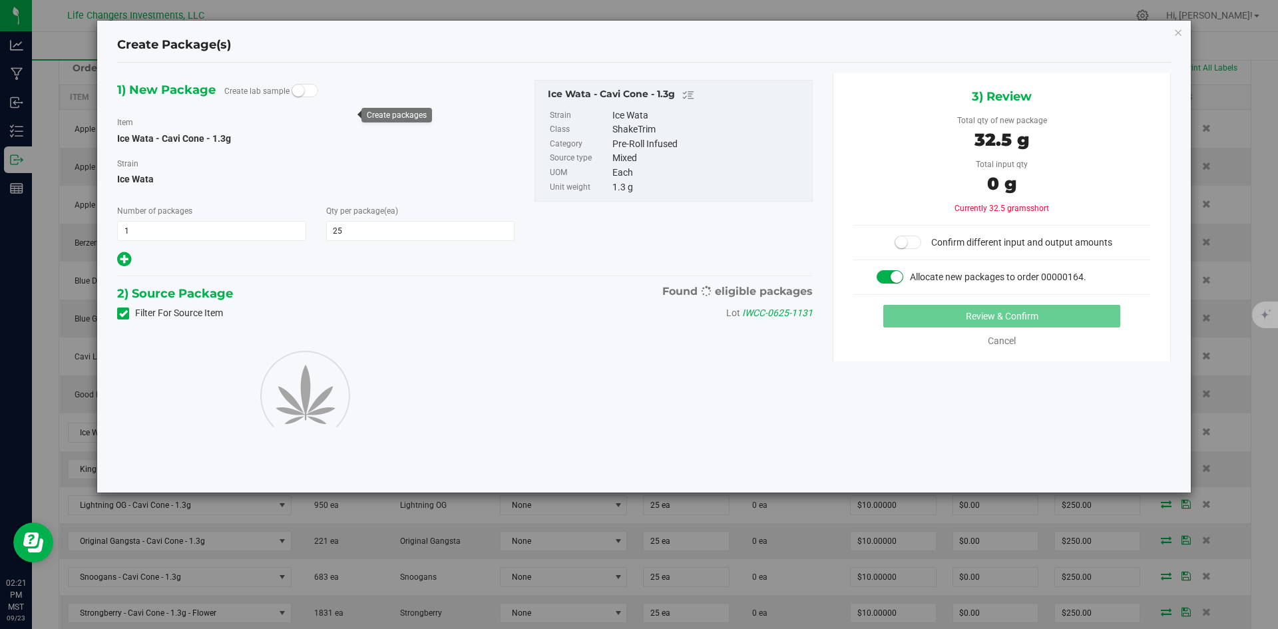
type input "25"
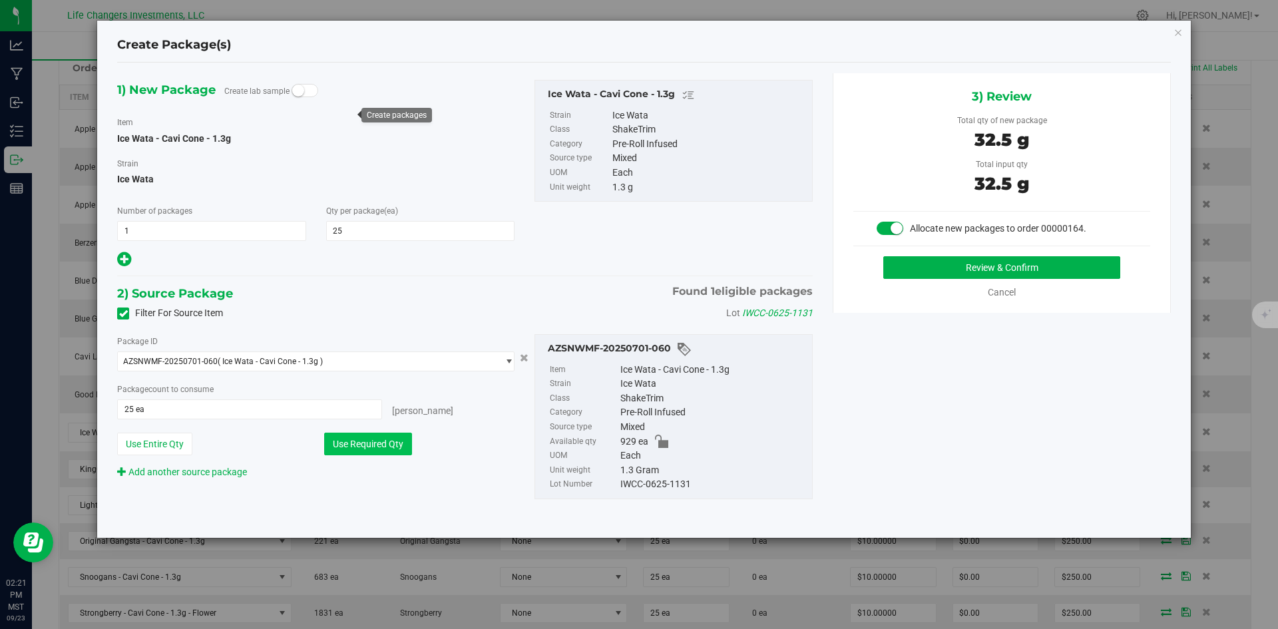
click at [394, 436] on button "Use Required Qty" at bounding box center [368, 444] width 88 height 23
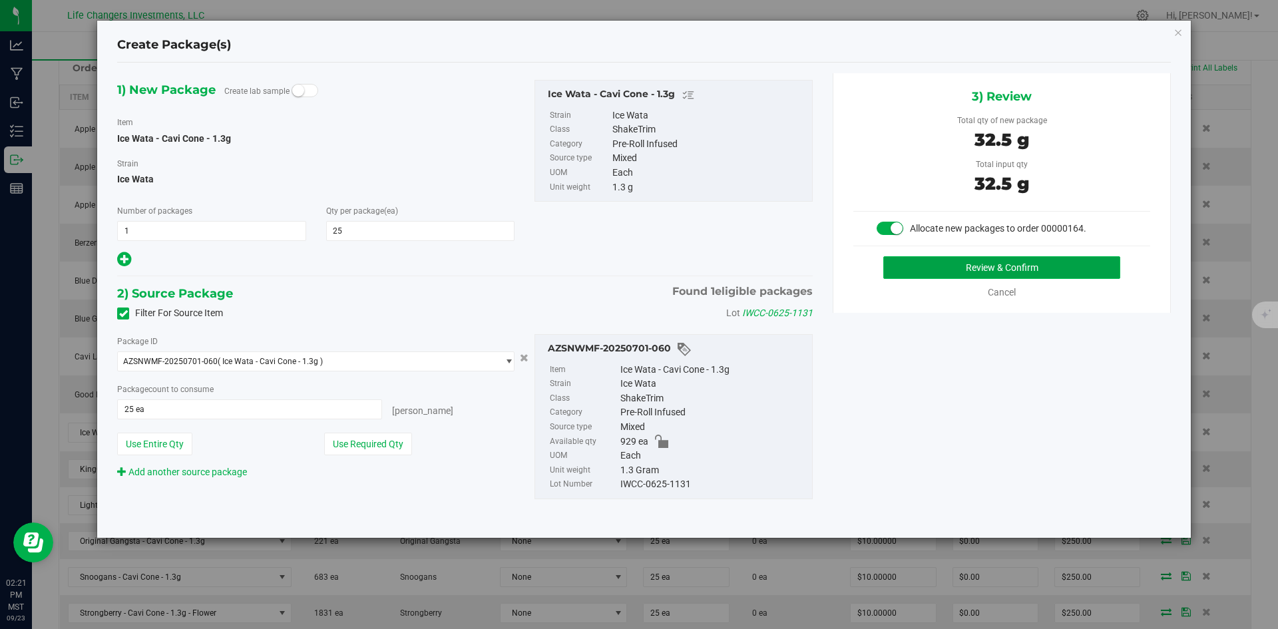
click at [1022, 263] on button "Review & Confirm" at bounding box center [1002, 267] width 237 height 23
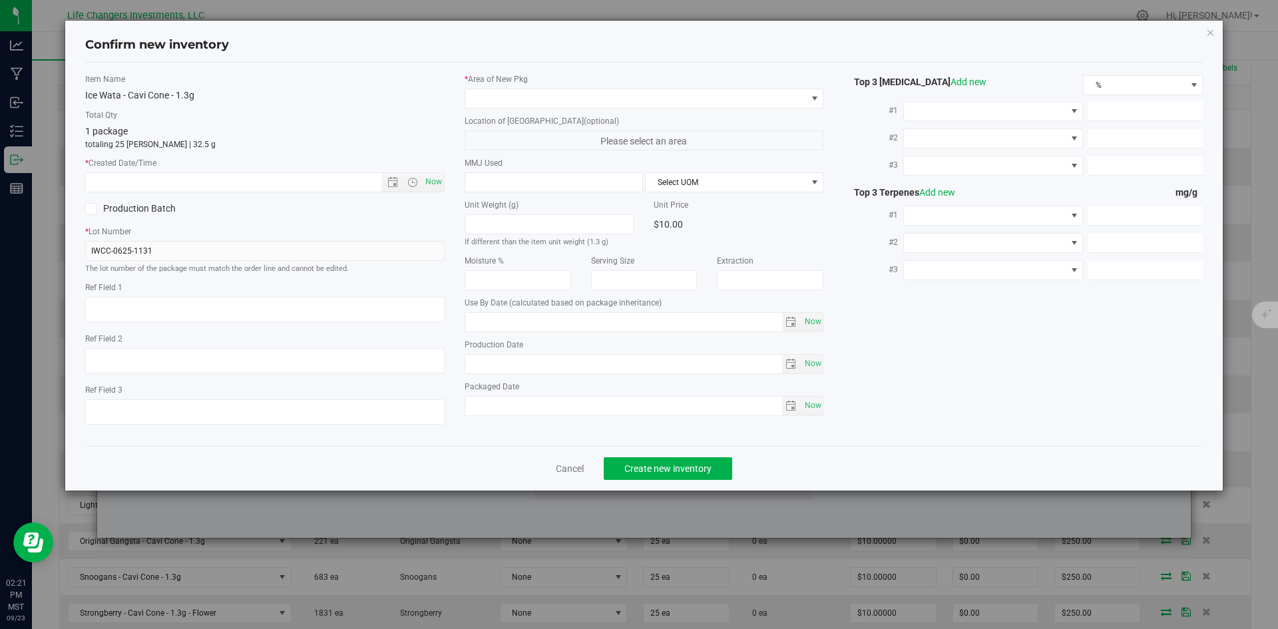
type input "[DATE]"
click at [399, 183] on span "Open the date view" at bounding box center [393, 182] width 23 height 11
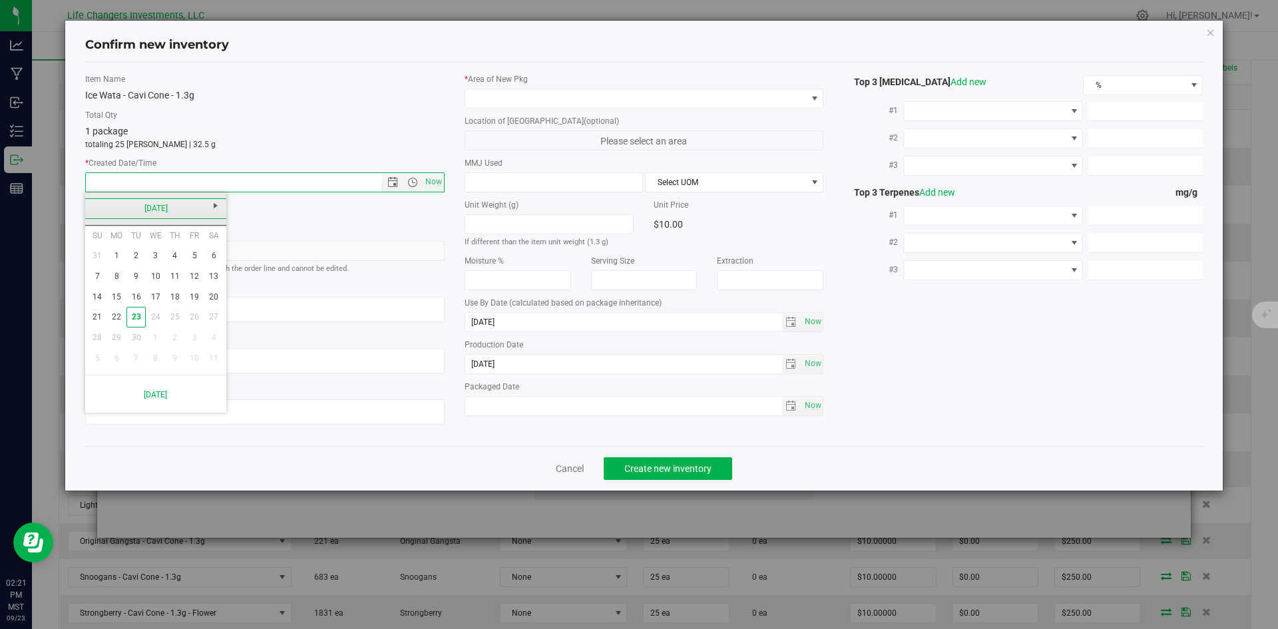
drag, startPoint x: 100, startPoint y: 206, endPoint x: 99, endPoint y: 199, distance: 6.8
click at [99, 206] on link "[DATE]" at bounding box center [156, 208] width 143 height 21
click at [140, 280] on link "Jun" at bounding box center [139, 282] width 34 height 34
click at [178, 296] on link "19" at bounding box center [174, 297] width 19 height 21
type input "[DATE] 2:21 PM"
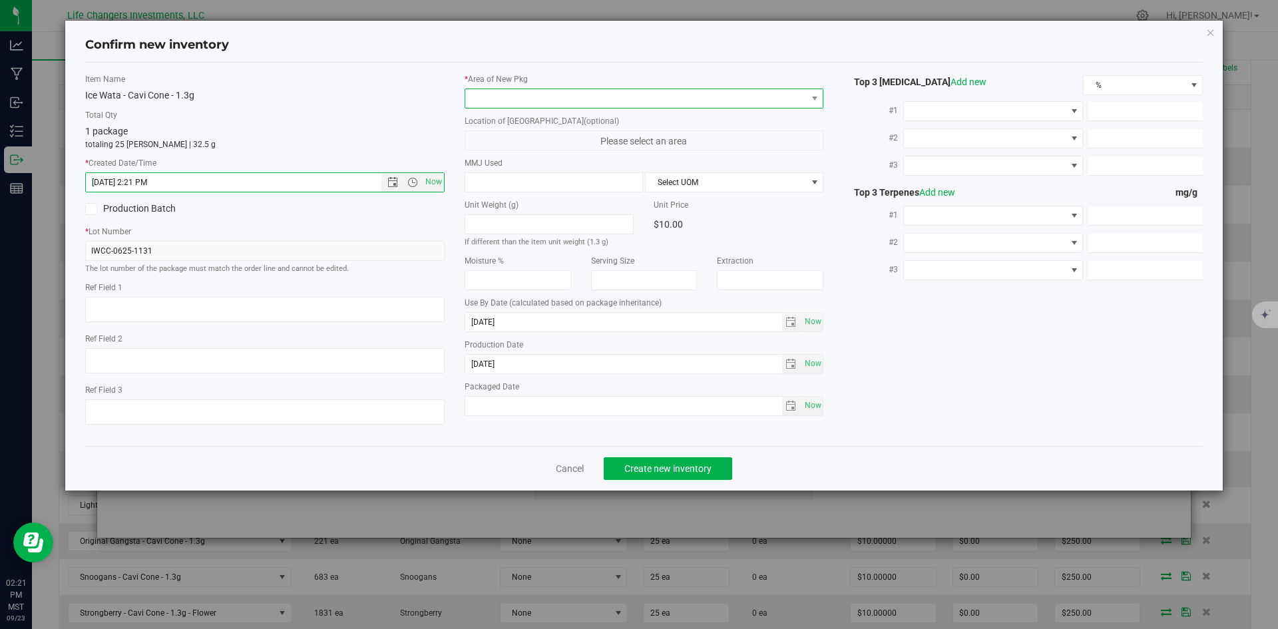
click at [555, 99] on span at bounding box center [636, 98] width 342 height 19
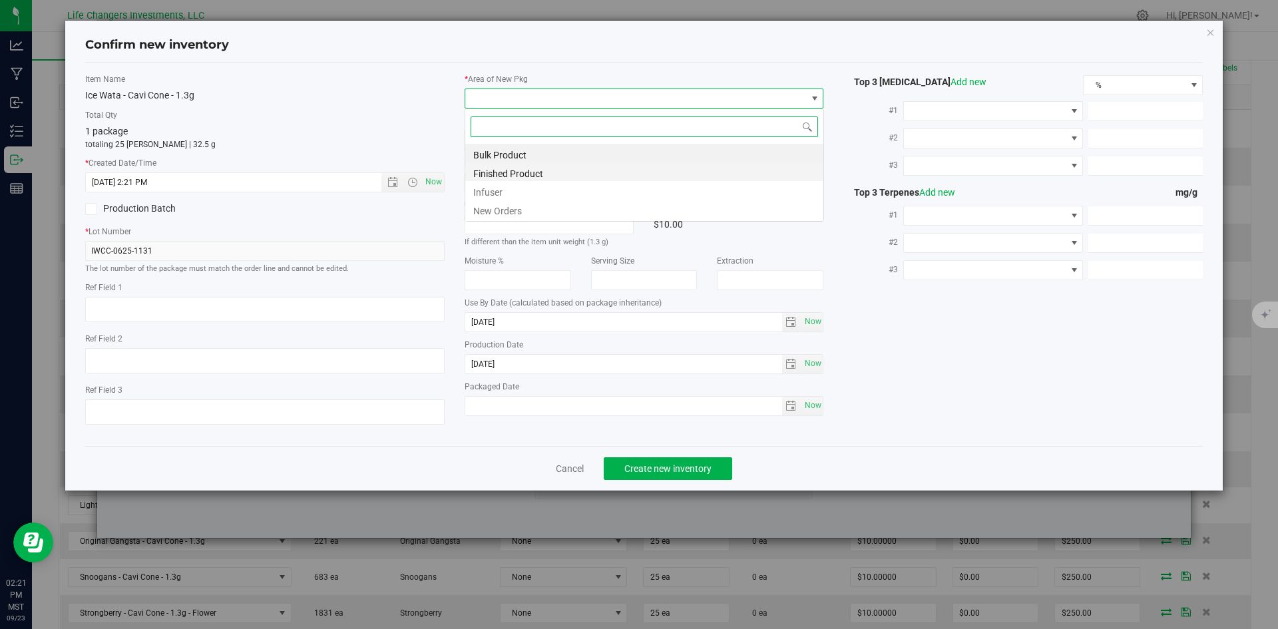
scroll to position [20, 360]
click at [517, 212] on li "New Orders" at bounding box center [644, 209] width 358 height 19
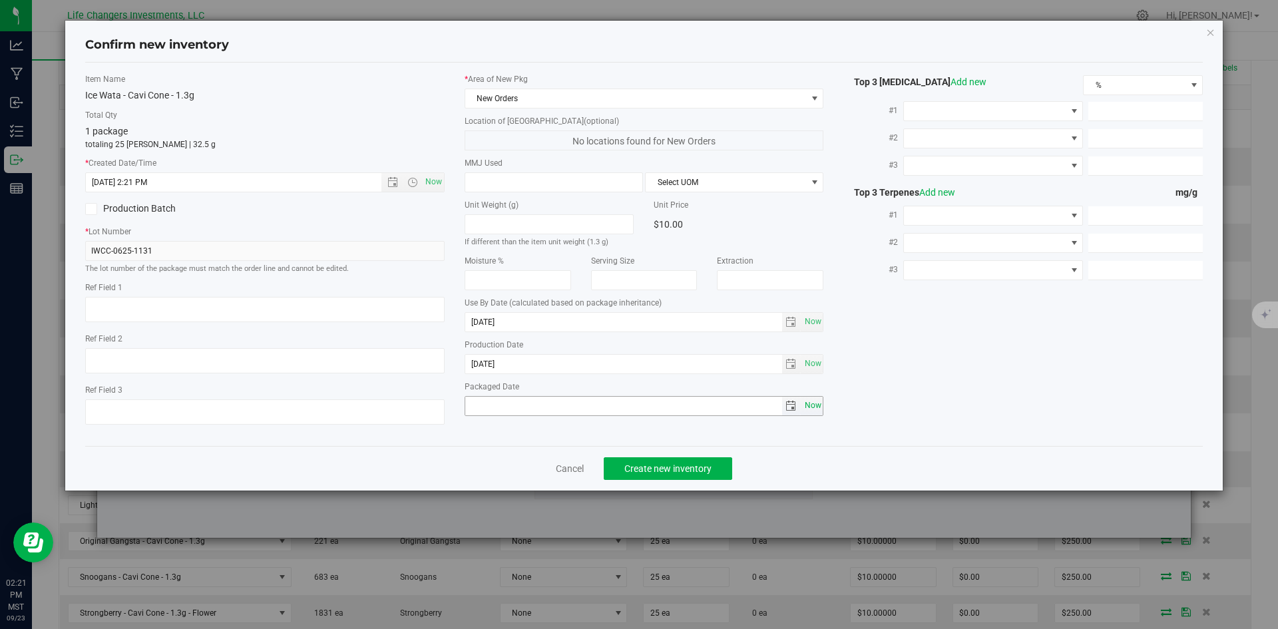
click at [813, 404] on span "Now" at bounding box center [813, 405] width 23 height 19
type input "[DATE]"
click at [672, 463] on span "Create new inventory" at bounding box center [668, 468] width 87 height 11
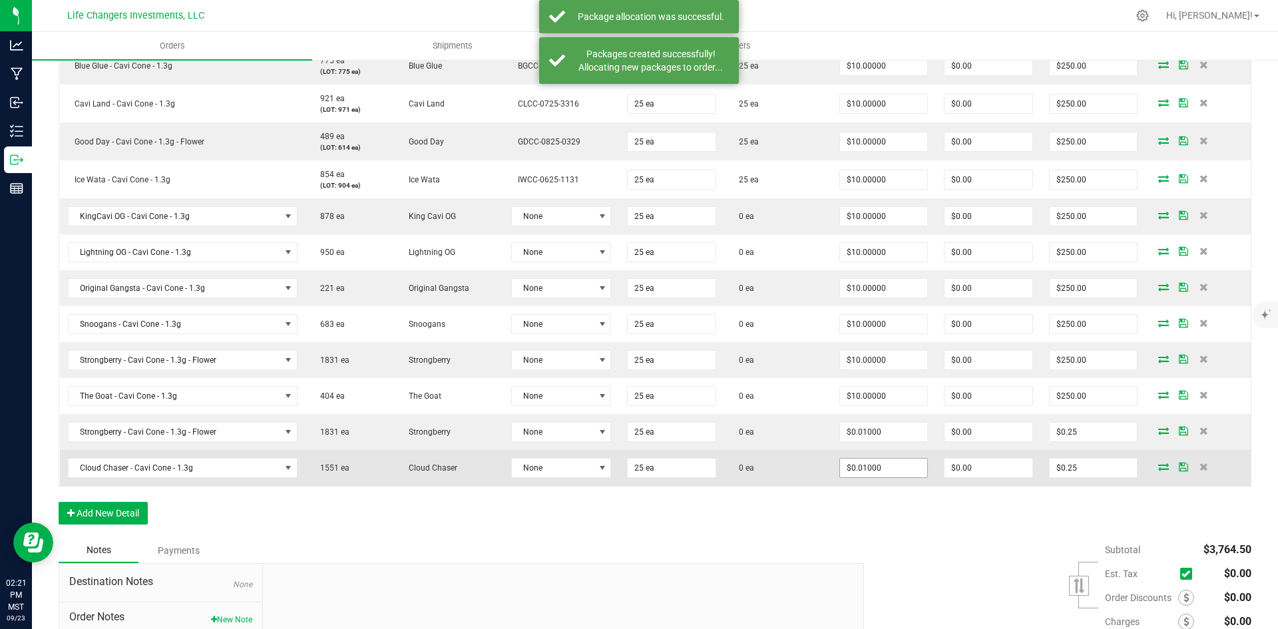
scroll to position [599, 0]
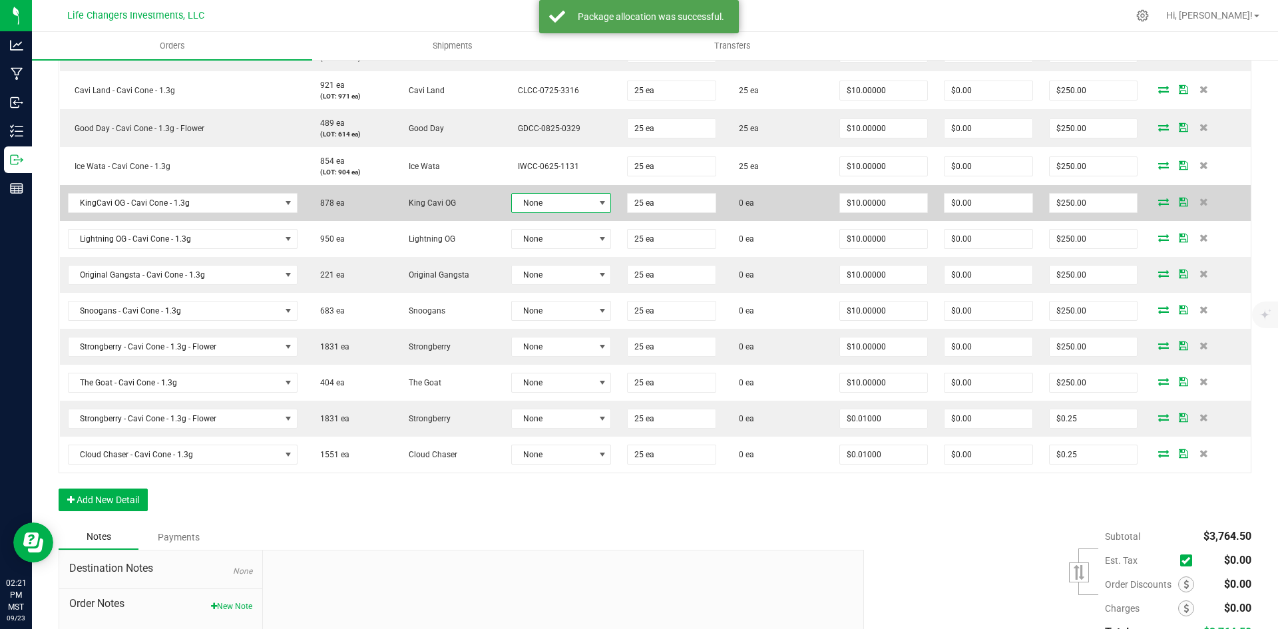
click at [567, 202] on span "None" at bounding box center [553, 203] width 83 height 19
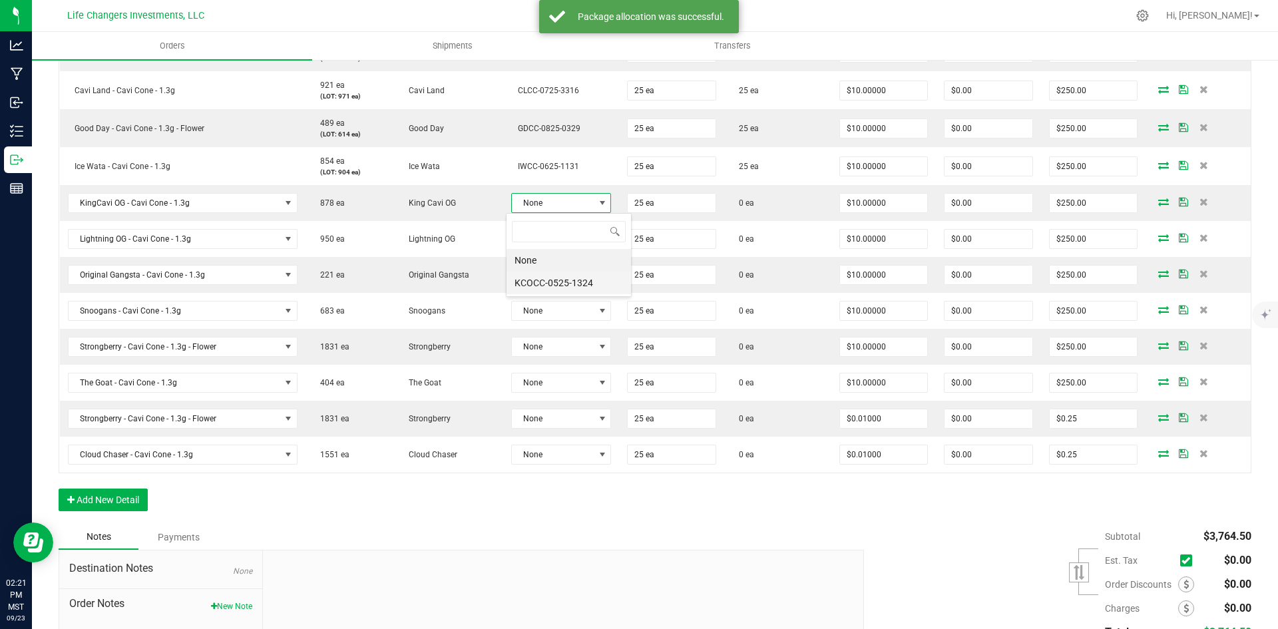
scroll to position [20, 99]
click at [569, 281] on li "KCOCC-0525-1324" at bounding box center [569, 283] width 125 height 23
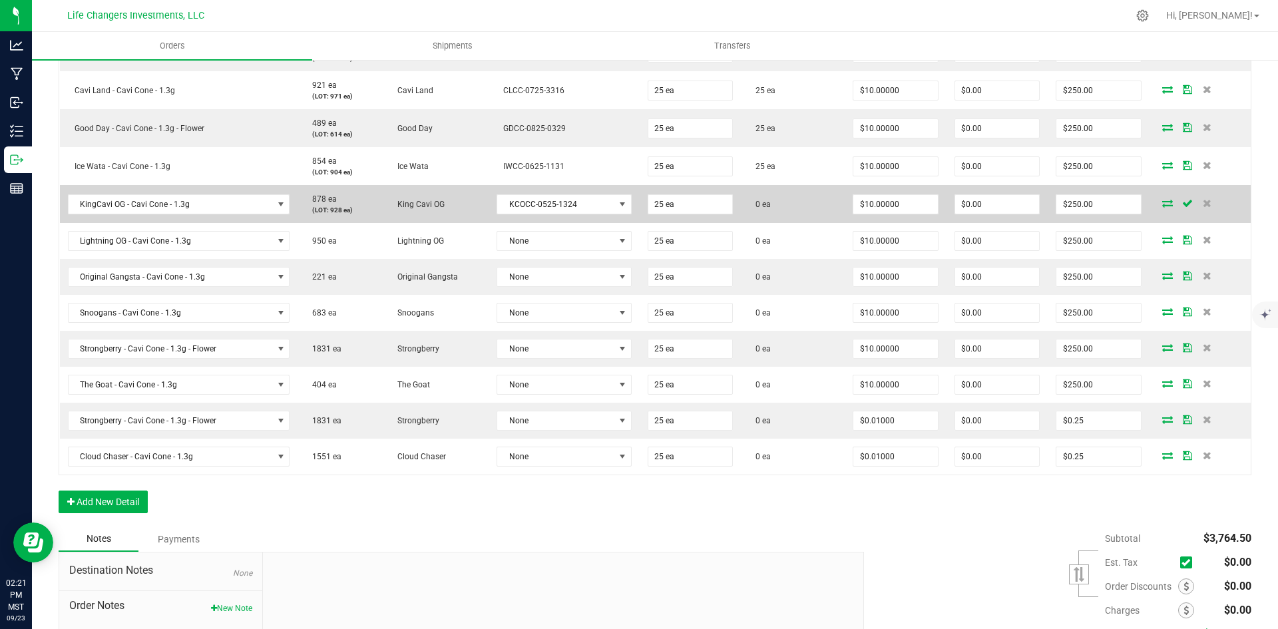
click at [1163, 201] on icon at bounding box center [1168, 203] width 11 height 8
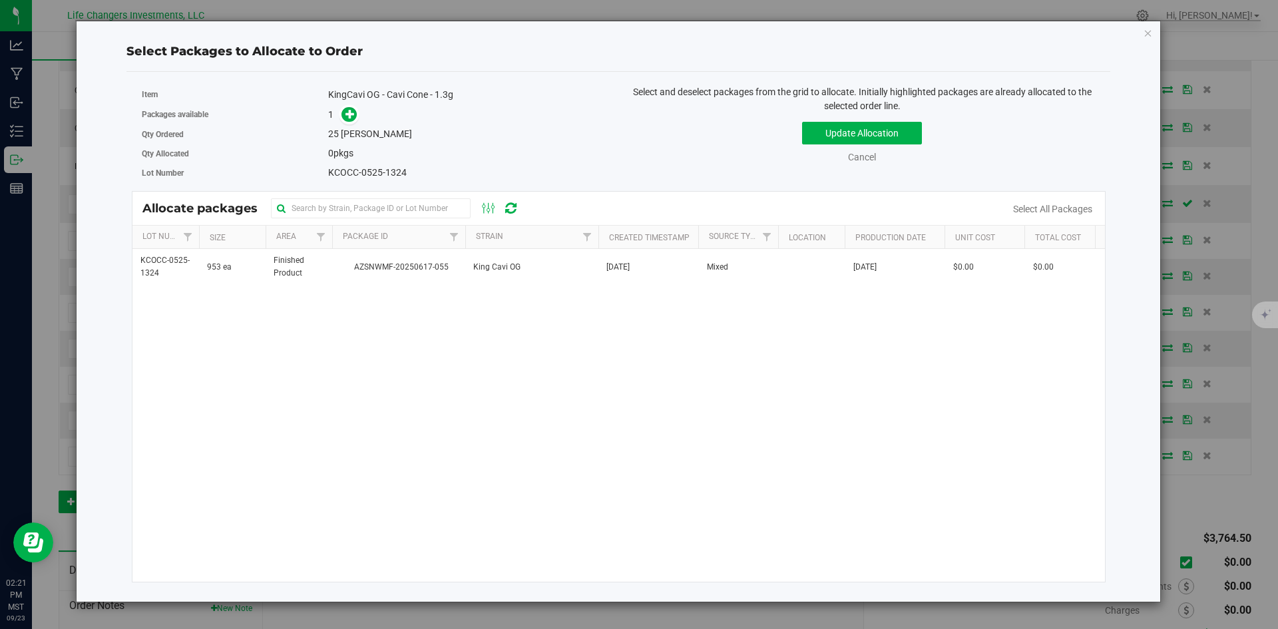
drag, startPoint x: 366, startPoint y: 262, endPoint x: 352, endPoint y: 226, distance: 38.8
click at [366, 262] on span "AZSNWMF-20250617-055" at bounding box center [398, 267] width 117 height 13
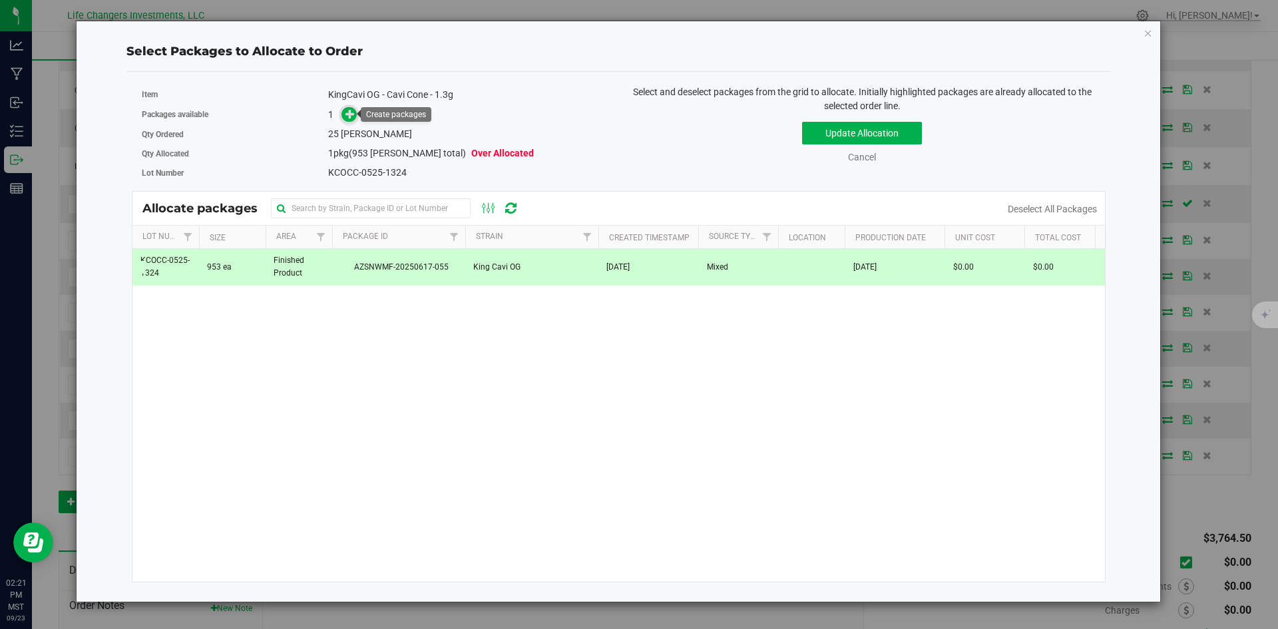
click at [355, 117] on icon at bounding box center [350, 113] width 9 height 9
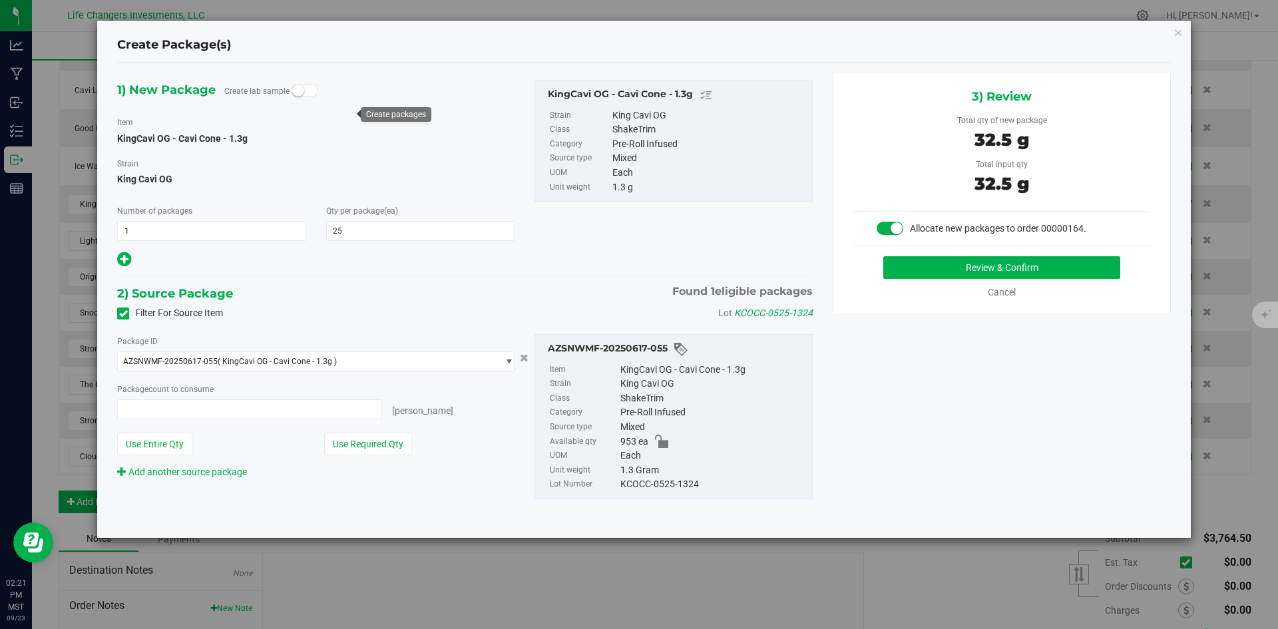
type input "25 ea"
click at [374, 442] on button "Use Required Qty" at bounding box center [368, 444] width 88 height 23
click at [971, 263] on button "Review & Confirm" at bounding box center [1002, 267] width 237 height 23
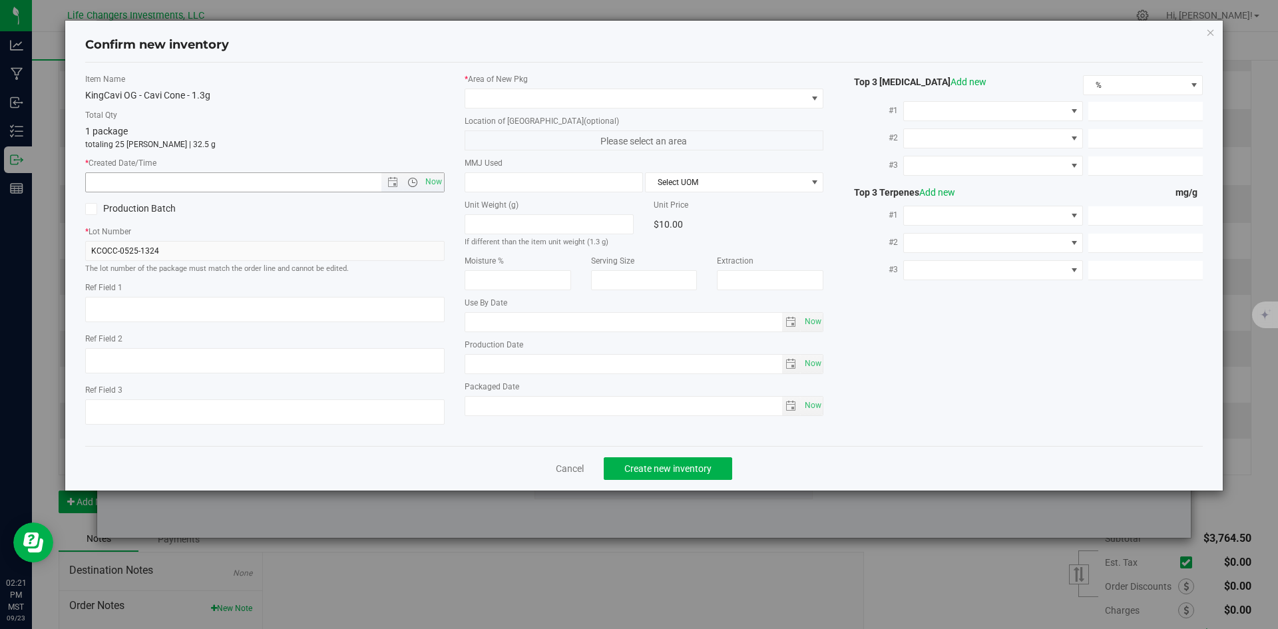
type input "[DATE]"
click at [394, 180] on span "Open the date view" at bounding box center [393, 182] width 11 height 11
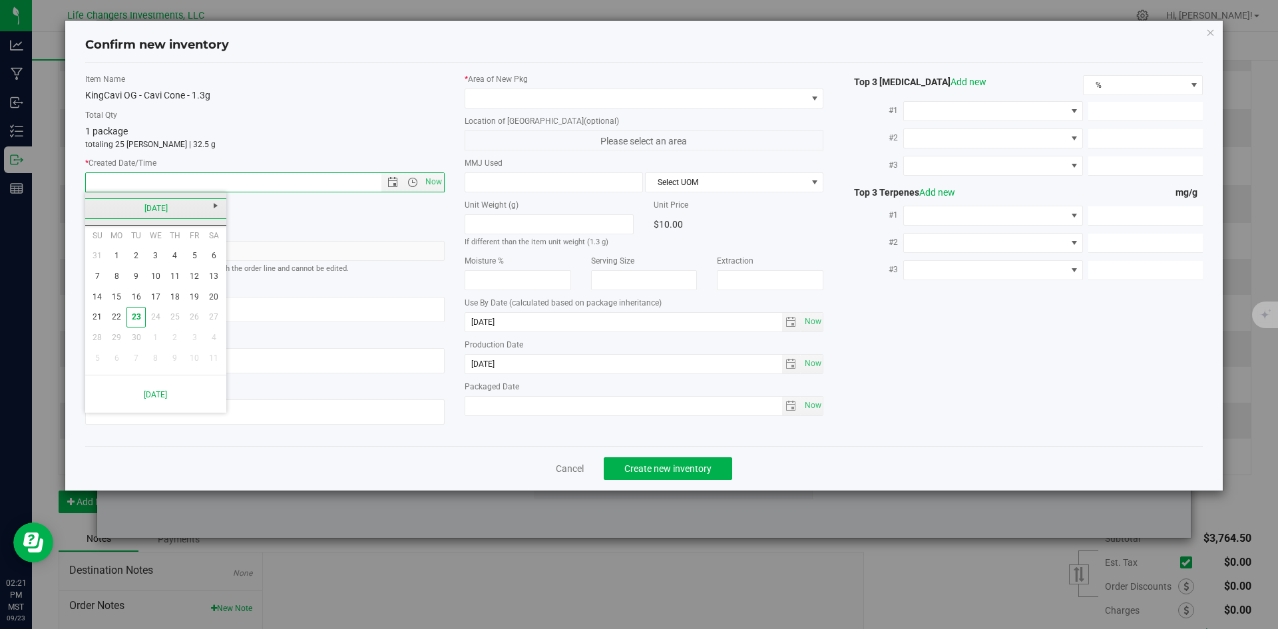
click at [89, 202] on link "[DATE]" at bounding box center [156, 208] width 143 height 21
click at [109, 286] on link "May" at bounding box center [105, 282] width 34 height 34
click at [174, 340] on link "29" at bounding box center [174, 338] width 19 height 21
type input "[DATE] 2:21 PM"
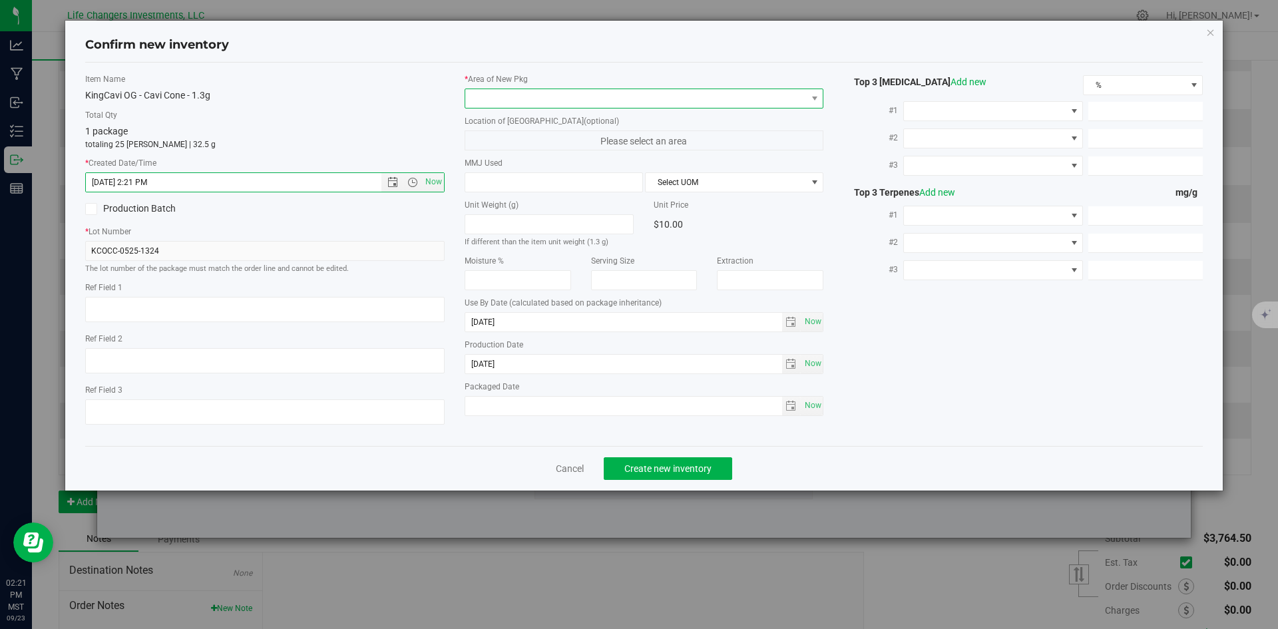
click at [518, 102] on span at bounding box center [636, 98] width 342 height 19
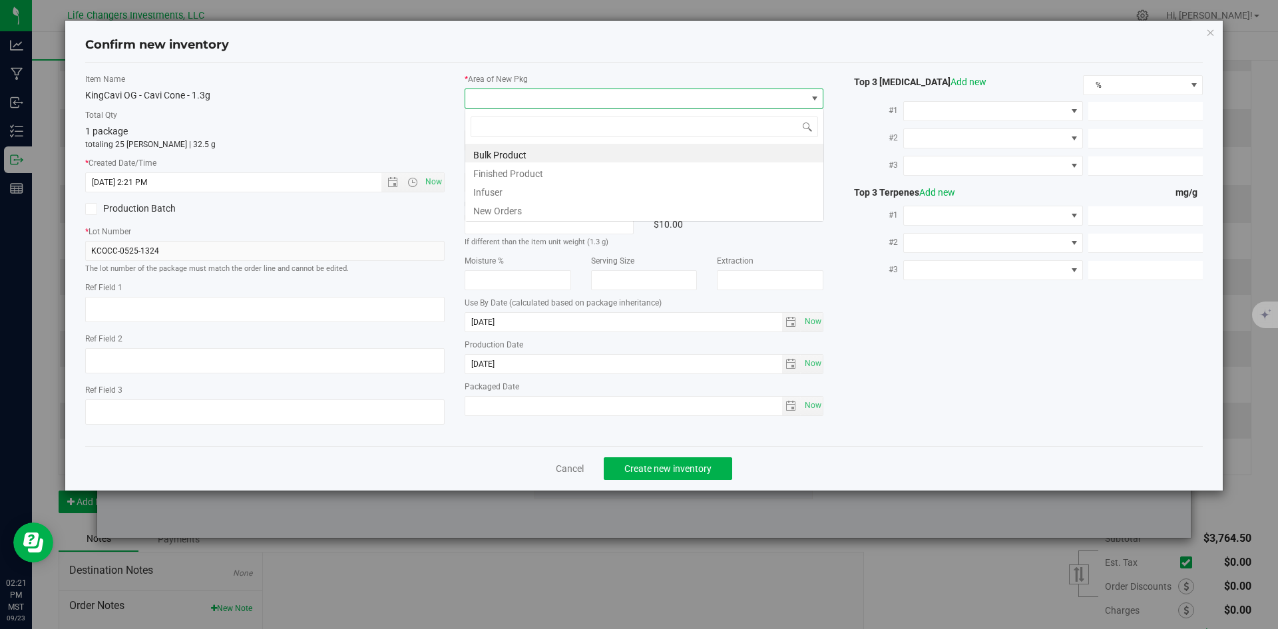
scroll to position [20, 360]
click at [485, 208] on li "New Orders" at bounding box center [644, 209] width 358 height 19
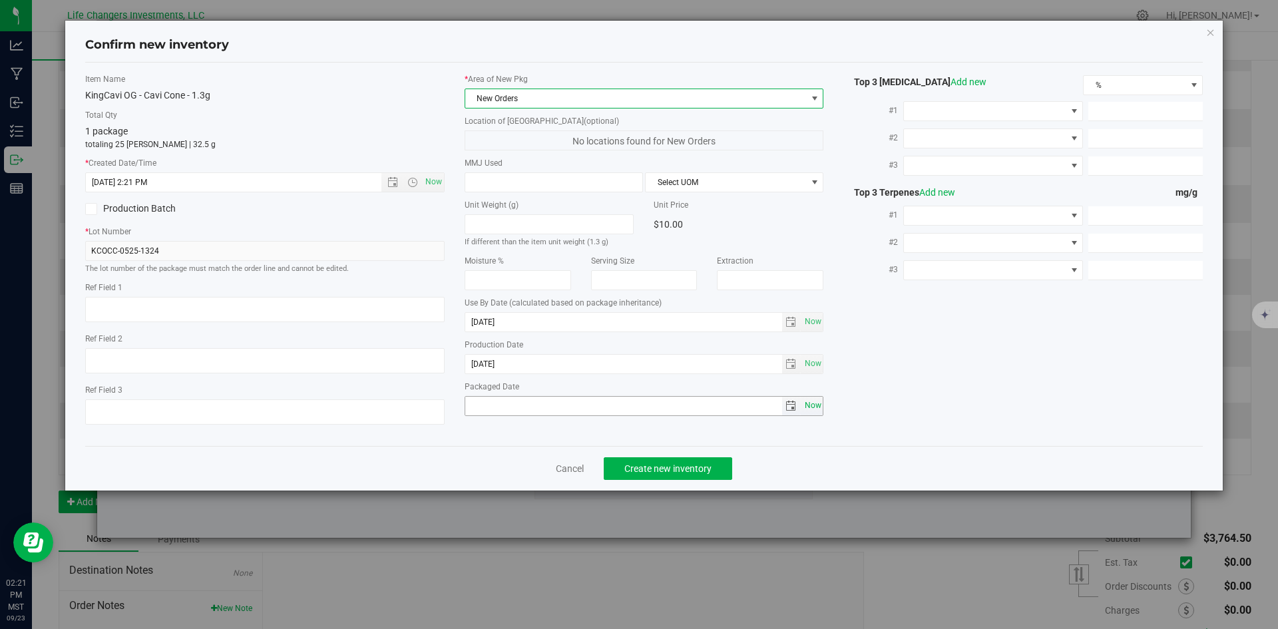
click at [806, 406] on span "Now" at bounding box center [813, 405] width 23 height 19
type input "[DATE]"
click at [674, 471] on span "Create new inventory" at bounding box center [668, 468] width 87 height 11
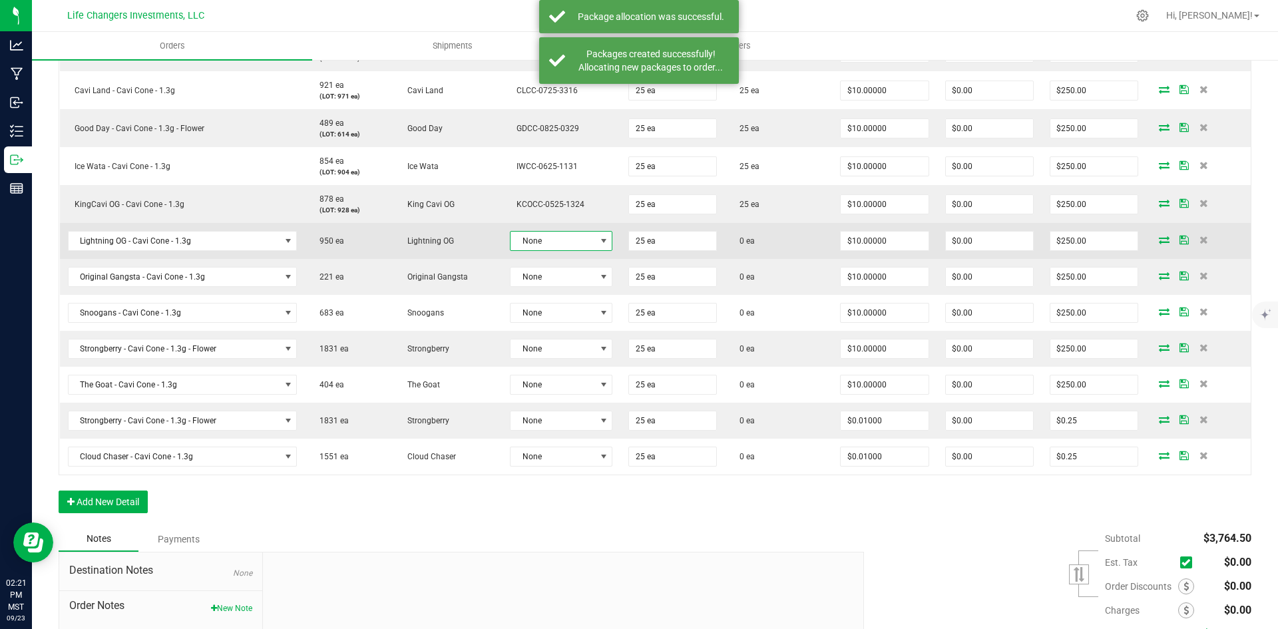
click at [599, 239] on span at bounding box center [604, 241] width 11 height 11
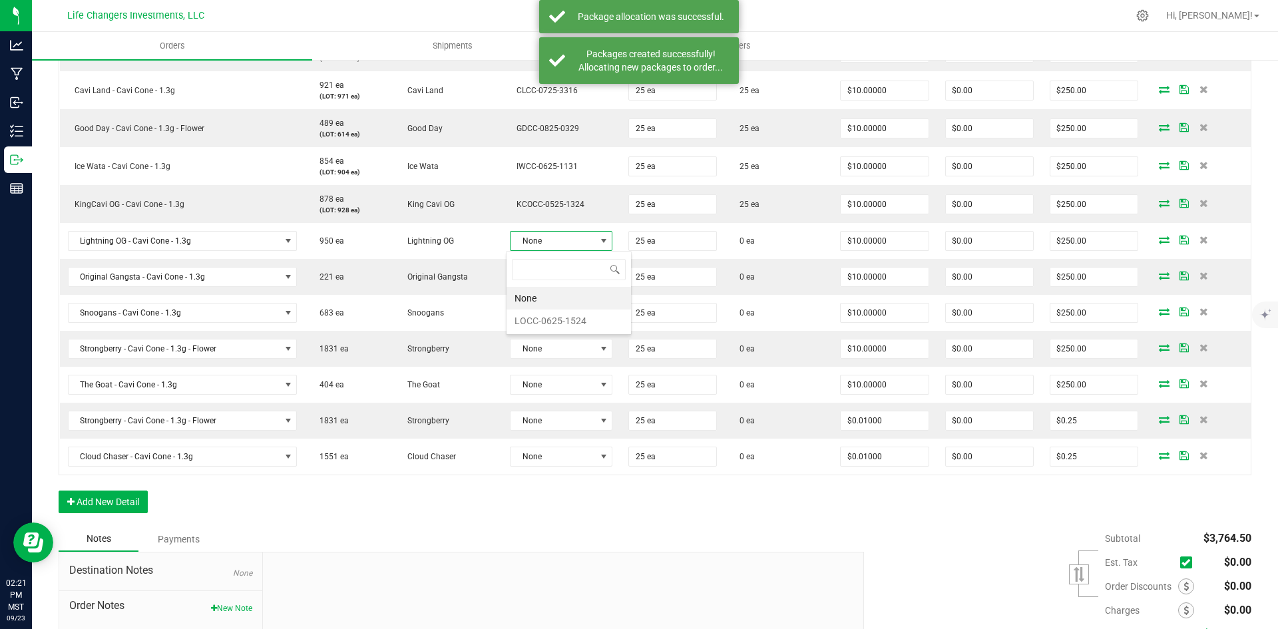
scroll to position [20, 100]
click at [563, 322] on li "LOCC-0625-1524" at bounding box center [569, 321] width 125 height 23
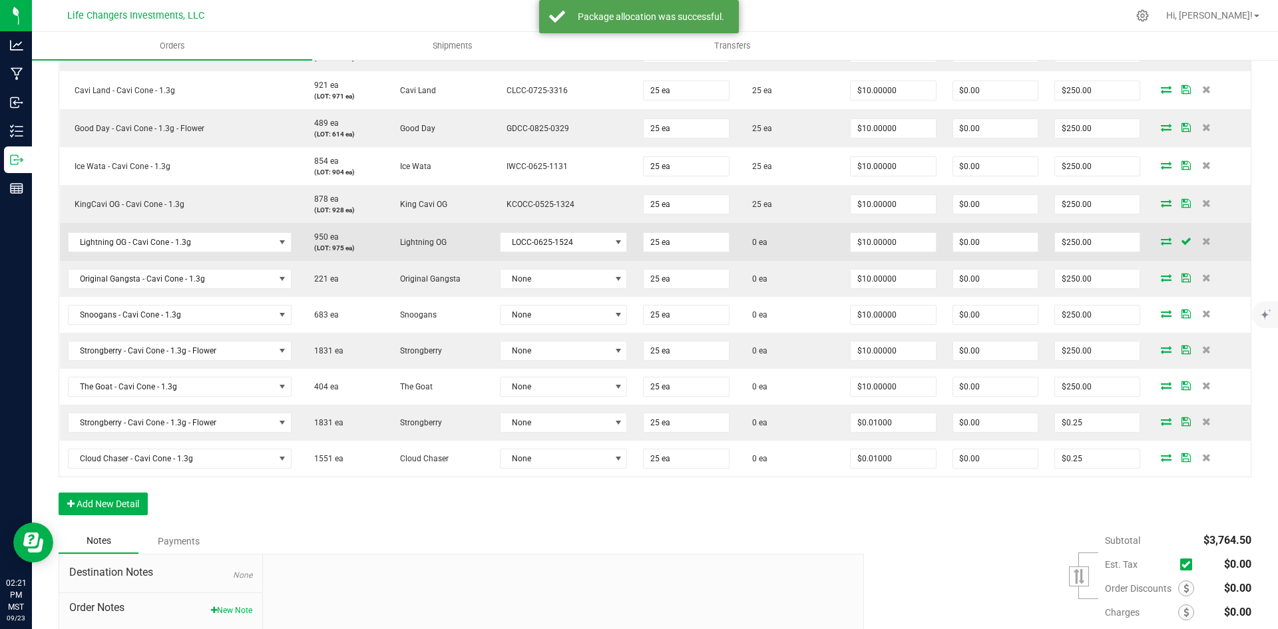
click at [1161, 243] on icon at bounding box center [1166, 241] width 11 height 8
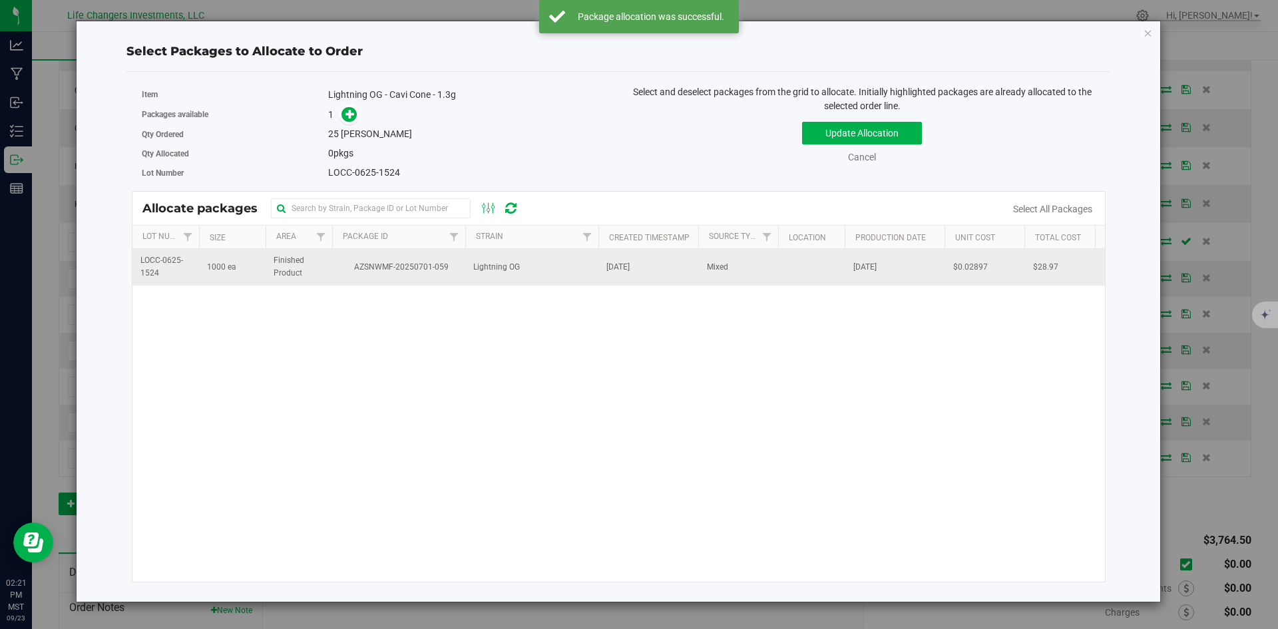
click at [407, 271] on span "AZSNWMF-20250701-059" at bounding box center [398, 267] width 117 height 13
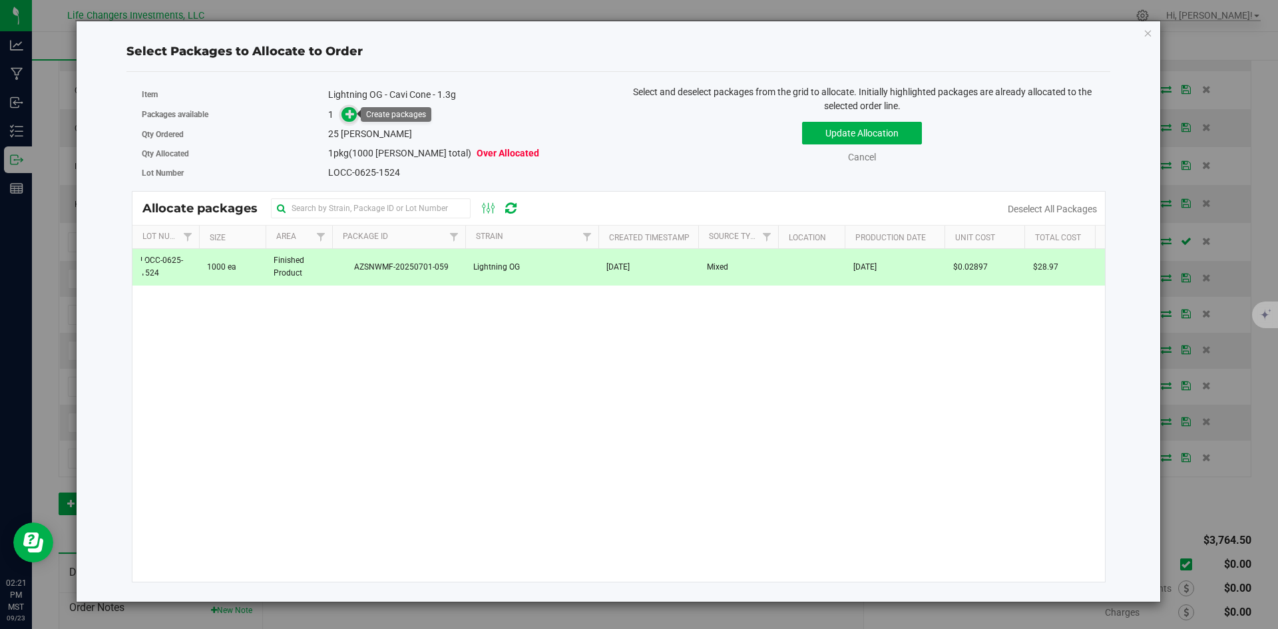
click at [352, 118] on icon at bounding box center [350, 113] width 9 height 9
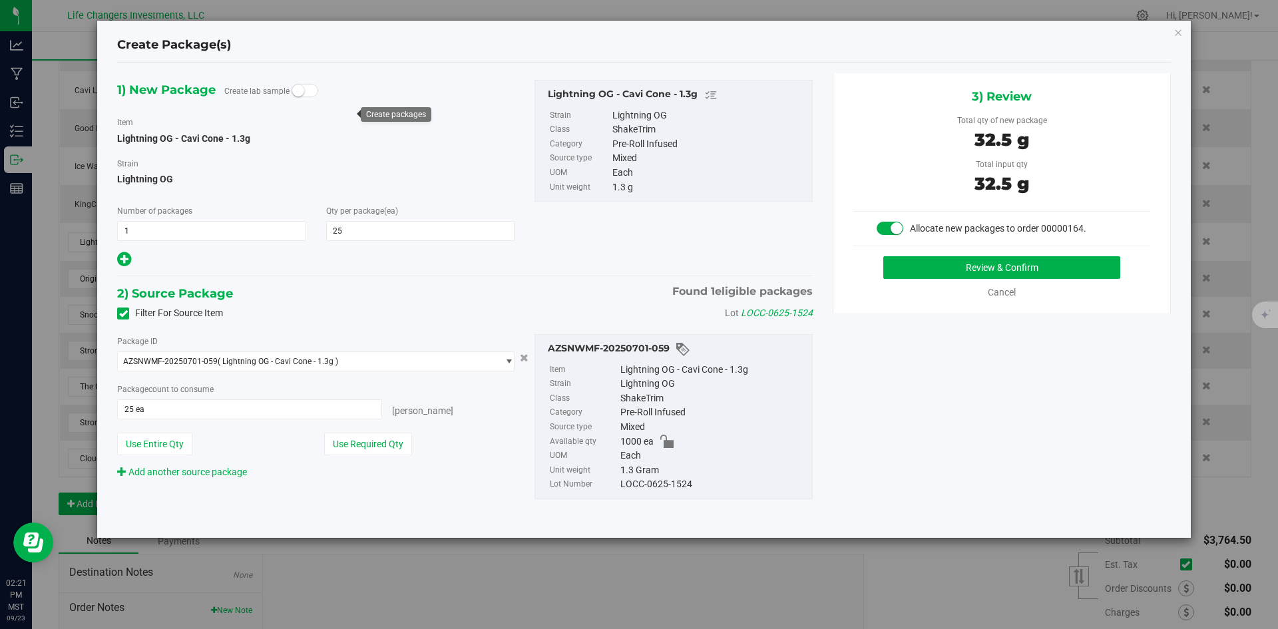
drag, startPoint x: 390, startPoint y: 438, endPoint x: 440, endPoint y: 431, distance: 51.0
click at [390, 438] on button "Use Required Qty" at bounding box center [368, 444] width 88 height 23
click at [932, 265] on button "Review & Confirm" at bounding box center [1002, 267] width 237 height 23
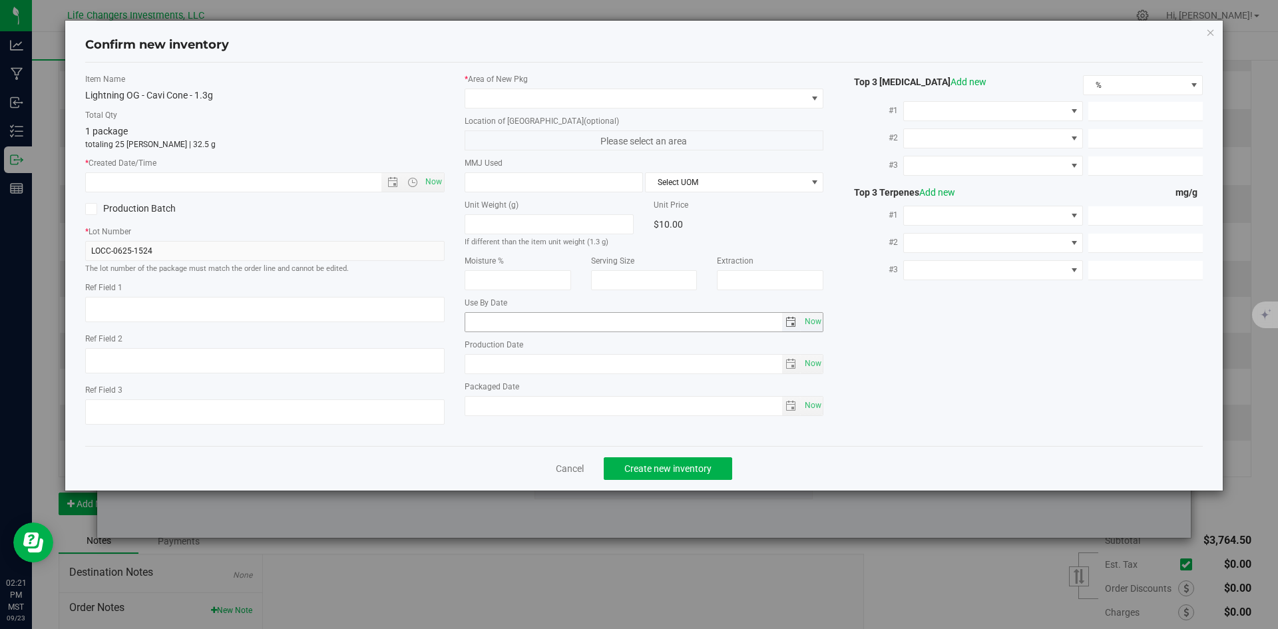
type input "[DATE]"
click at [394, 179] on span "Open the date view" at bounding box center [393, 182] width 11 height 11
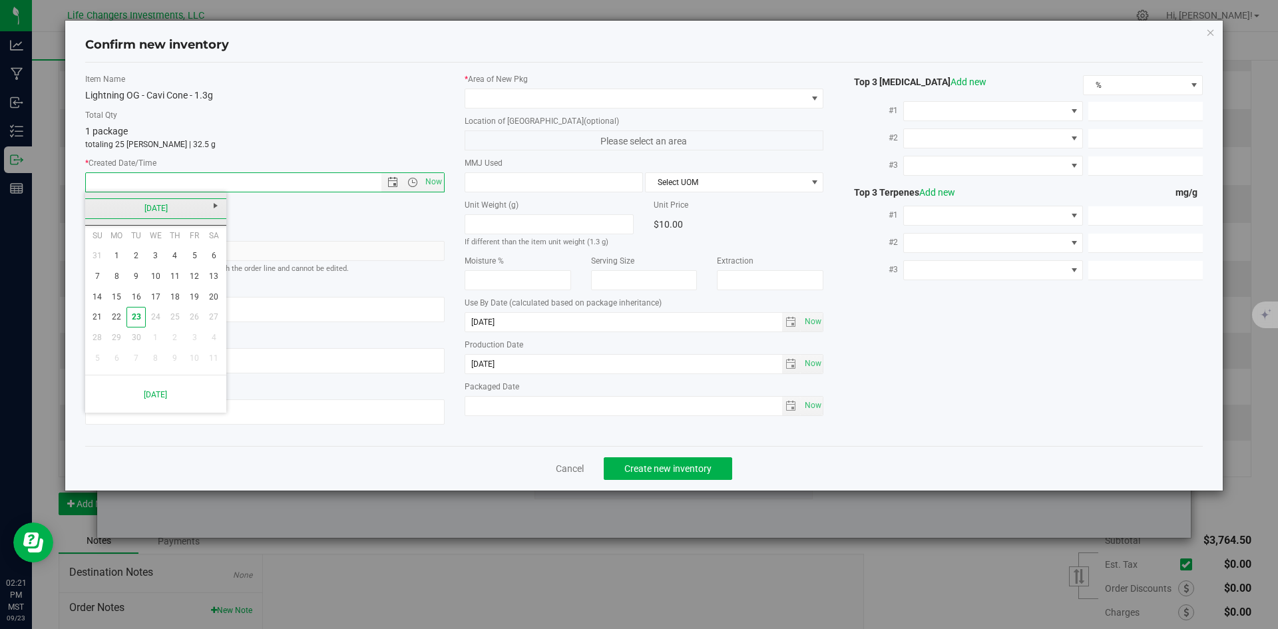
click at [91, 208] on link "[DATE]" at bounding box center [156, 208] width 143 height 21
click at [134, 283] on link "Jun" at bounding box center [139, 282] width 34 height 34
click at [121, 254] on link "2" at bounding box center [116, 256] width 19 height 21
type input "[DATE] 2:22 PM"
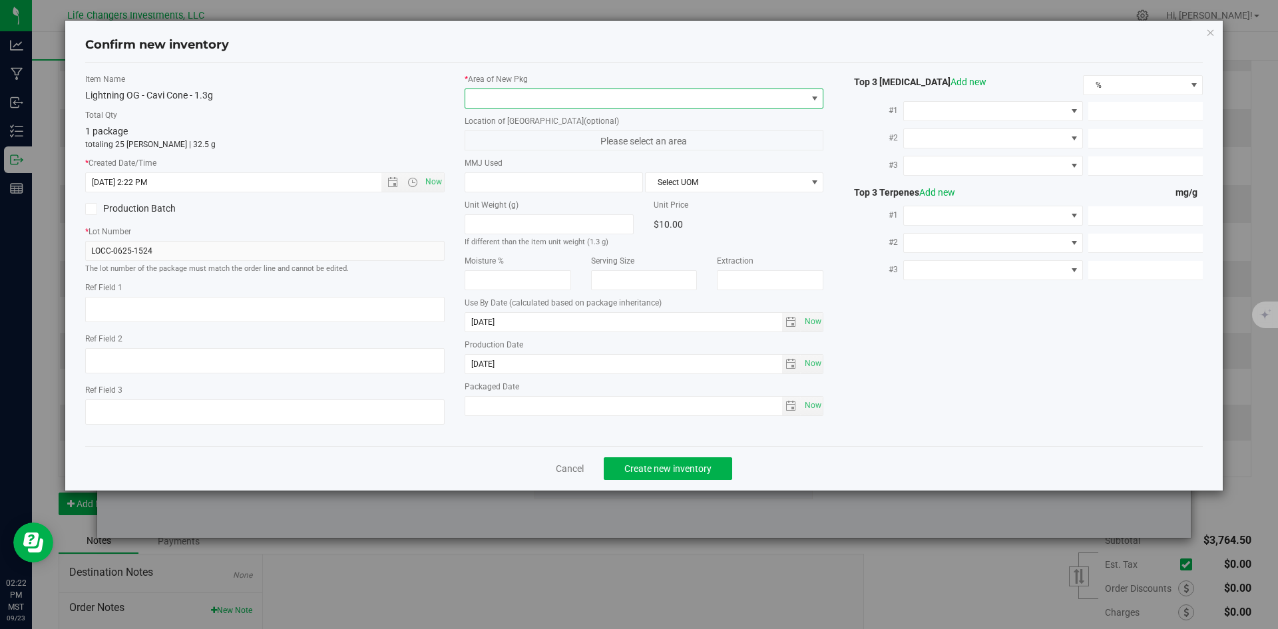
click at [505, 103] on span at bounding box center [636, 98] width 342 height 19
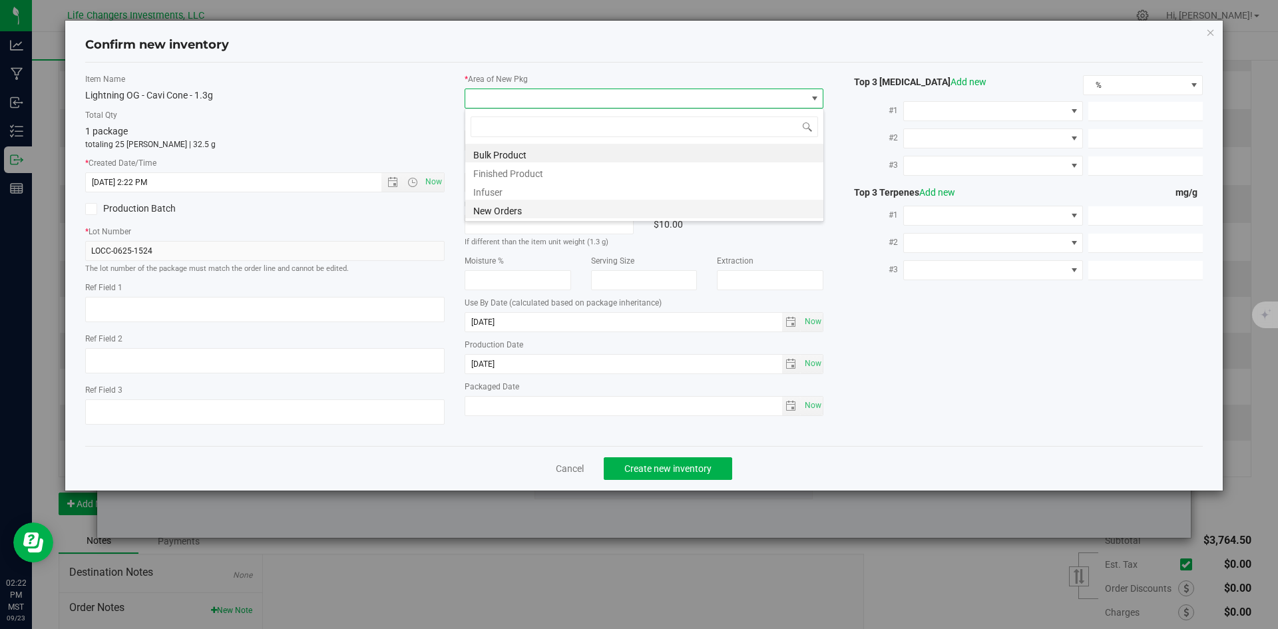
click at [506, 206] on li "New Orders" at bounding box center [644, 209] width 358 height 19
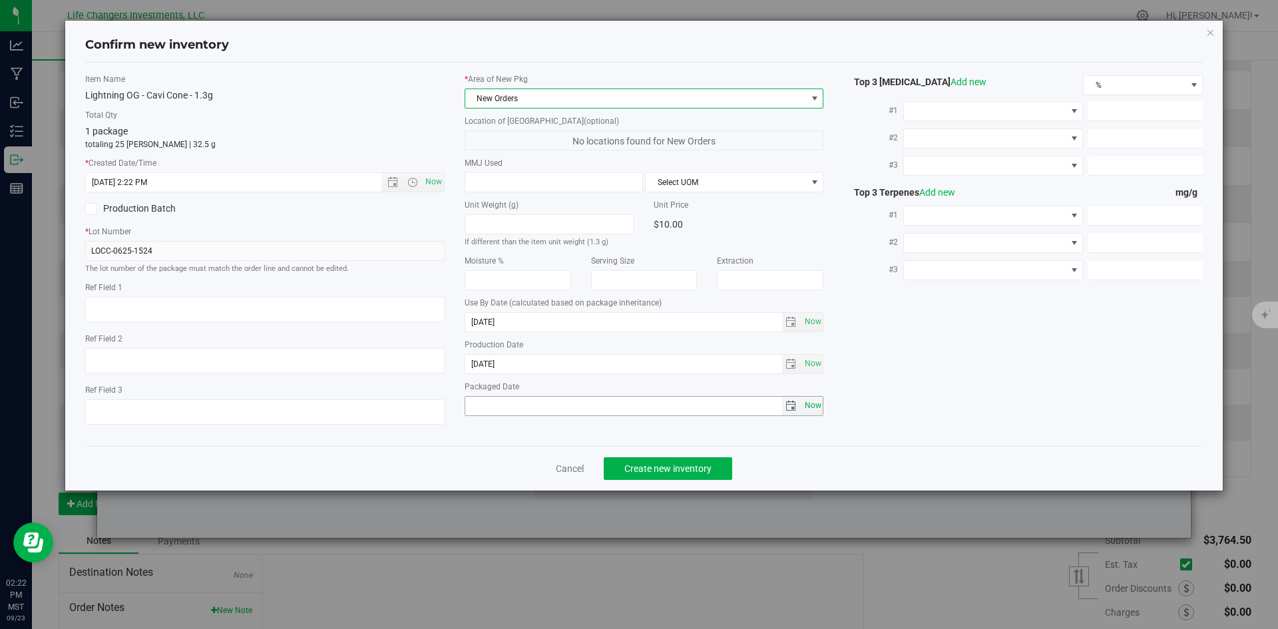
click at [811, 408] on span "Now" at bounding box center [813, 405] width 23 height 19
type input "[DATE]"
click at [693, 465] on span "Create new inventory" at bounding box center [668, 468] width 87 height 11
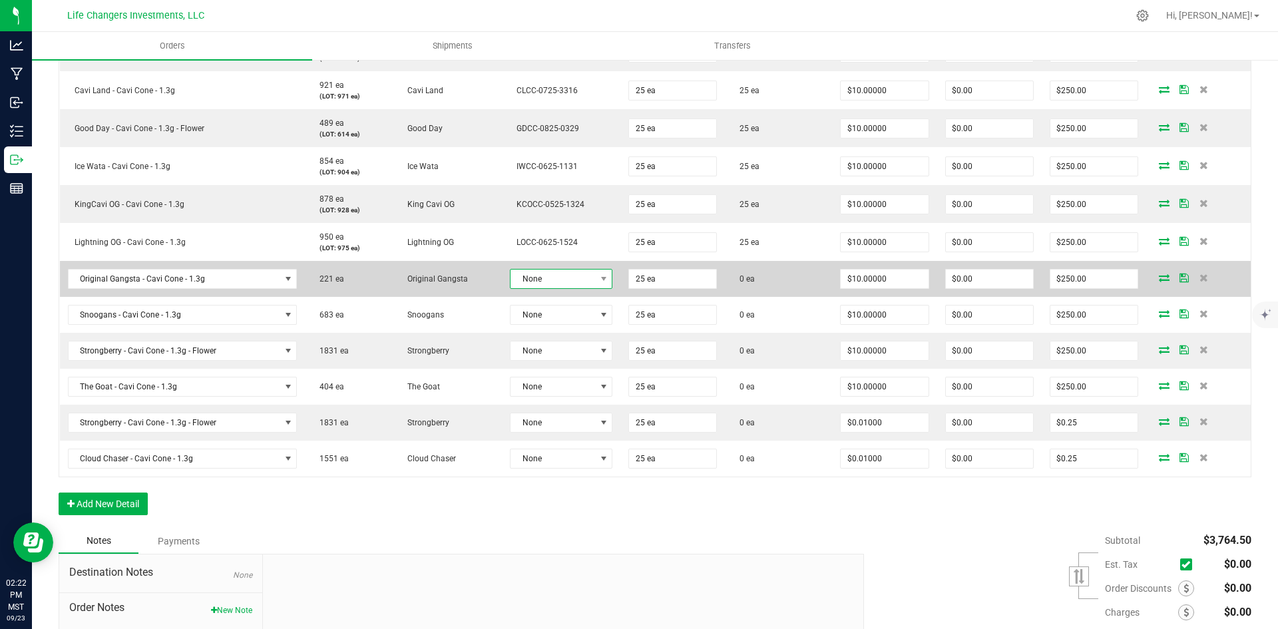
click at [563, 275] on span "None" at bounding box center [553, 279] width 85 height 19
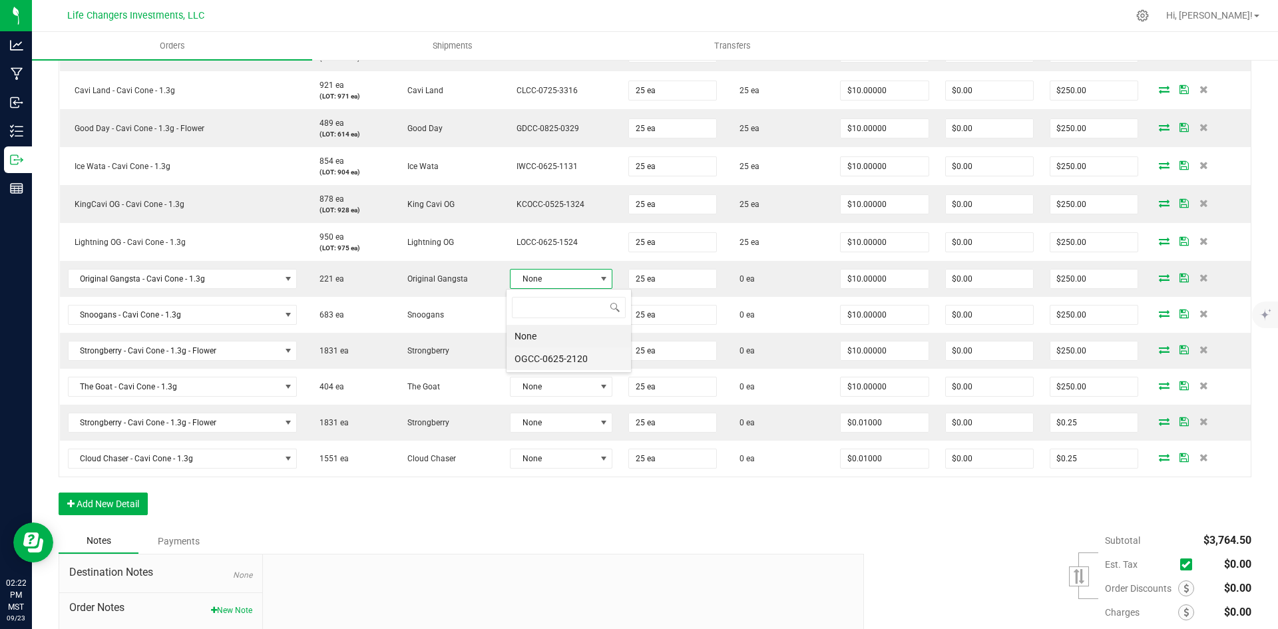
click at [577, 365] on li "OGCC-0625-2120" at bounding box center [569, 359] width 125 height 23
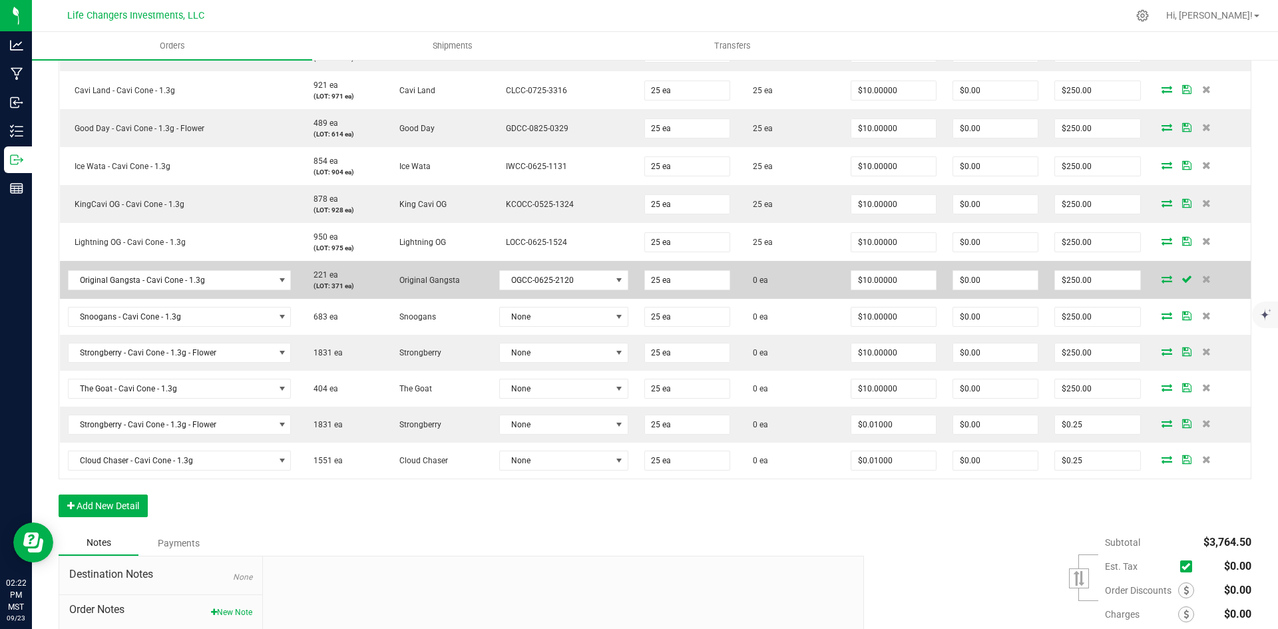
click at [1162, 282] on icon at bounding box center [1167, 279] width 11 height 8
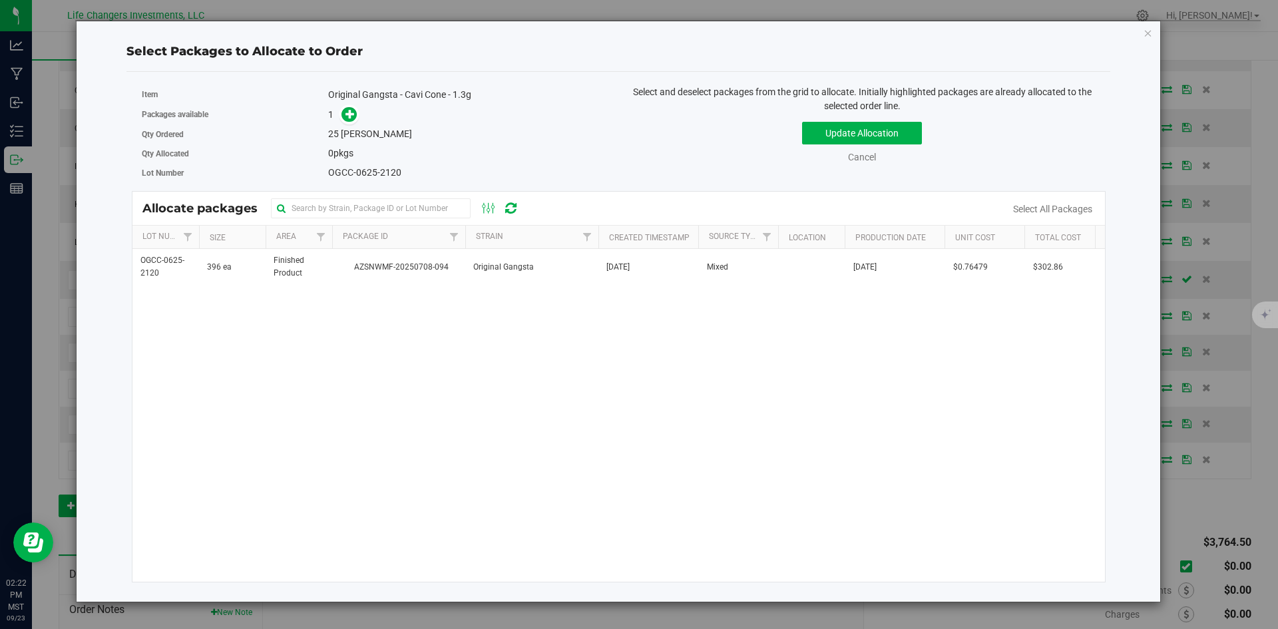
click at [416, 246] on th "Package Id" at bounding box center [398, 237] width 133 height 23
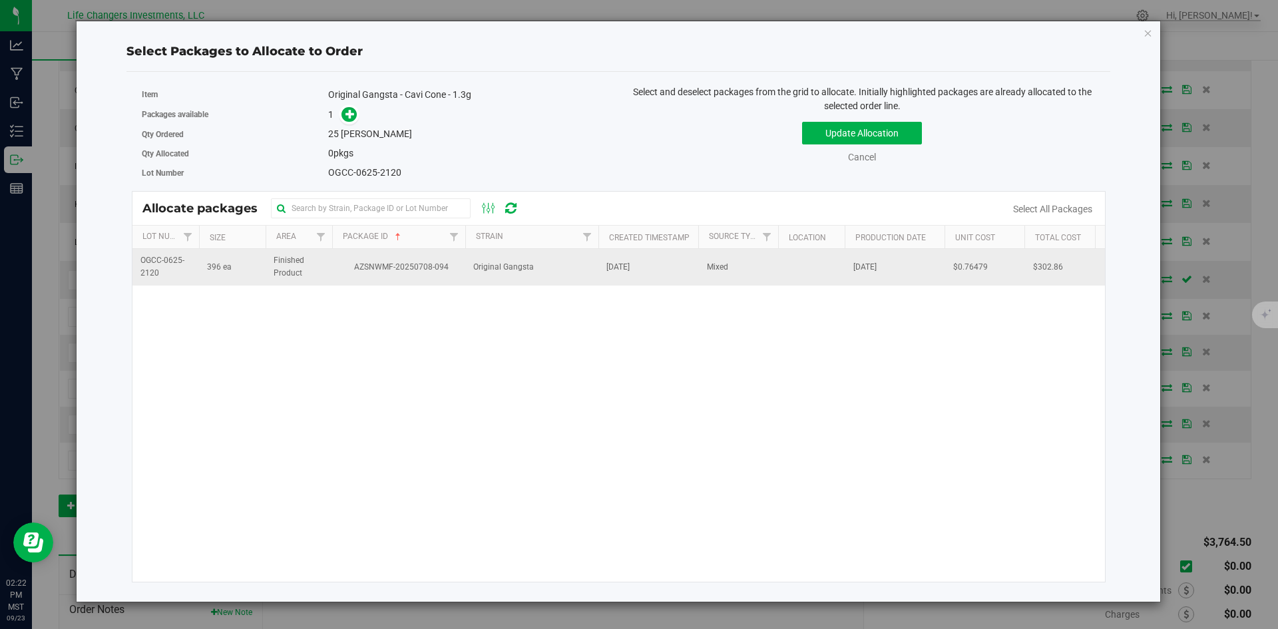
click at [400, 267] on span "AZSNWMF-20250708-094" at bounding box center [398, 267] width 117 height 13
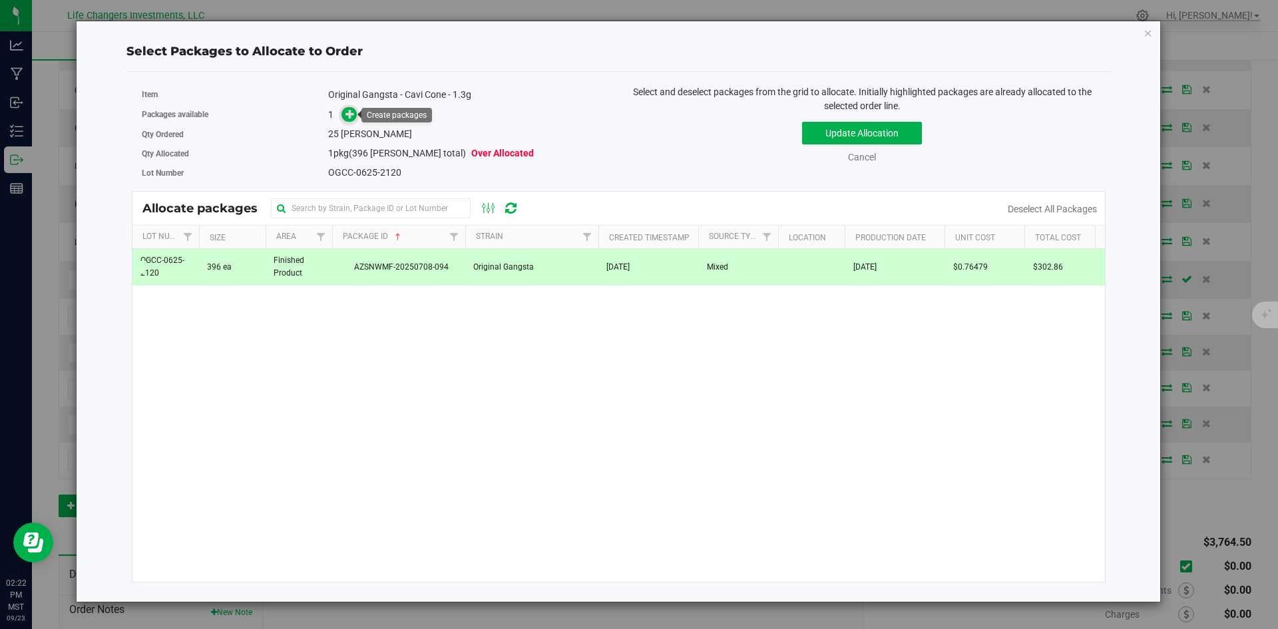
click at [355, 110] on icon at bounding box center [350, 113] width 9 height 9
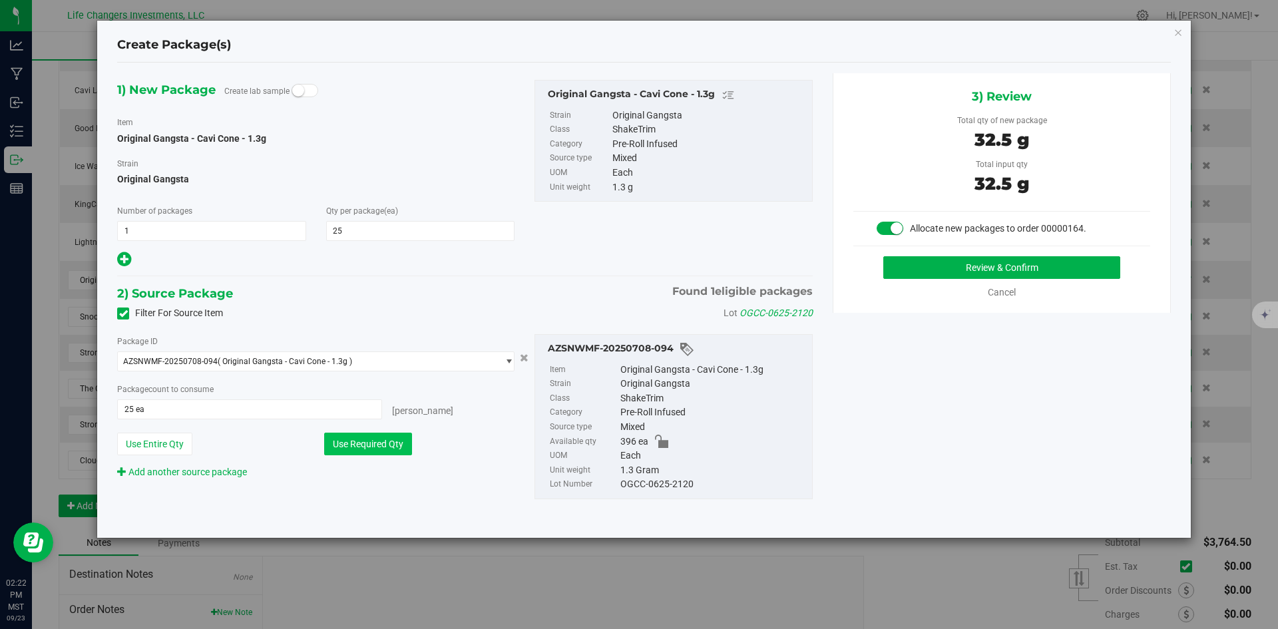
click at [373, 450] on button "Use Required Qty" at bounding box center [368, 444] width 88 height 23
click at [1082, 264] on button "Review & Confirm" at bounding box center [1002, 267] width 237 height 23
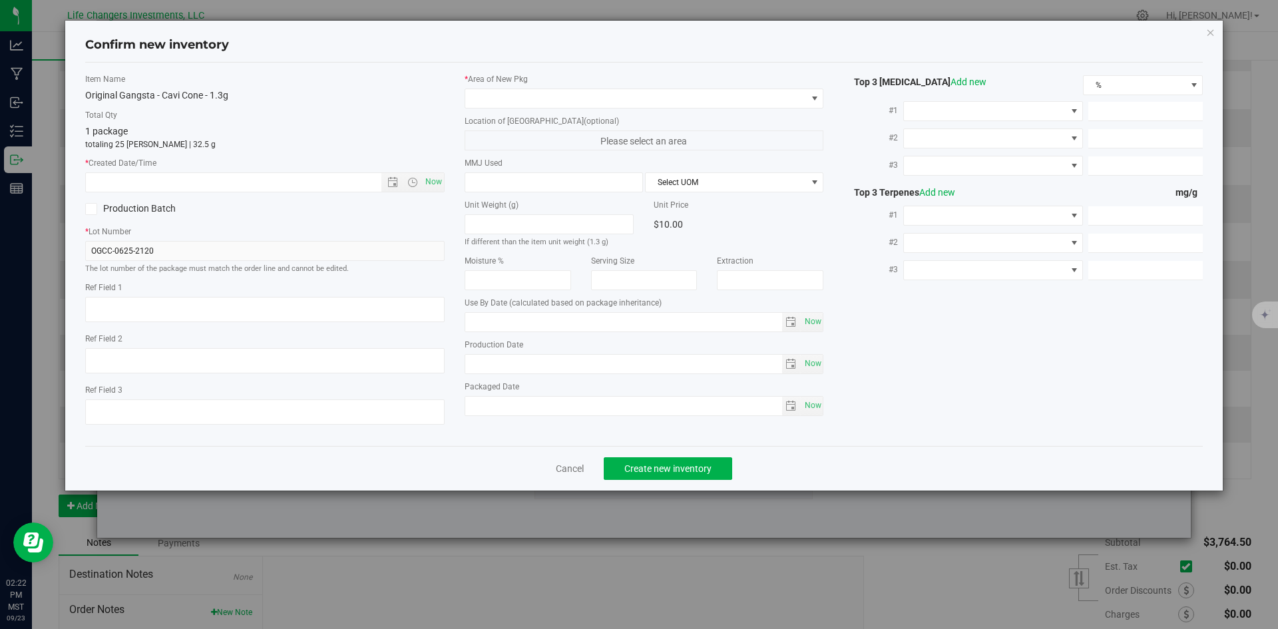
type input "[DATE]"
click at [390, 185] on span "Open the date view" at bounding box center [393, 182] width 11 height 11
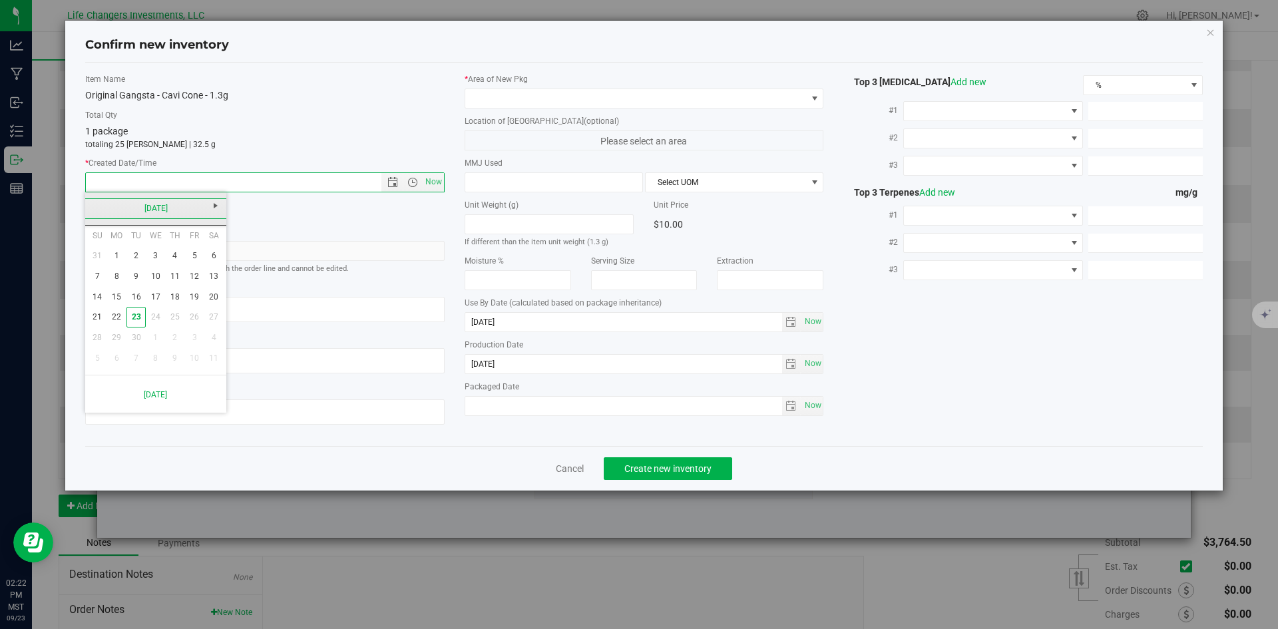
click at [99, 205] on link "[DATE]" at bounding box center [156, 208] width 143 height 21
click at [139, 280] on link "Jun" at bounding box center [139, 282] width 34 height 34
click at [138, 314] on link "24" at bounding box center [136, 317] width 19 height 21
type input "[DATE] 2:22 PM"
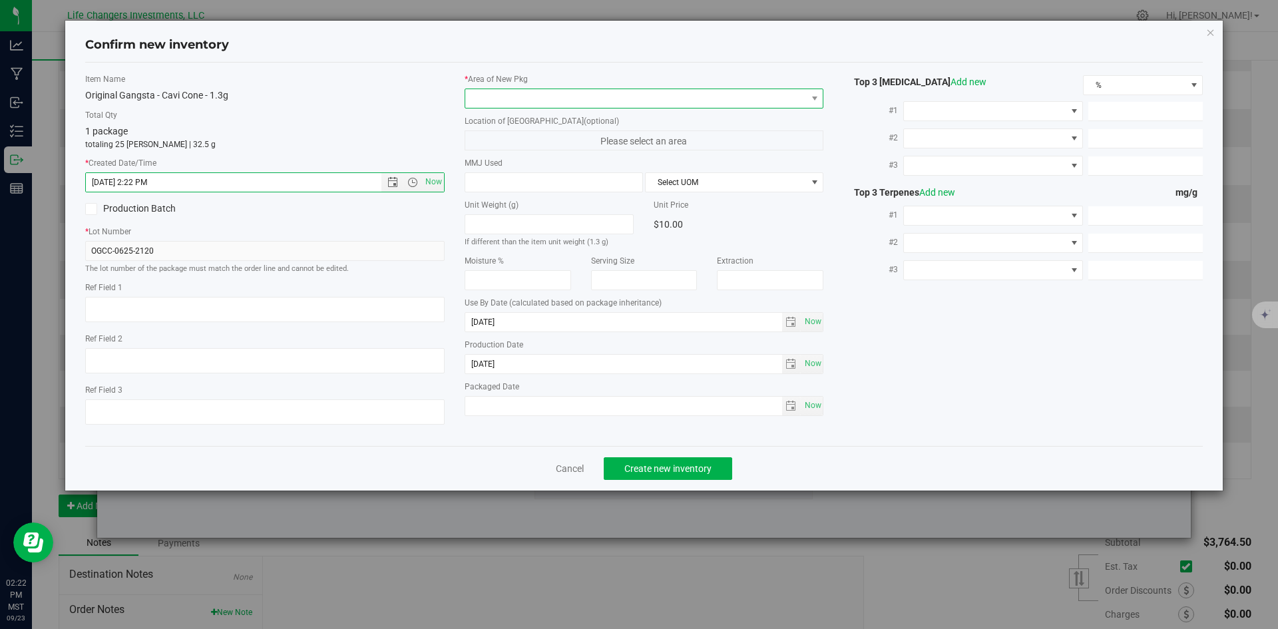
click at [589, 100] on span at bounding box center [636, 98] width 342 height 19
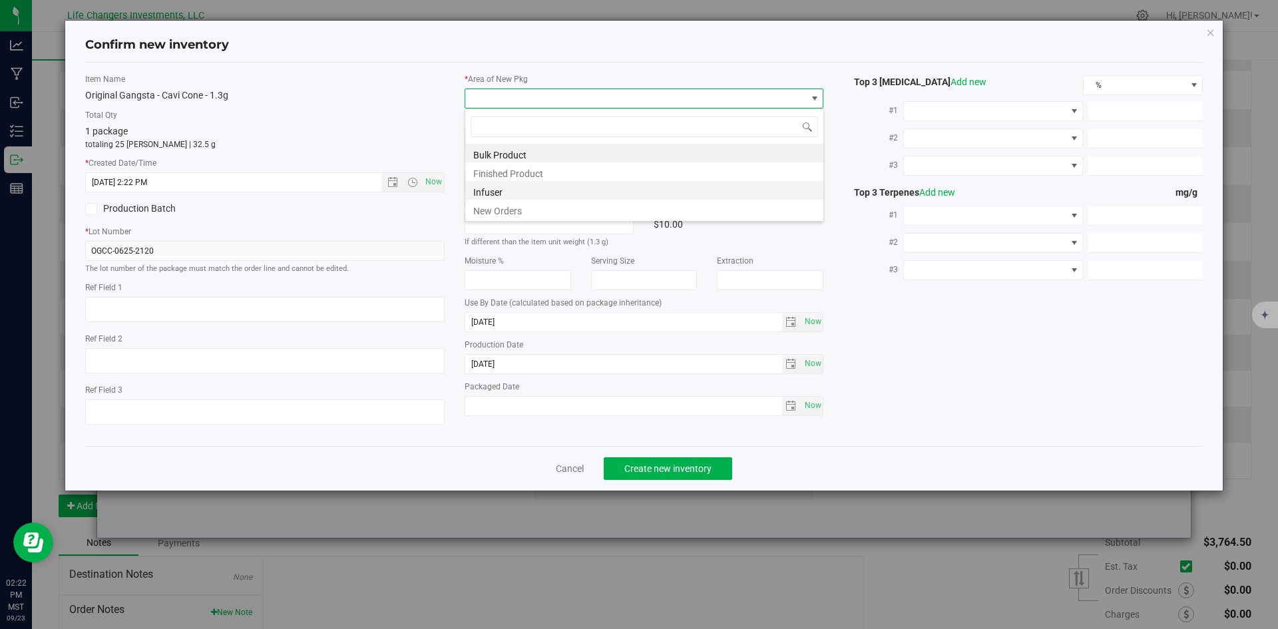
scroll to position [20, 360]
click at [519, 209] on li "New Orders" at bounding box center [644, 209] width 358 height 19
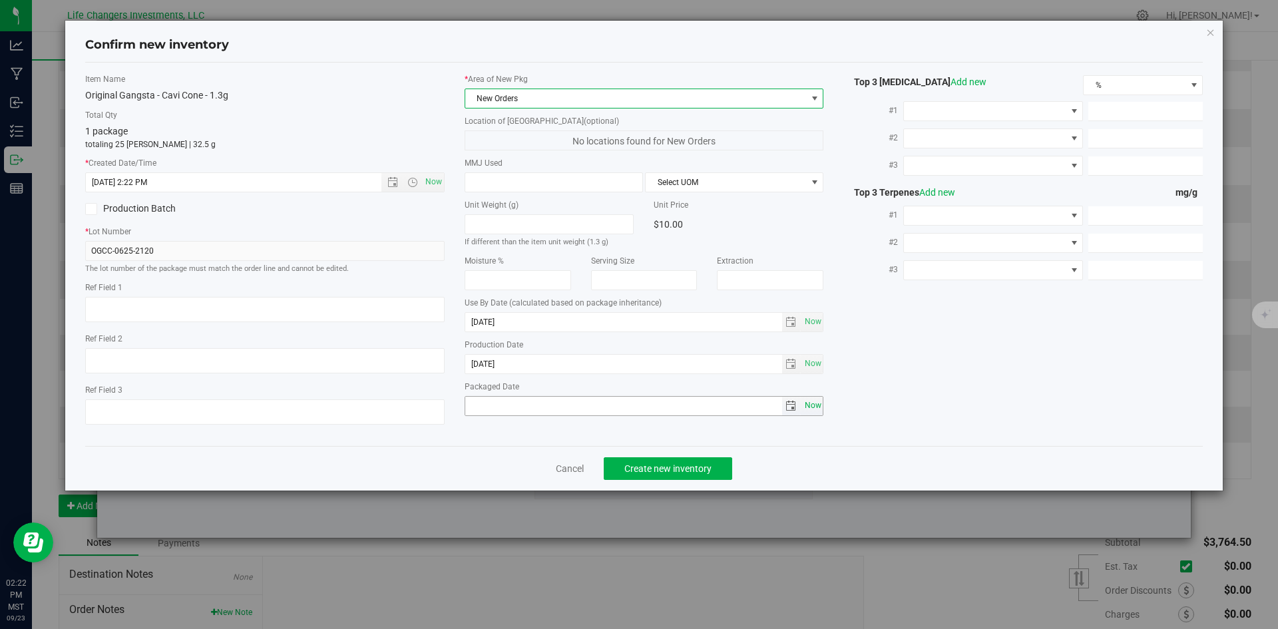
click at [813, 407] on span "Now" at bounding box center [813, 405] width 23 height 19
type input "[DATE]"
click at [704, 466] on span "Create new inventory" at bounding box center [668, 468] width 87 height 11
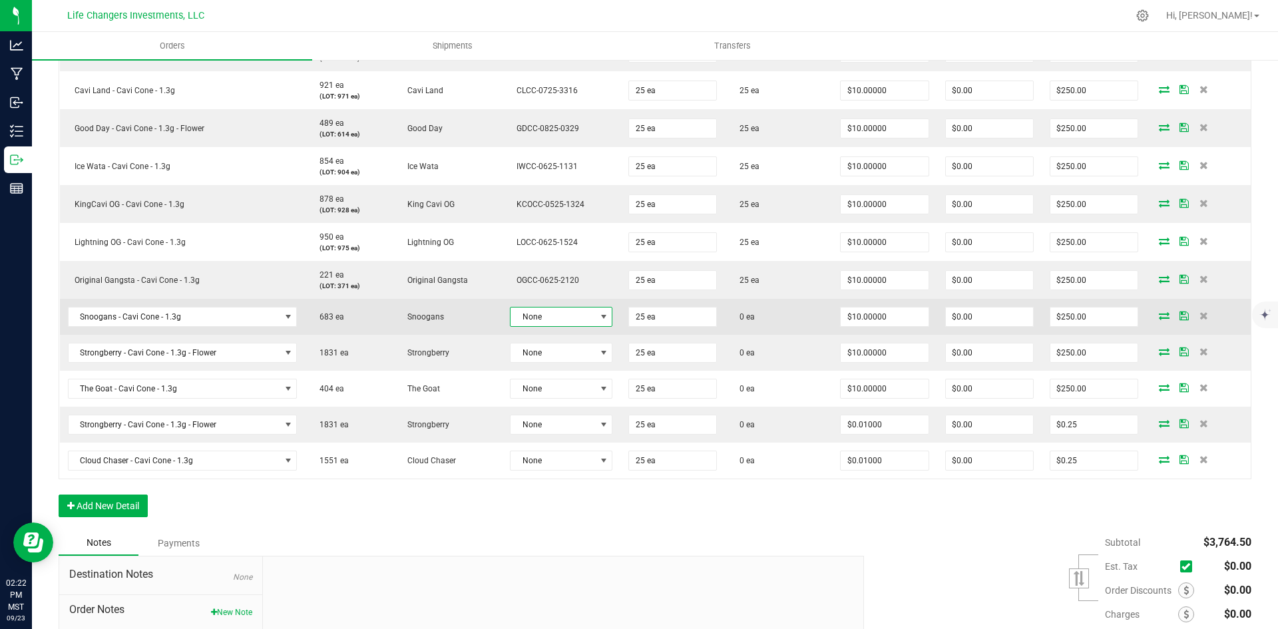
click at [558, 312] on span "None" at bounding box center [553, 317] width 85 height 19
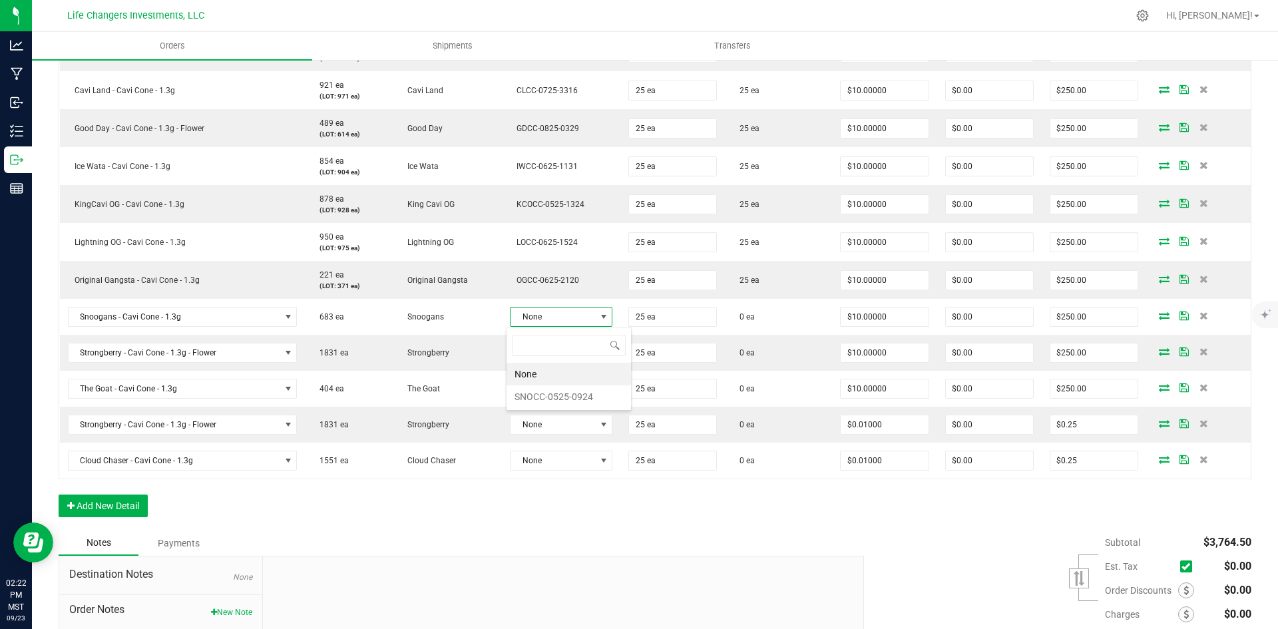
scroll to position [20, 100]
click at [564, 390] on li "SNOCC-0525-0924" at bounding box center [569, 397] width 125 height 23
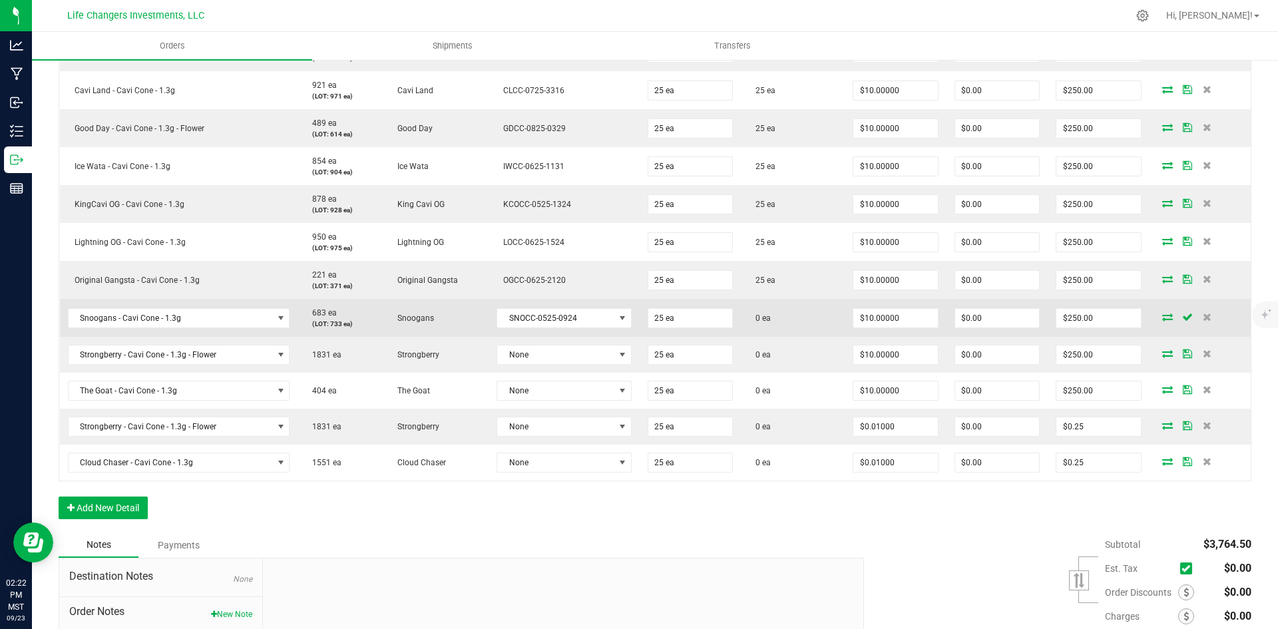
click at [1163, 318] on icon at bounding box center [1168, 317] width 11 height 8
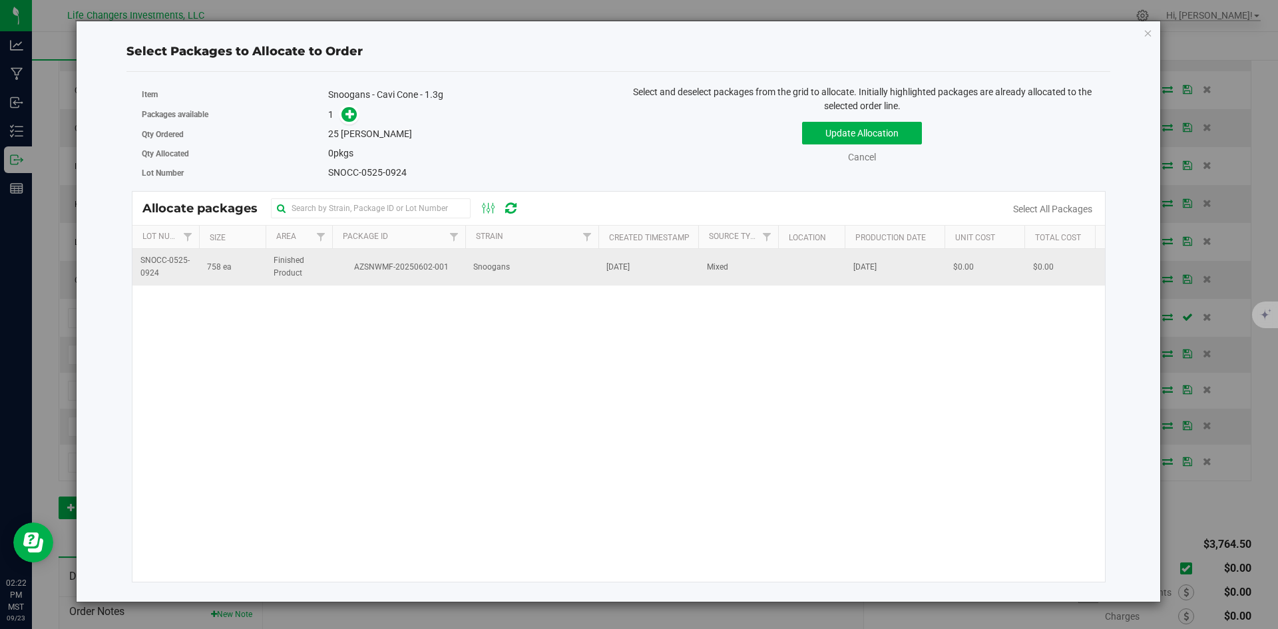
click at [409, 263] on span "AZSNWMF-20250602-001" at bounding box center [398, 267] width 117 height 13
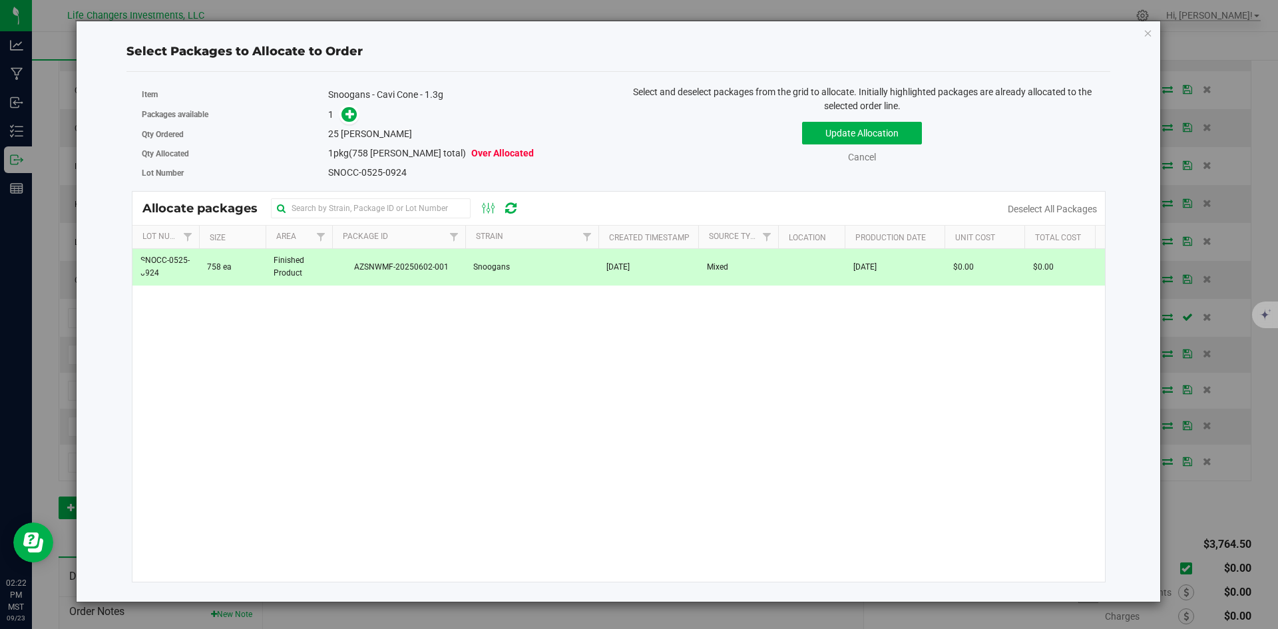
click at [340, 115] on span at bounding box center [346, 114] width 21 height 15
click at [346, 111] on icon at bounding box center [350, 113] width 9 height 9
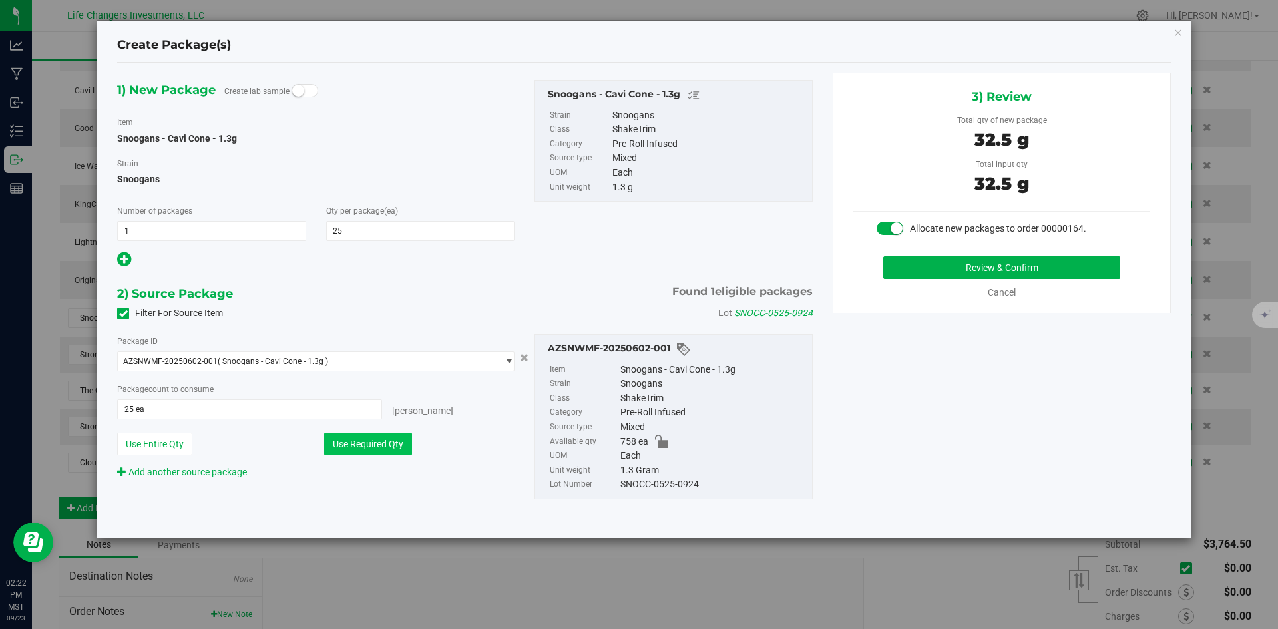
click at [378, 443] on button "Use Required Qty" at bounding box center [368, 444] width 88 height 23
click at [1054, 262] on button "Review & Confirm" at bounding box center [1002, 267] width 237 height 23
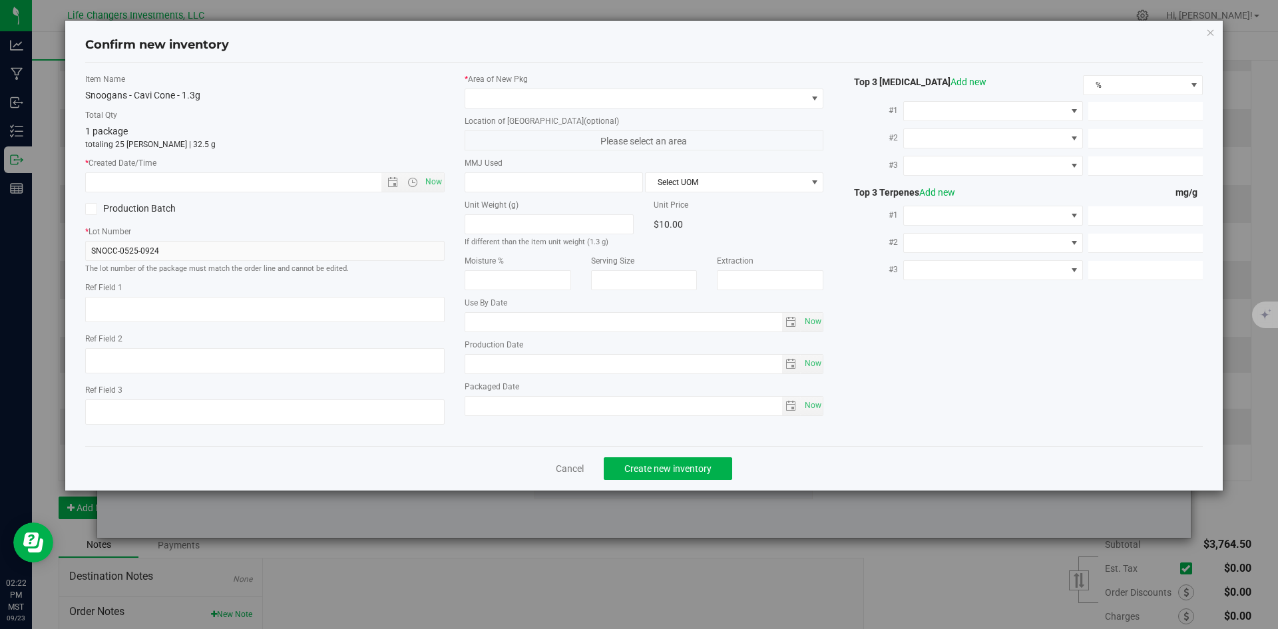
type input "[DATE]"
click at [389, 184] on span "Open the date view" at bounding box center [393, 182] width 11 height 11
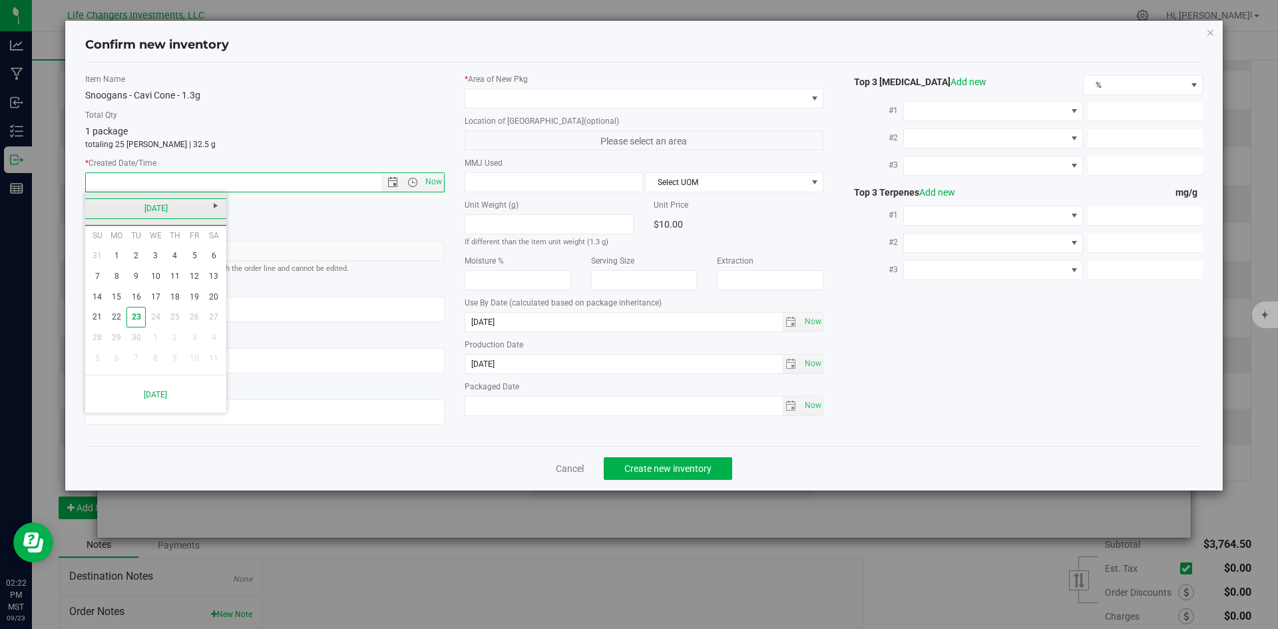
click at [95, 207] on link "[DATE]" at bounding box center [156, 208] width 143 height 21
click at [105, 280] on link "May" at bounding box center [105, 282] width 34 height 34
click at [141, 292] on link "13" at bounding box center [136, 297] width 19 height 21
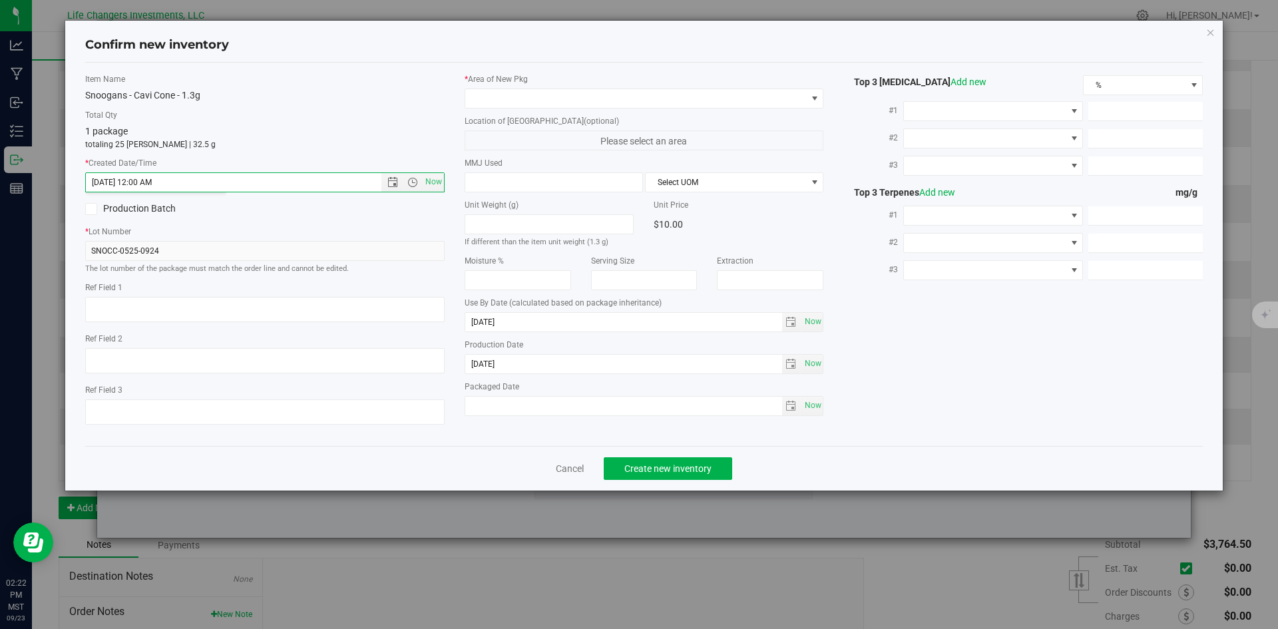
type input "[DATE] 2:22 PM"
click at [496, 97] on span at bounding box center [636, 98] width 342 height 19
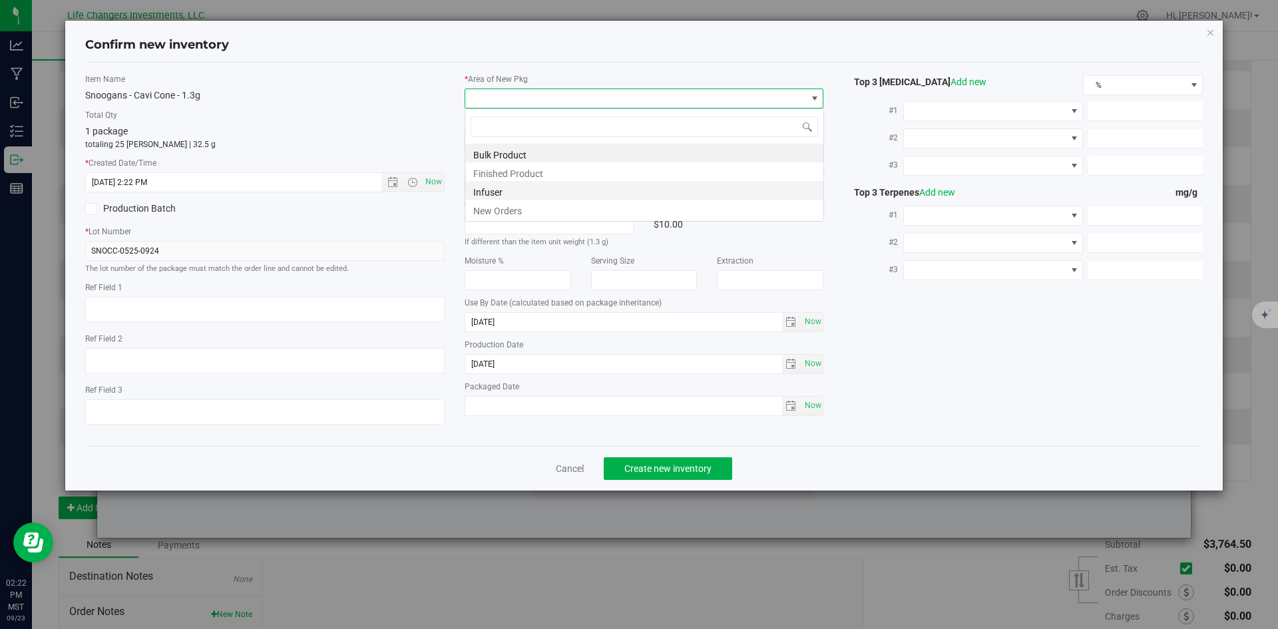
scroll to position [20, 360]
click at [498, 215] on li "New Orders" at bounding box center [644, 209] width 358 height 19
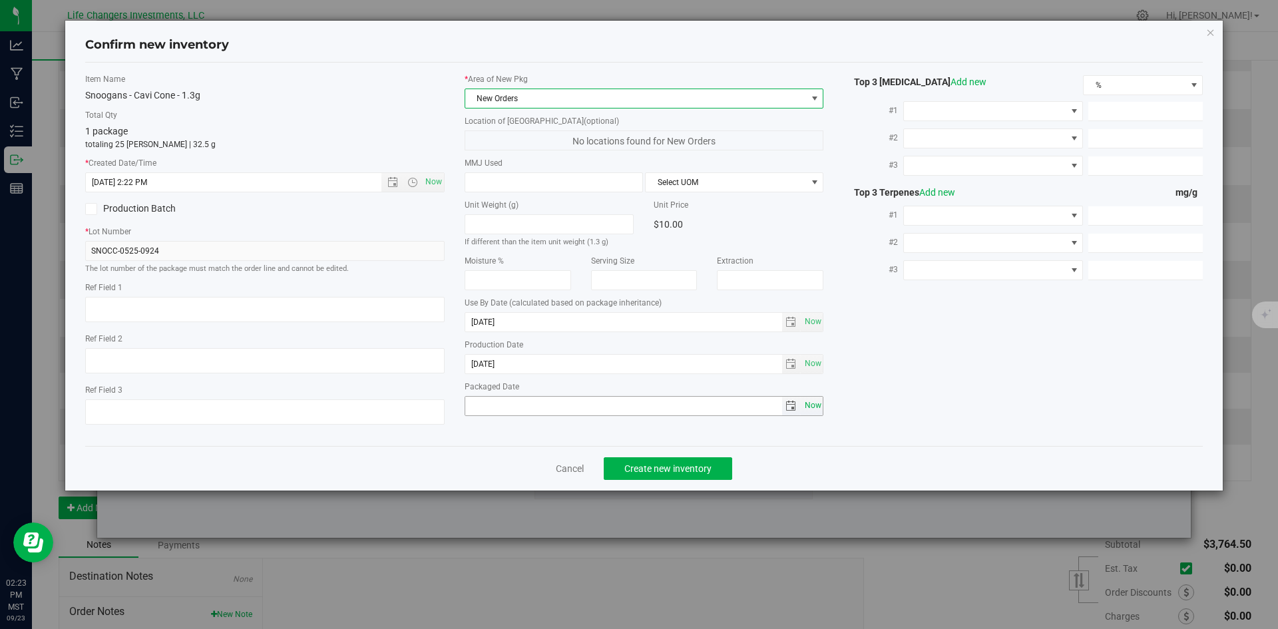
click at [810, 409] on span "Now" at bounding box center [813, 405] width 23 height 19
type input "[DATE]"
click at [648, 464] on span "Create new inventory" at bounding box center [668, 468] width 87 height 11
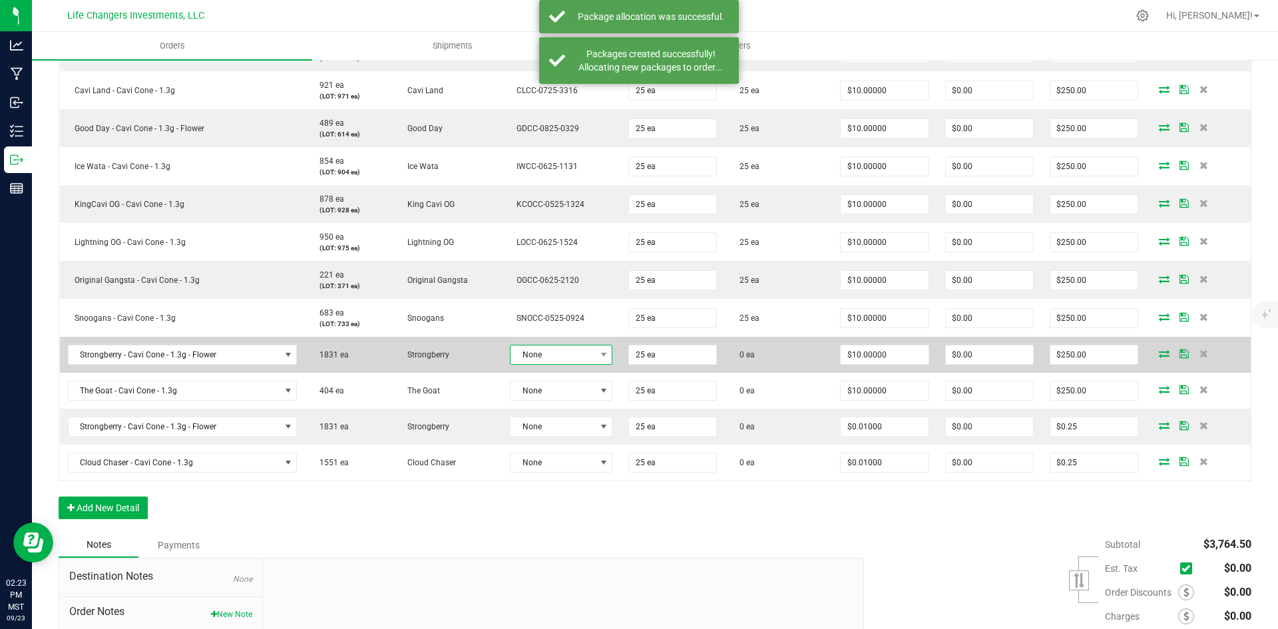
click at [559, 352] on span "None" at bounding box center [553, 355] width 85 height 19
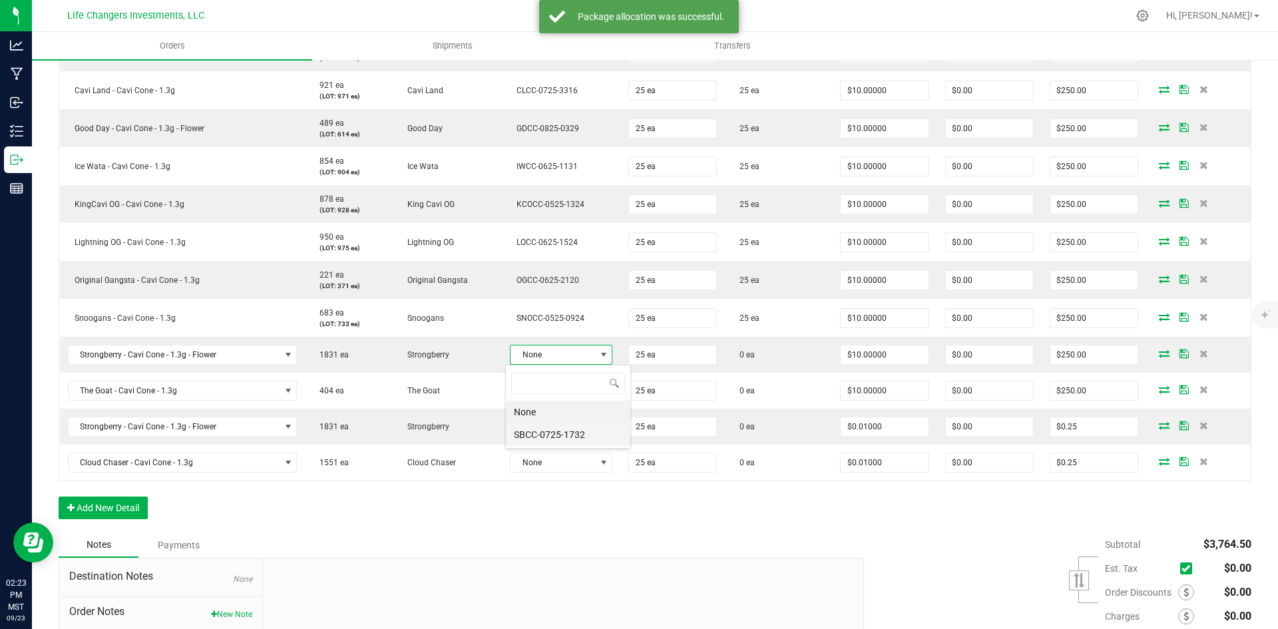
click at [561, 432] on li "SBCC-0725-1732" at bounding box center [568, 434] width 125 height 23
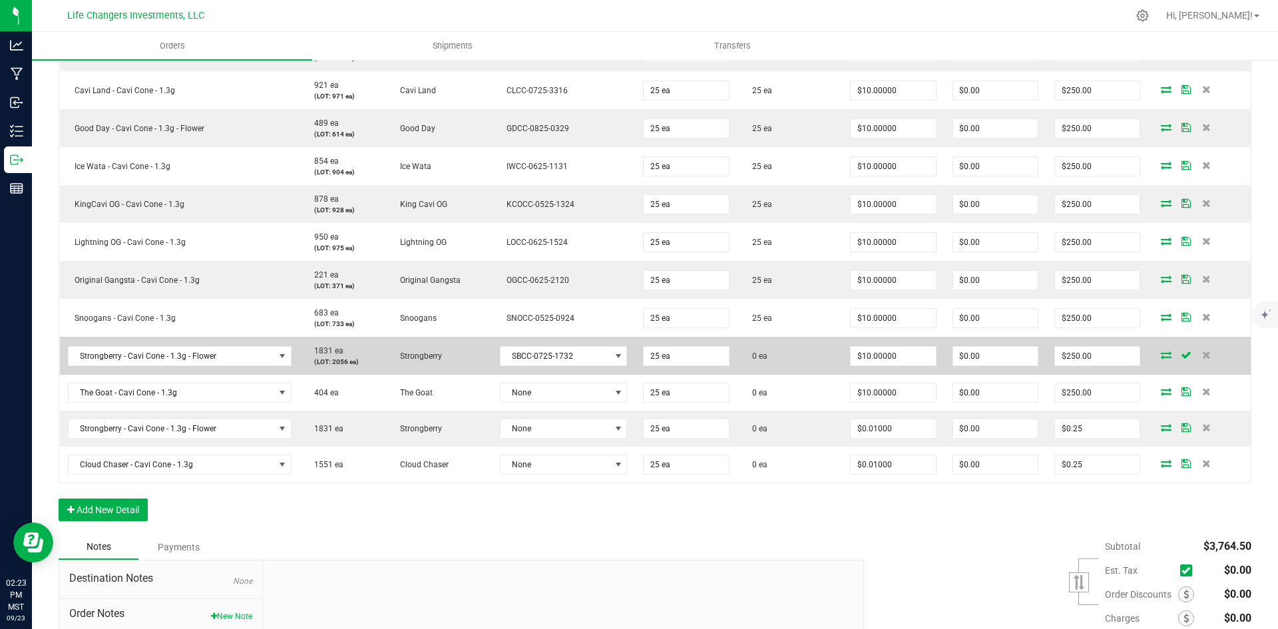
click at [1161, 356] on icon at bounding box center [1166, 355] width 11 height 8
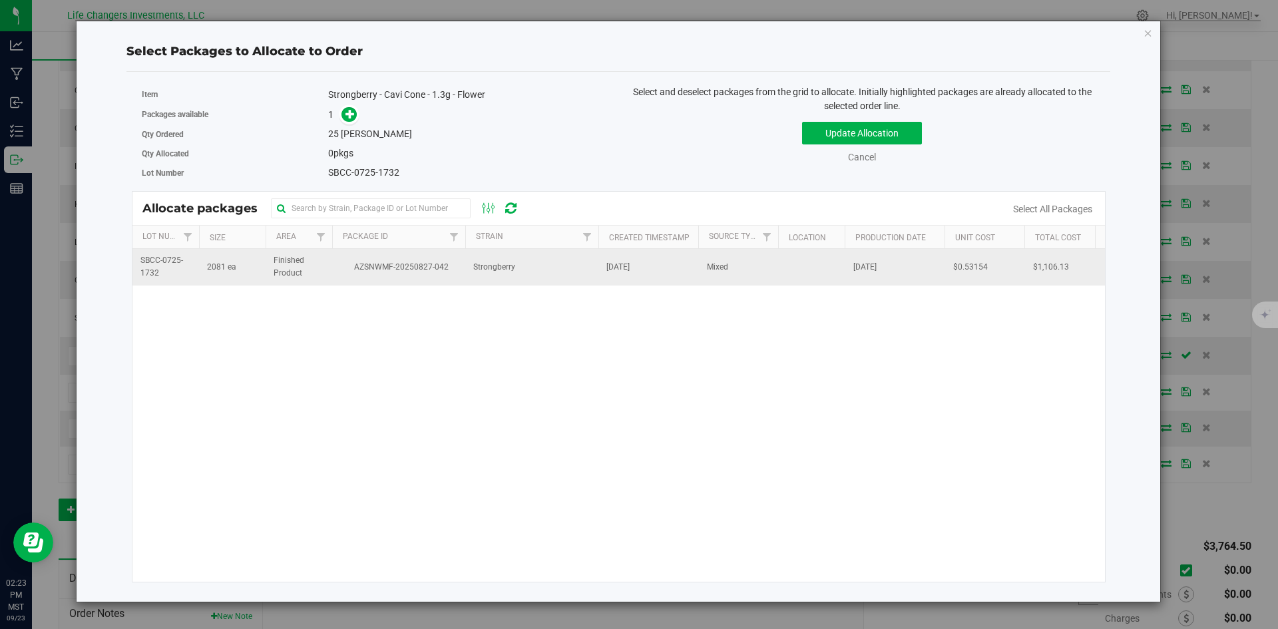
click at [423, 268] on span "AZSNWMF-20250827-042" at bounding box center [398, 267] width 117 height 13
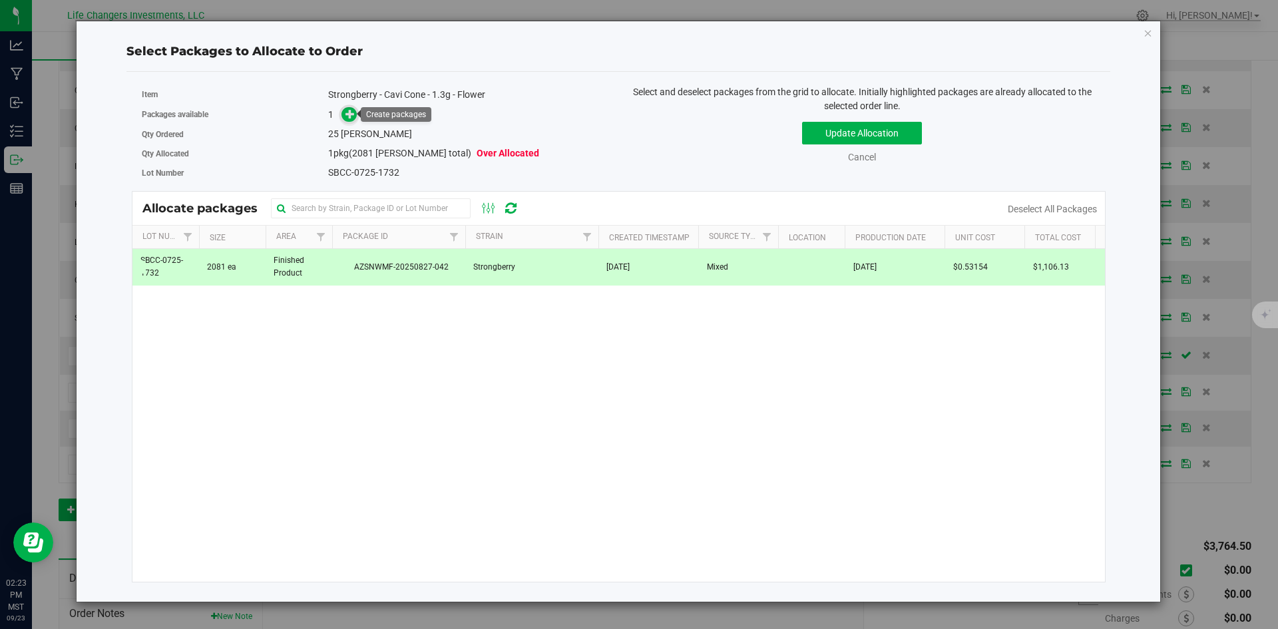
click at [352, 119] on icon at bounding box center [350, 113] width 9 height 9
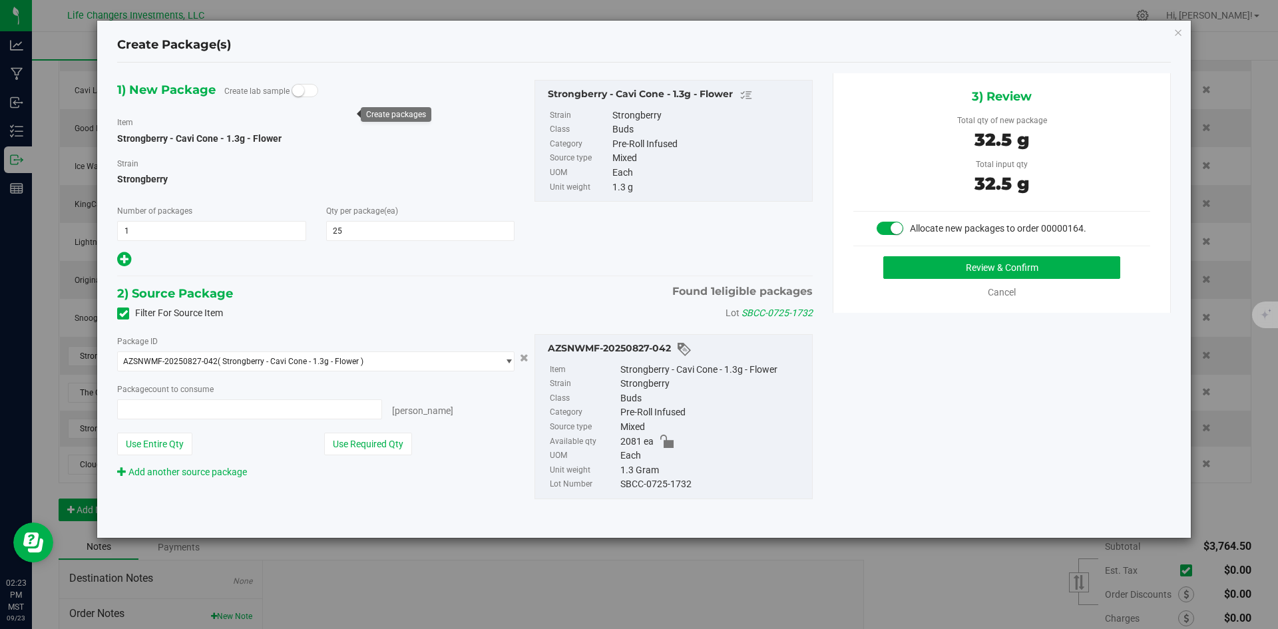
type input "25 ea"
click at [355, 447] on button "Use Required Qty" at bounding box center [368, 444] width 88 height 23
click at [1093, 272] on button "Review & Confirm" at bounding box center [1002, 267] width 237 height 23
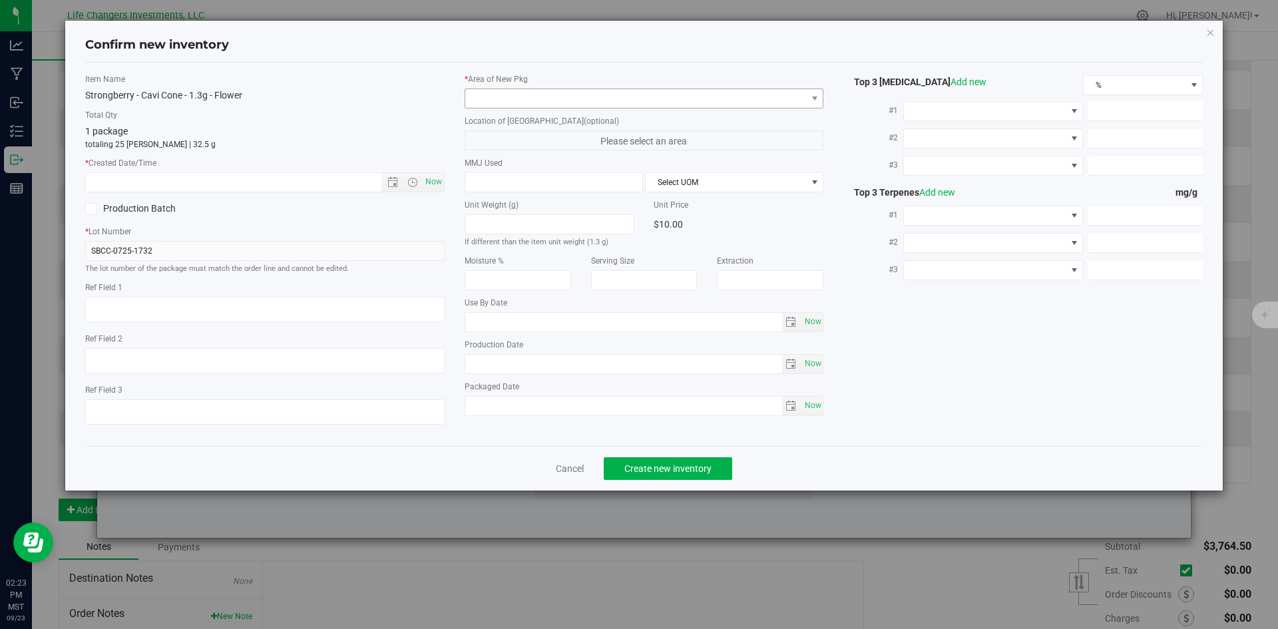
type input "[DATE]"
click at [395, 180] on span "Open the date view" at bounding box center [393, 182] width 11 height 11
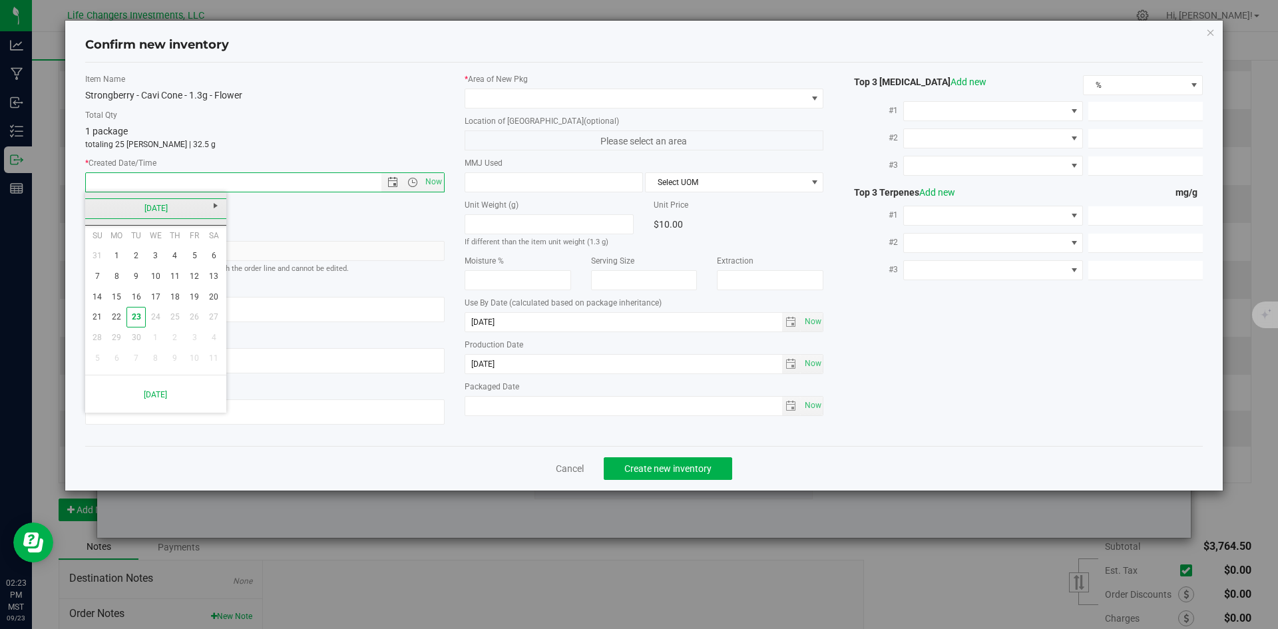
click at [93, 203] on link "[DATE]" at bounding box center [156, 208] width 143 height 21
click at [184, 284] on link "[DATE]" at bounding box center [173, 282] width 34 height 34
click at [174, 341] on link "31" at bounding box center [174, 338] width 19 height 21
type input "[DATE] 2:23 PM"
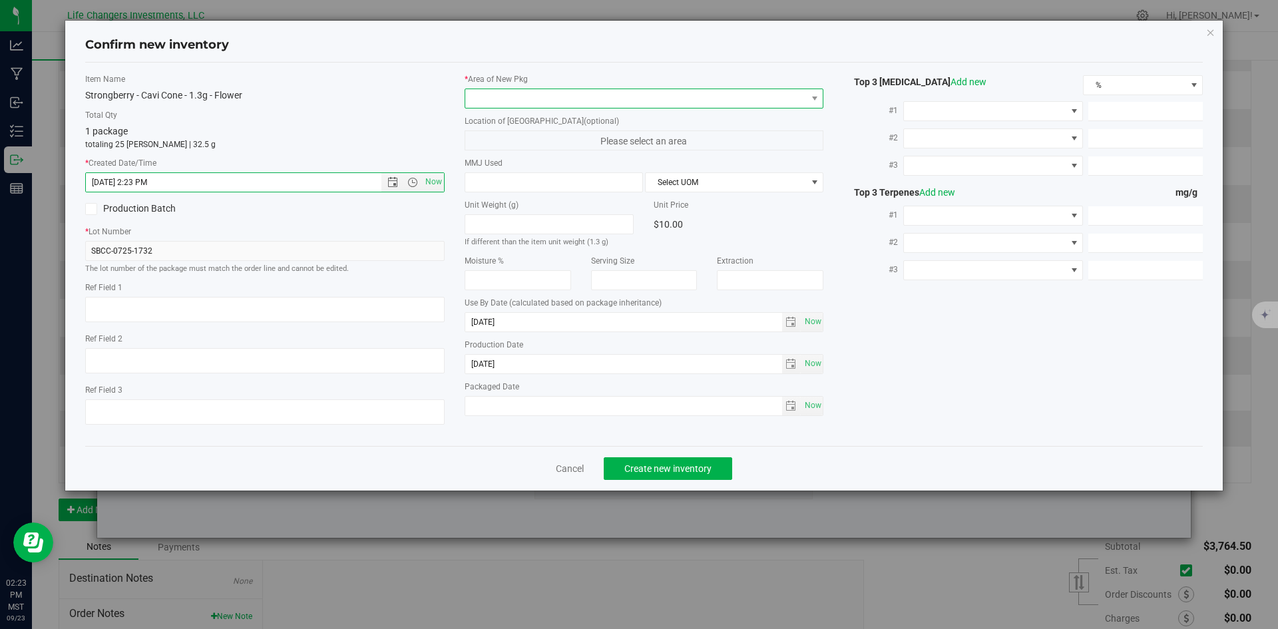
click at [481, 104] on span at bounding box center [636, 98] width 342 height 19
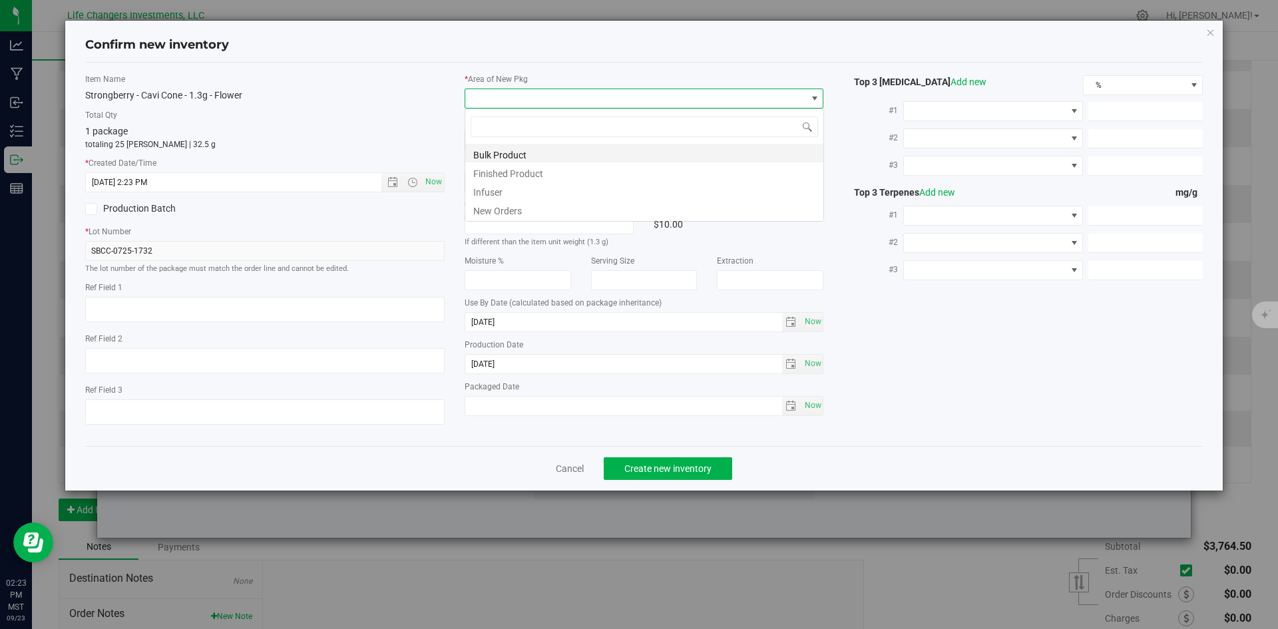
scroll to position [20, 360]
click at [475, 210] on li "New Orders" at bounding box center [644, 209] width 358 height 19
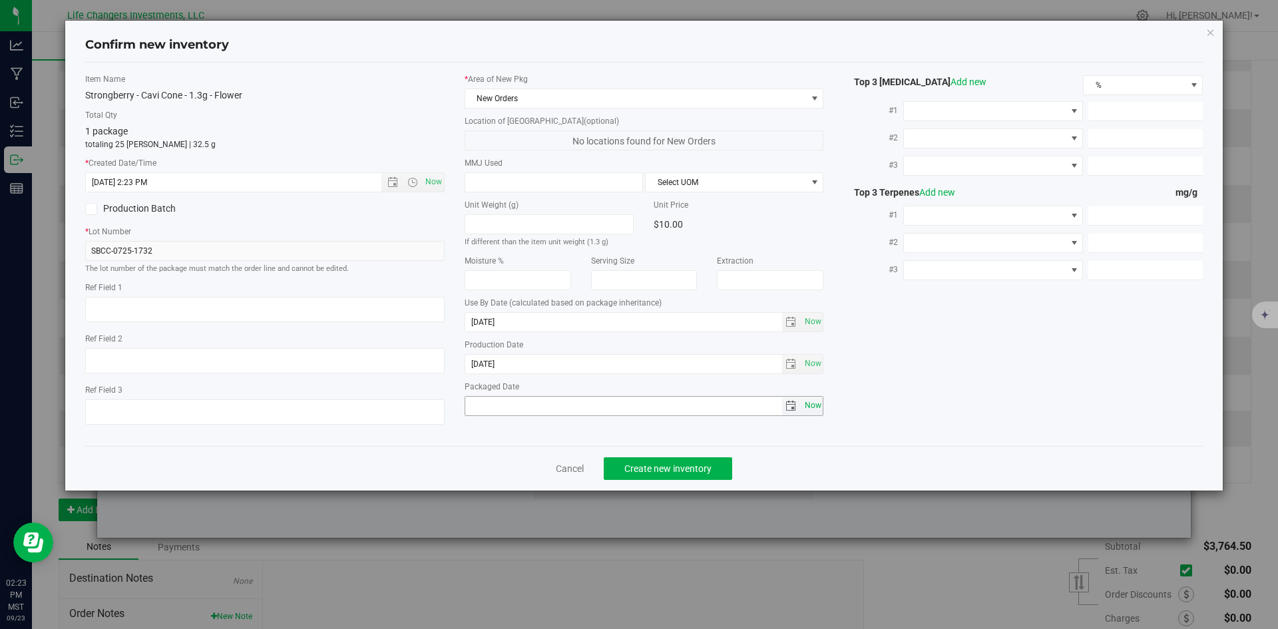
click at [820, 409] on span "Now" at bounding box center [813, 405] width 23 height 19
type input "[DATE]"
click at [718, 467] on button "Create new inventory" at bounding box center [668, 468] width 129 height 23
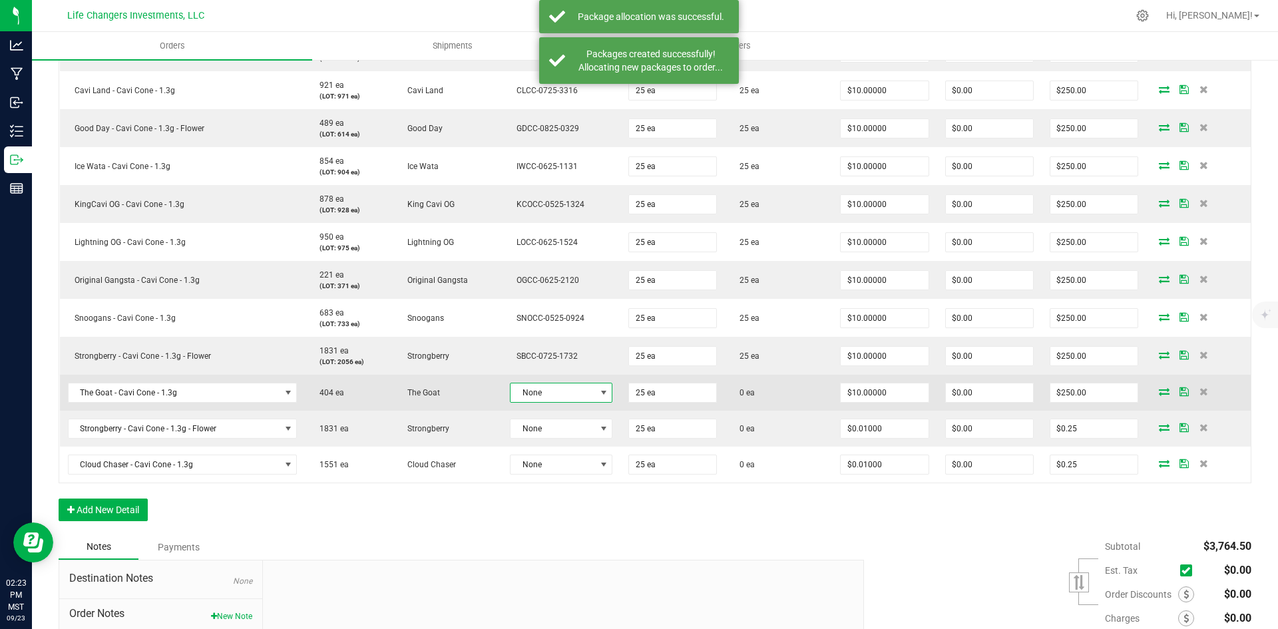
click at [601, 396] on span at bounding box center [604, 393] width 11 height 11
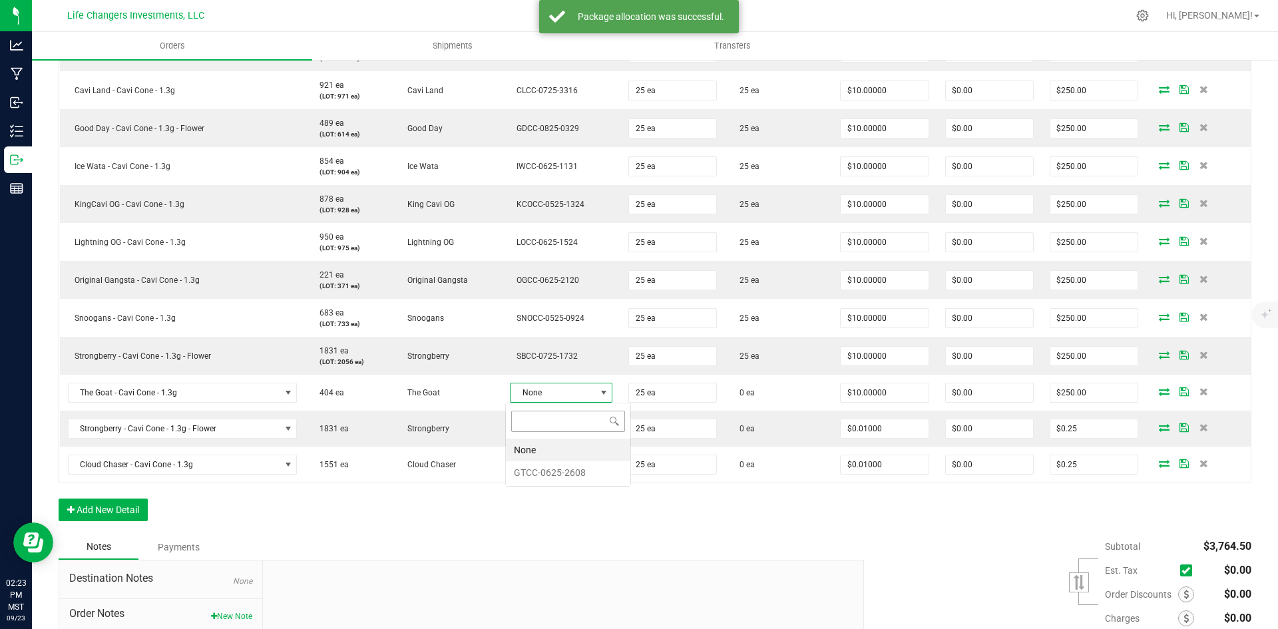
scroll to position [20, 101]
click at [557, 475] on li "GTCC-0625-2608" at bounding box center [568, 472] width 125 height 23
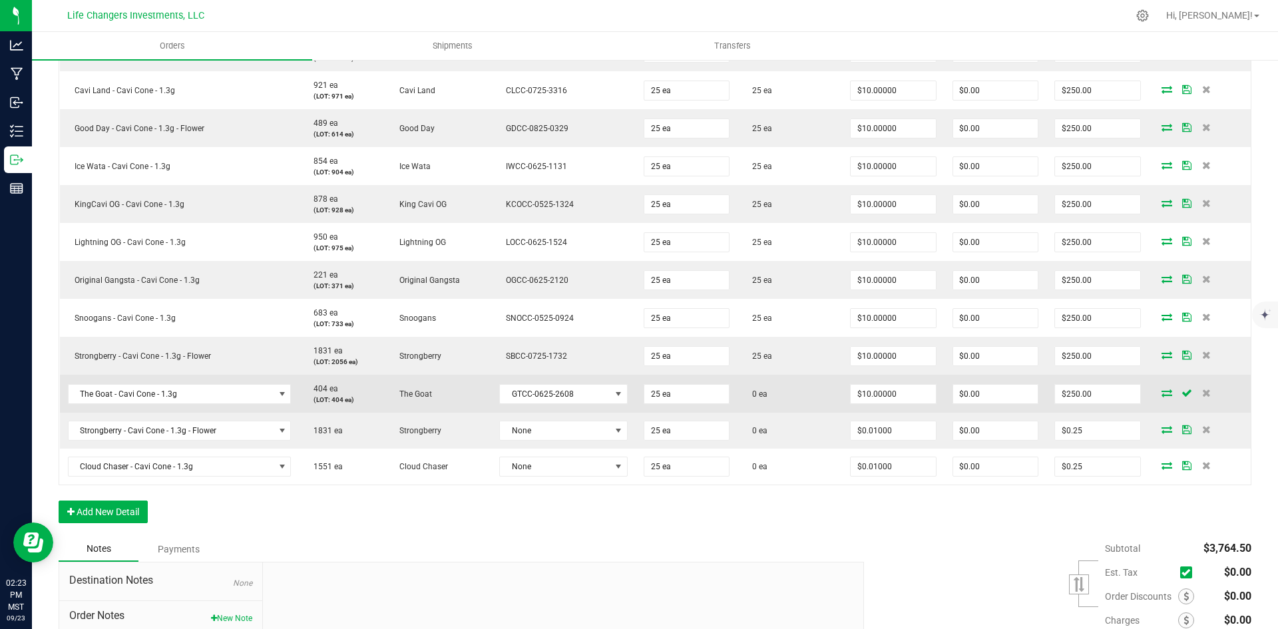
click at [1162, 395] on icon at bounding box center [1167, 393] width 11 height 8
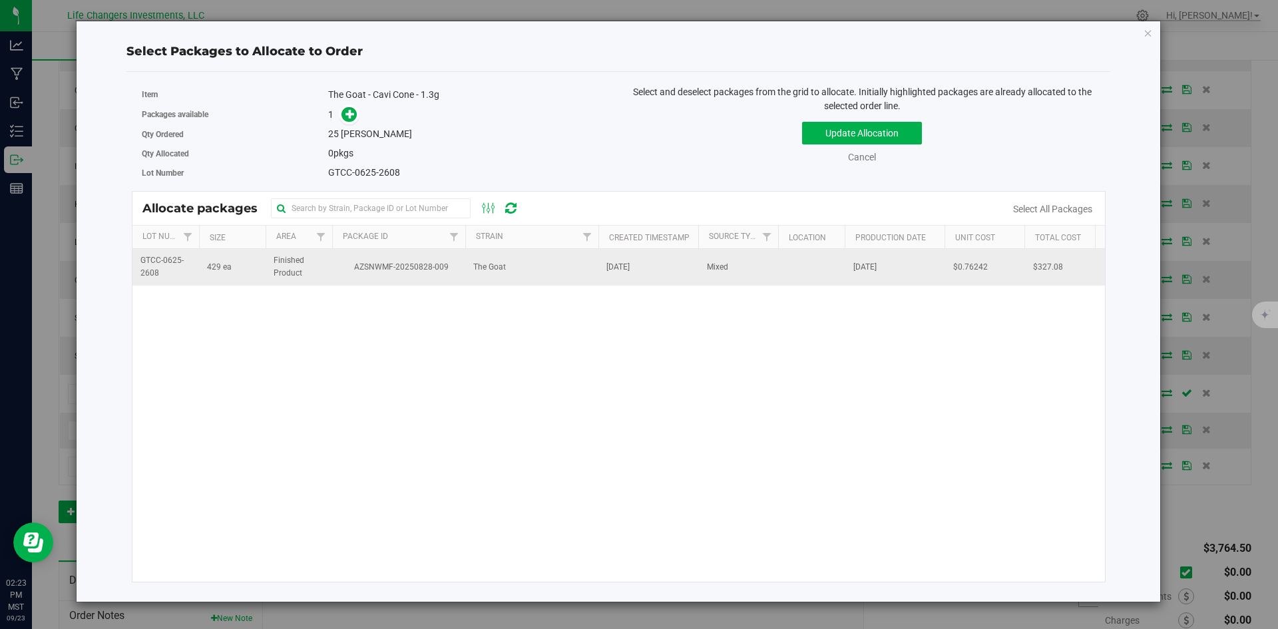
click at [404, 281] on td "AZSNWMF-20250828-009" at bounding box center [398, 267] width 133 height 36
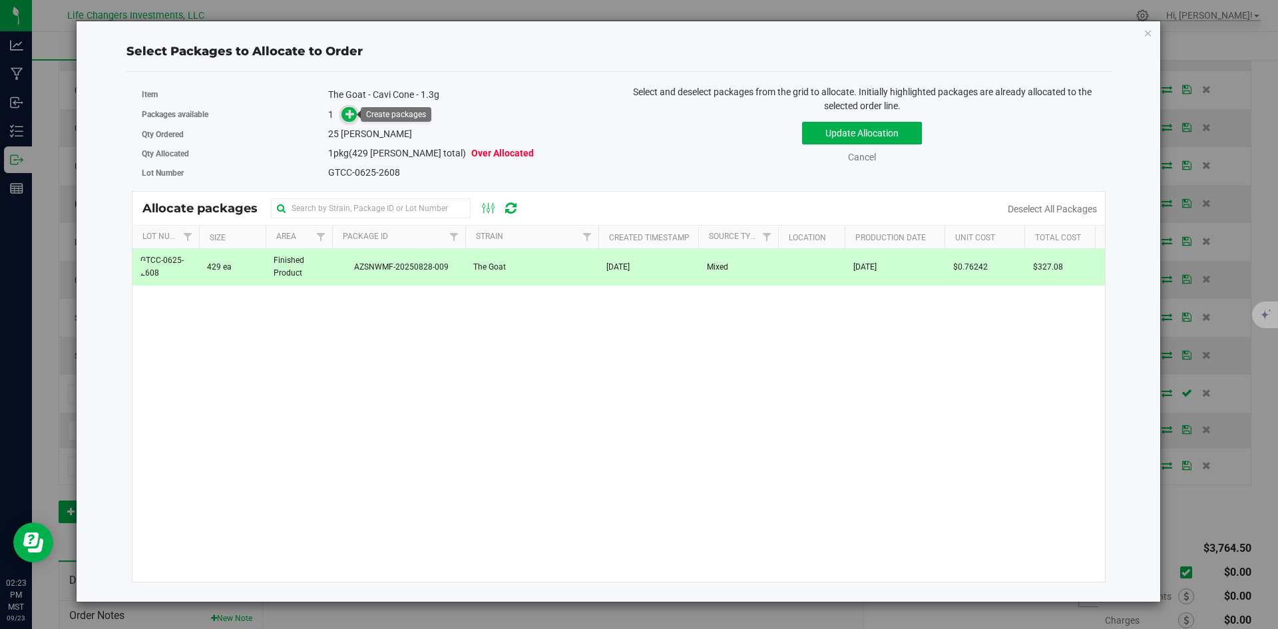
click at [346, 121] on span at bounding box center [349, 114] width 15 height 15
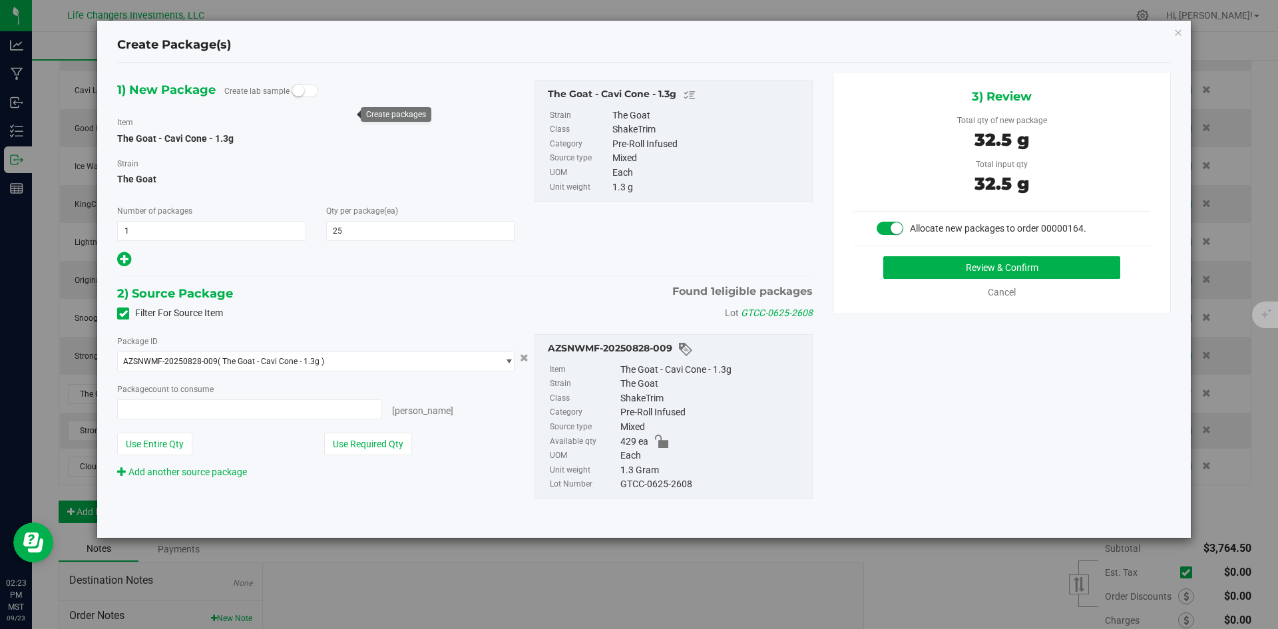
type input "25 ea"
click at [357, 440] on button "Use Required Qty" at bounding box center [368, 444] width 88 height 23
click at [1007, 264] on button "Review & Confirm" at bounding box center [1002, 267] width 237 height 23
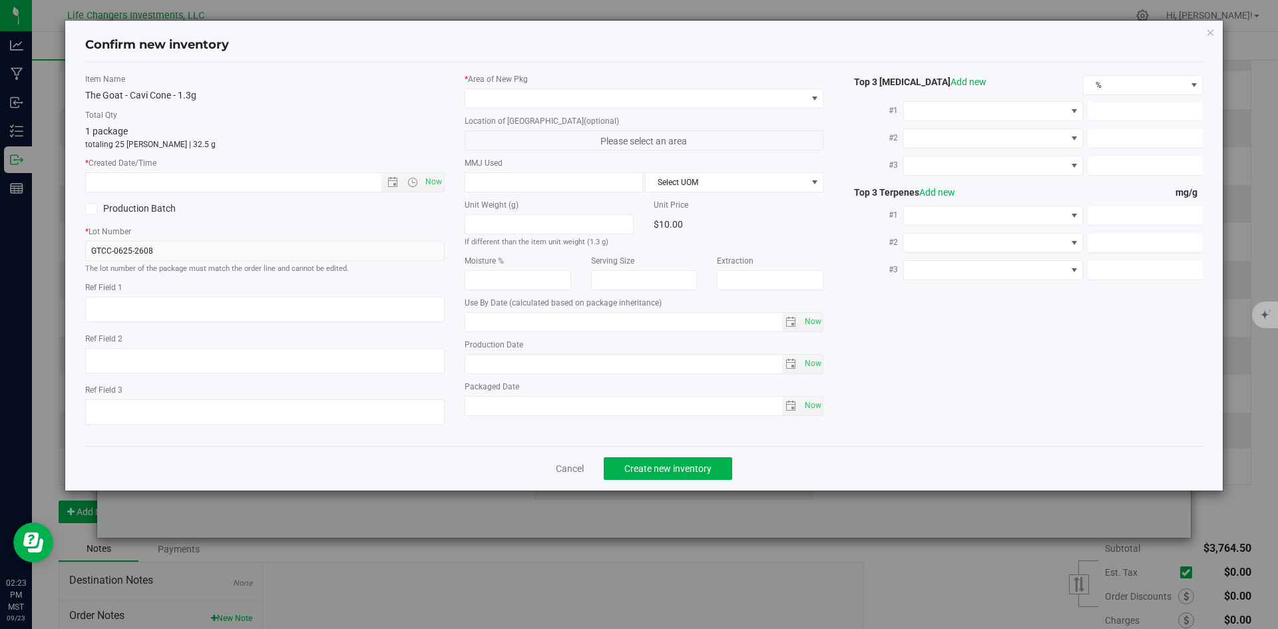
type input "[DATE]"
click at [398, 178] on span "Open the date view" at bounding box center [393, 182] width 11 height 11
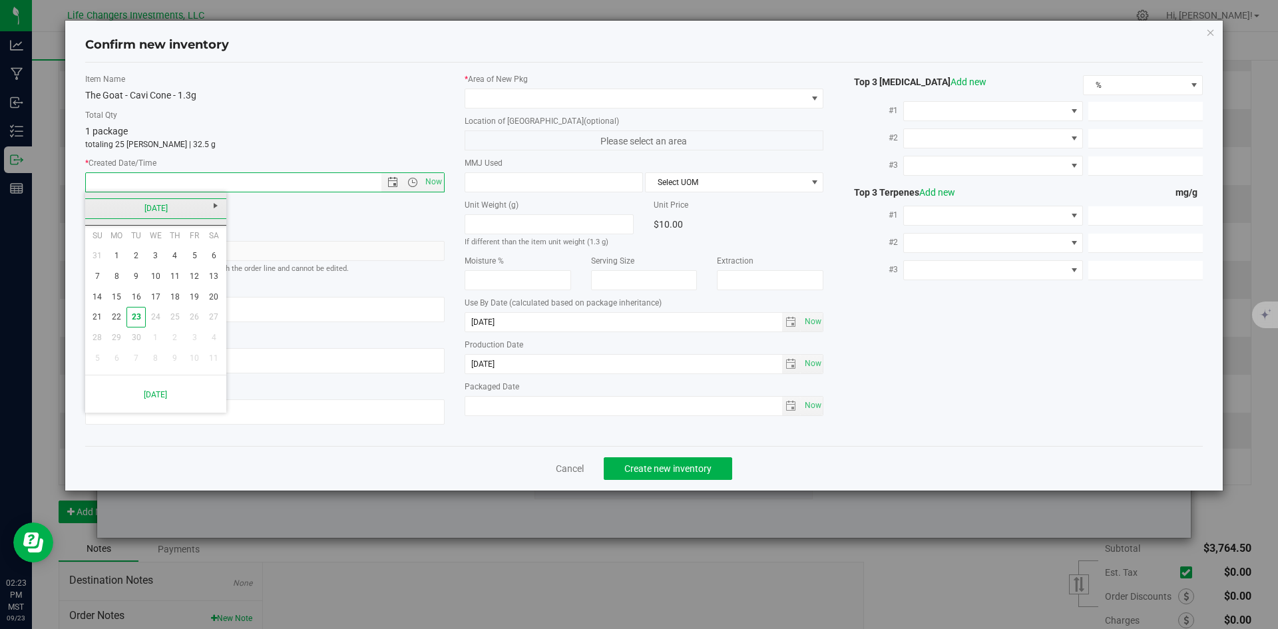
click at [95, 206] on link "[DATE]" at bounding box center [156, 208] width 143 height 21
click at [136, 287] on link "Jun" at bounding box center [139, 282] width 34 height 34
click at [187, 320] on link "27" at bounding box center [193, 317] width 19 height 21
type input "[DATE] 2:23 PM"
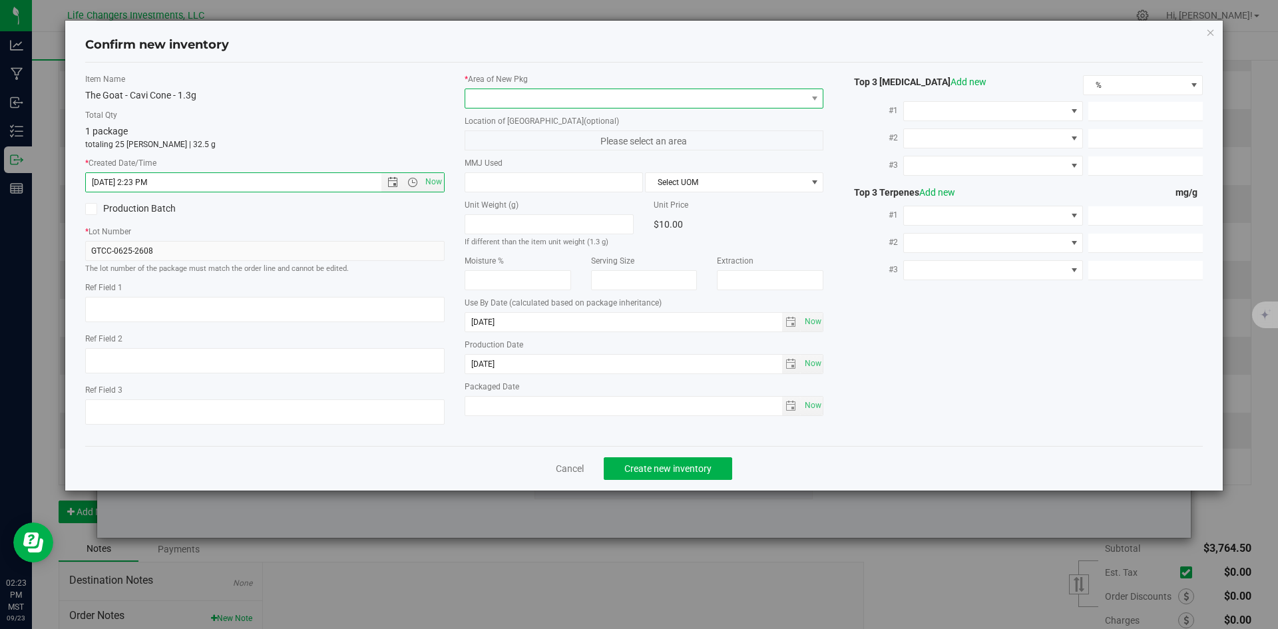
click at [540, 102] on span at bounding box center [636, 98] width 342 height 19
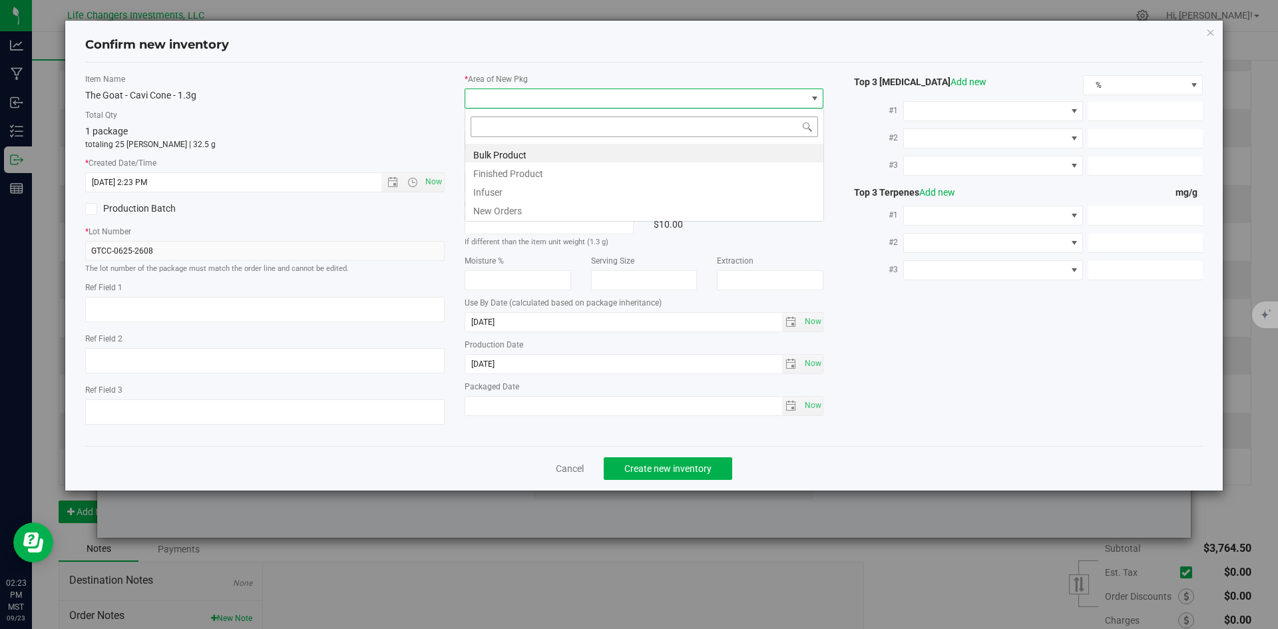
scroll to position [20, 360]
click at [514, 208] on li "New Orders" at bounding box center [644, 209] width 358 height 19
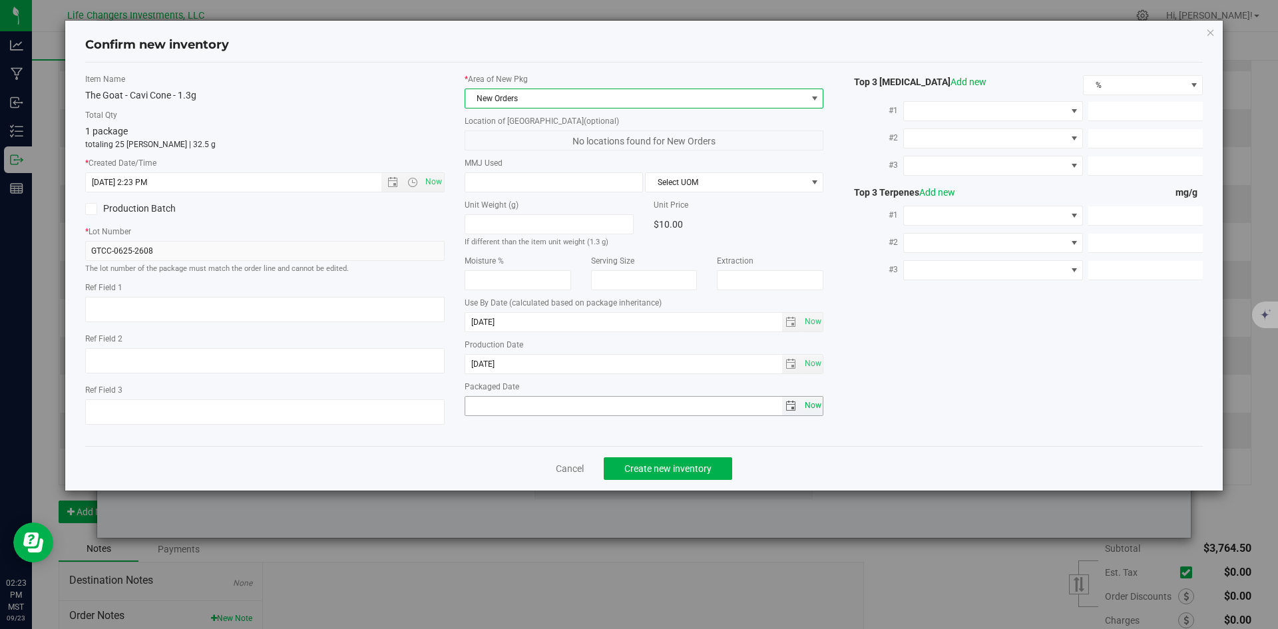
click at [803, 403] on span "Now" at bounding box center [813, 405] width 23 height 19
type input "[DATE]"
click at [694, 460] on button "Create new inventory" at bounding box center [668, 468] width 129 height 23
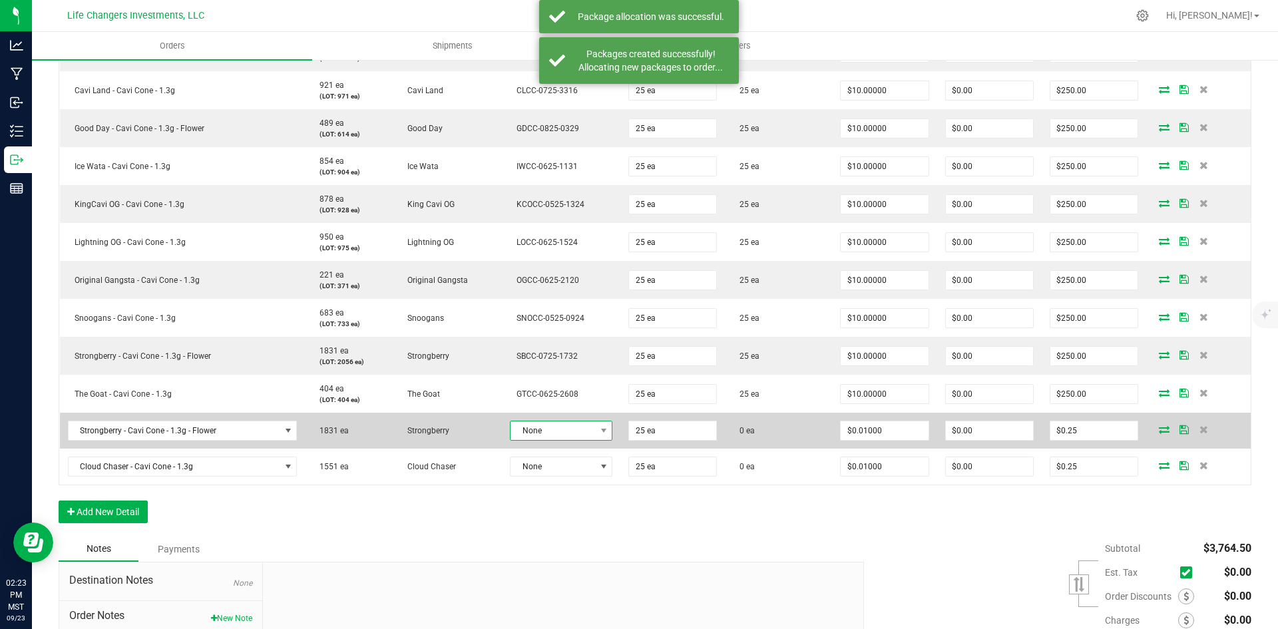
click at [575, 435] on span "None" at bounding box center [553, 430] width 85 height 19
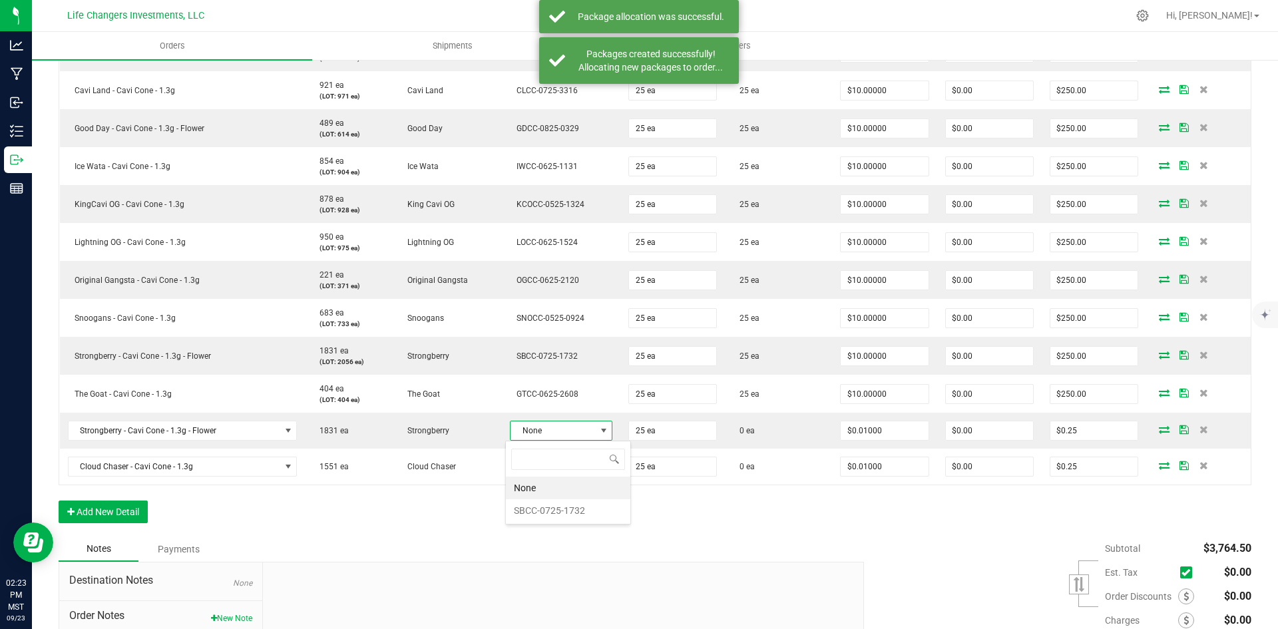
scroll to position [20, 101]
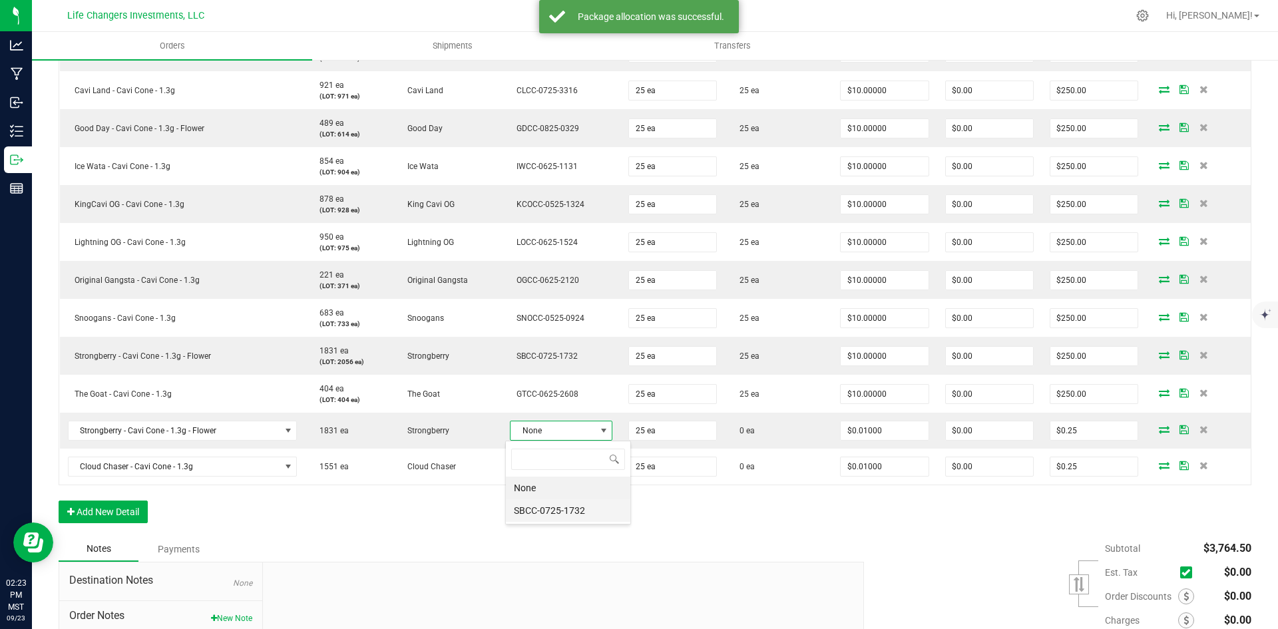
click at [571, 509] on li "SBCC-0725-1732" at bounding box center [568, 510] width 125 height 23
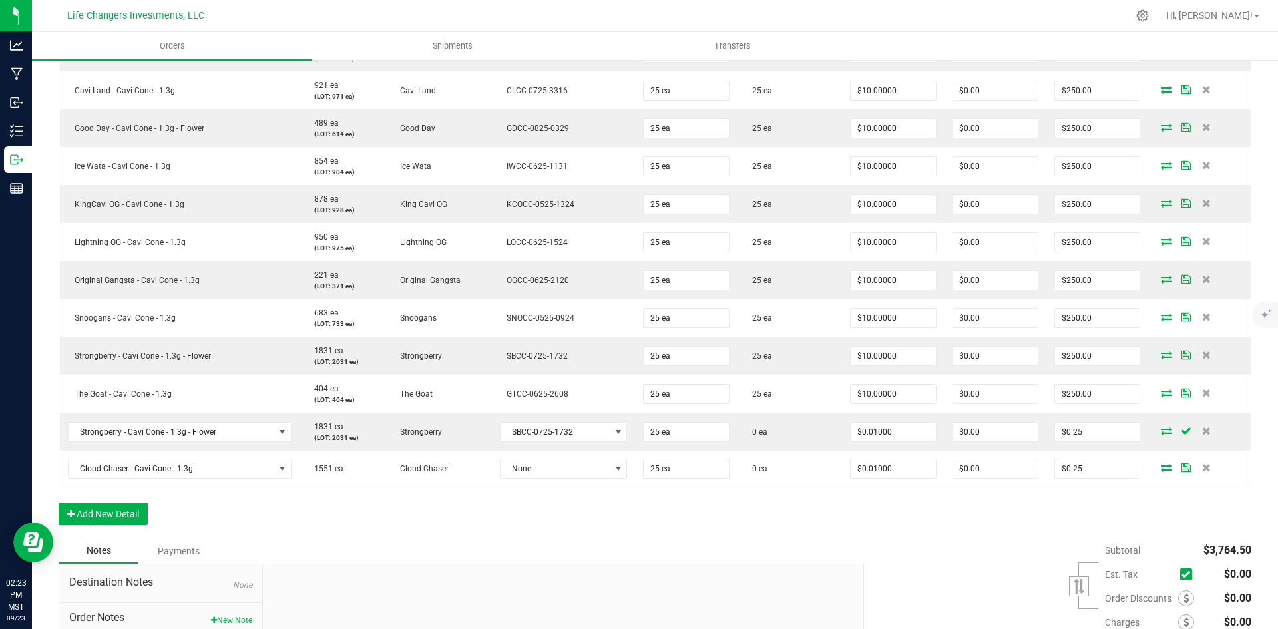
click at [1161, 431] on icon at bounding box center [1166, 431] width 11 height 8
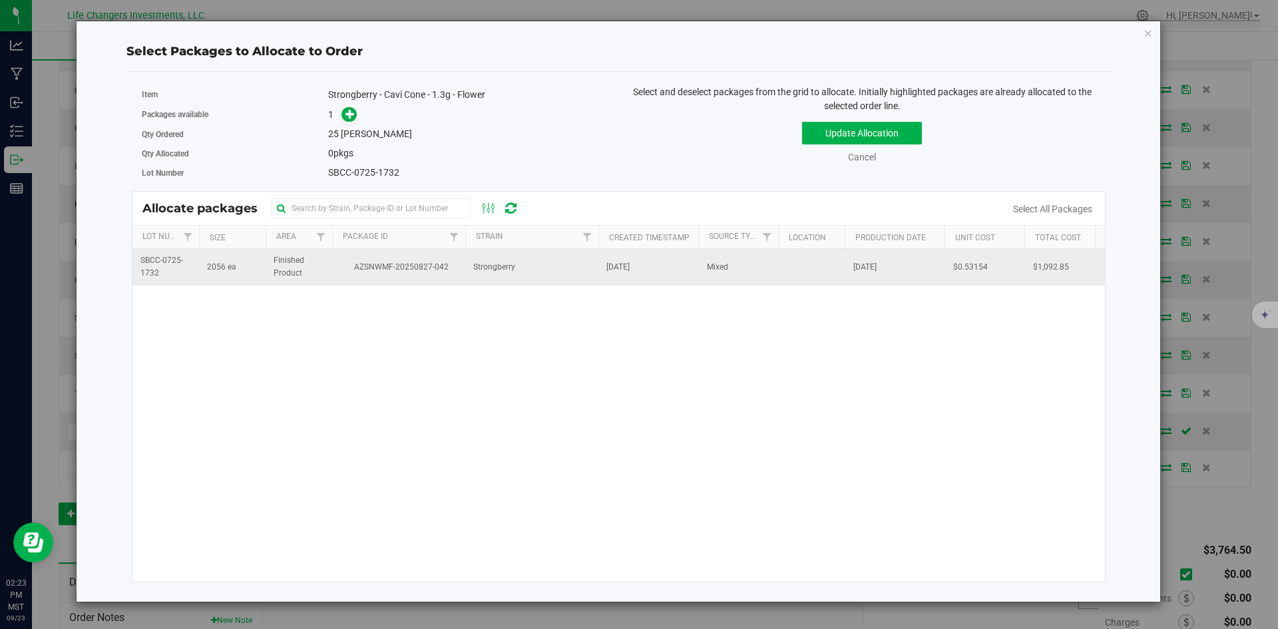
click at [376, 266] on span "AZSNWMF-20250827-042" at bounding box center [398, 267] width 117 height 13
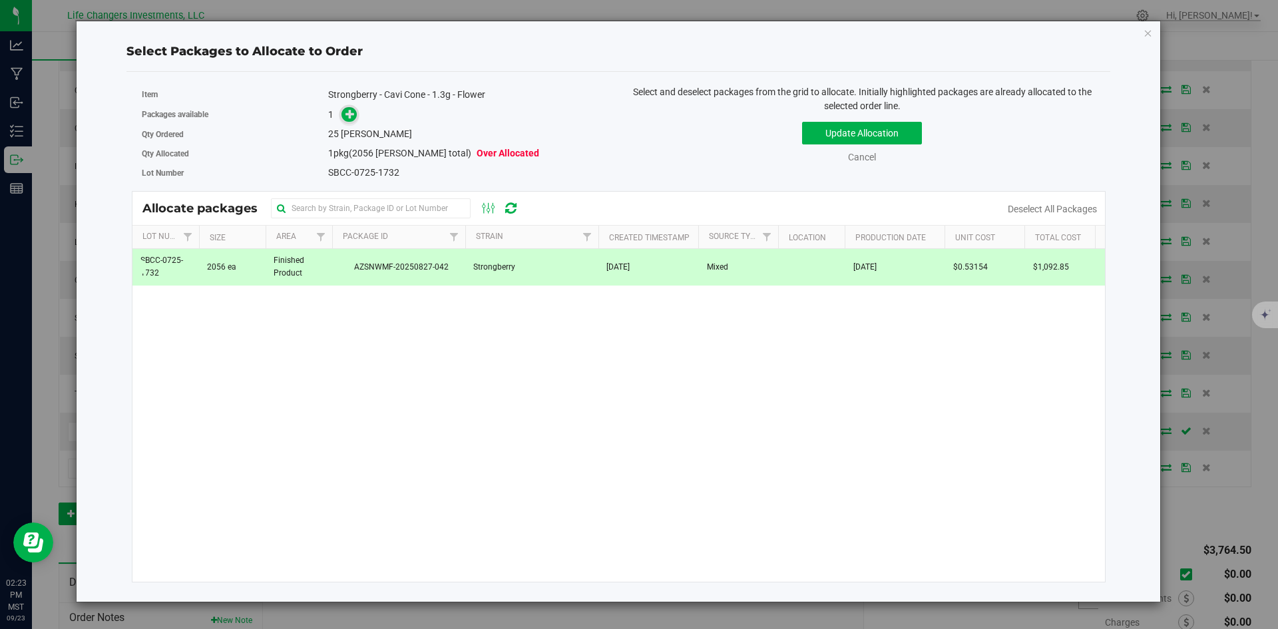
click at [350, 117] on icon at bounding box center [351, 114] width 10 height 10
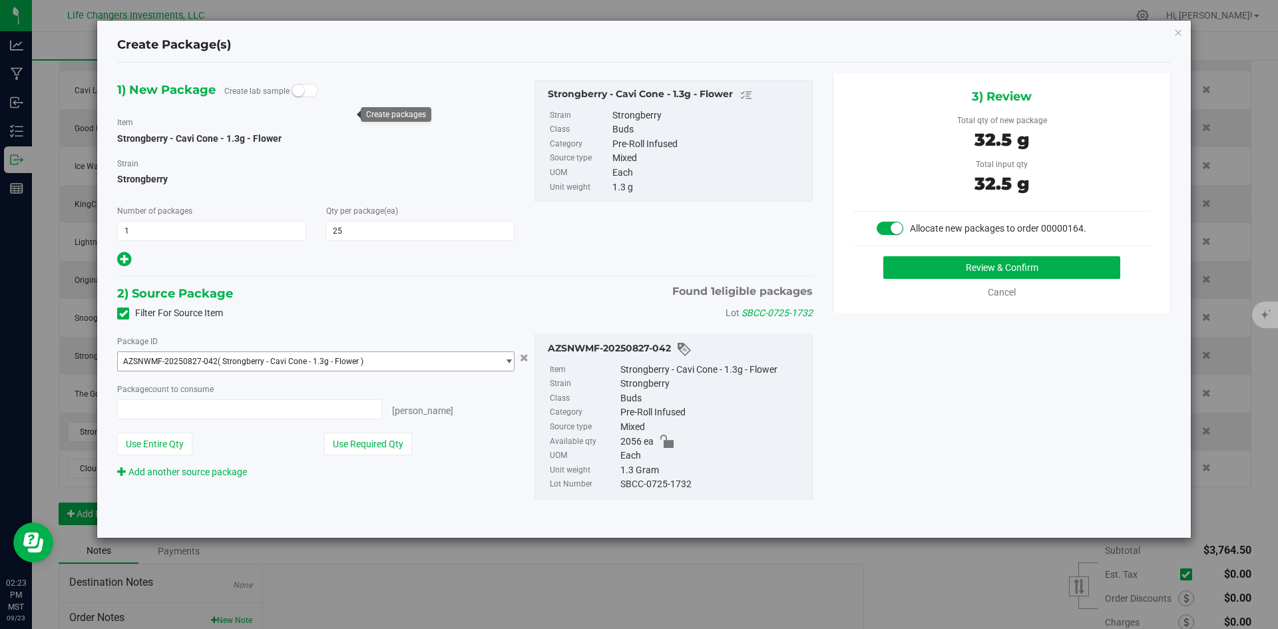
type input "25 ea"
click at [354, 442] on button "Use Required Qty" at bounding box center [368, 444] width 88 height 23
click at [1023, 274] on button "Review & Confirm" at bounding box center [1002, 267] width 237 height 23
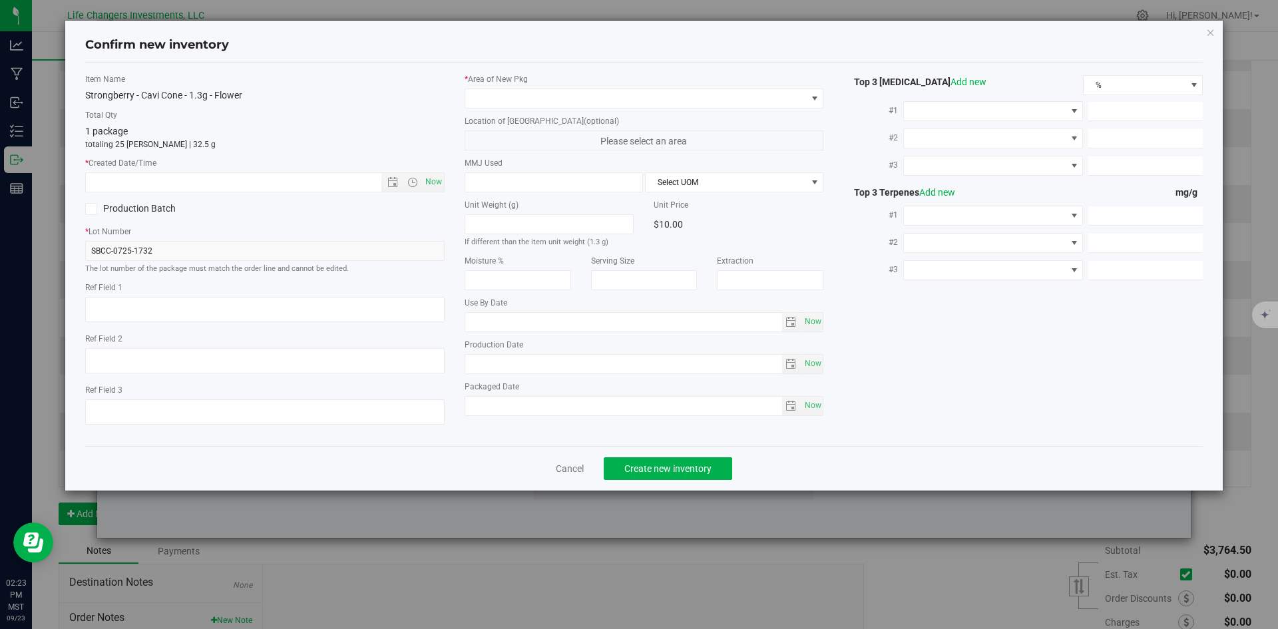
type input "[DATE]"
click at [391, 184] on span "Open the date view" at bounding box center [393, 182] width 11 height 11
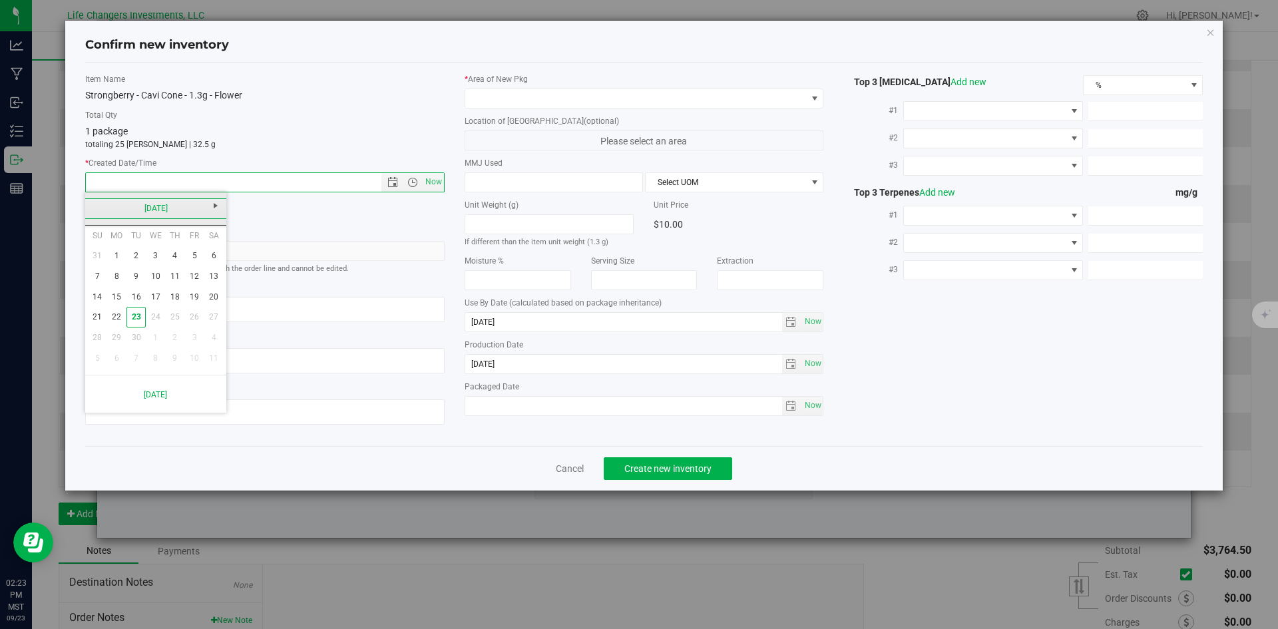
click at [96, 204] on link "[DATE]" at bounding box center [156, 208] width 143 height 21
click at [174, 284] on link "[DATE]" at bounding box center [173, 282] width 34 height 34
click at [174, 335] on link "31" at bounding box center [174, 338] width 19 height 21
type input "[DATE] 2:24 PM"
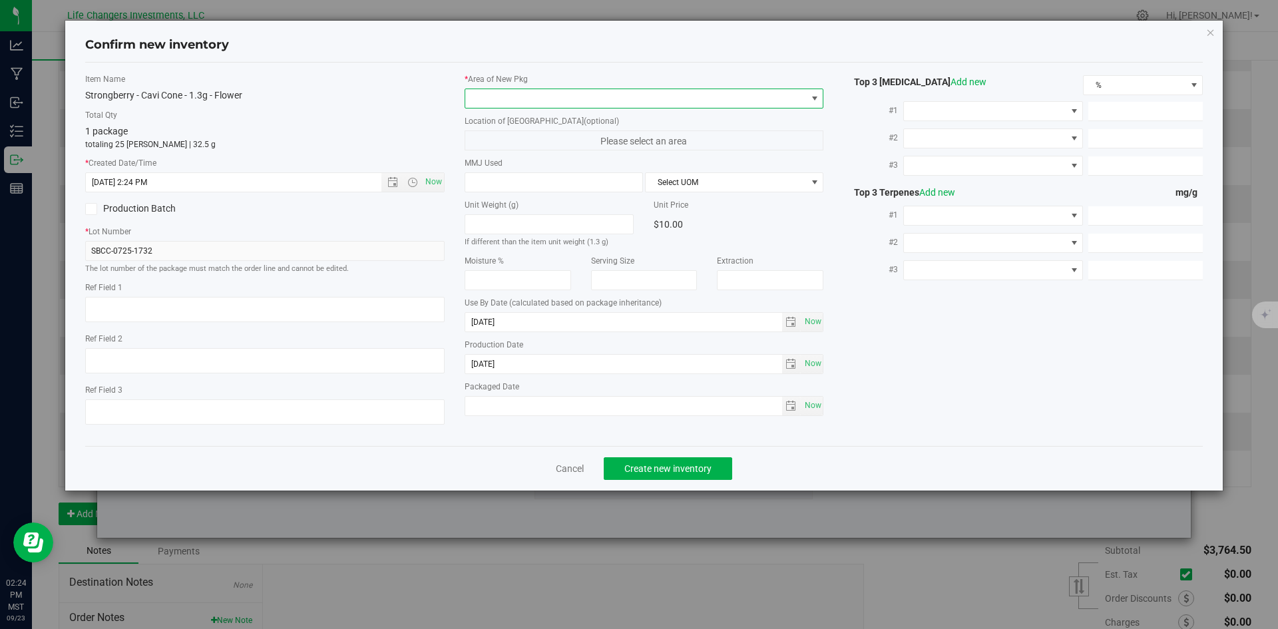
click at [489, 99] on span at bounding box center [636, 98] width 342 height 19
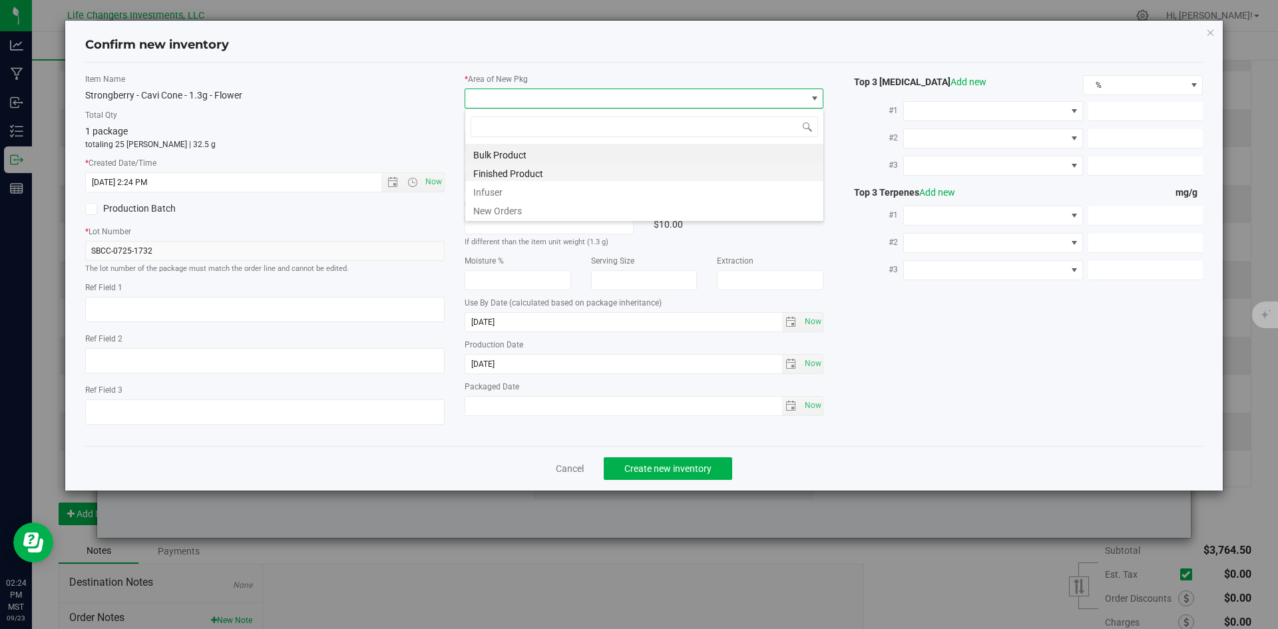
scroll to position [20, 360]
click at [498, 206] on li "New Orders" at bounding box center [644, 209] width 358 height 19
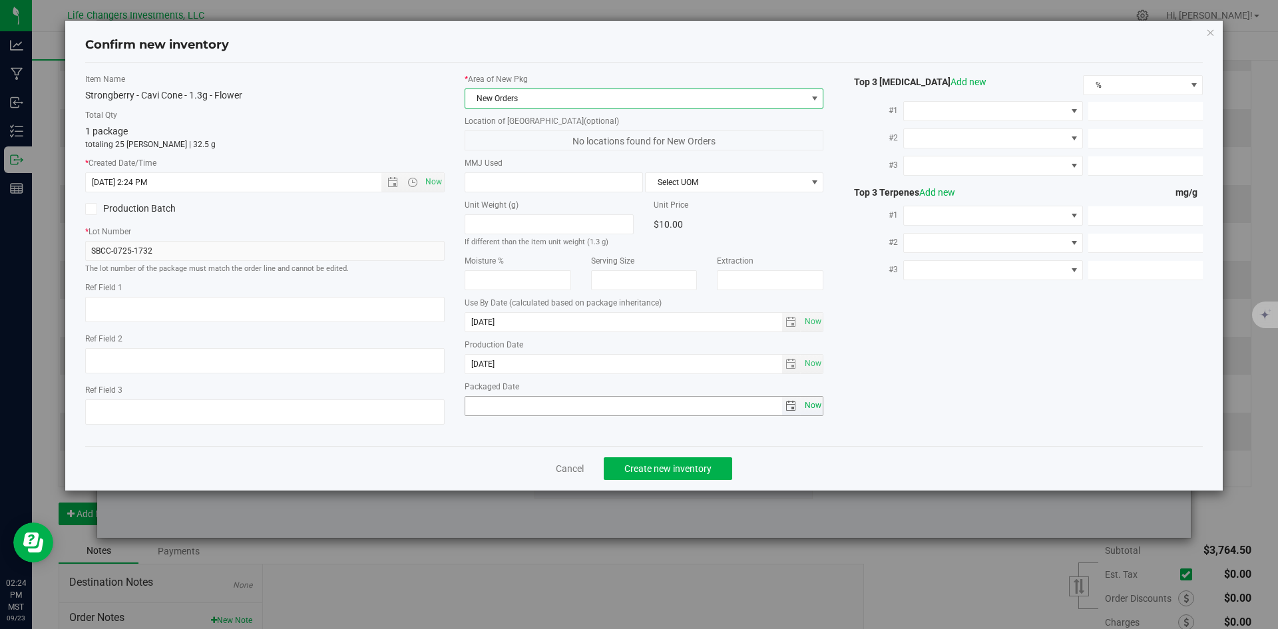
click at [811, 402] on span "Now" at bounding box center [813, 405] width 23 height 19
type input "[DATE]"
click at [688, 459] on button "Create new inventory" at bounding box center [668, 468] width 129 height 23
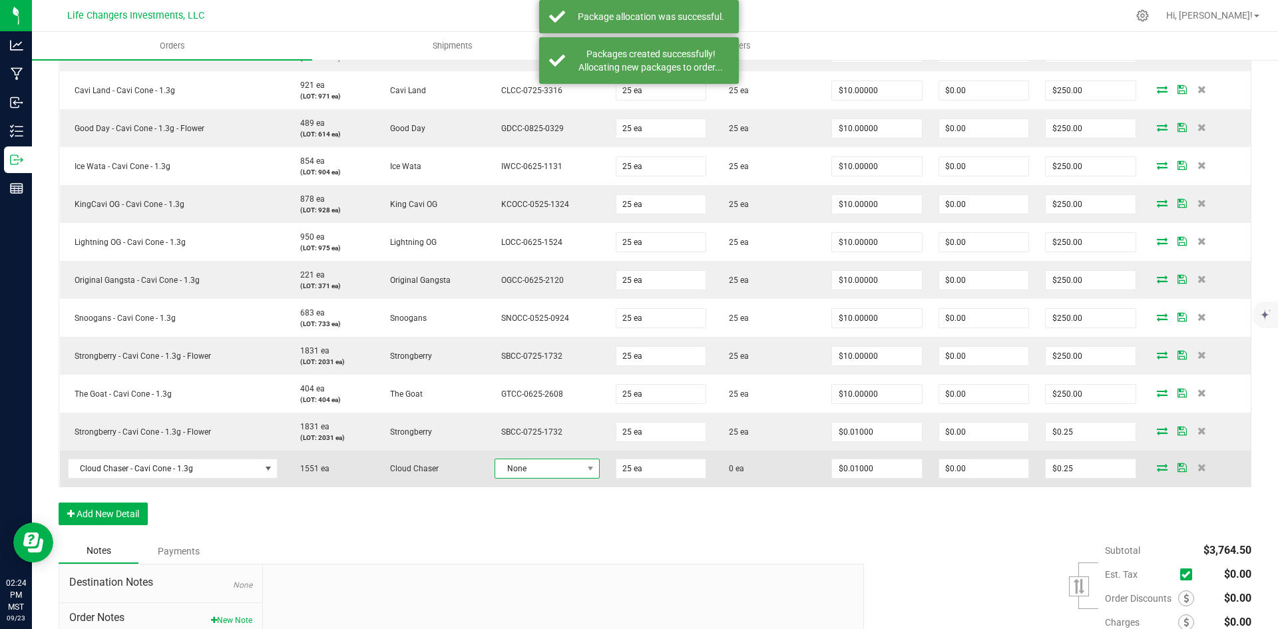
click at [544, 470] on span "None" at bounding box center [538, 468] width 87 height 19
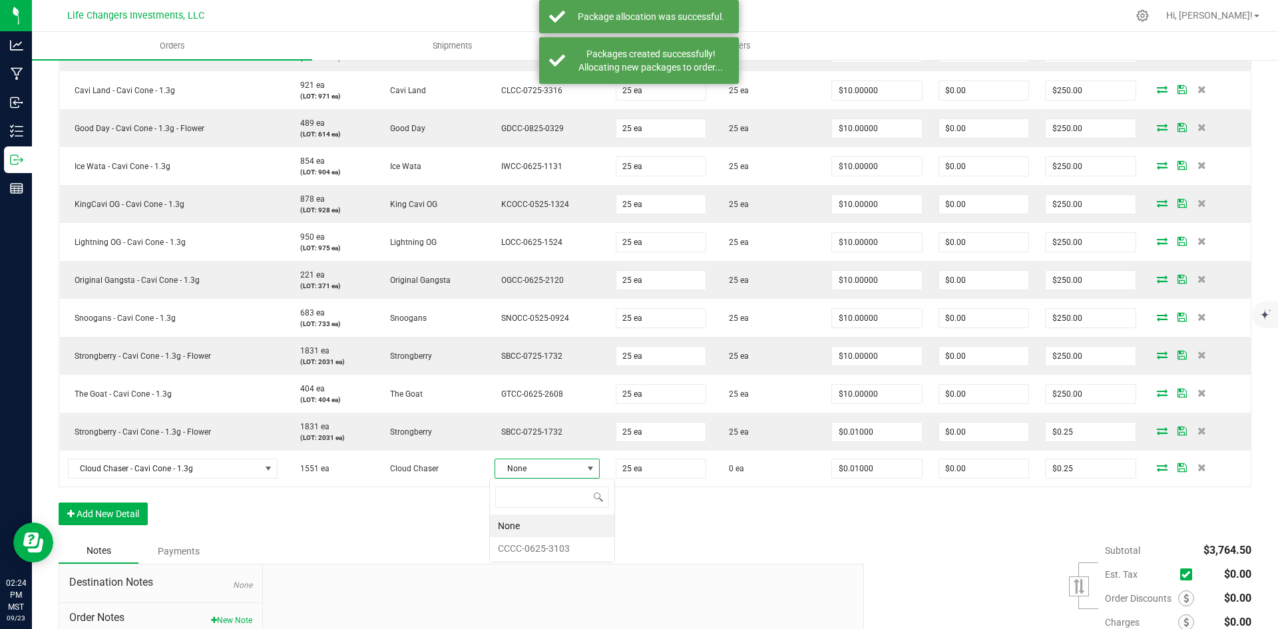
scroll to position [20, 103]
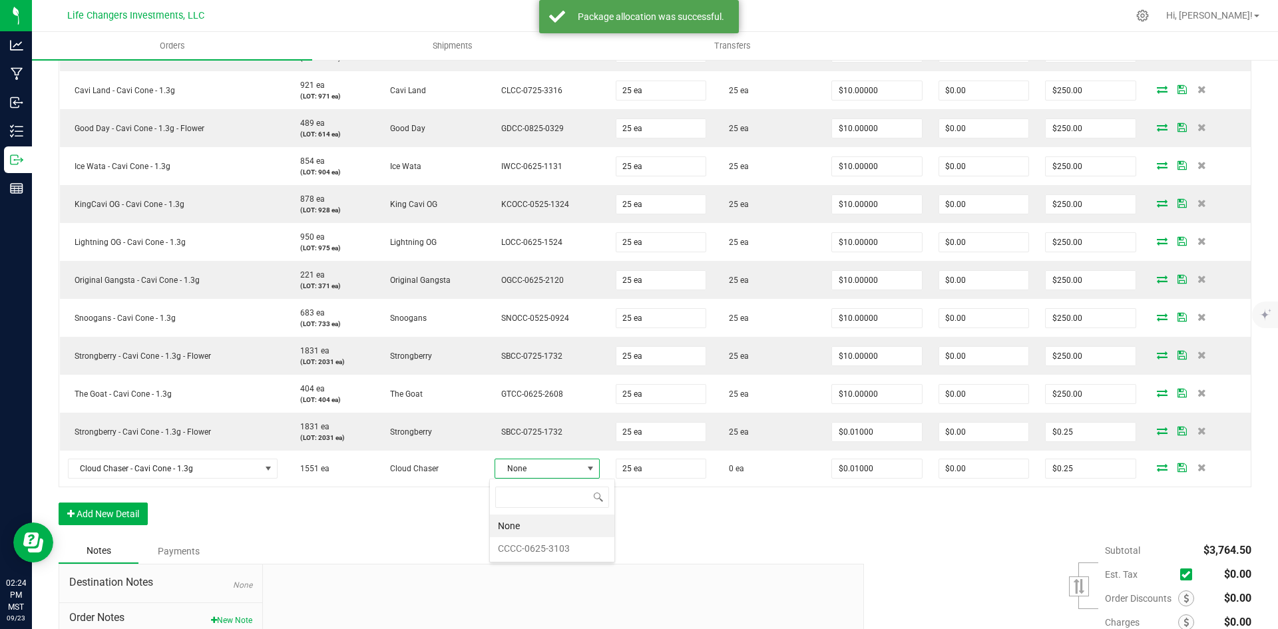
click at [559, 545] on li "CCCC-0625-3103" at bounding box center [552, 548] width 125 height 23
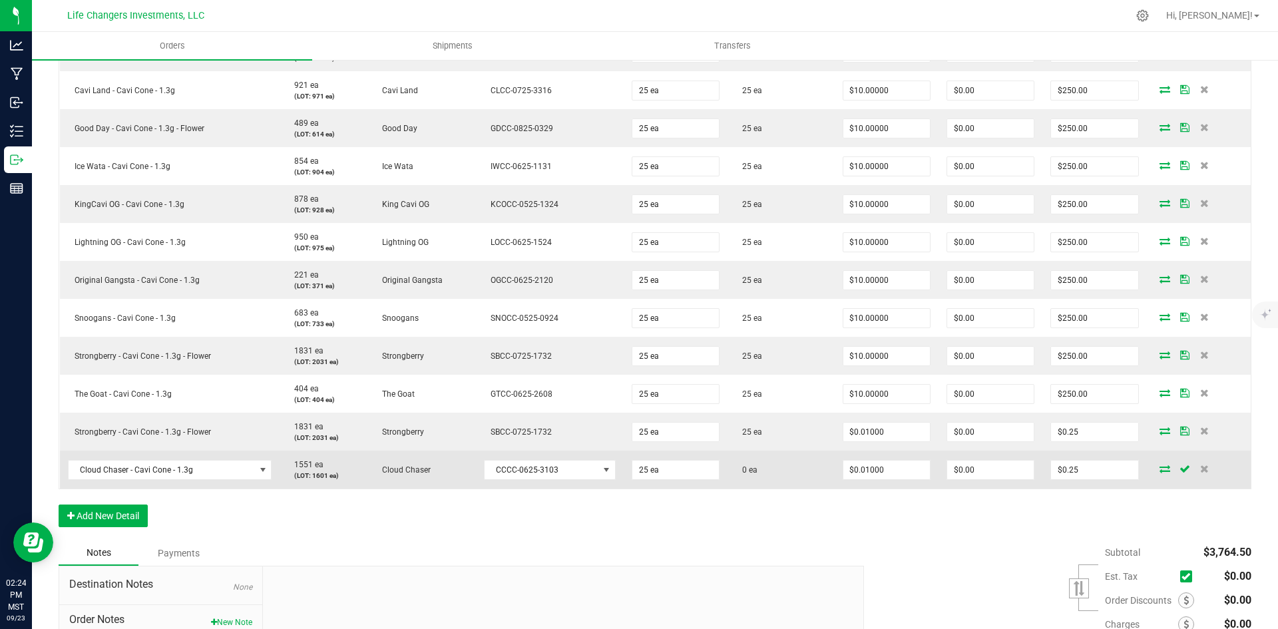
click at [1160, 467] on icon at bounding box center [1165, 469] width 11 height 8
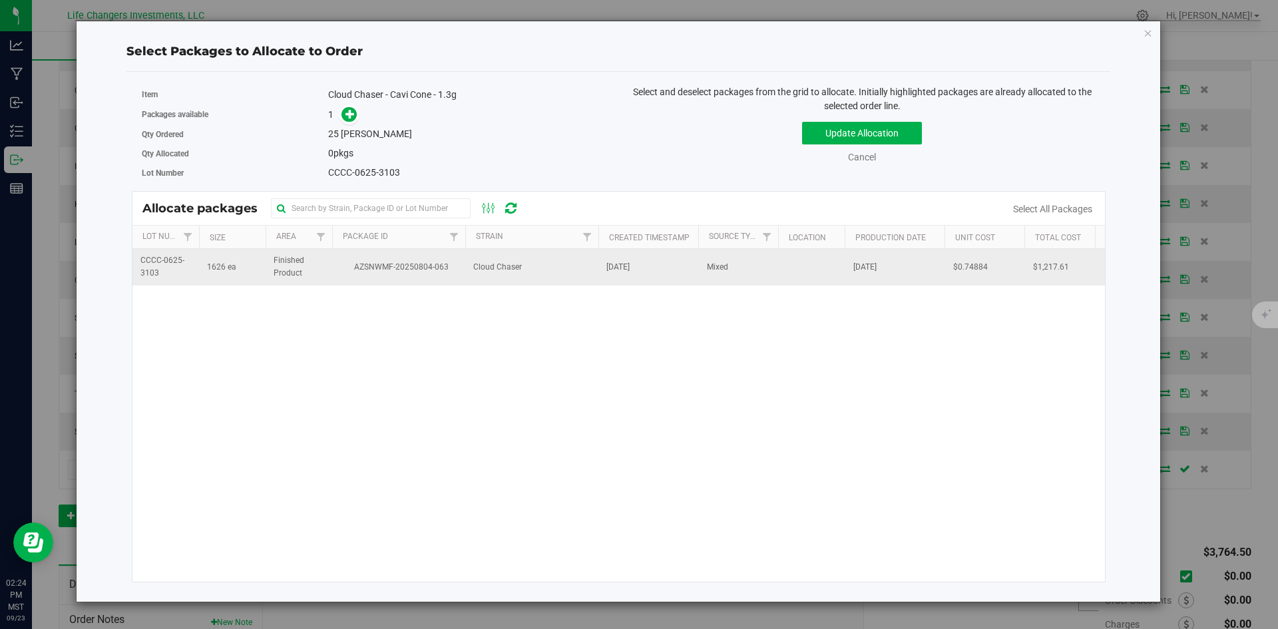
click at [372, 263] on span "AZSNWMF-20250804-063" at bounding box center [398, 267] width 117 height 13
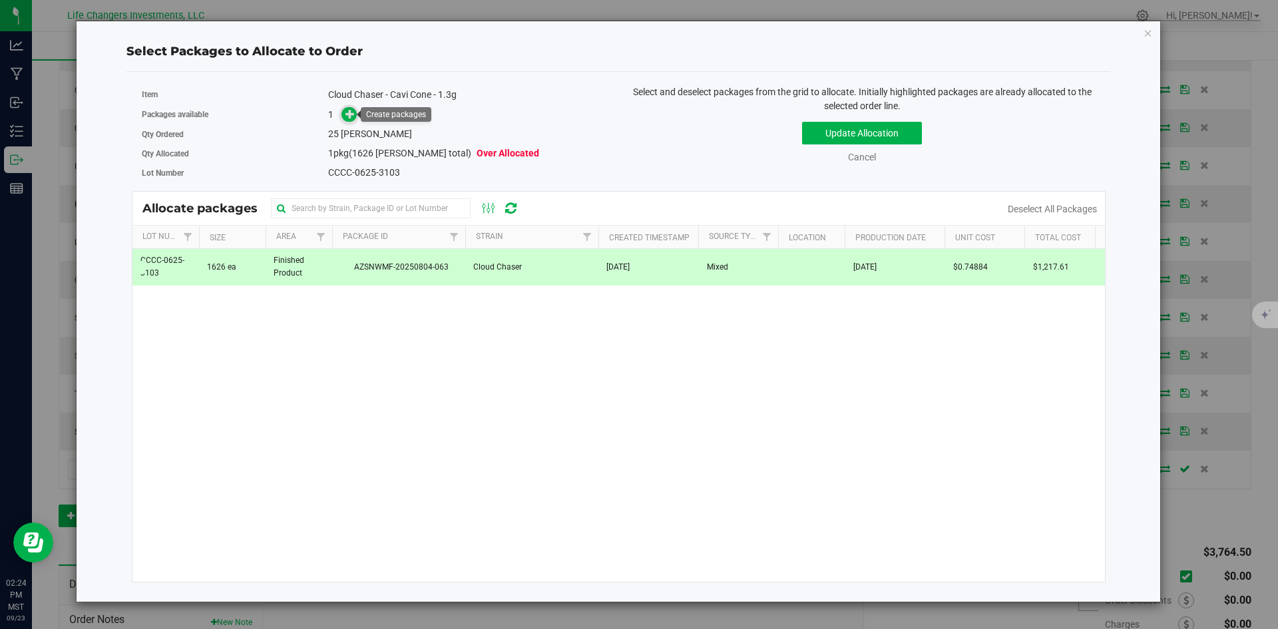
click at [346, 111] on icon at bounding box center [350, 113] width 9 height 9
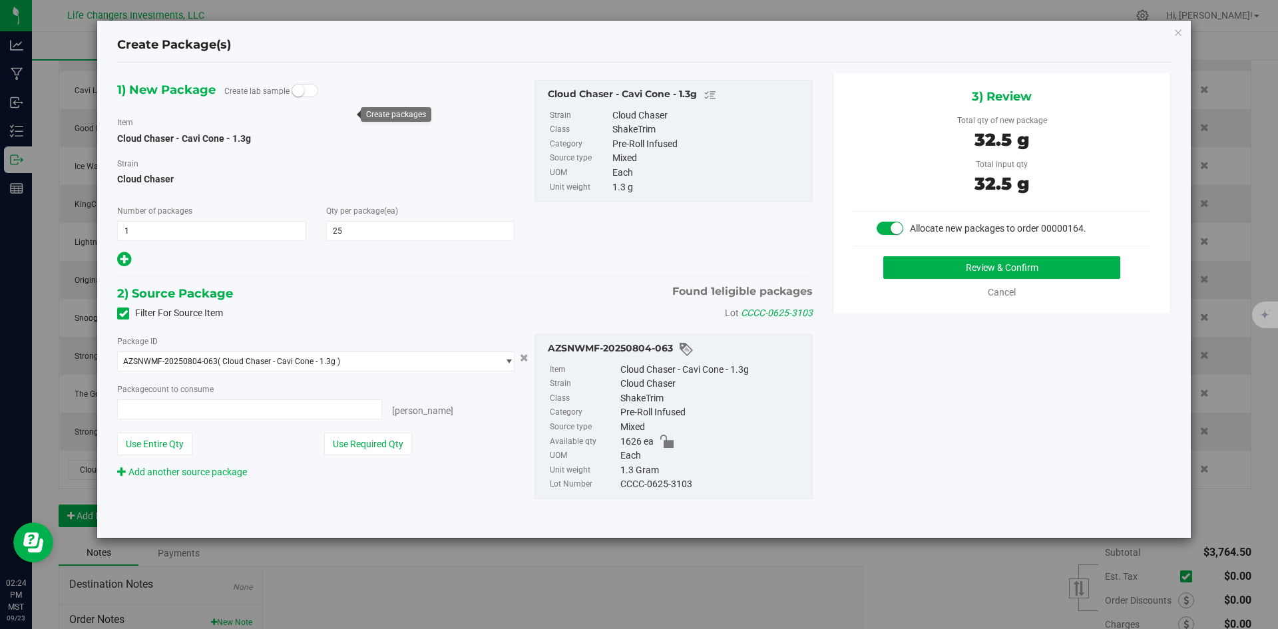
type input "25 ea"
click at [378, 444] on button "Use Required Qty" at bounding box center [368, 444] width 88 height 23
click at [1080, 264] on button "Review & Confirm" at bounding box center [1002, 267] width 237 height 23
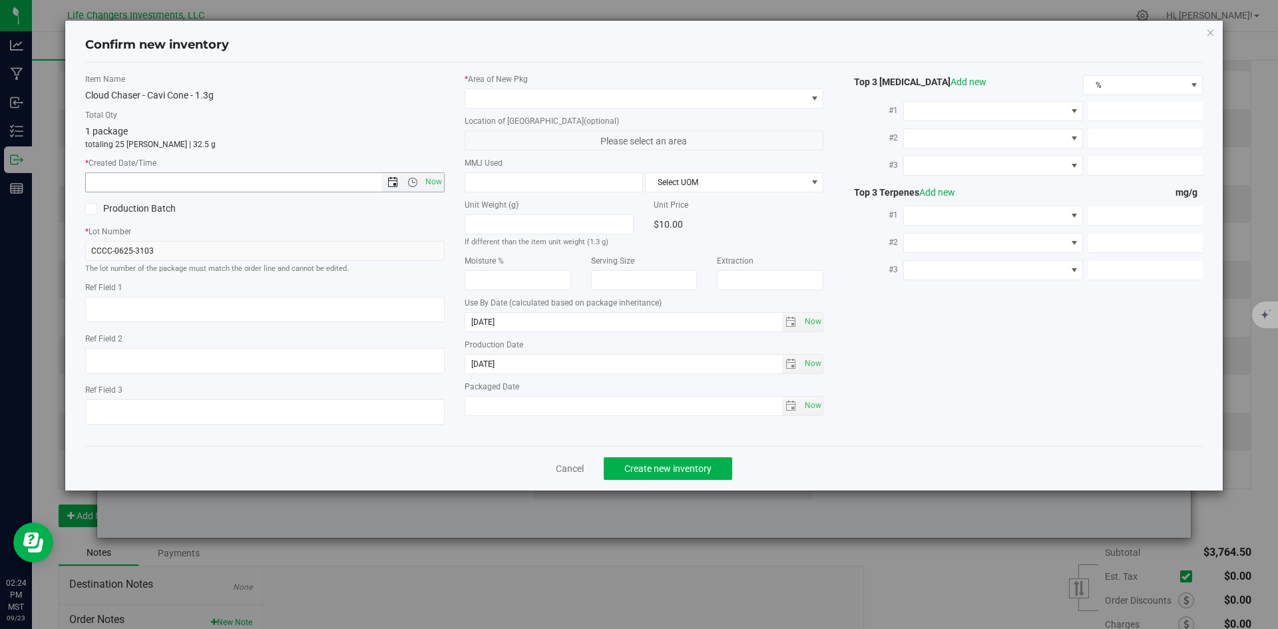
click at [395, 183] on span "Open the date view" at bounding box center [393, 182] width 11 height 11
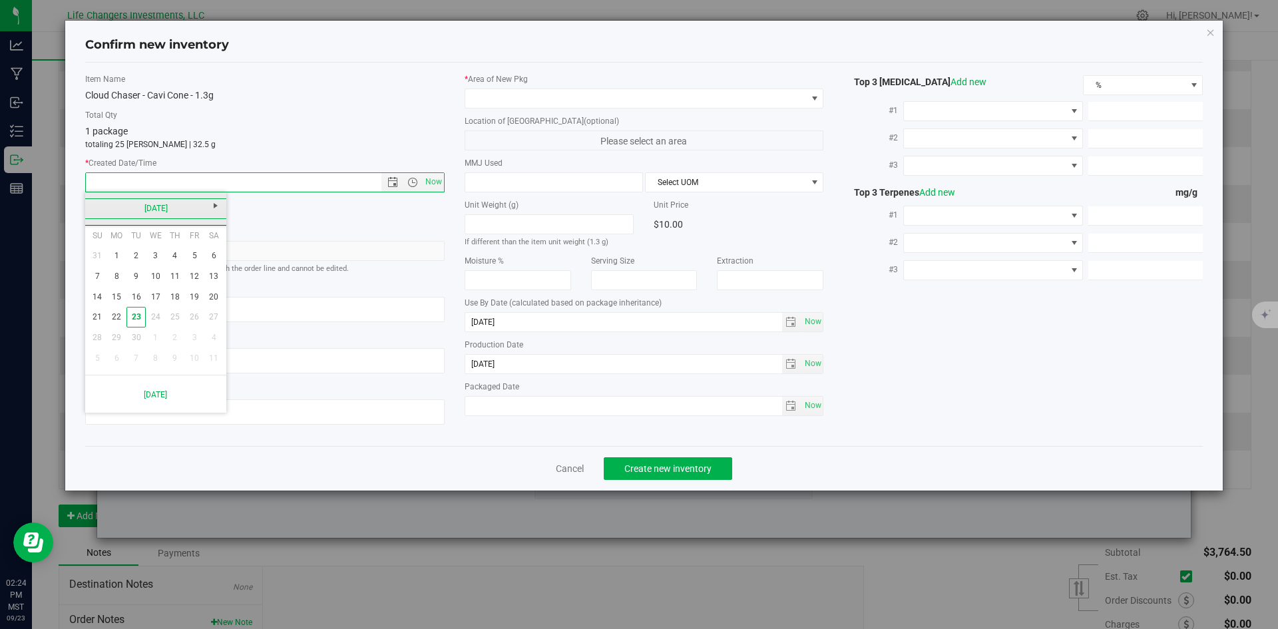
click at [98, 202] on link "[DATE]" at bounding box center [156, 208] width 143 height 21
click at [137, 283] on link "Jun" at bounding box center [139, 282] width 34 height 34
click at [180, 314] on link "26" at bounding box center [174, 317] width 19 height 21
type input "[DATE] 2:24 PM"
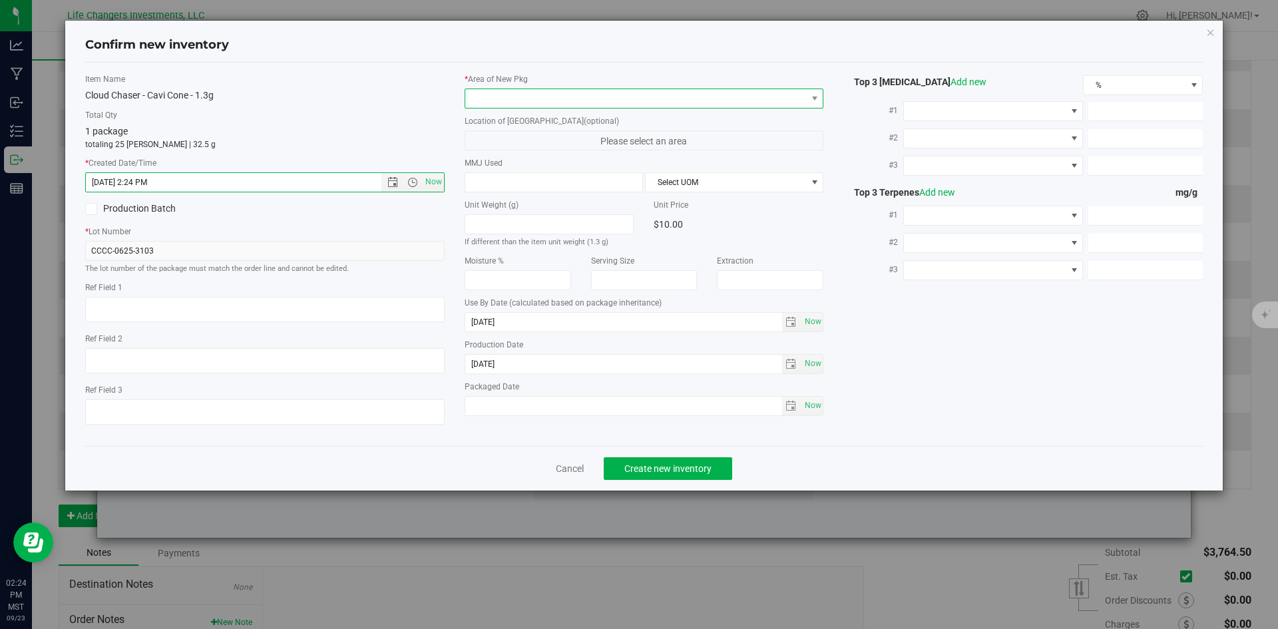
click at [542, 94] on span at bounding box center [636, 98] width 342 height 19
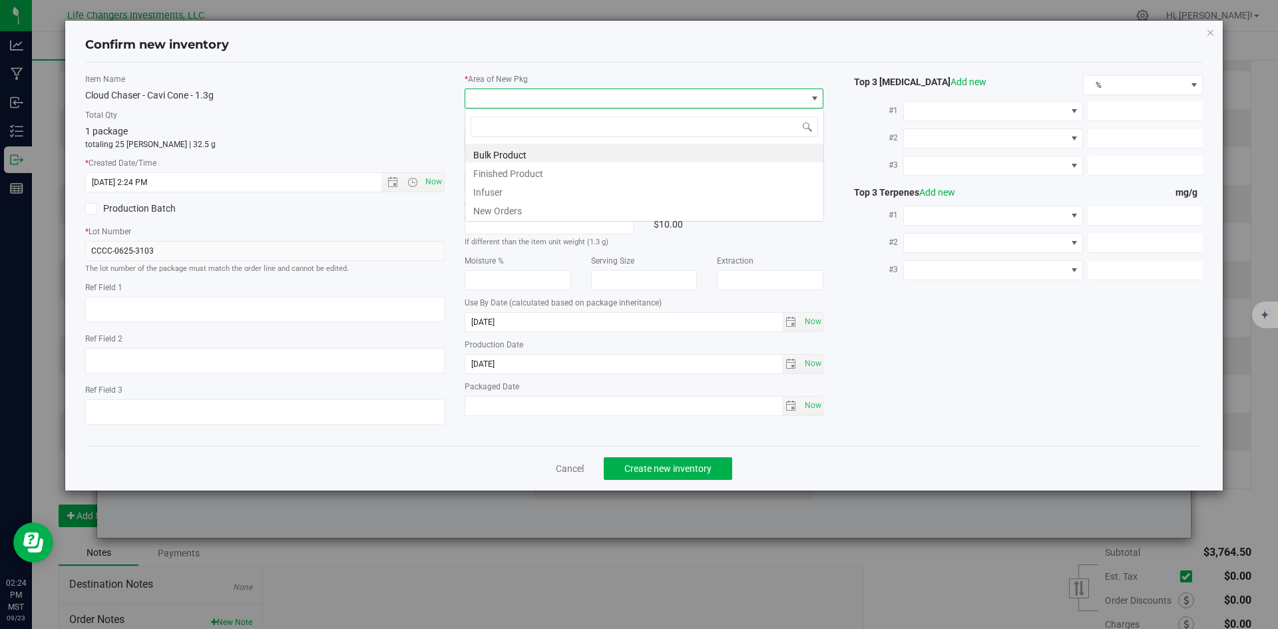
scroll to position [20, 360]
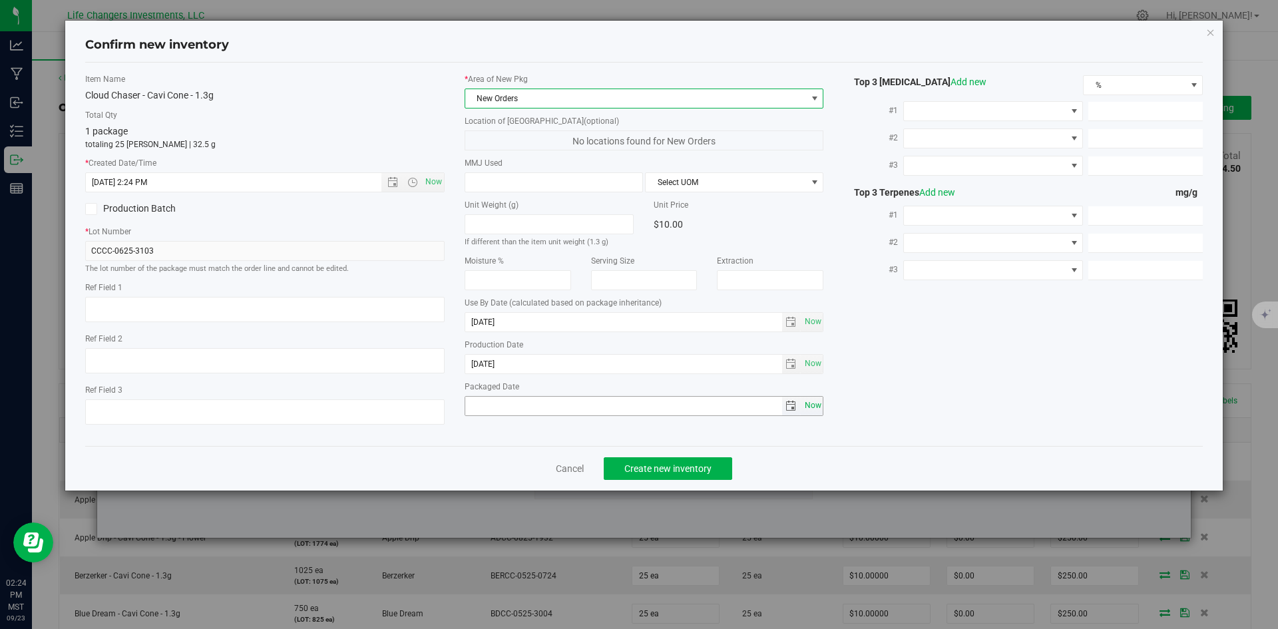
click at [814, 409] on span "Now" at bounding box center [813, 405] width 23 height 19
type input "[DATE]"
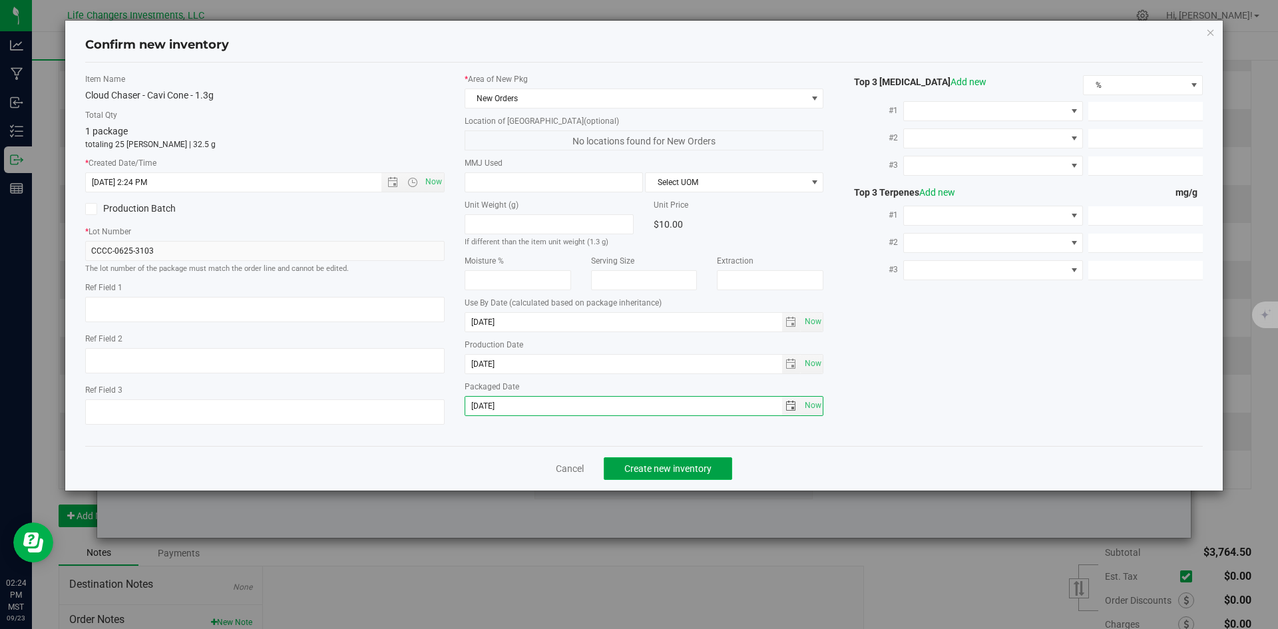
click at [643, 465] on span "Create new inventory" at bounding box center [668, 468] width 87 height 11
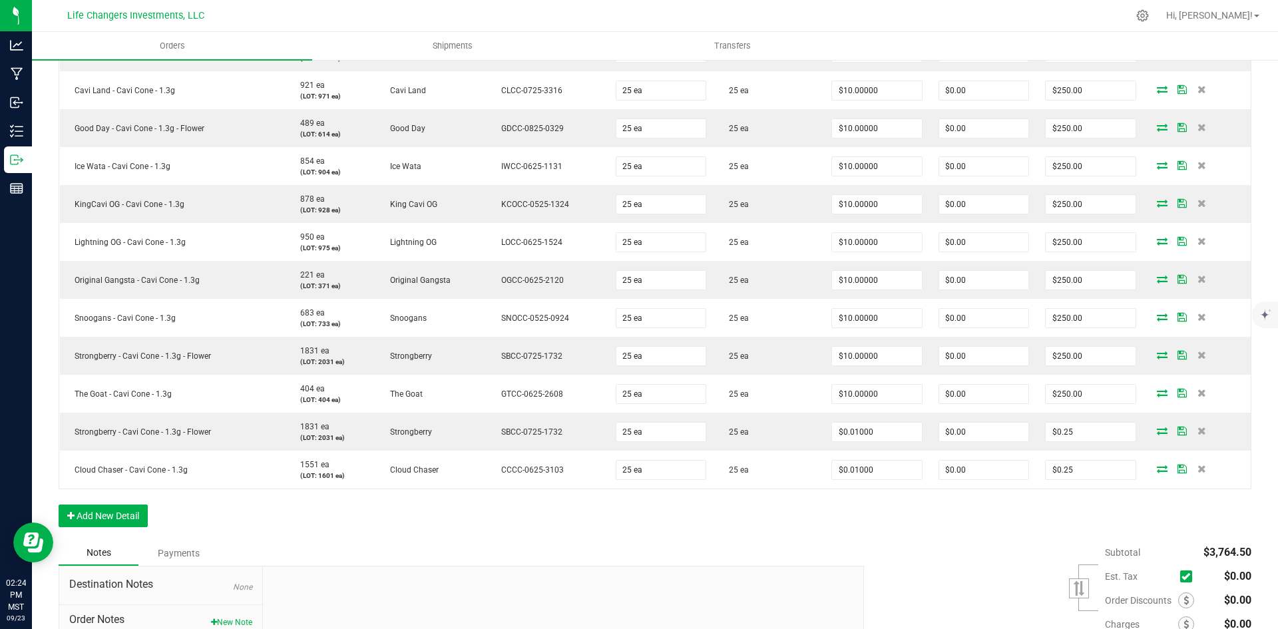
click at [983, 531] on div "Order Details Print All Labels Item Sellable Strain Lot Number Qty Ordered Qty …" at bounding box center [655, 162] width 1193 height 756
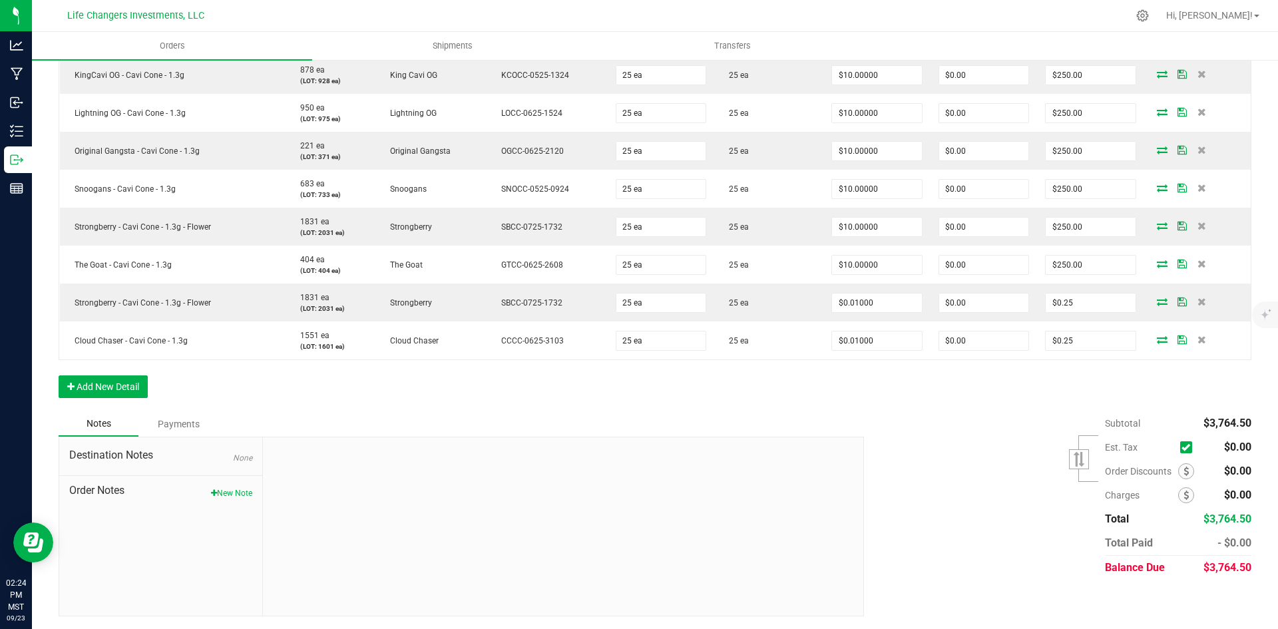
scroll to position [729, 0]
click at [222, 492] on button "New Note" at bounding box center [231, 493] width 41 height 12
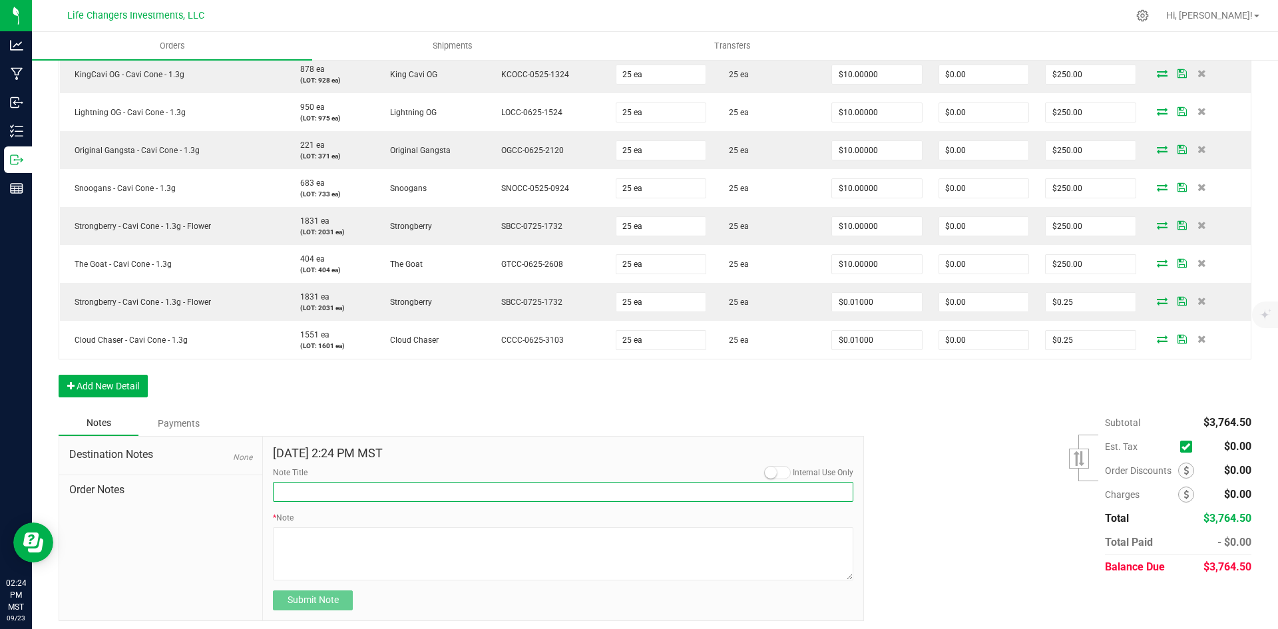
click at [292, 493] on input "Note Title" at bounding box center [563, 492] width 581 height 20
type input "Order Discount"
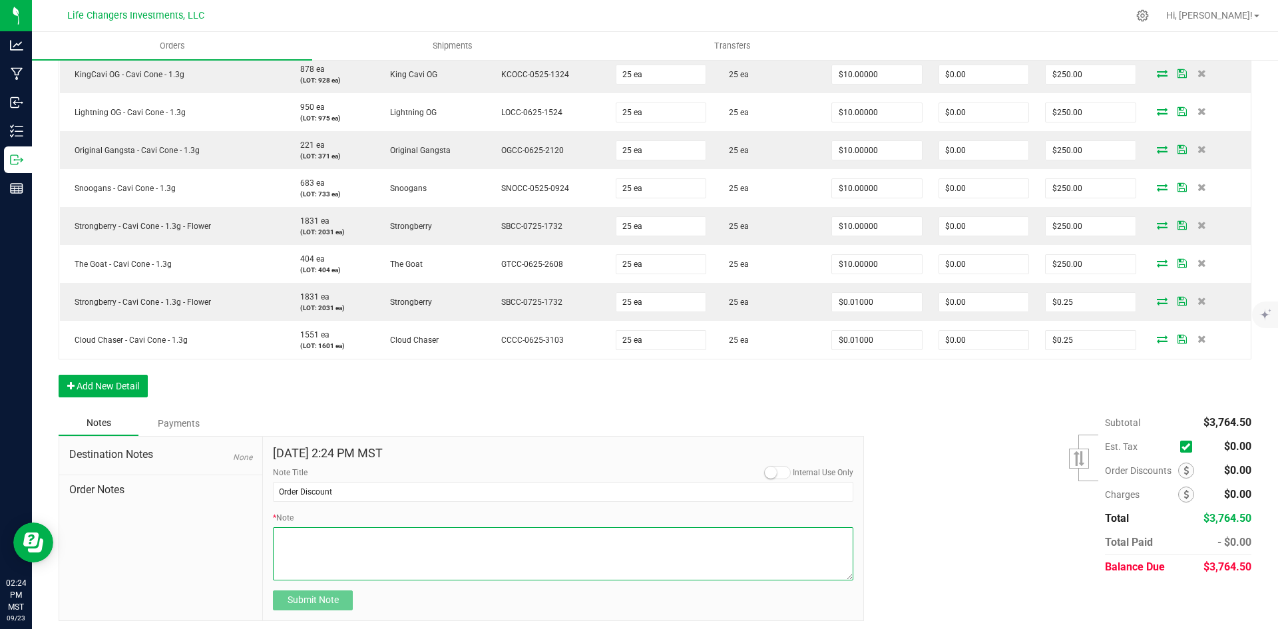
click at [344, 553] on textarea "* Note" at bounding box center [563, 553] width 581 height 53
type textarea "$499.50"
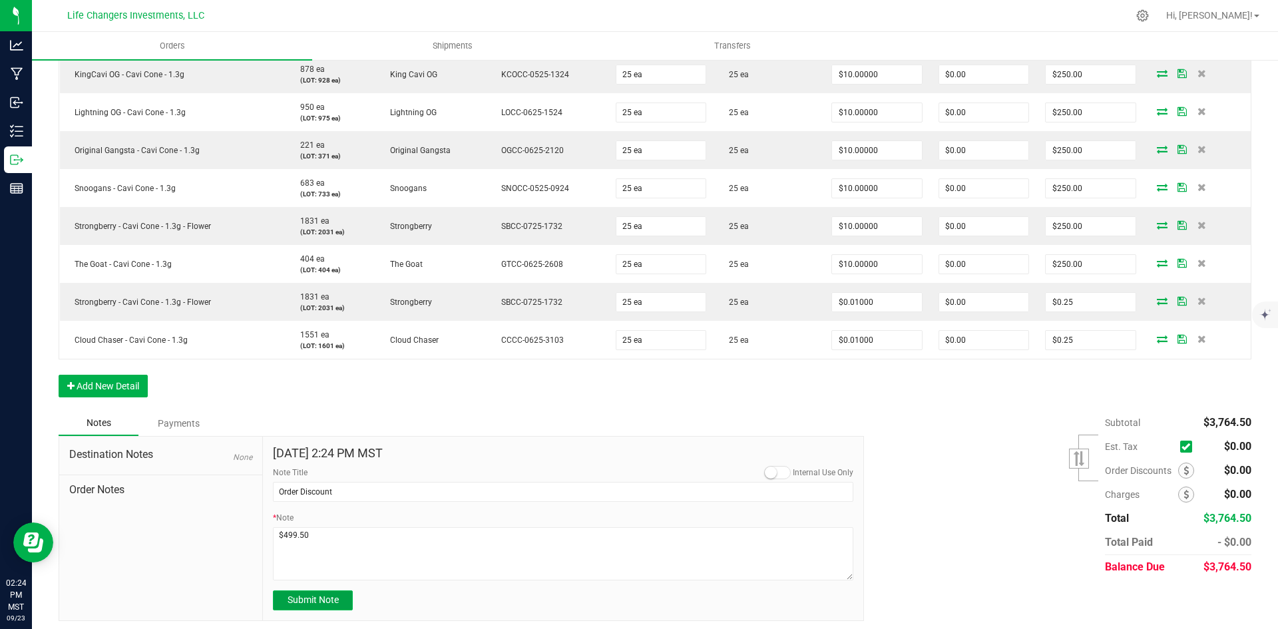
click at [311, 609] on button "Submit Note" at bounding box center [313, 601] width 80 height 20
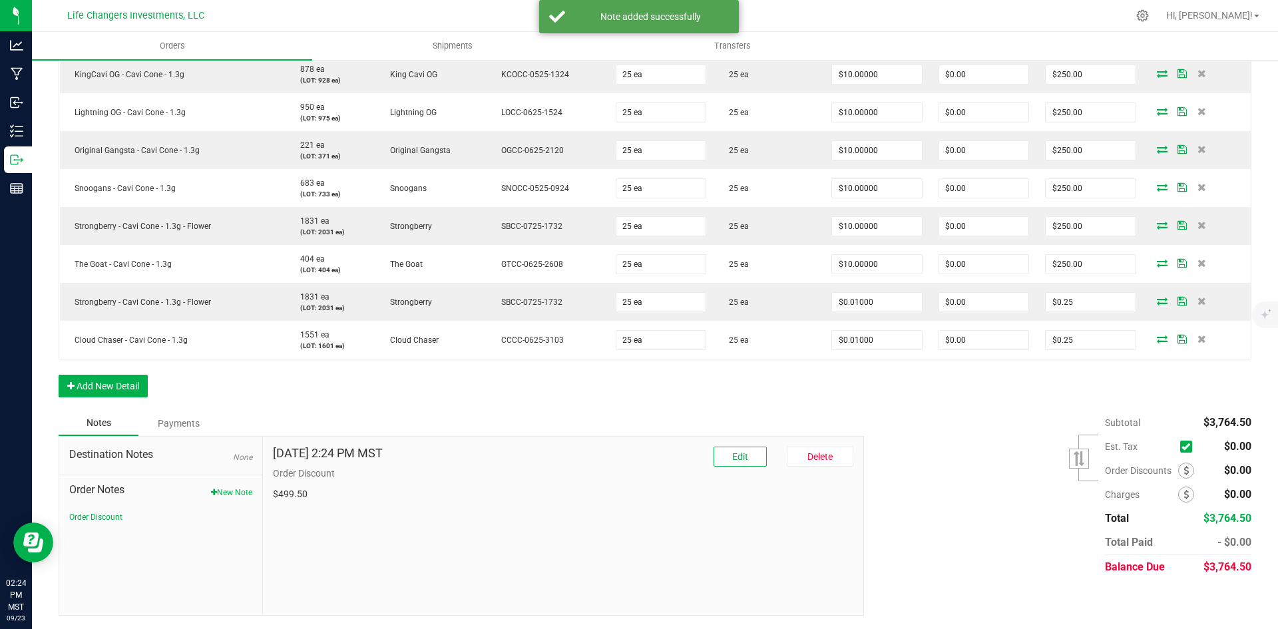
click at [1039, 537] on div "Subtotal $3,764.50 Est. Tax" at bounding box center [1052, 495] width 397 height 168
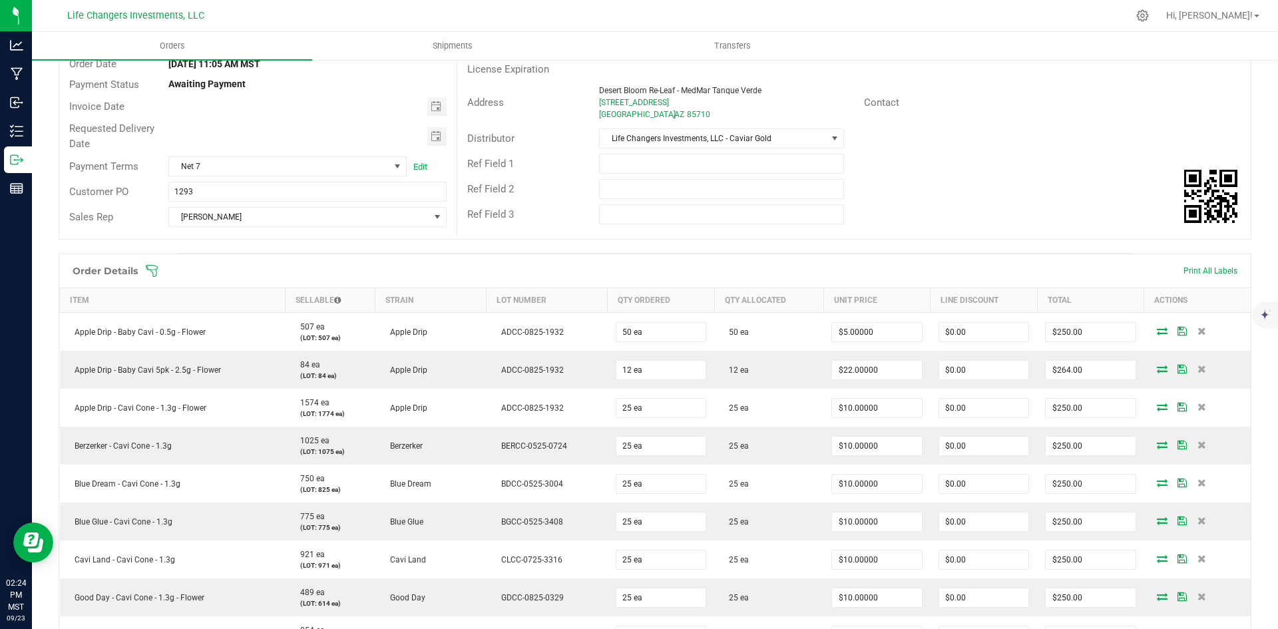
scroll to position [0, 0]
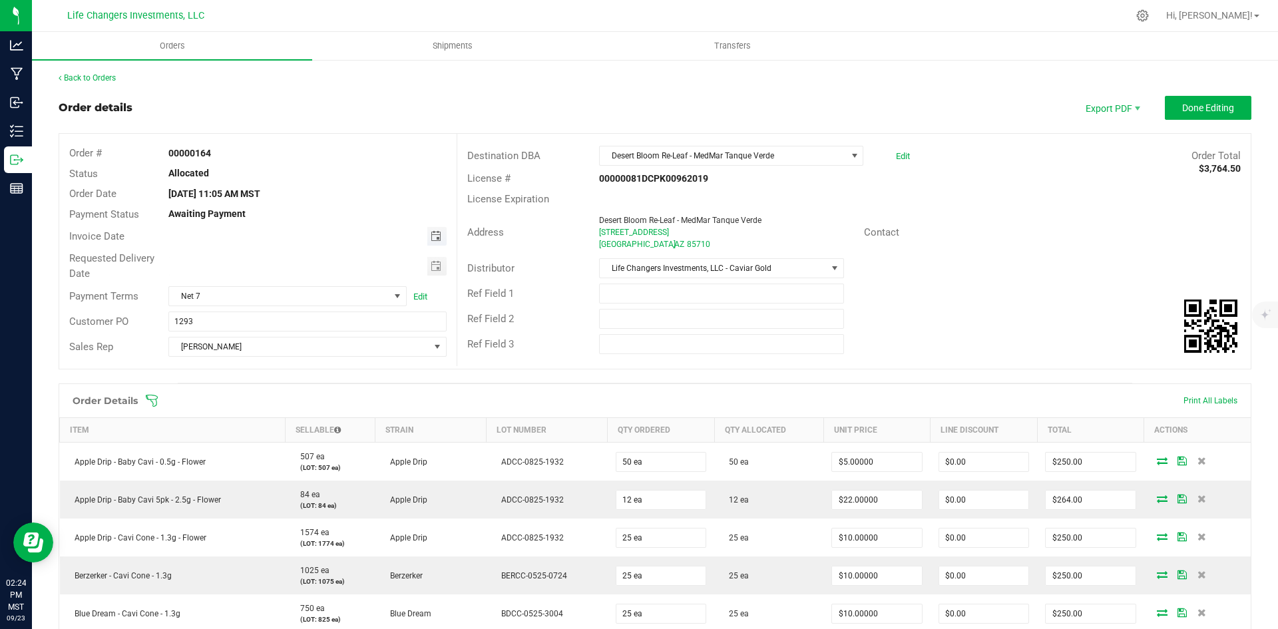
click at [431, 235] on span "Toggle calendar" at bounding box center [436, 236] width 11 height 11
click at [431, 233] on span "Toggle calendar" at bounding box center [436, 236] width 11 height 11
type input "month/day/year"
click at [431, 238] on span "Toggle calendar" at bounding box center [436, 236] width 11 height 11
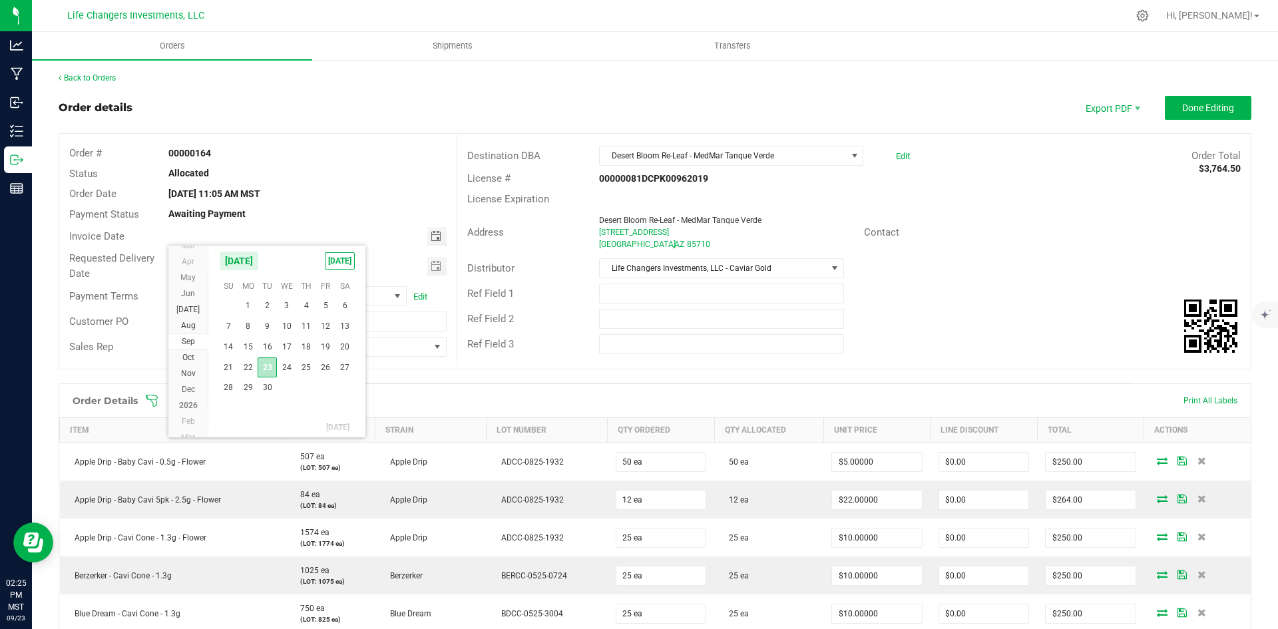
click at [266, 367] on span "23" at bounding box center [267, 368] width 19 height 21
type input "[DATE]"
click at [433, 266] on span "Toggle calendar" at bounding box center [436, 266] width 11 height 11
click at [307, 400] on span "25" at bounding box center [305, 397] width 19 height 21
type input "09/25/2025"
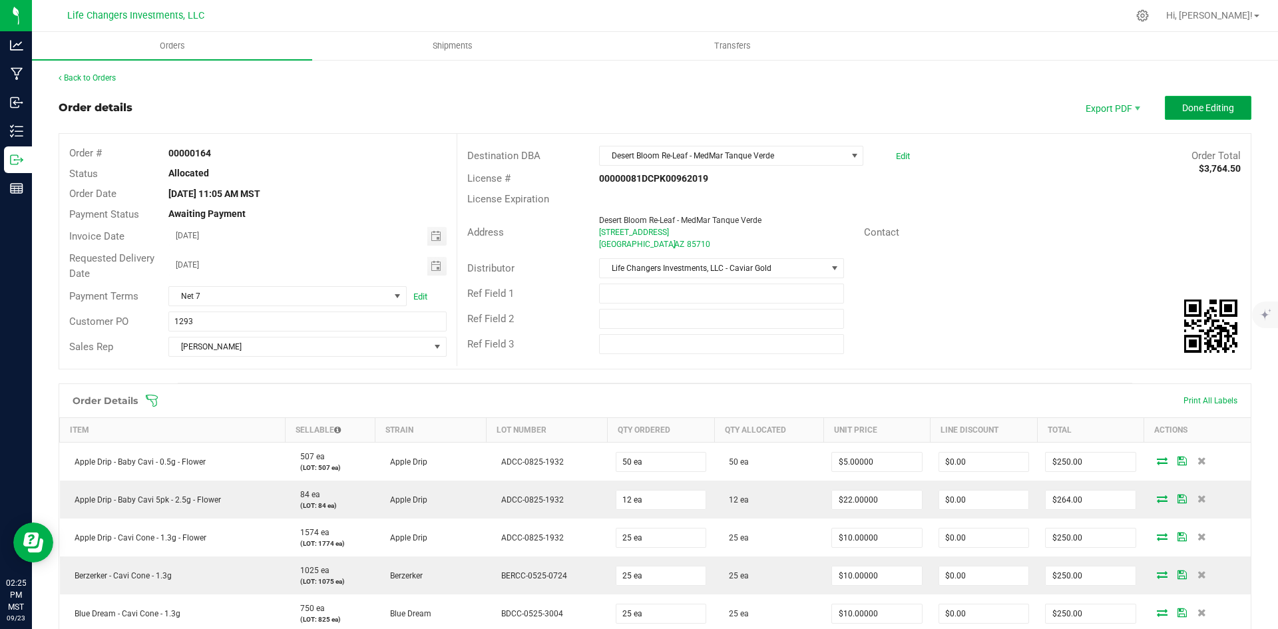
click at [1183, 107] on span "Done Editing" at bounding box center [1209, 108] width 52 height 11
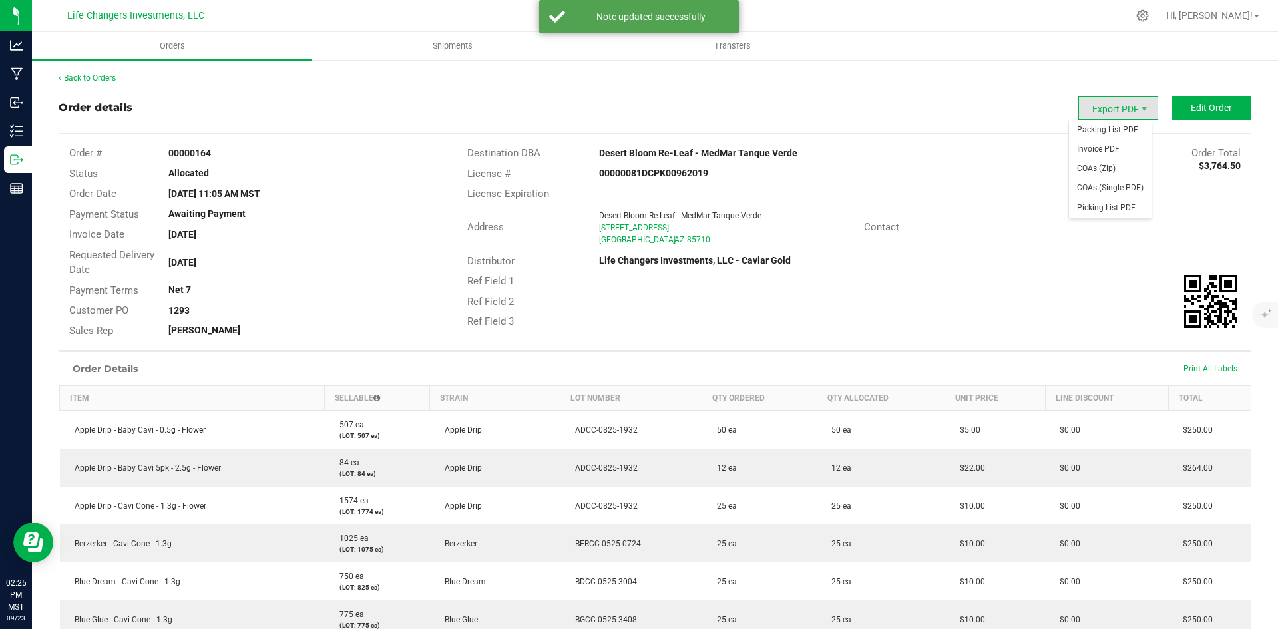
click at [1105, 109] on span "Export PDF" at bounding box center [1119, 108] width 80 height 24
click at [1109, 152] on span "Invoice PDF" at bounding box center [1110, 149] width 83 height 19
